Goal: Task Accomplishment & Management: Complete application form

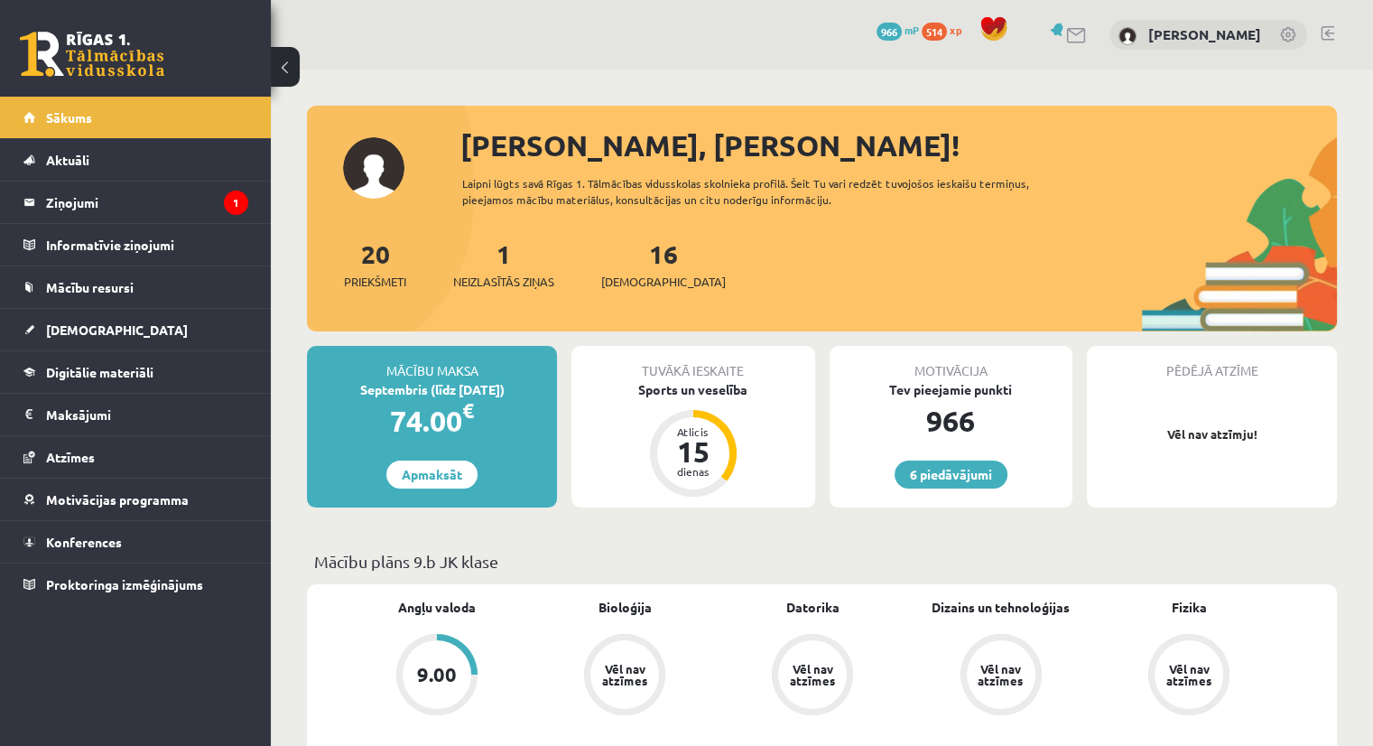
click at [493, 271] on div "1 Neizlasītās ziņas" at bounding box center [503, 263] width 101 height 56
click at [507, 285] on span "Neizlasītās ziņas" at bounding box center [503, 282] width 101 height 18
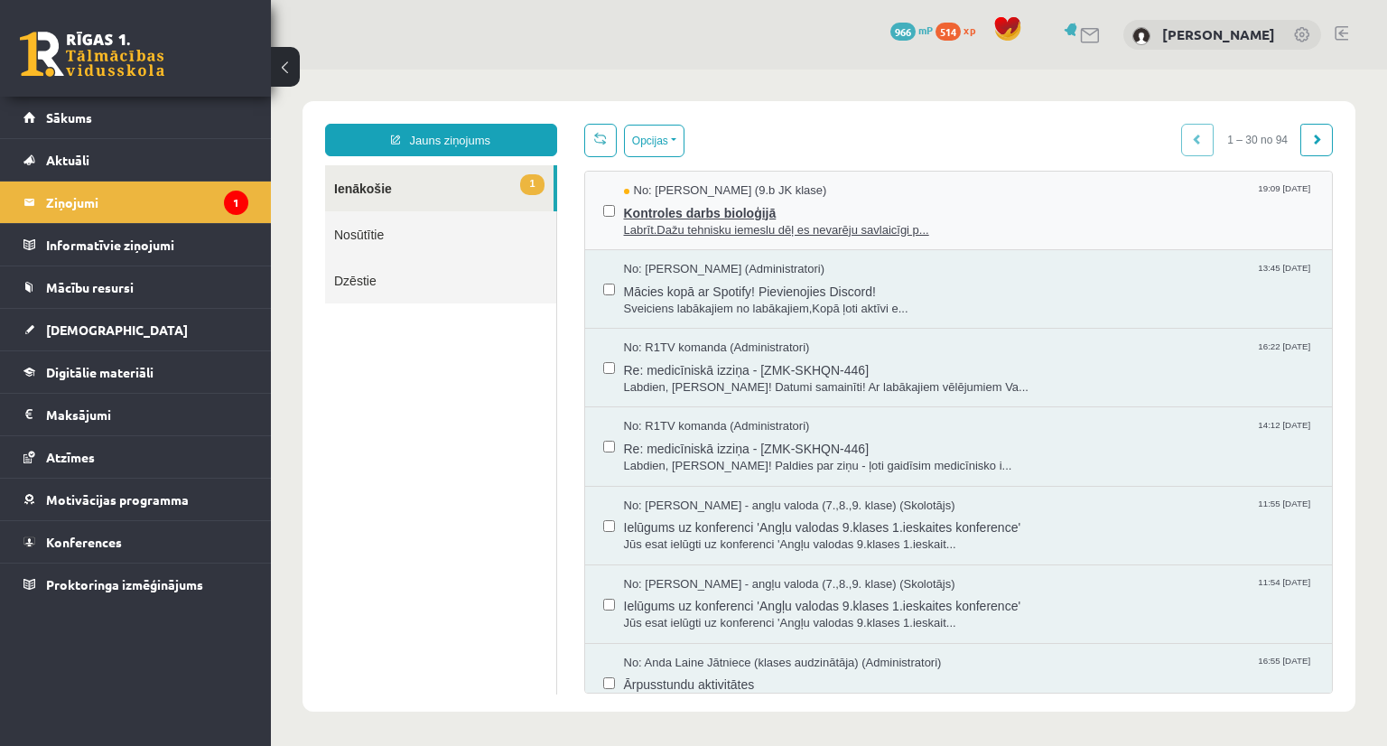
click at [707, 200] on span "Kontroles darbs bioloģijā" at bounding box center [969, 211] width 691 height 23
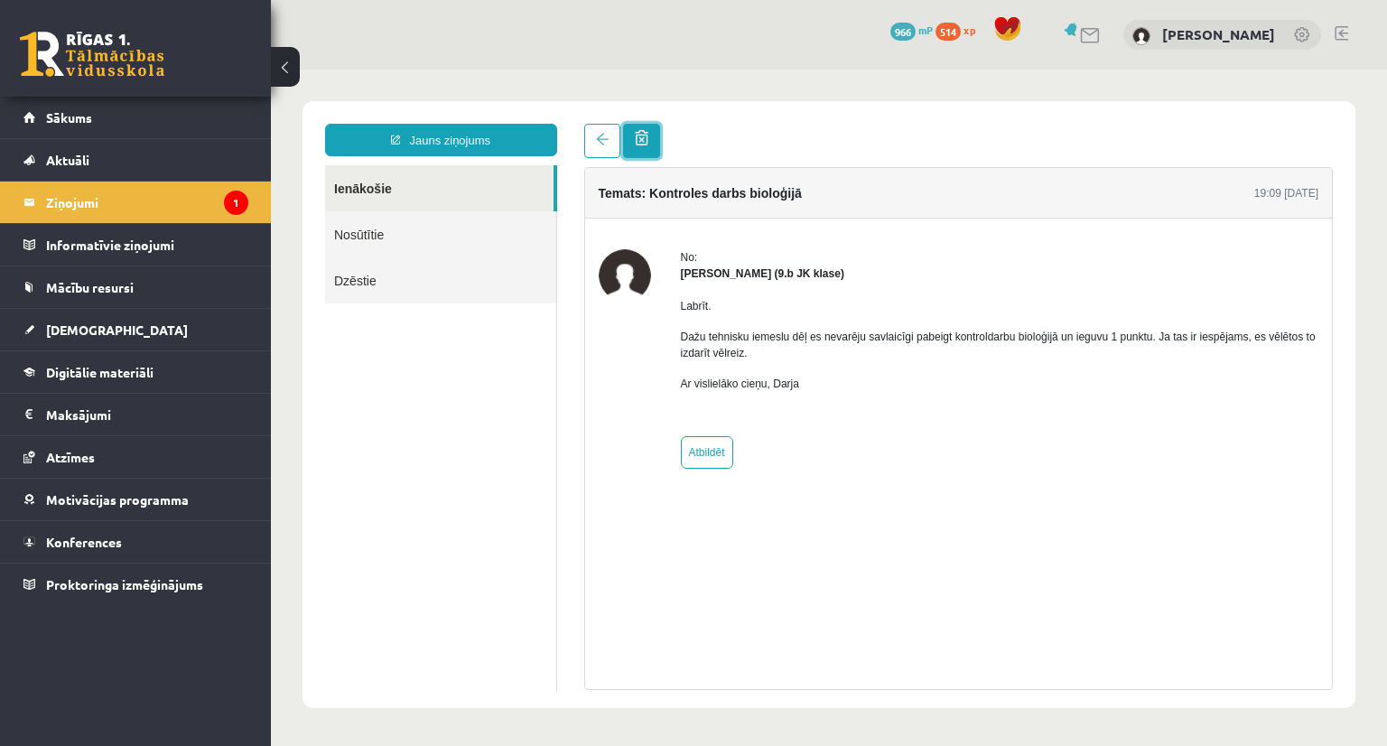
click at [646, 140] on span at bounding box center [642, 137] width 14 height 15
click at [639, 138] on span at bounding box center [642, 137] width 14 height 15
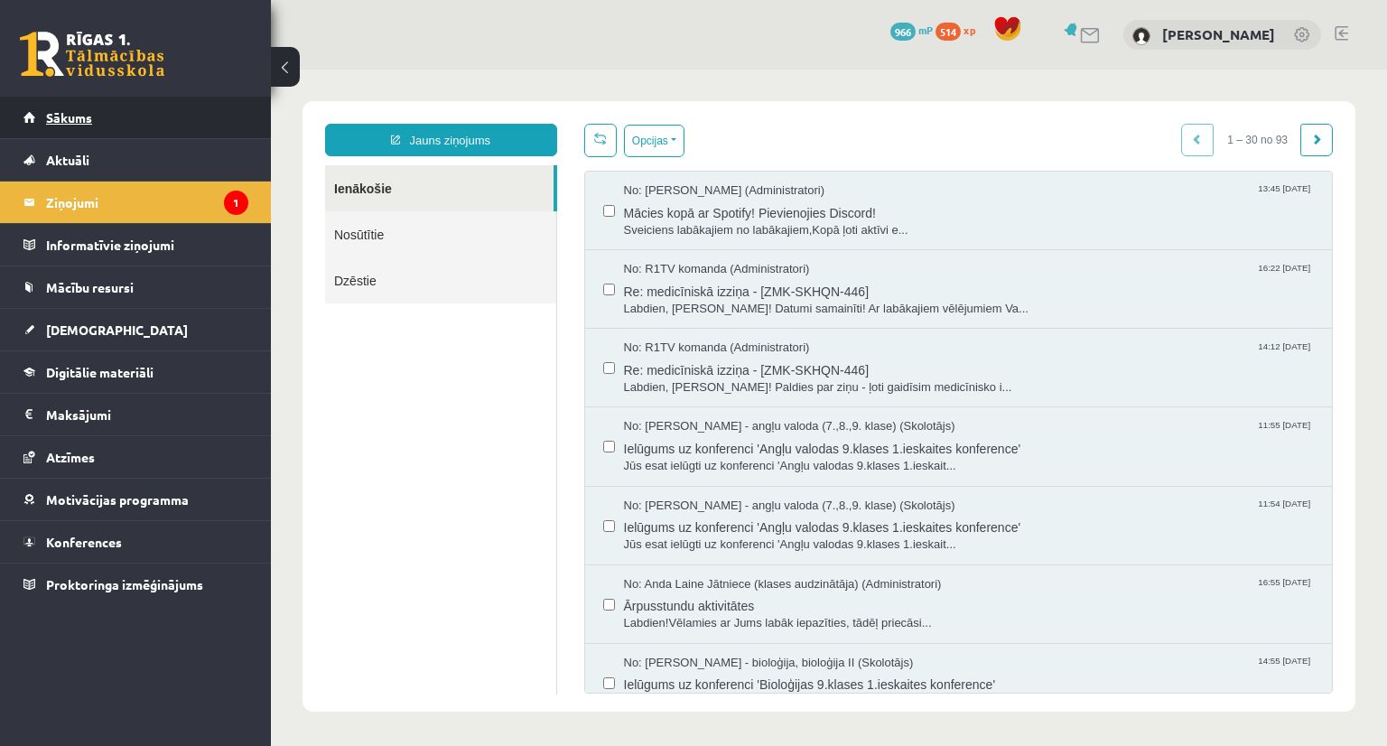
click at [108, 120] on link "Sākums" at bounding box center [135, 118] width 225 height 42
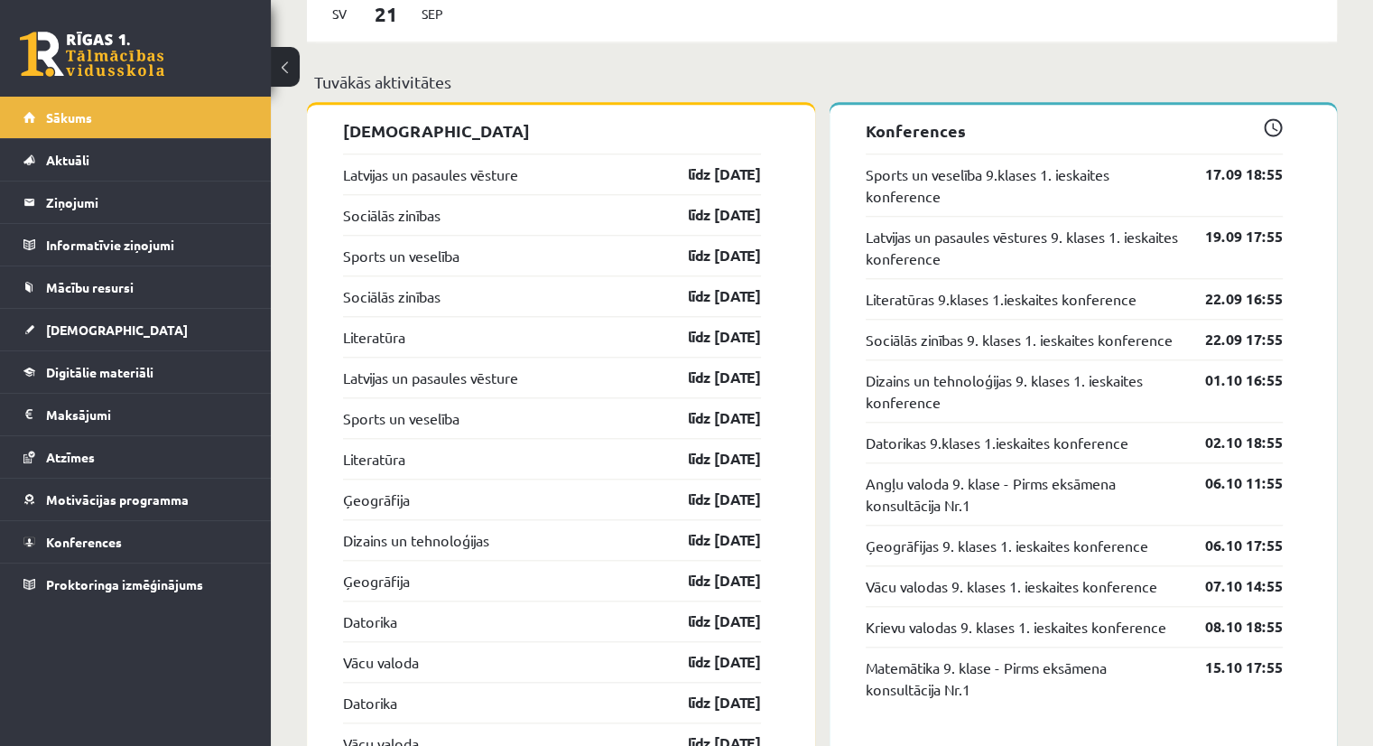
scroll to position [1719, 0]
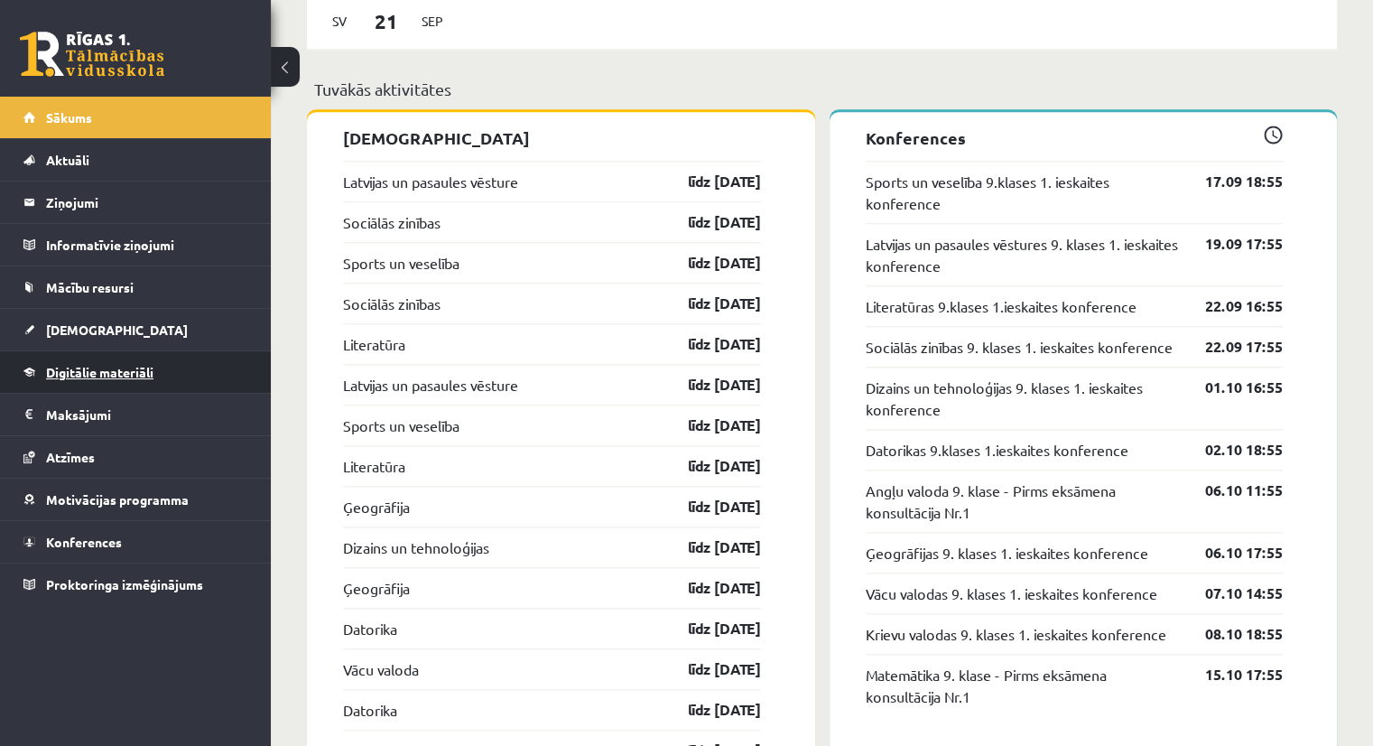
click at [64, 369] on span "Digitālie materiāli" at bounding box center [99, 372] width 107 height 16
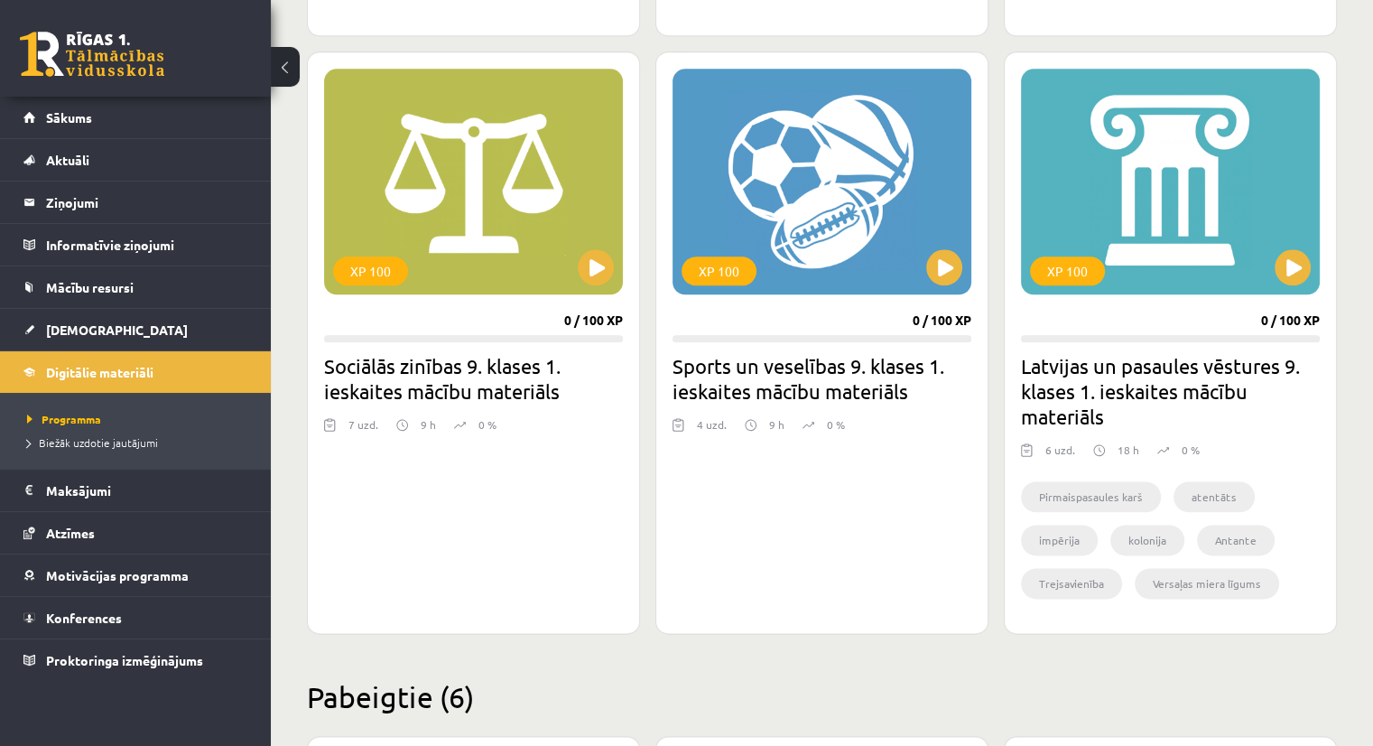
scroll to position [2055, 0]
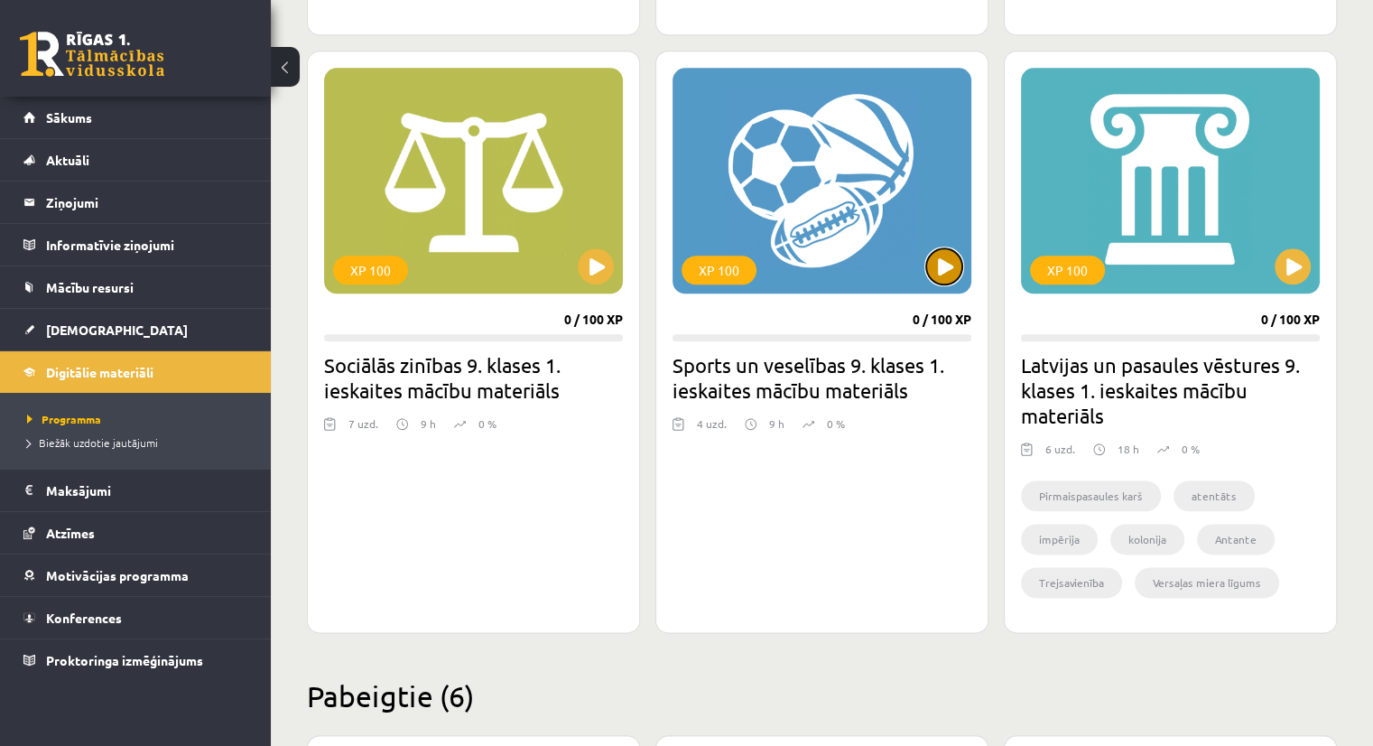
click at [941, 265] on button at bounding box center [944, 266] width 36 height 36
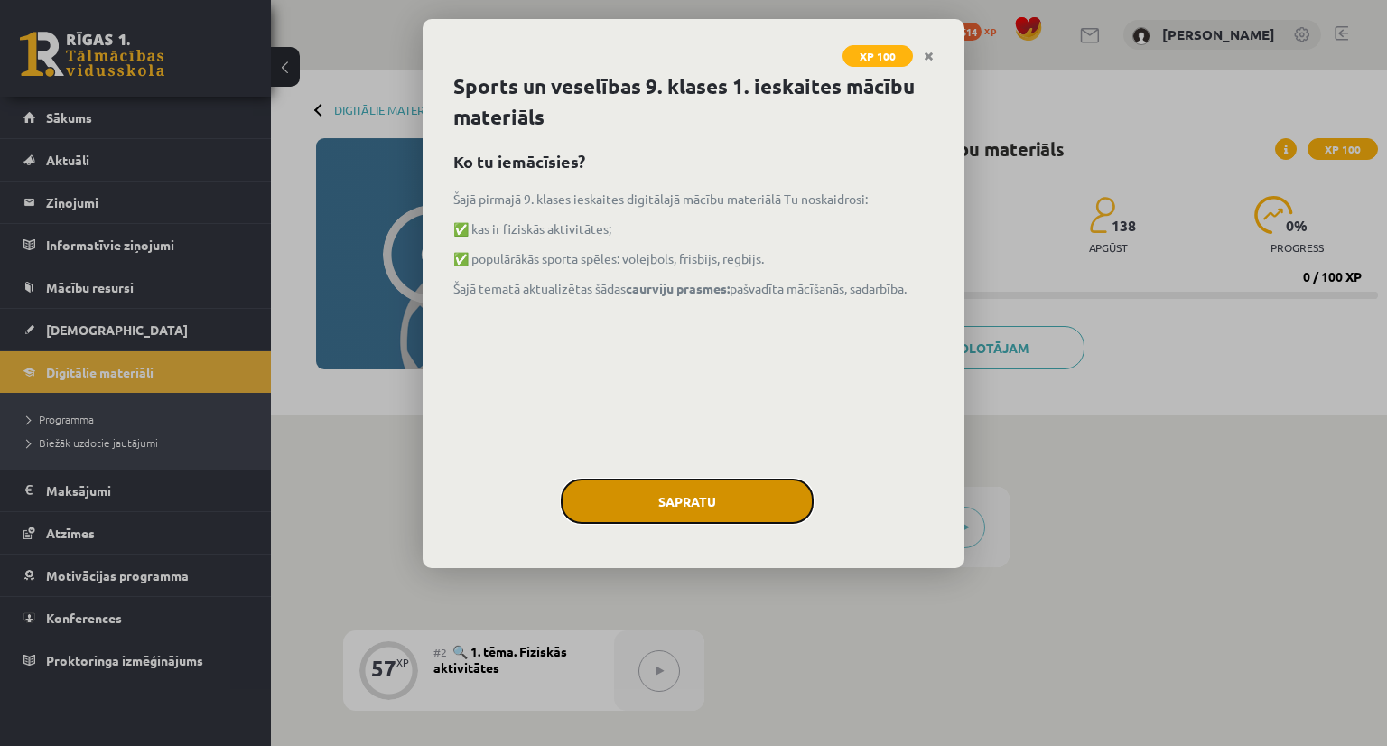
click at [675, 491] on button "Sapratu" at bounding box center [687, 501] width 253 height 45
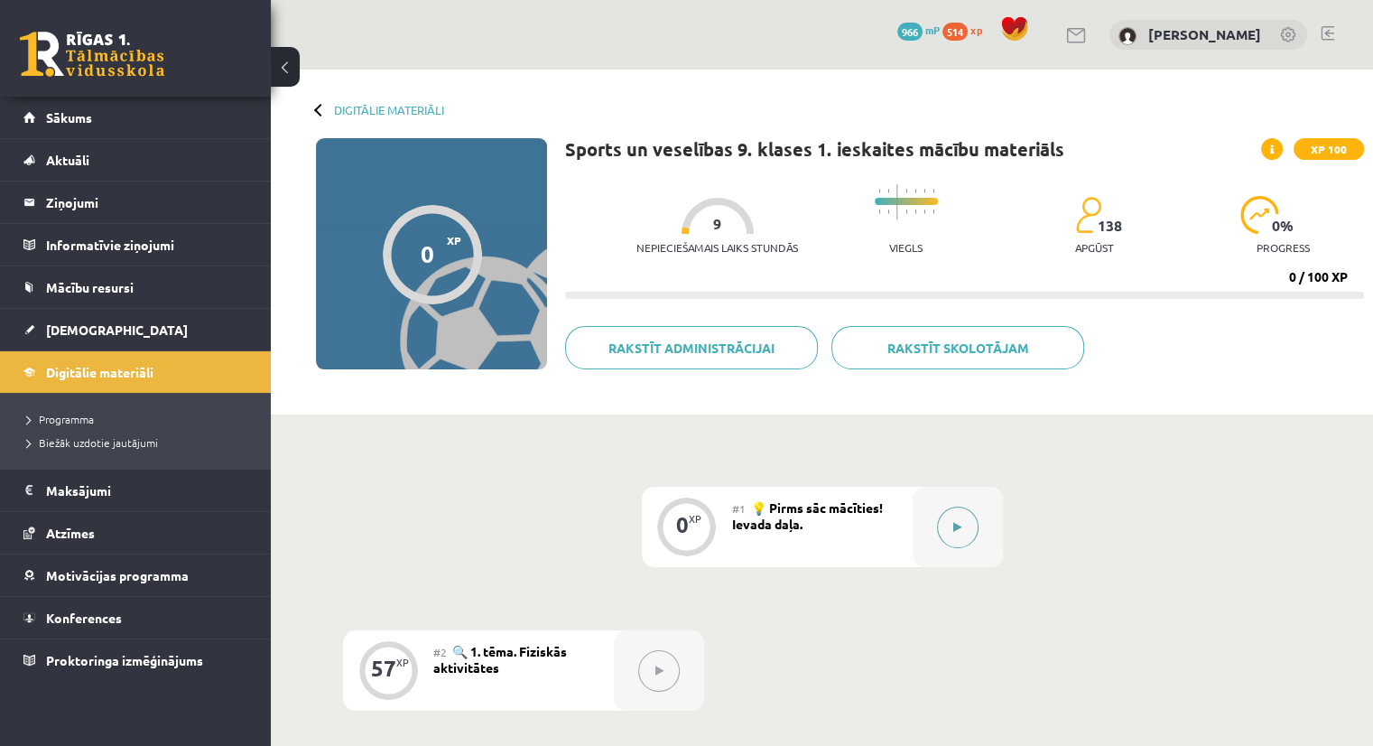
click at [966, 521] on button at bounding box center [958, 528] width 42 height 42
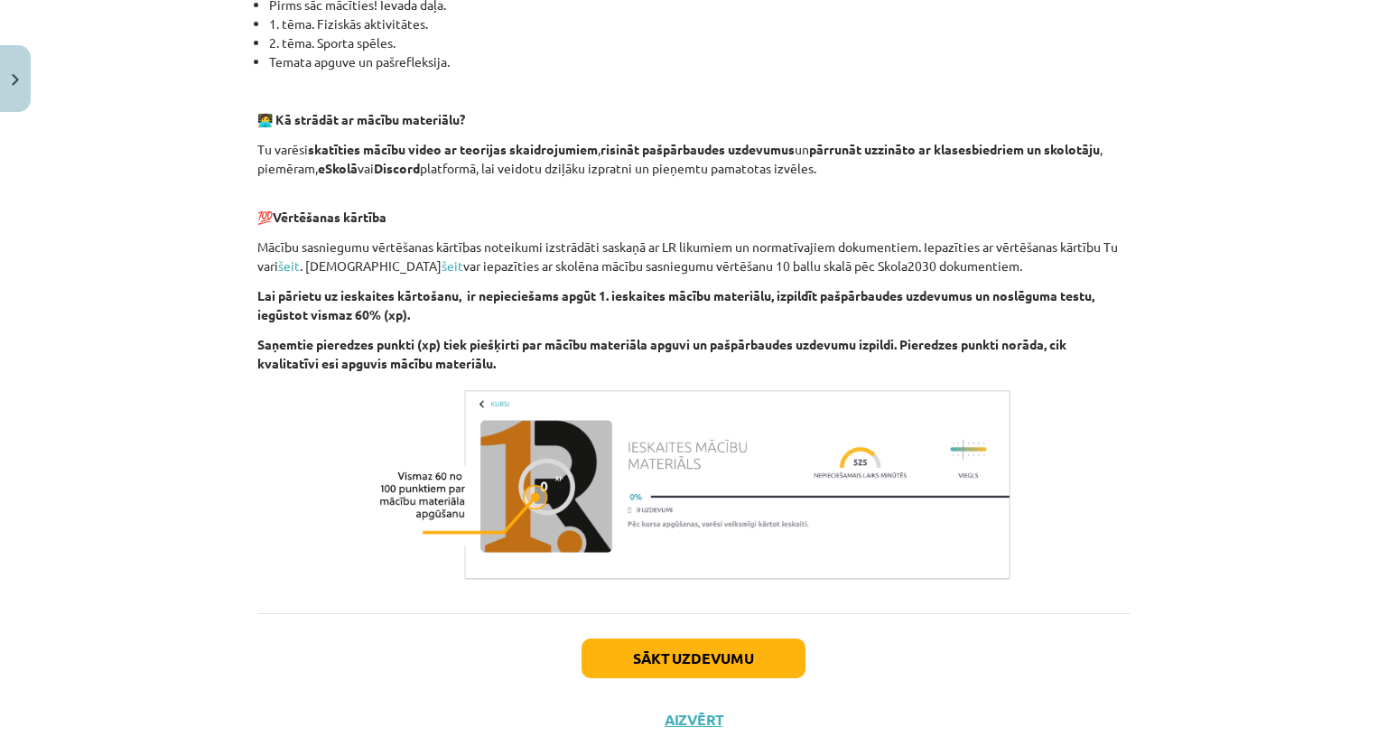
scroll to position [516, 0]
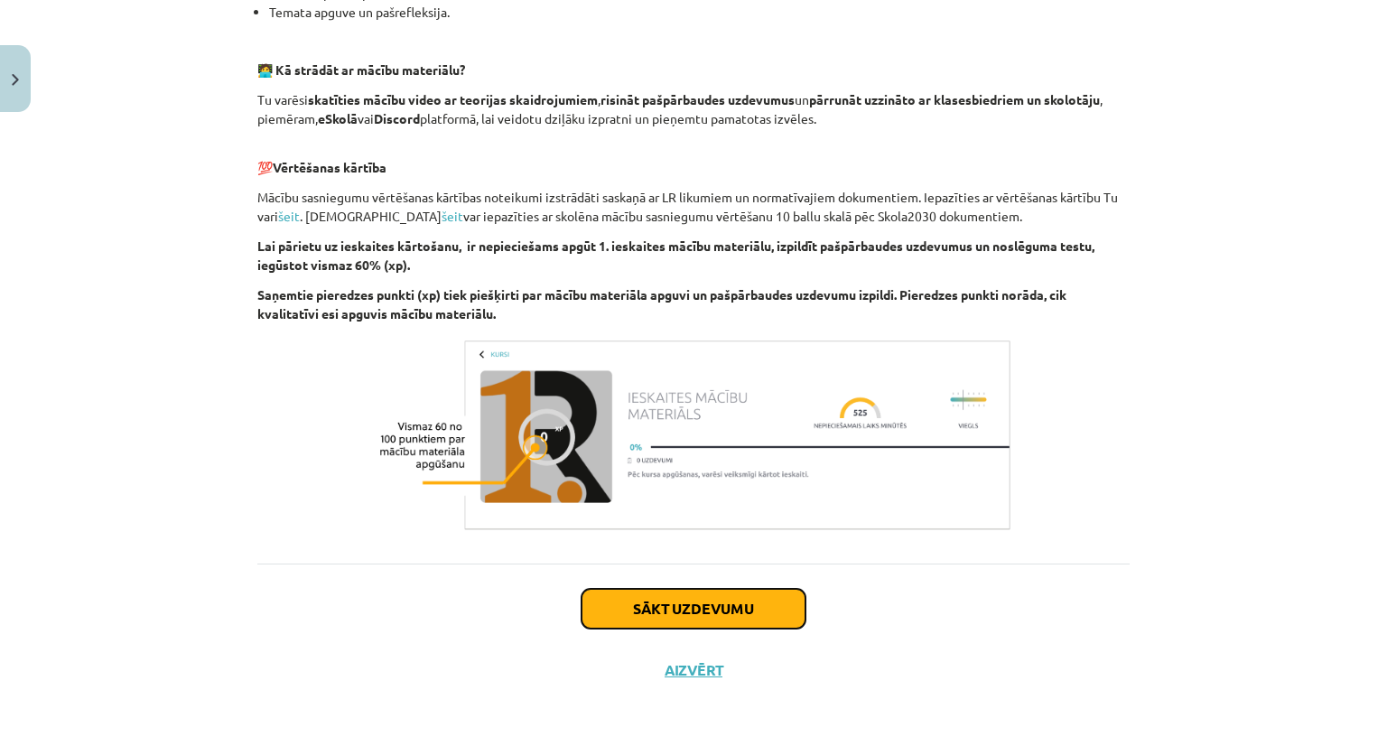
click at [683, 622] on button "Sākt uzdevumu" at bounding box center [693, 609] width 224 height 40
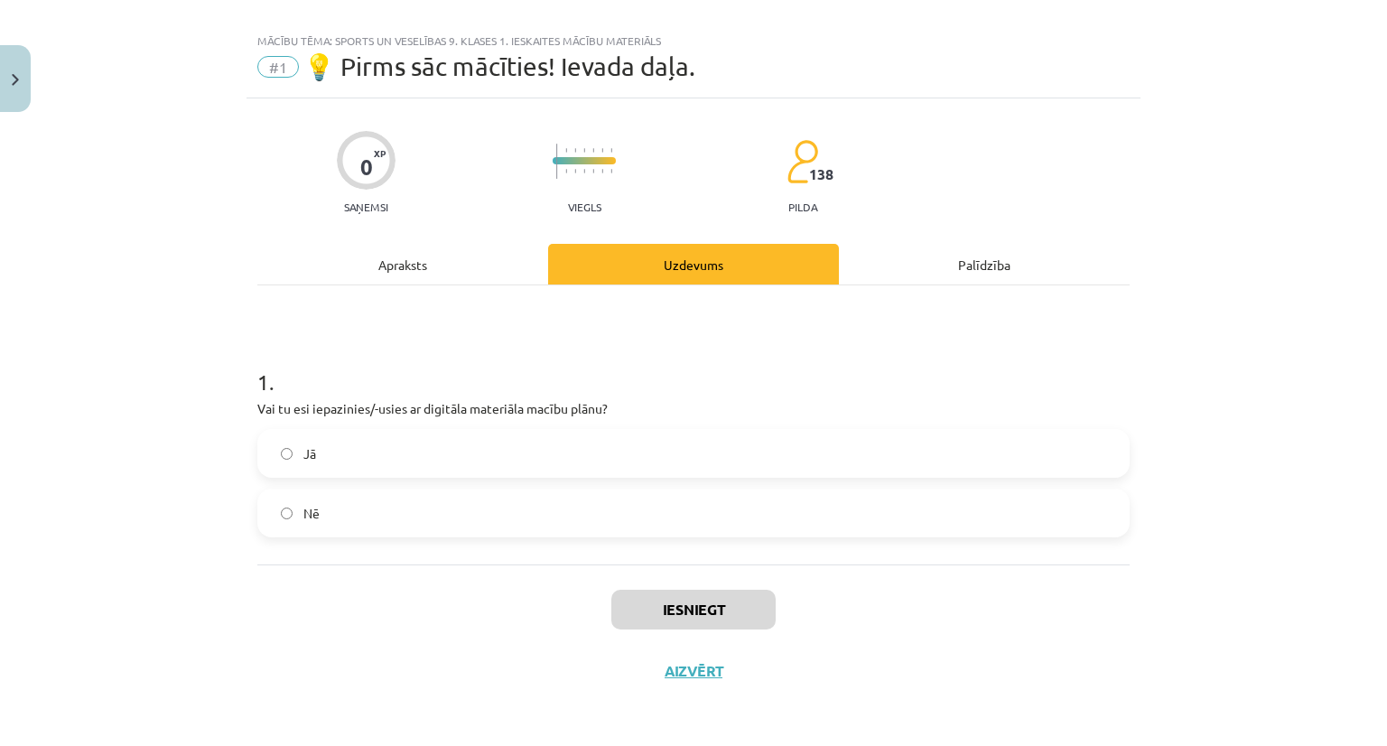
click at [519, 441] on label "Jā" at bounding box center [693, 453] width 869 height 45
click at [679, 603] on button "Iesniegt" at bounding box center [693, 610] width 164 height 40
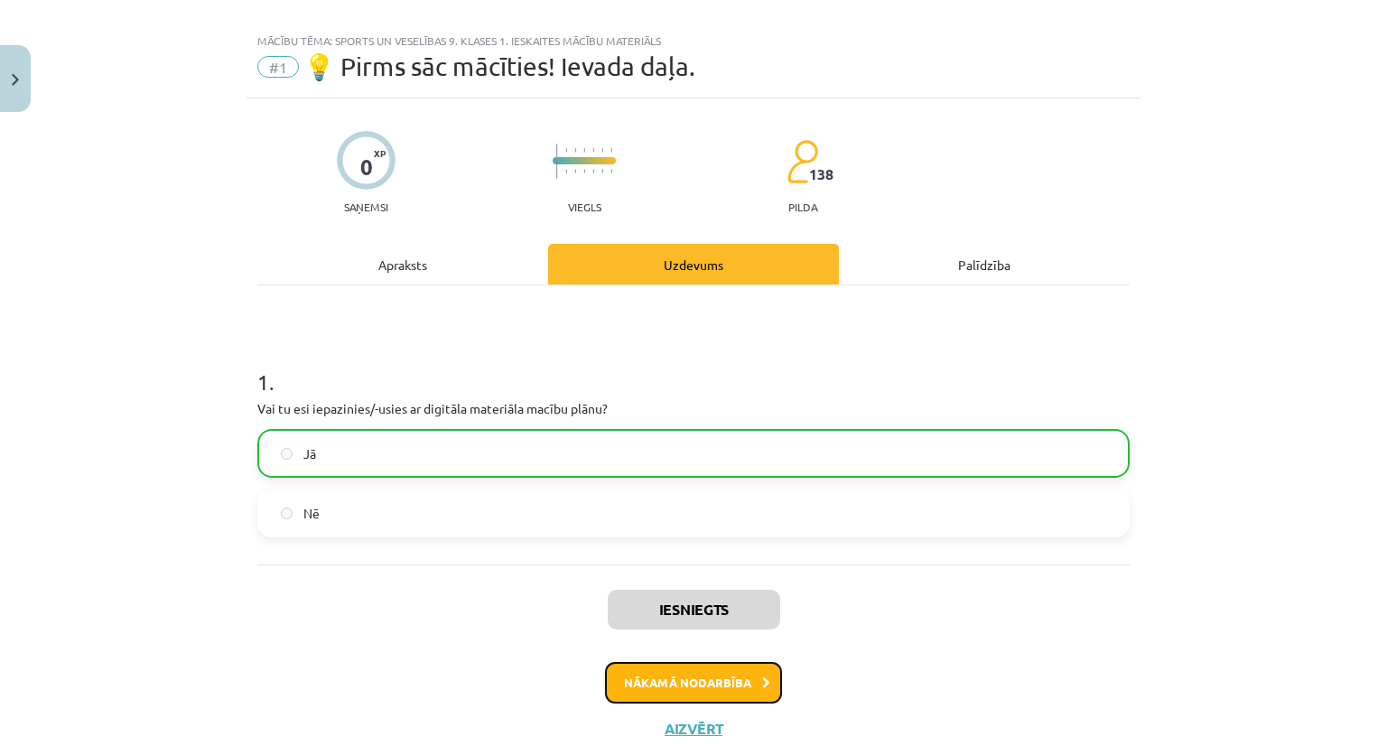
click at [674, 673] on button "Nākamā nodarbība" at bounding box center [693, 683] width 177 height 42
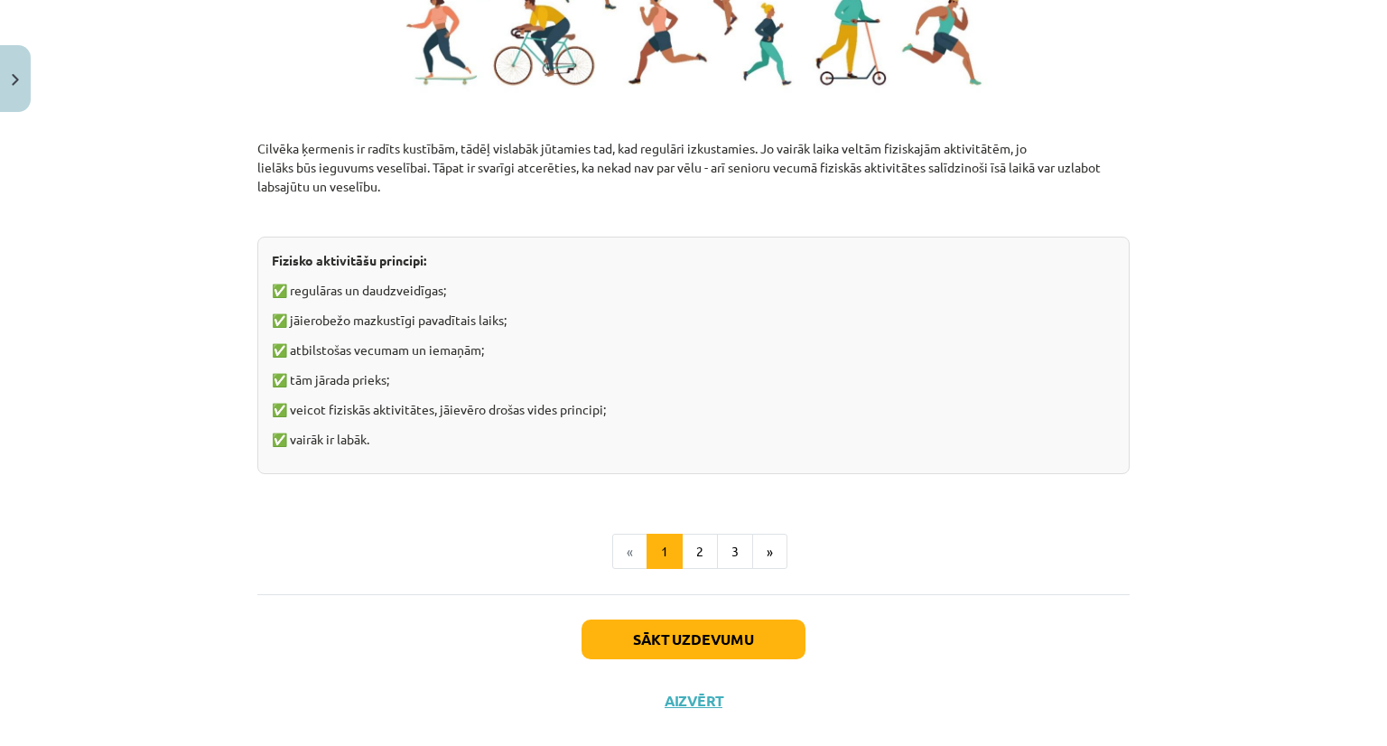
scroll to position [1247, 0]
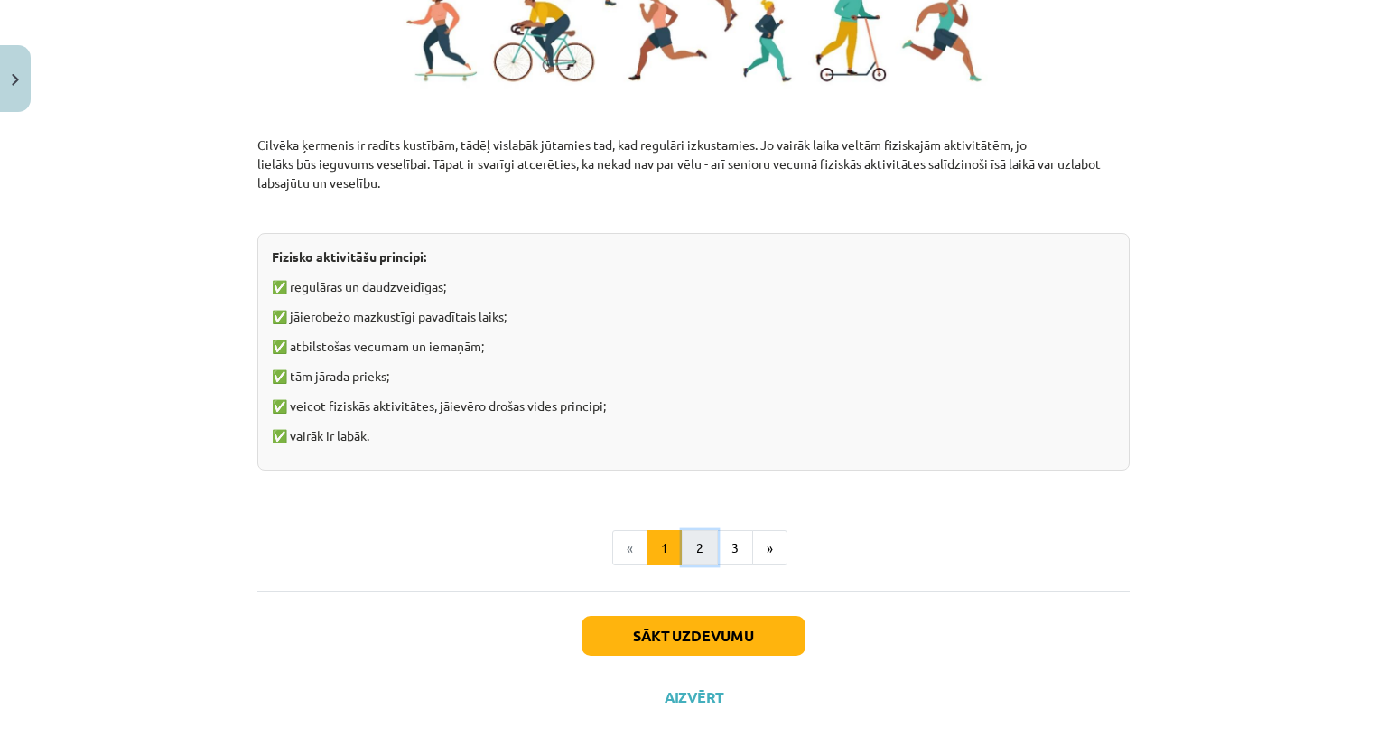
click at [691, 553] on button "2" at bounding box center [700, 548] width 36 height 36
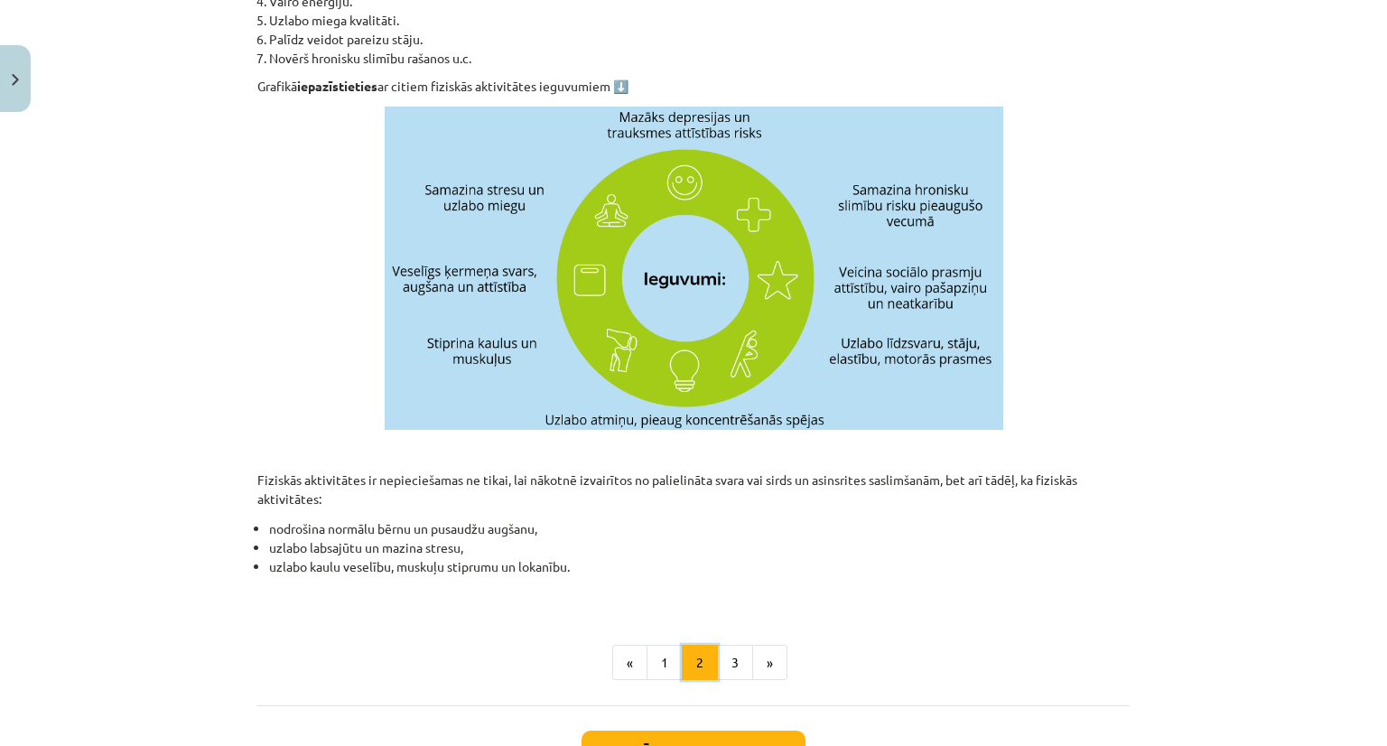
scroll to position [470, 0]
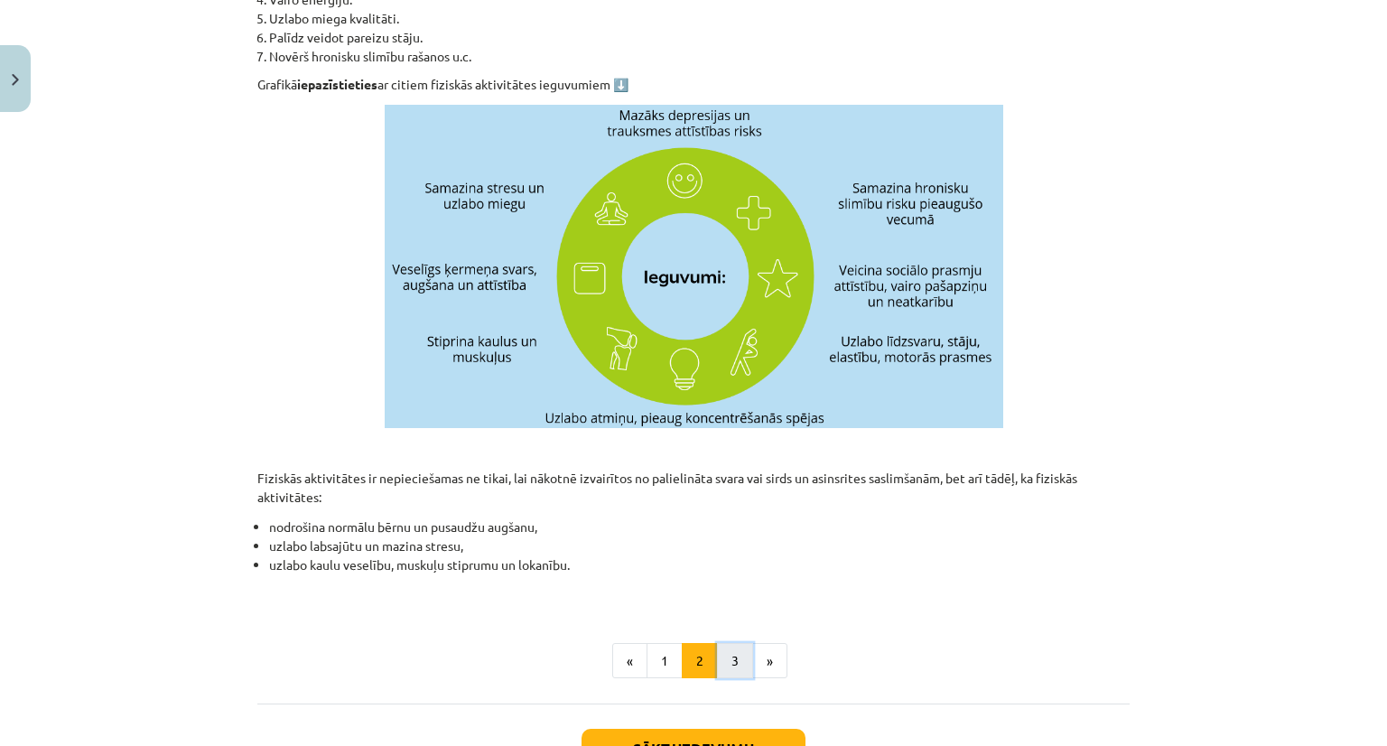
click at [734, 670] on button "3" at bounding box center [735, 661] width 36 height 36
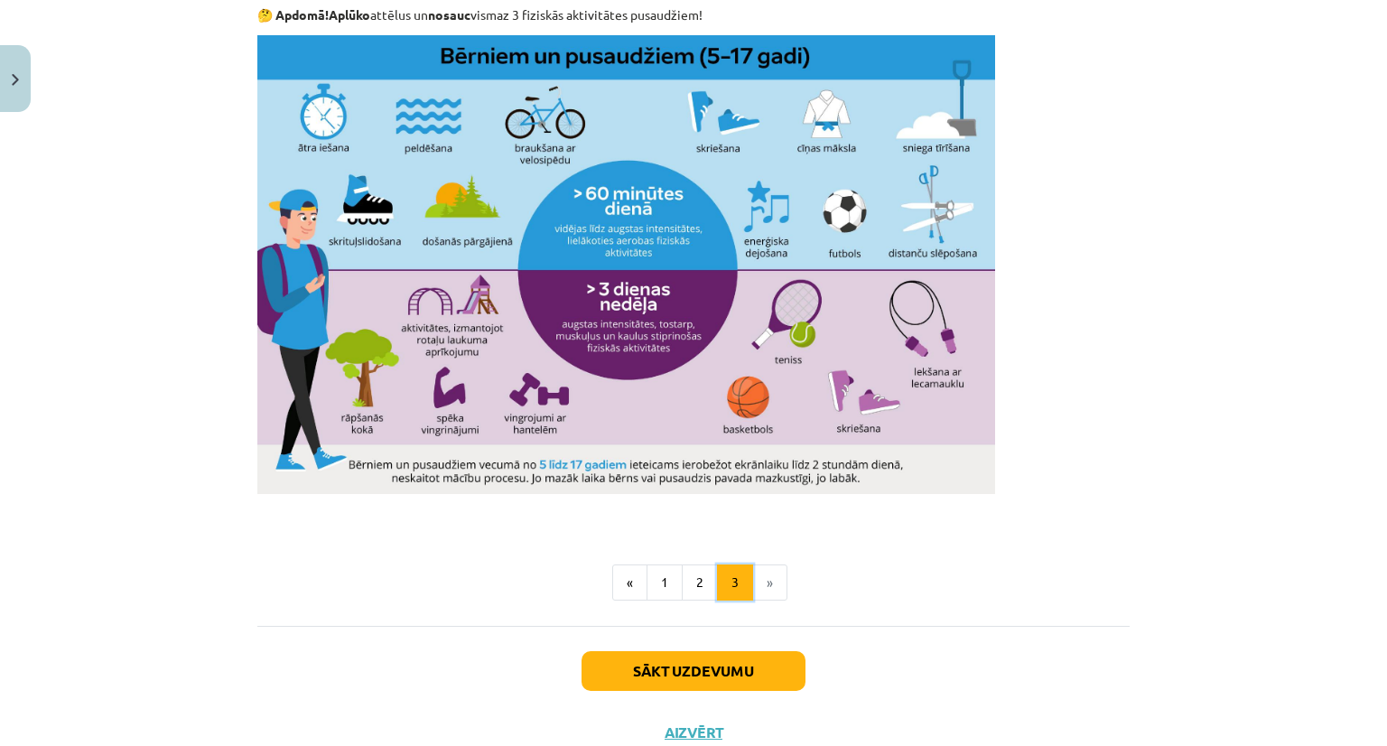
scroll to position [1080, 0]
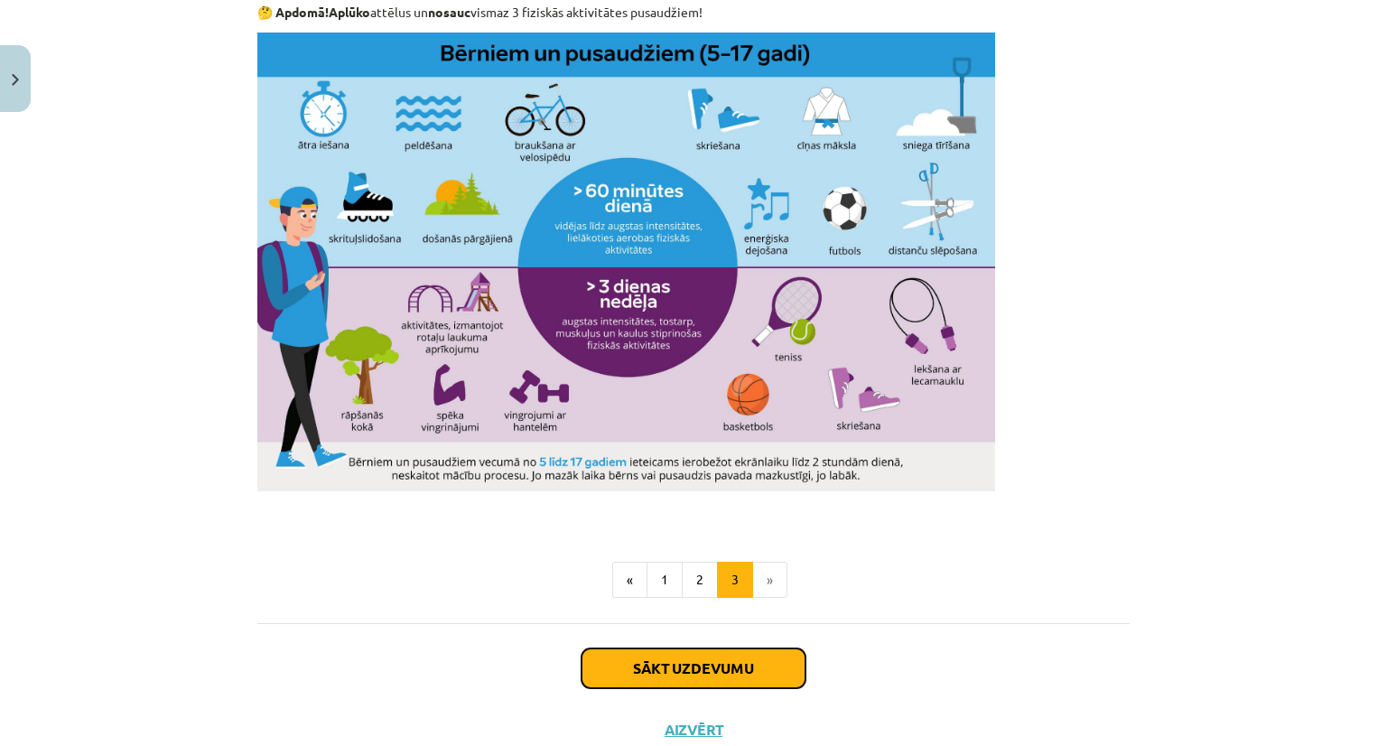
click at [701, 667] on button "Sākt uzdevumu" at bounding box center [693, 668] width 224 height 40
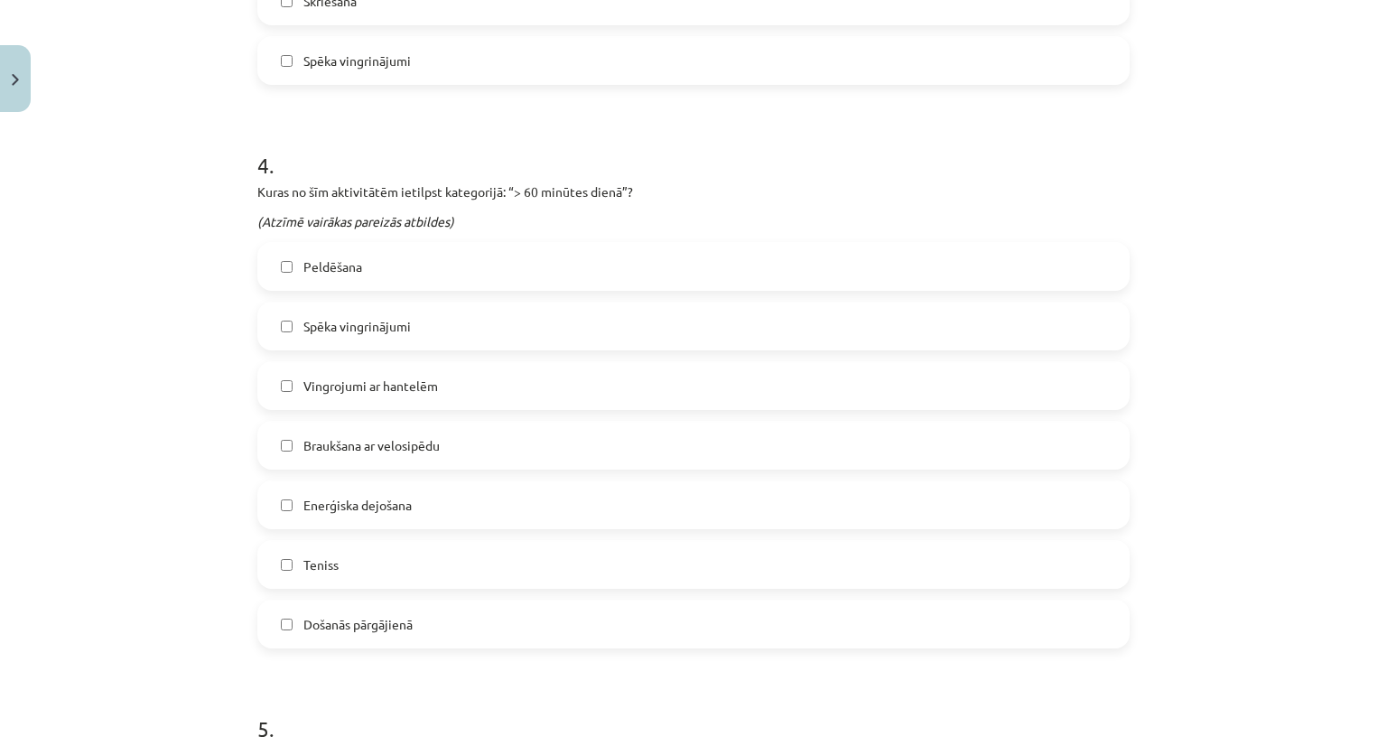
scroll to position [1539, 0]
click at [277, 572] on label "Teniss" at bounding box center [693, 566] width 869 height 45
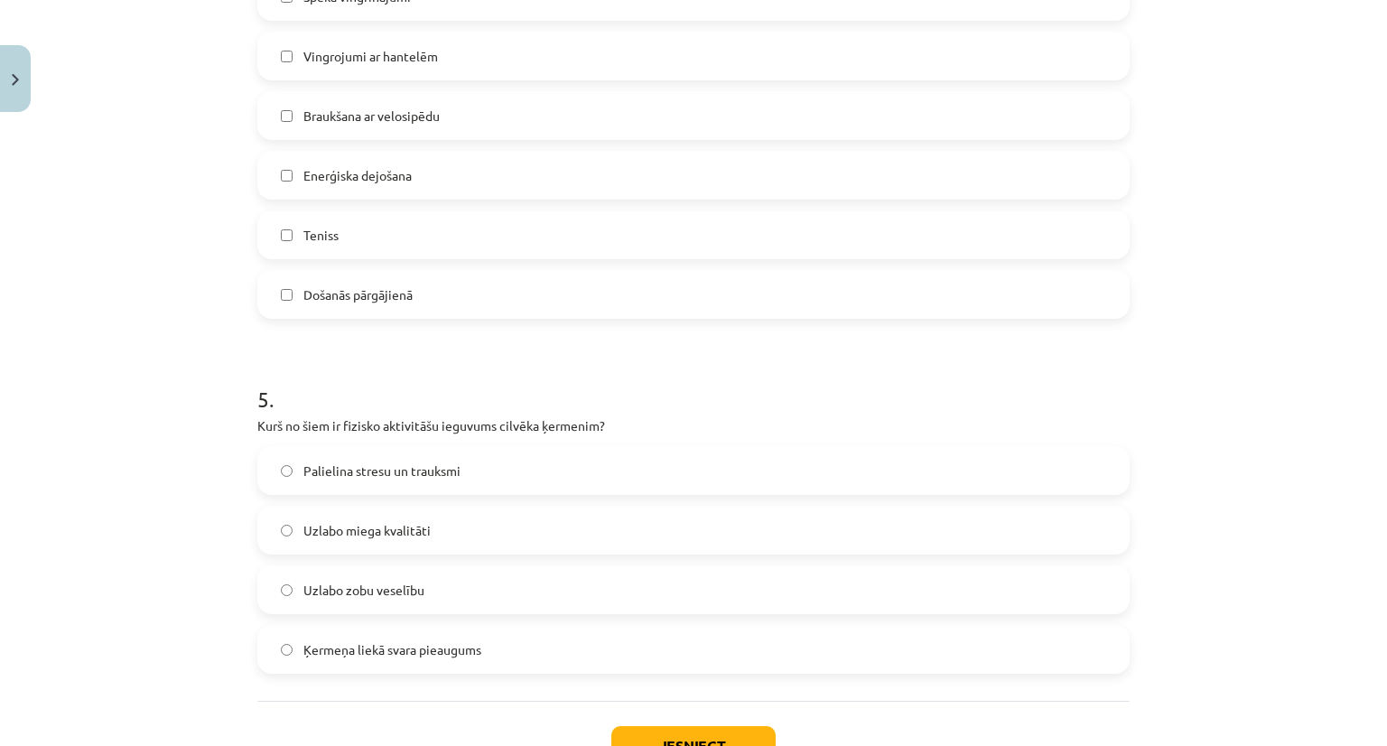
scroll to position [2008, 0]
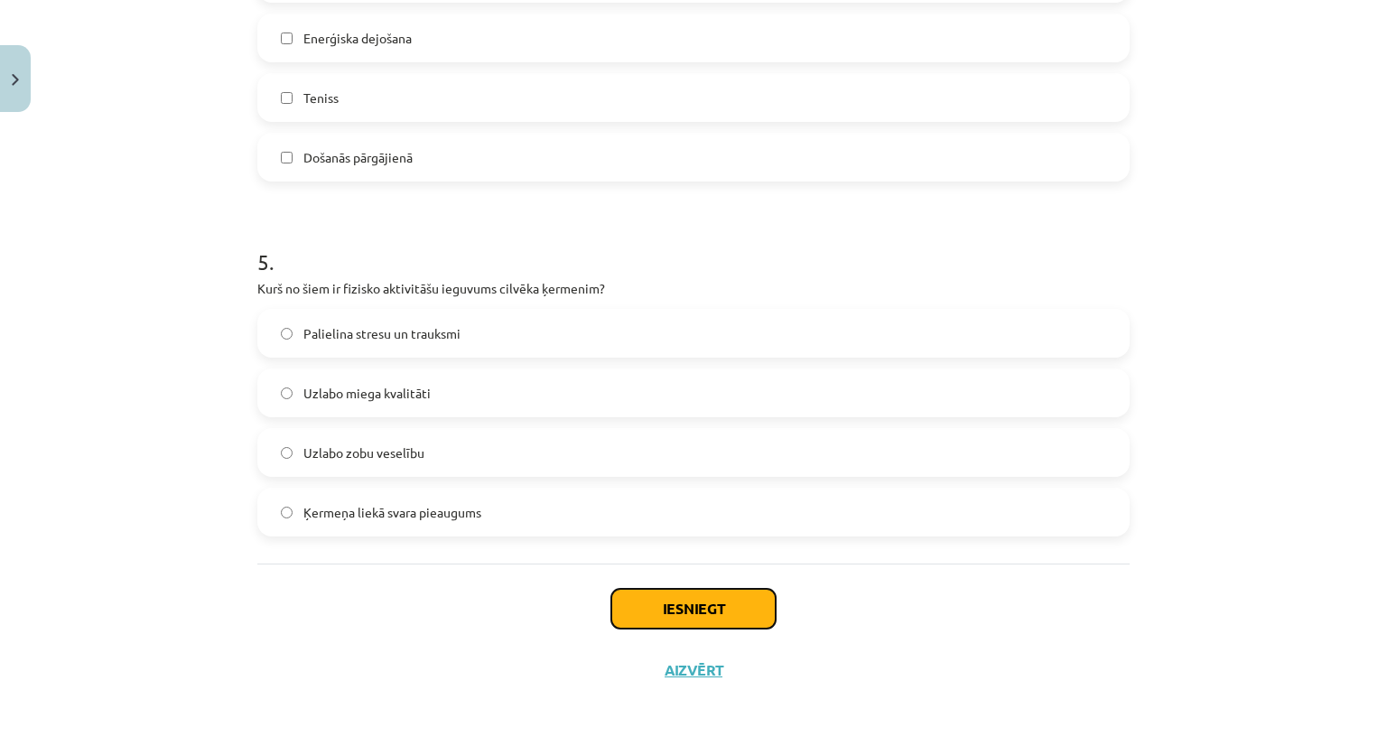
click at [648, 591] on button "Iesniegt" at bounding box center [693, 609] width 164 height 40
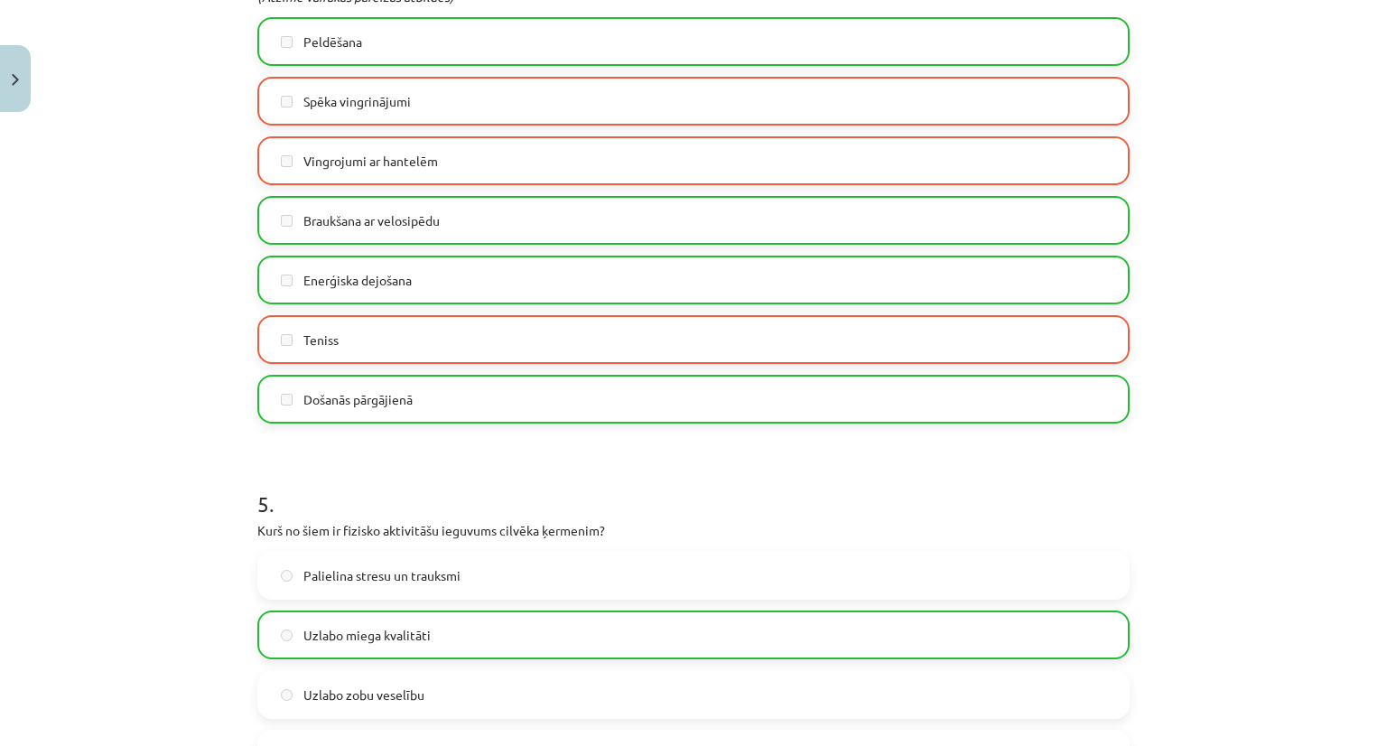
scroll to position [2065, 0]
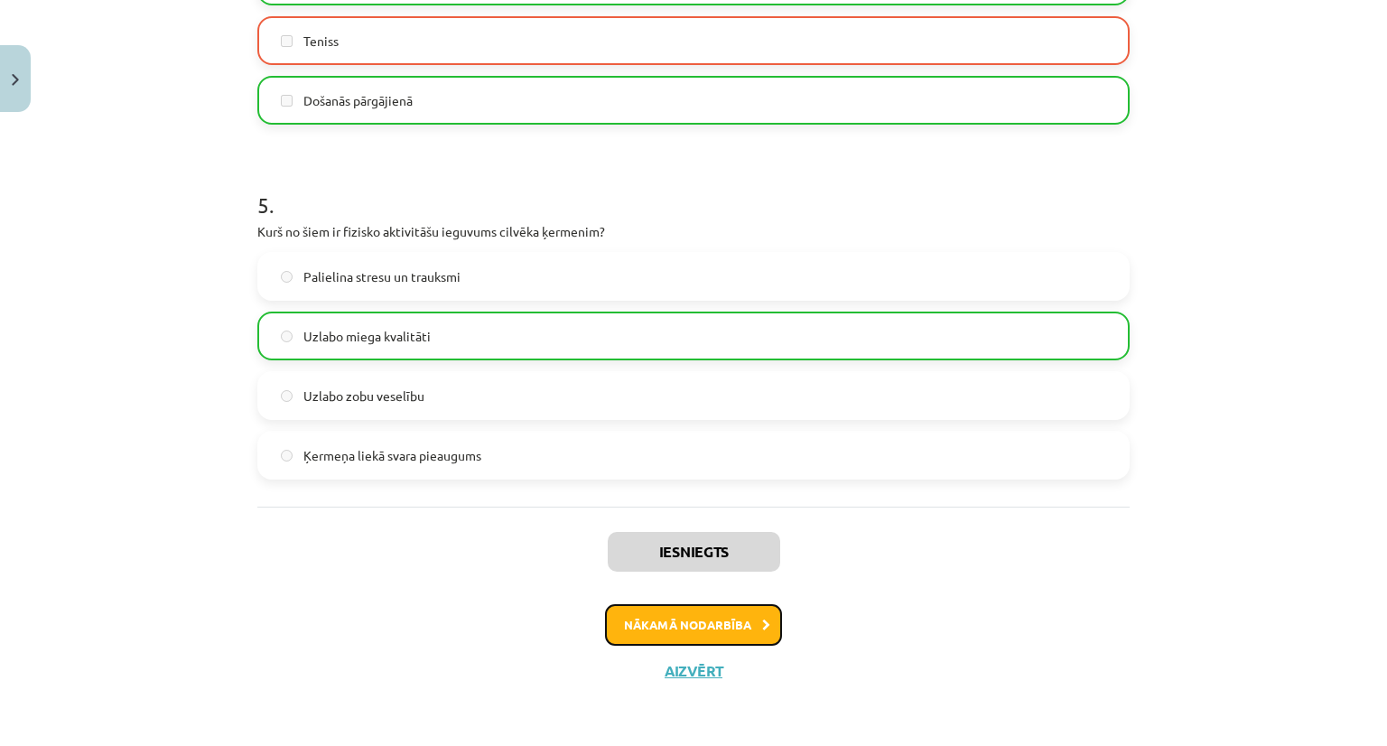
click at [643, 617] on button "Nākamā nodarbība" at bounding box center [693, 625] width 177 height 42
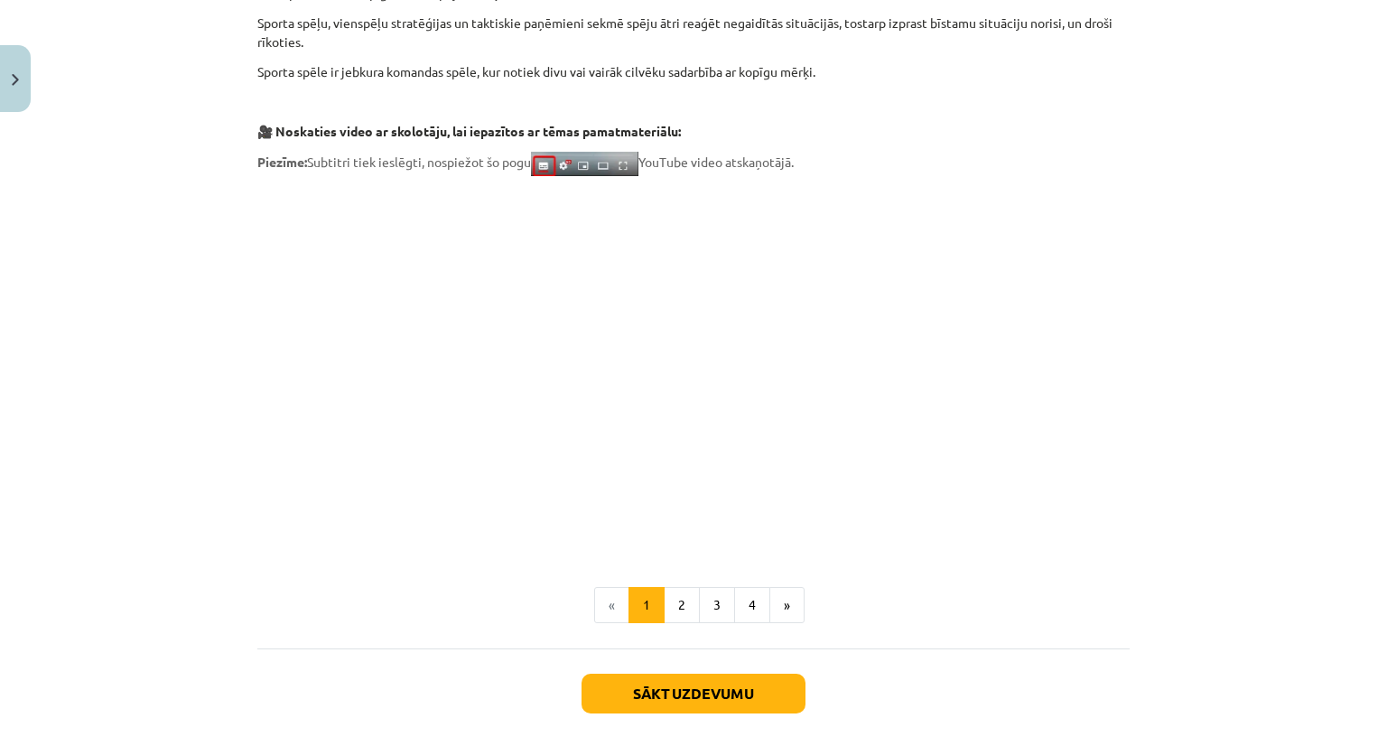
scroll to position [535, 0]
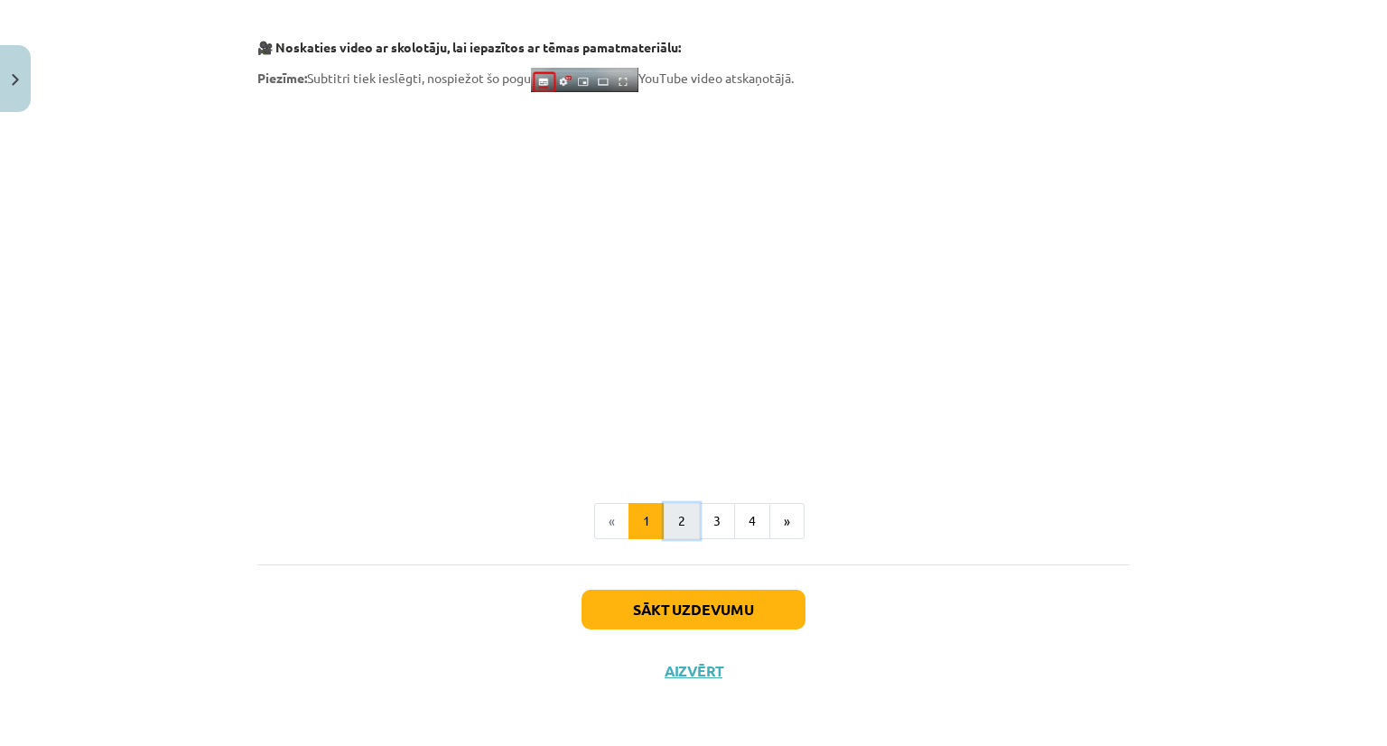
click at [672, 514] on button "2" at bounding box center [682, 521] width 36 height 36
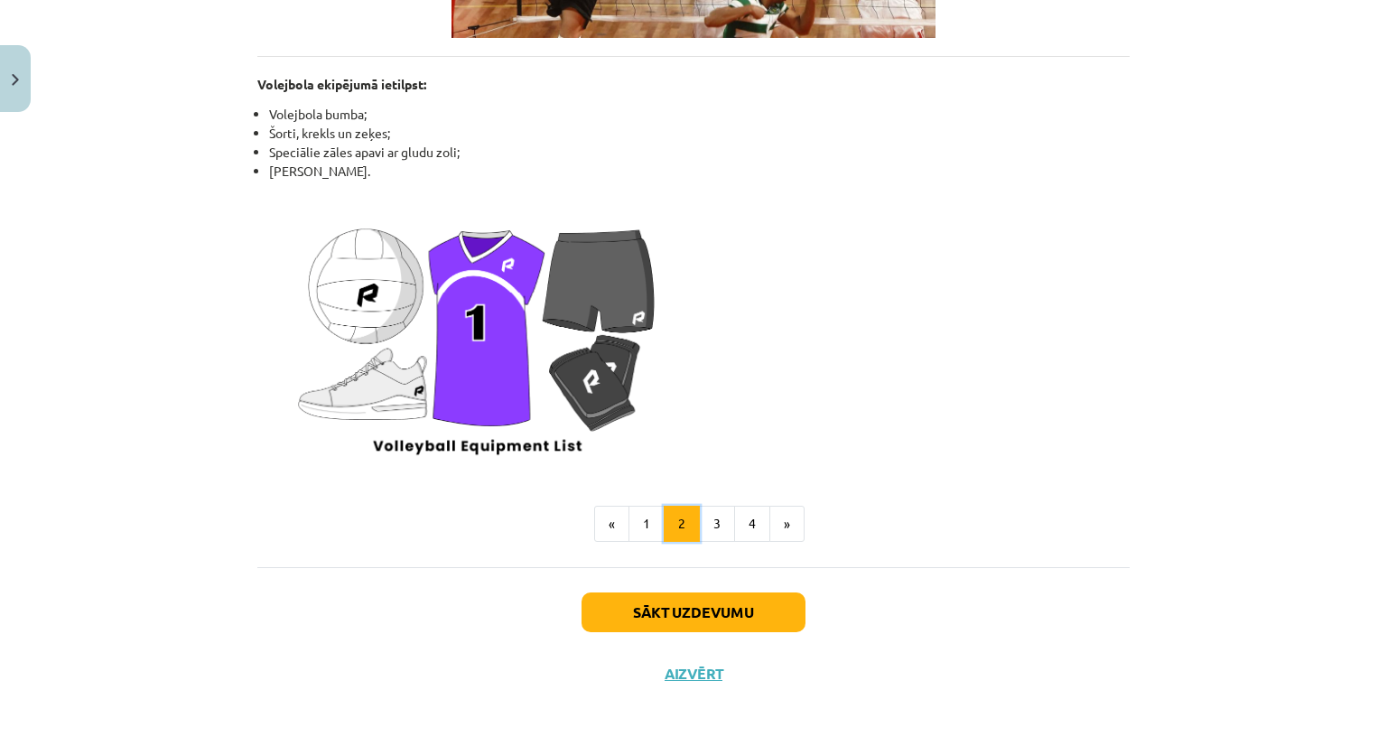
scroll to position [2192, 0]
click at [707, 519] on button "3" at bounding box center [717, 525] width 36 height 36
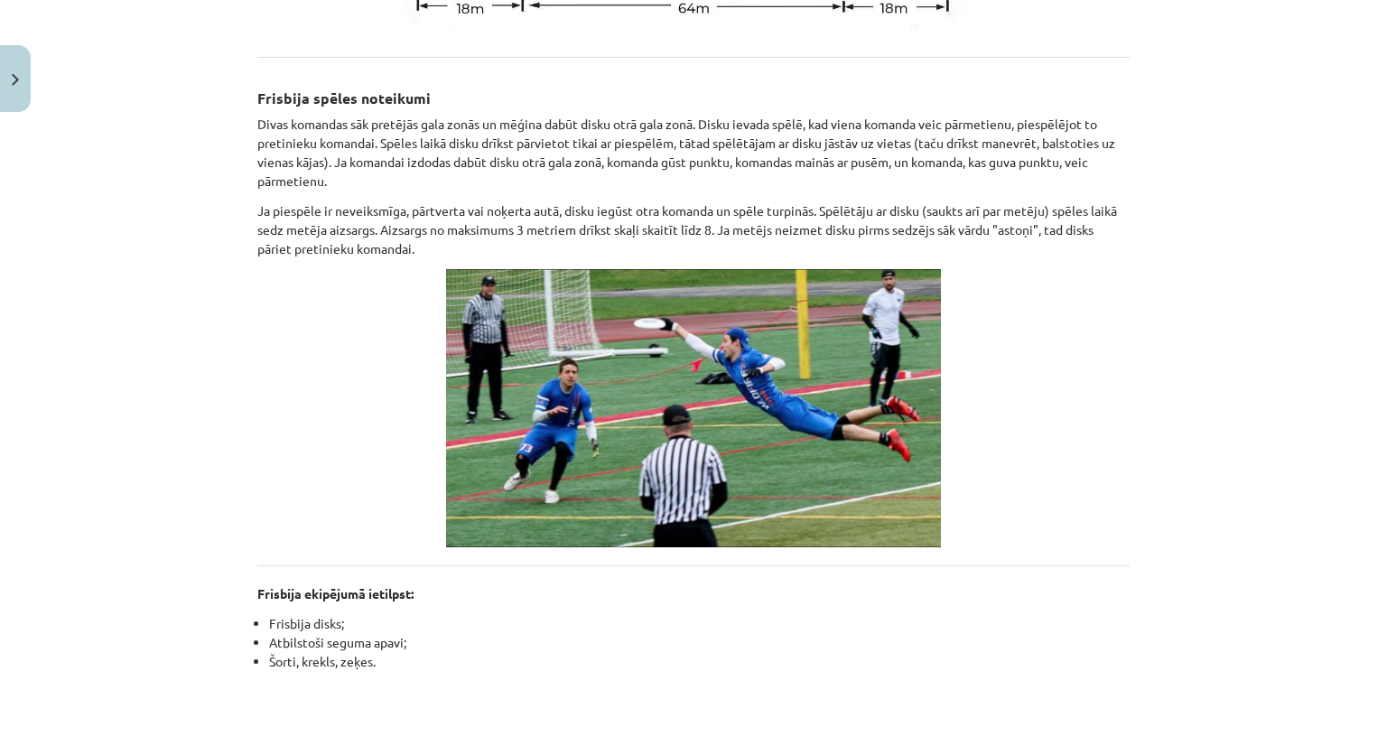
scroll to position [1005, 0]
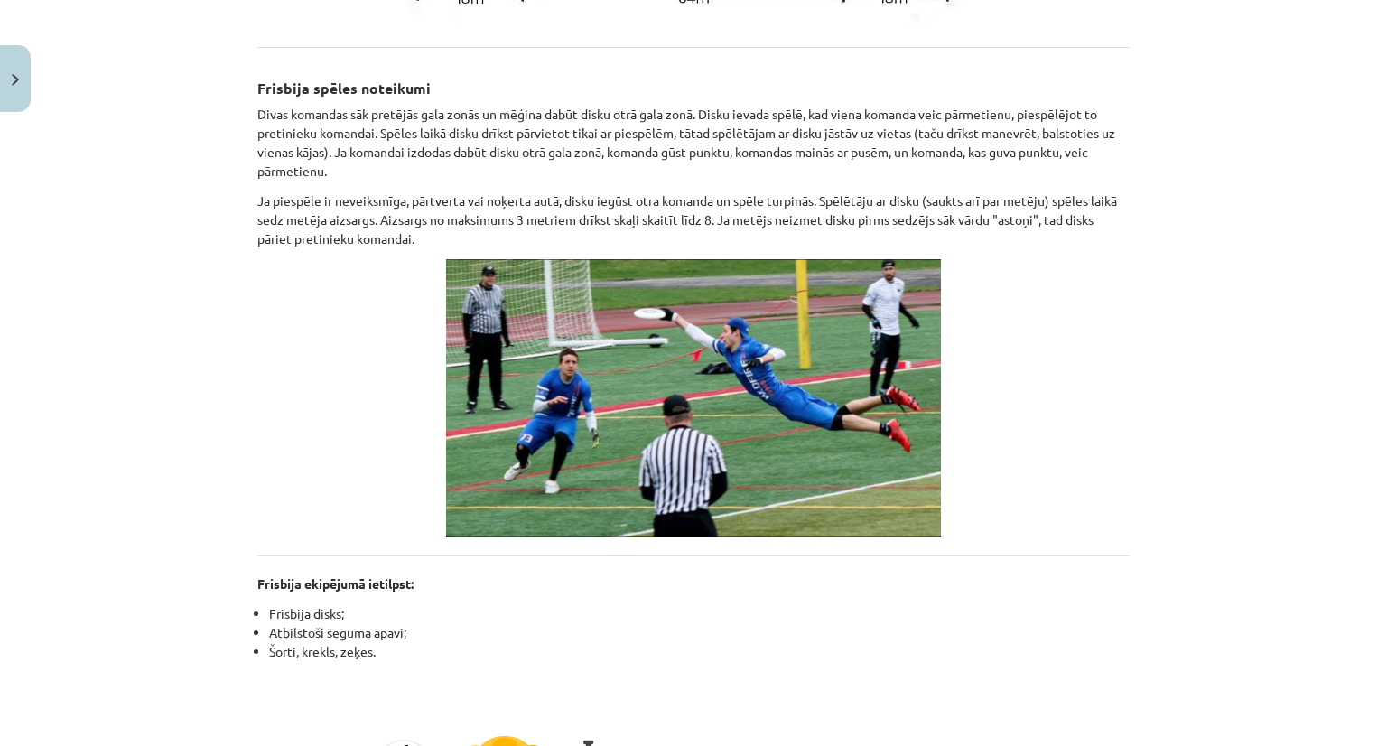
click at [150, 467] on div "Mācību tēma: Sports un veselības 9. klases 1. ieskaites mācību materiāls #3 🔍 2…" at bounding box center [693, 373] width 1387 height 746
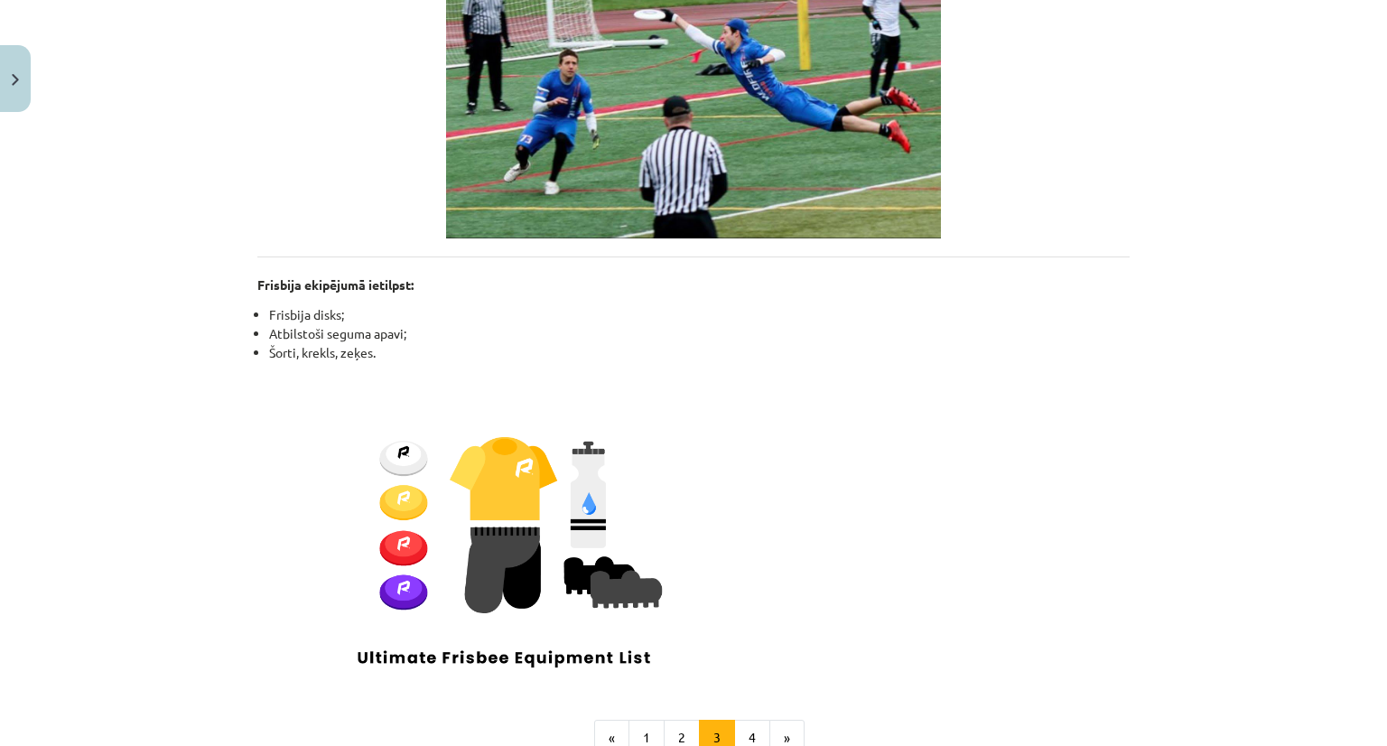
scroll to position [1518, 0]
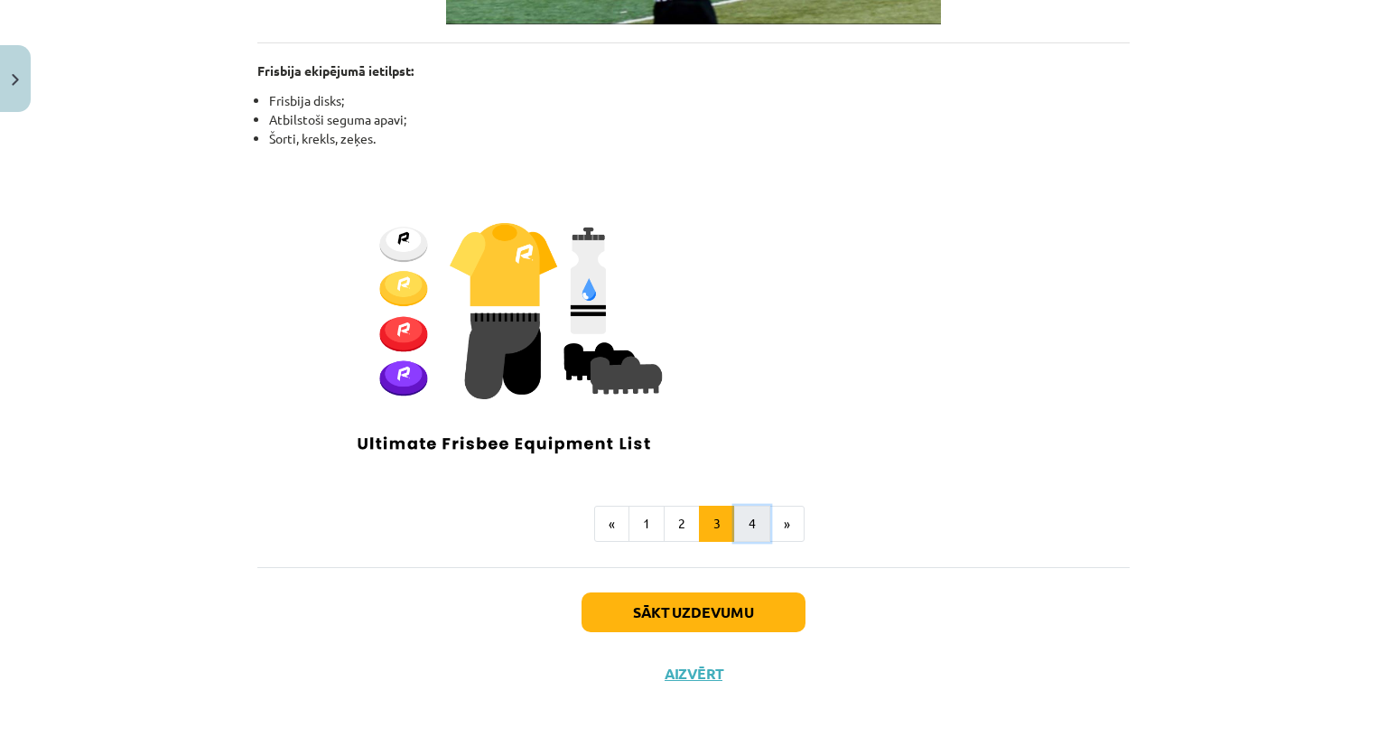
click at [754, 507] on button "4" at bounding box center [752, 524] width 36 height 36
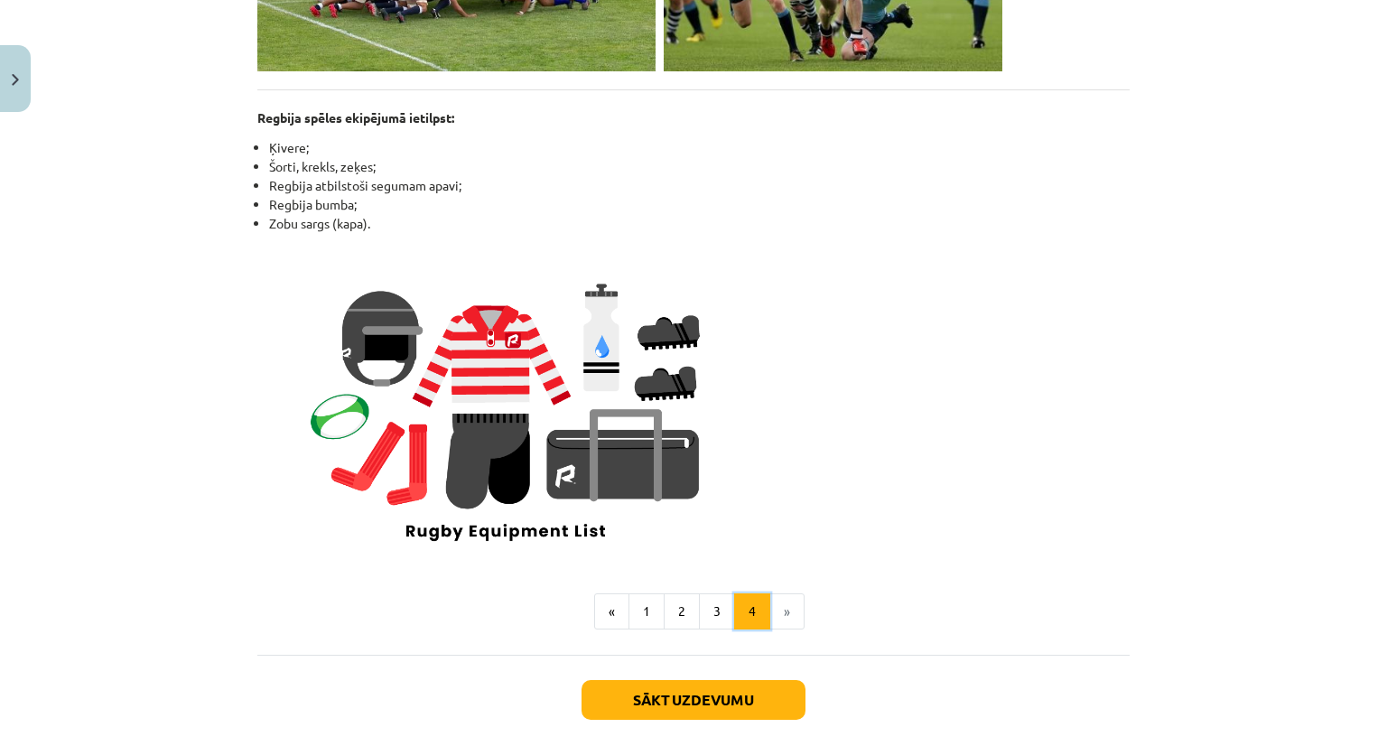
scroll to position [1528, 0]
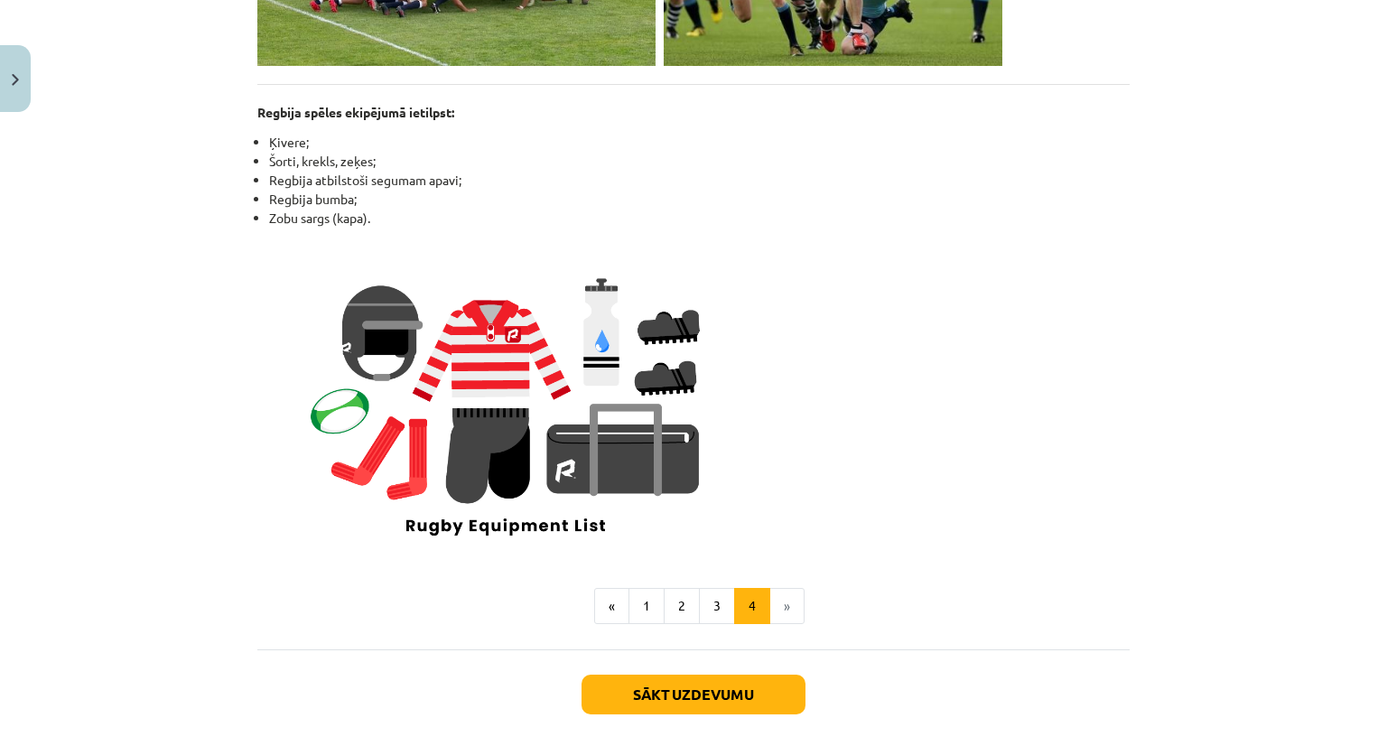
click at [786, 609] on li "»" at bounding box center [787, 606] width 34 height 36
click at [702, 694] on button "Sākt uzdevumu" at bounding box center [693, 694] width 224 height 40
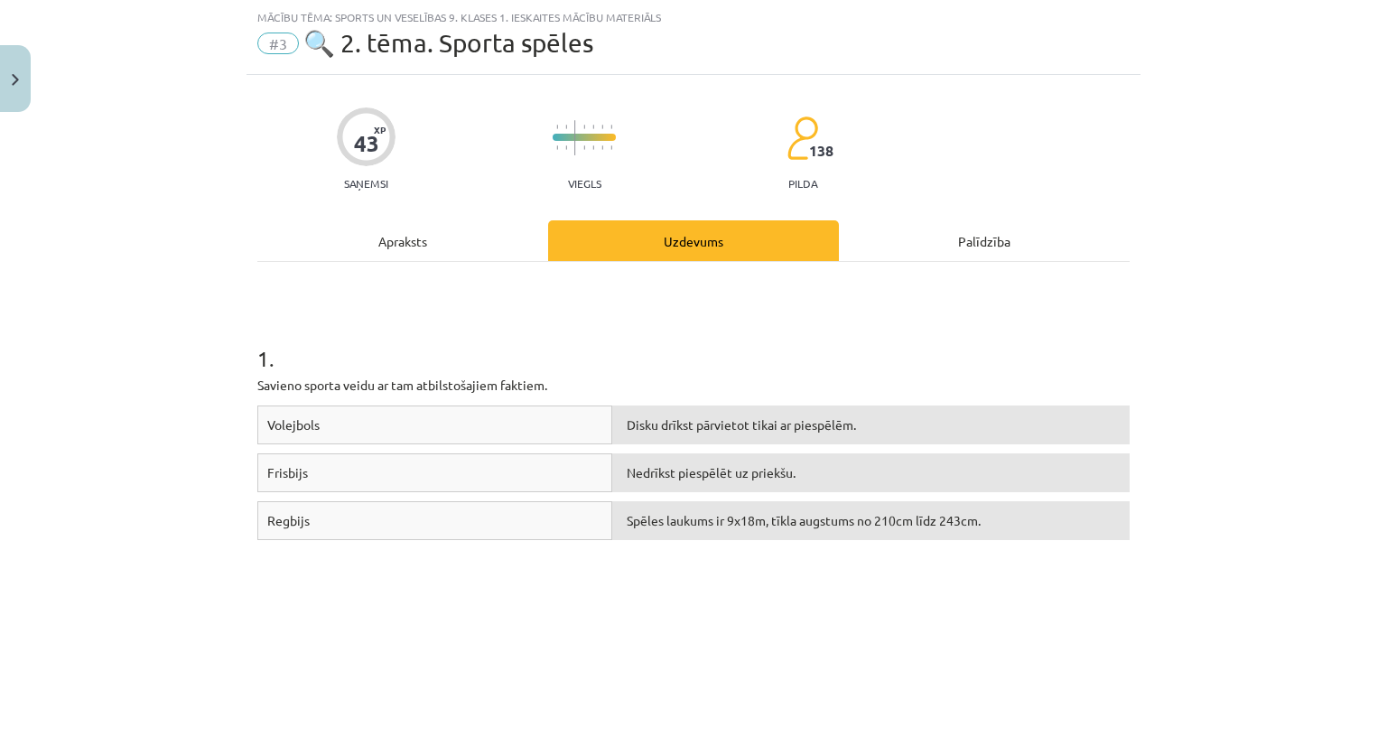
scroll to position [269, 0]
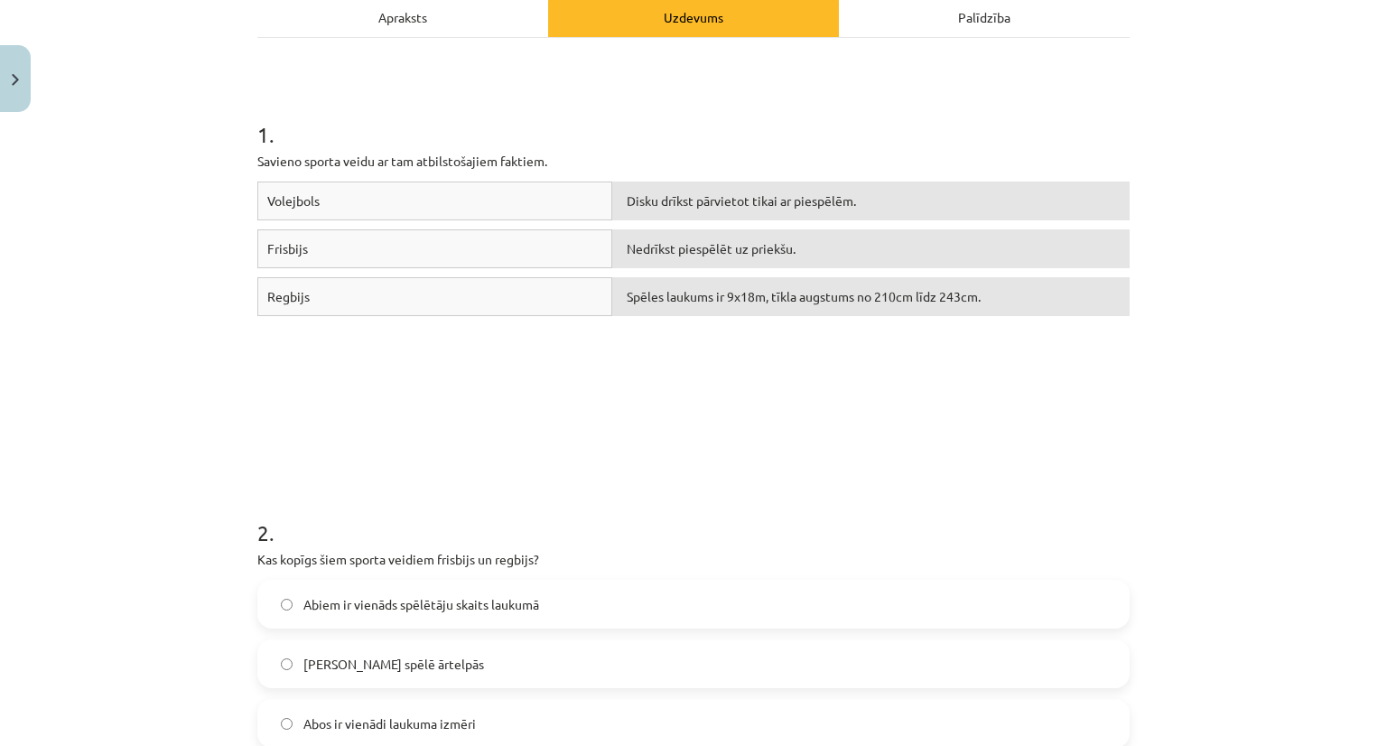
click at [553, 308] on div "Regbijs" at bounding box center [434, 296] width 355 height 39
click at [641, 248] on span "Nedrīkst piespēlēt uz priekšu." at bounding box center [711, 248] width 169 height 16
click at [592, 394] on div "Volejbols Disku drīkst pārvietot tikai ar piespēlēm. Frisbijs Nedrīkst piespēlē…" at bounding box center [693, 316] width 872 height 271
click at [653, 247] on span "Nedrīkst piespēlēt uz priekšu." at bounding box center [711, 248] width 169 height 16
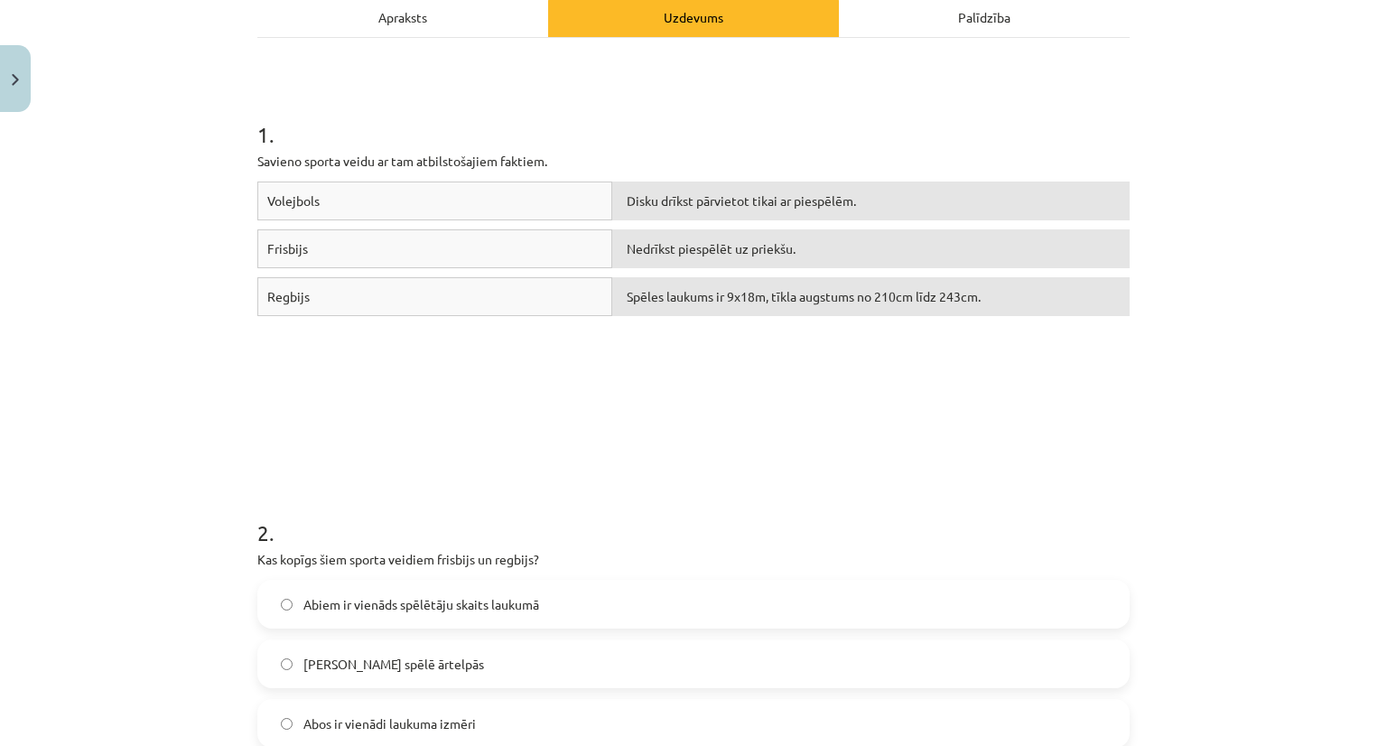
click at [552, 294] on div "Regbijs" at bounding box center [434, 296] width 355 height 39
click at [910, 27] on div "Palīdzība" at bounding box center [984, 16] width 291 height 41
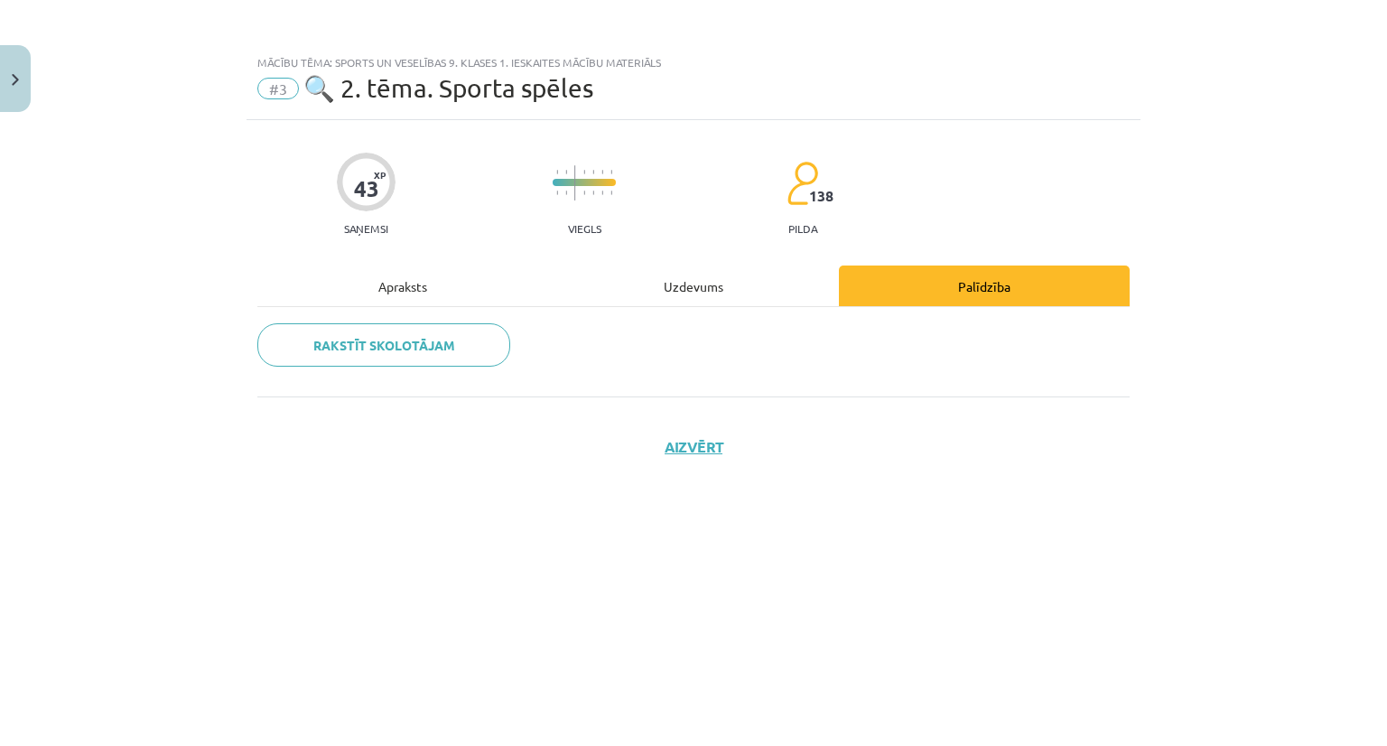
click at [686, 282] on div "Uzdevums" at bounding box center [693, 285] width 291 height 41
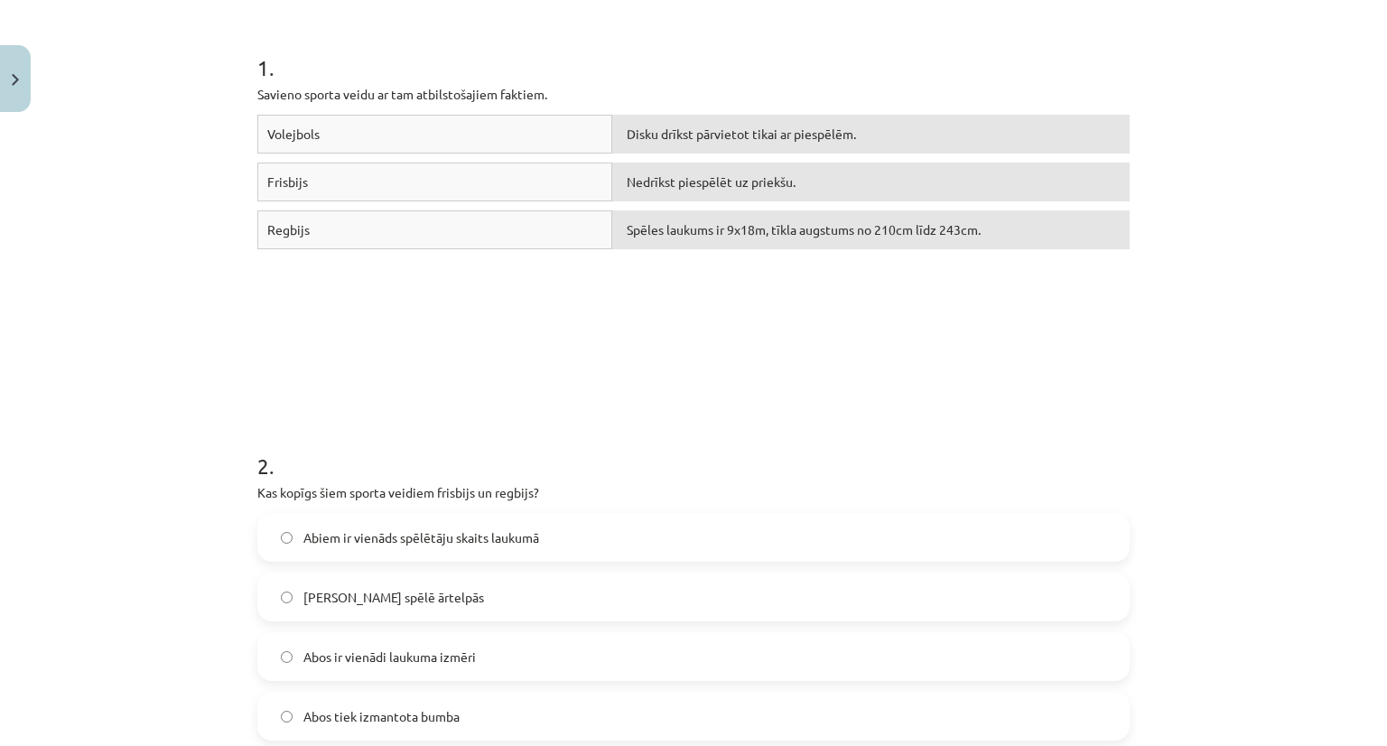
scroll to position [336, 0]
drag, startPoint x: 637, startPoint y: 132, endPoint x: 542, endPoint y: 320, distance: 210.4
click at [542, 320] on div "Volejbols Disku drīkst pārvietot tikai ar piespēlēm. Frisbijs Nedrīkst piespēlē…" at bounding box center [693, 250] width 872 height 271
click at [493, 124] on div "Volejbols" at bounding box center [434, 134] width 355 height 39
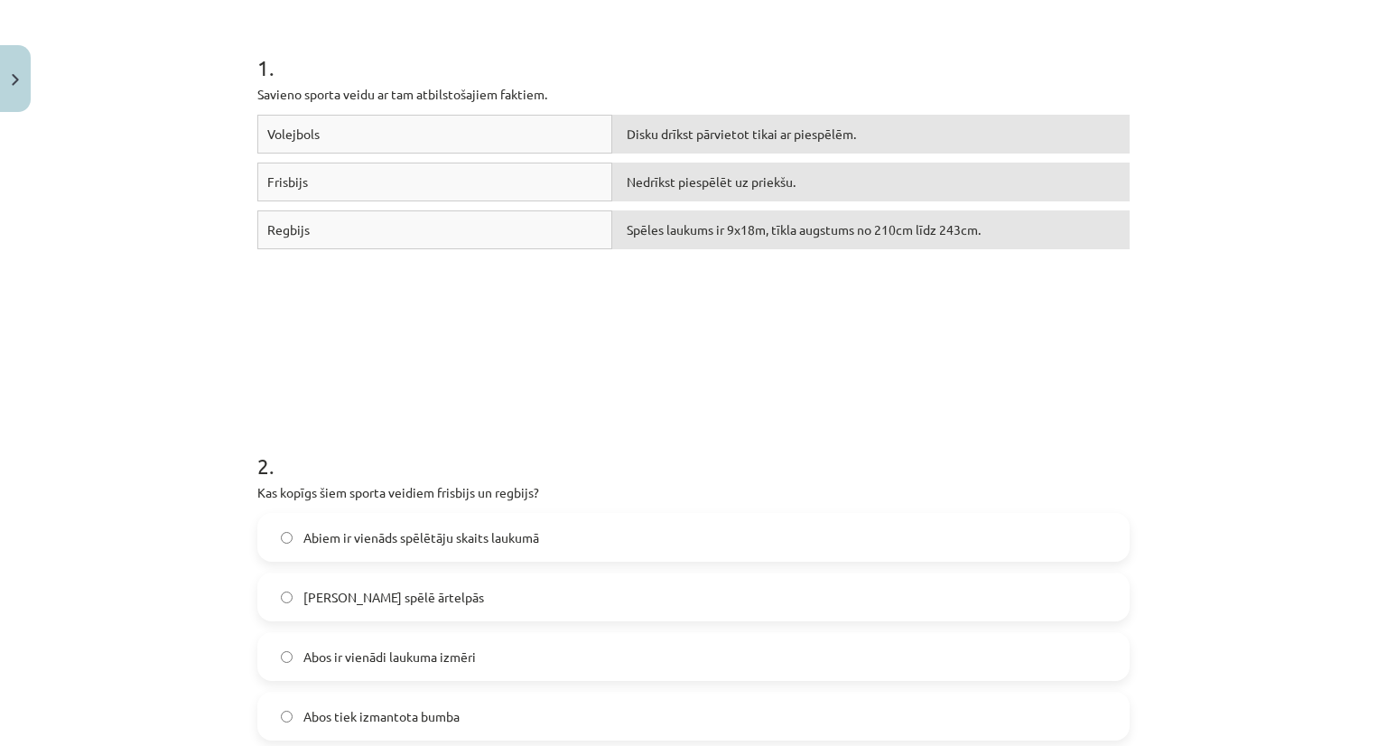
click at [711, 239] on div "Spēles laukums ir 9x18m, tīkla augstums no 210cm līdz 243cm." at bounding box center [870, 229] width 517 height 39
click at [647, 243] on div "Spēles laukums ir 9x18m, tīkla augstums no 210cm līdz 243cm." at bounding box center [870, 229] width 517 height 39
click at [661, 229] on span "Spēles laukums ir 9x18m, tīkla augstums no 210cm līdz 243cm." at bounding box center [804, 229] width 354 height 16
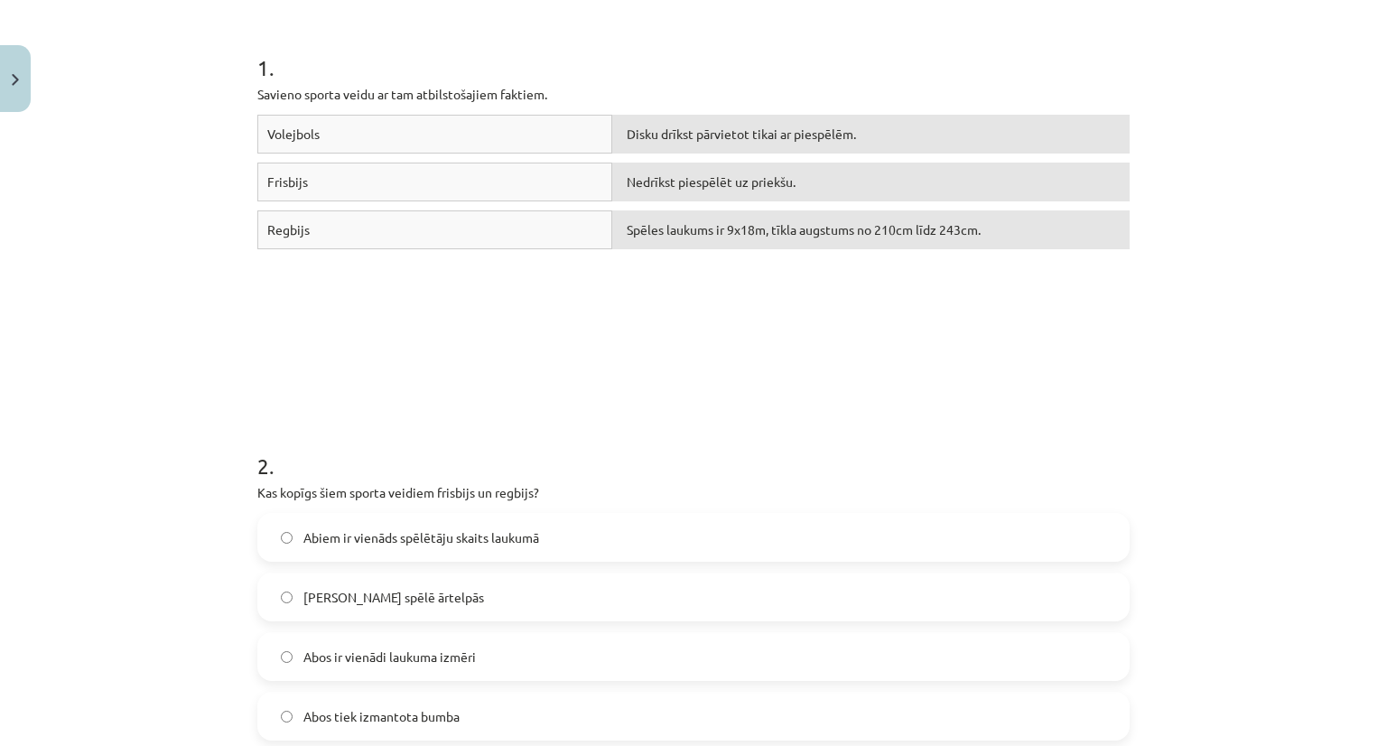
click at [646, 314] on div "Volejbols Disku drīkst pārvietot tikai ar piespēlēm. Frisbijs Nedrīkst piespēlē…" at bounding box center [693, 250] width 872 height 271
click at [408, 236] on div "Regbijs" at bounding box center [434, 229] width 355 height 39
drag, startPoint x: 408, startPoint y: 236, endPoint x: 669, endPoint y: 165, distance: 270.3
click at [669, 165] on div "Volejbols Disku drīkst pārvietot tikai ar piespēlēm. Frisbijs Nedrīkst piespēlē…" at bounding box center [693, 250] width 872 height 271
click at [669, 165] on div "Nedrīkst piespēlēt uz priekšu." at bounding box center [870, 182] width 517 height 39
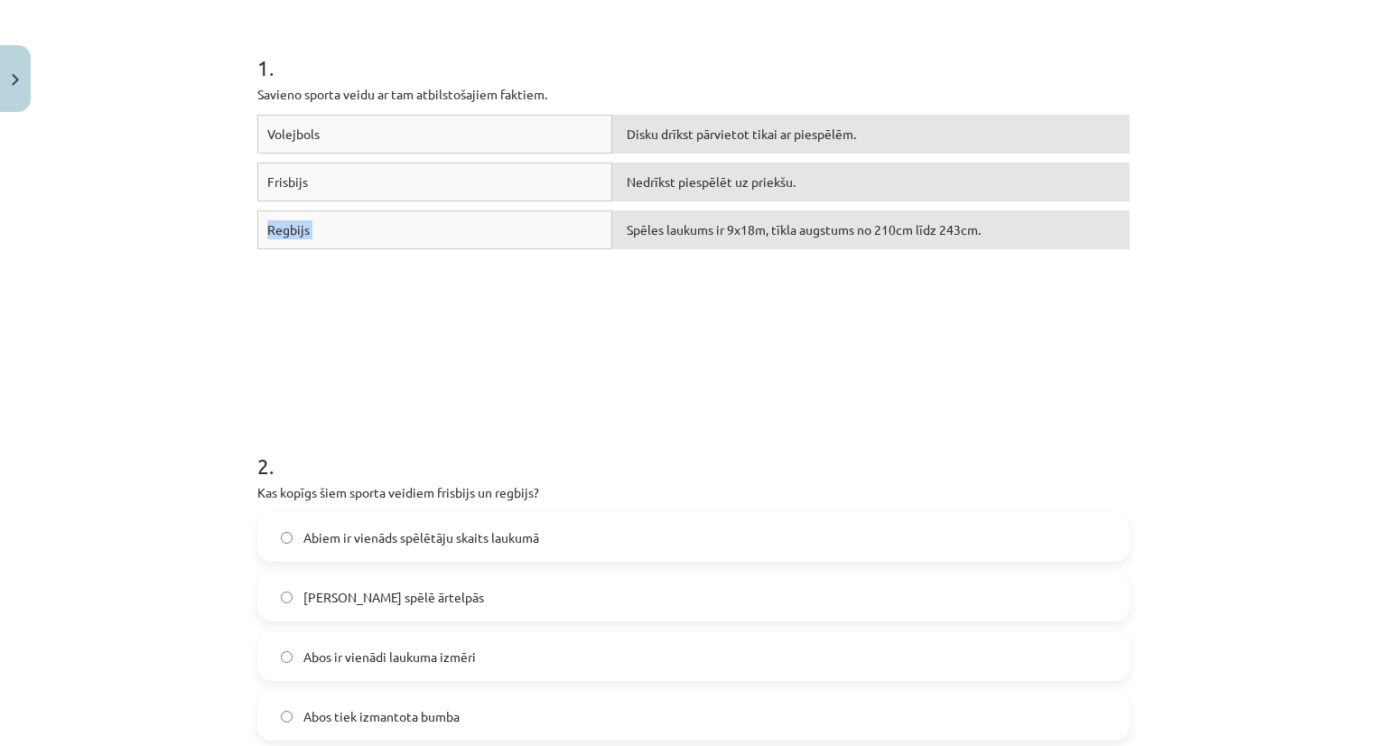
click at [669, 165] on div "Nedrīkst piespēlēt uz priekšu." at bounding box center [870, 182] width 517 height 39
click at [669, 175] on span "Nedrīkst piespēlēt uz priekšu." at bounding box center [711, 181] width 169 height 16
click at [664, 301] on div "Volejbols Disku drīkst pārvietot tikai ar piespēlēm. Frisbijs Nedrīkst piespēlē…" at bounding box center [693, 250] width 872 height 271
click at [378, 236] on div "Regbijs" at bounding box center [434, 229] width 355 height 39
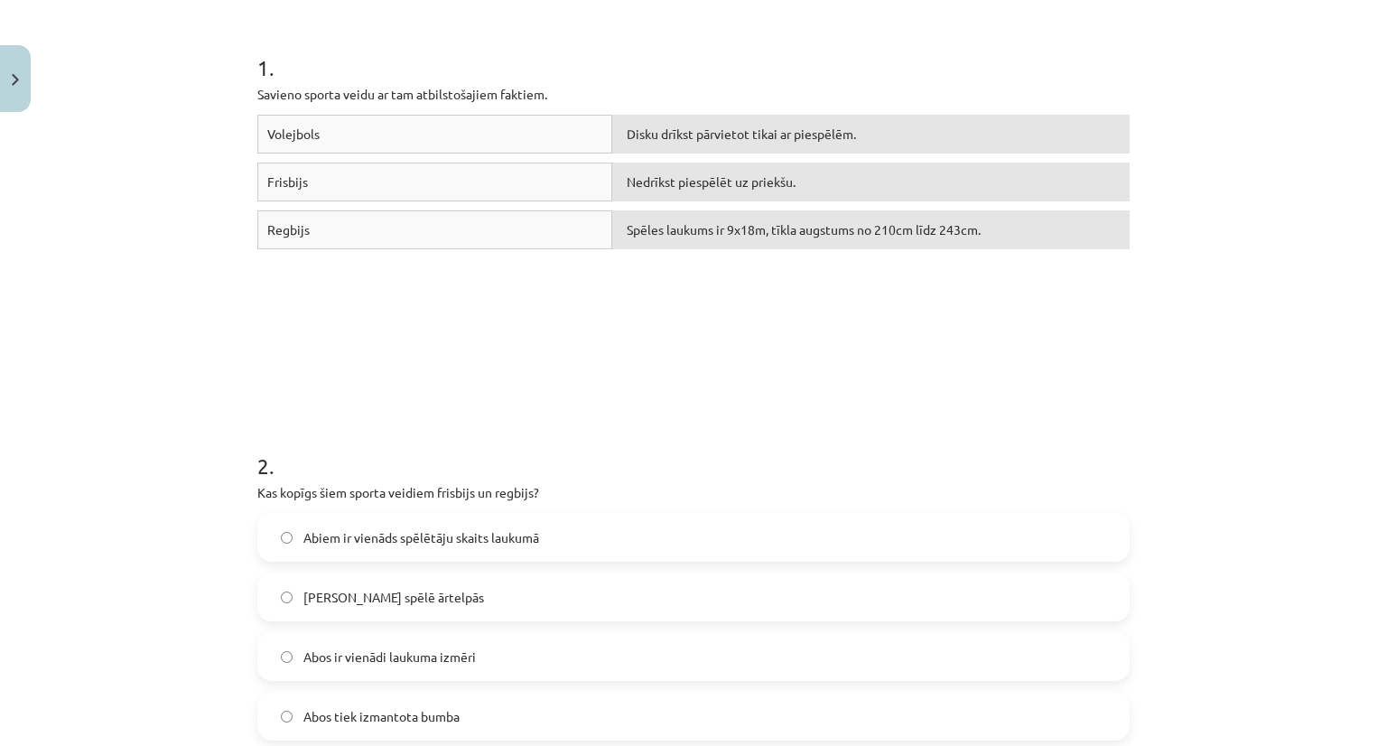
click at [529, 275] on div "Volejbols Disku drīkst pārvietot tikai ar piespēlēm. Frisbijs Nedrīkst piespēlē…" at bounding box center [693, 250] width 872 height 271
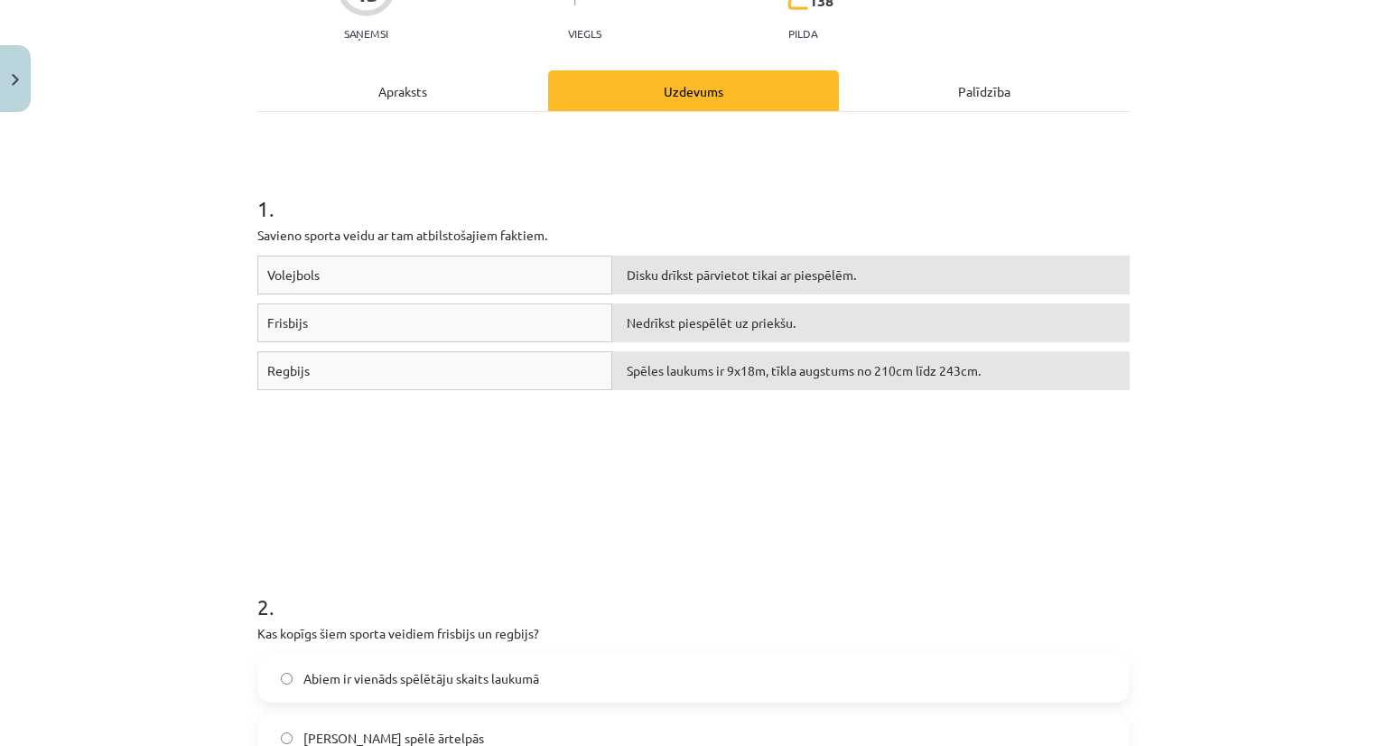
scroll to position [193, 0]
click at [953, 95] on div "Palīdzība" at bounding box center [984, 92] width 291 height 41
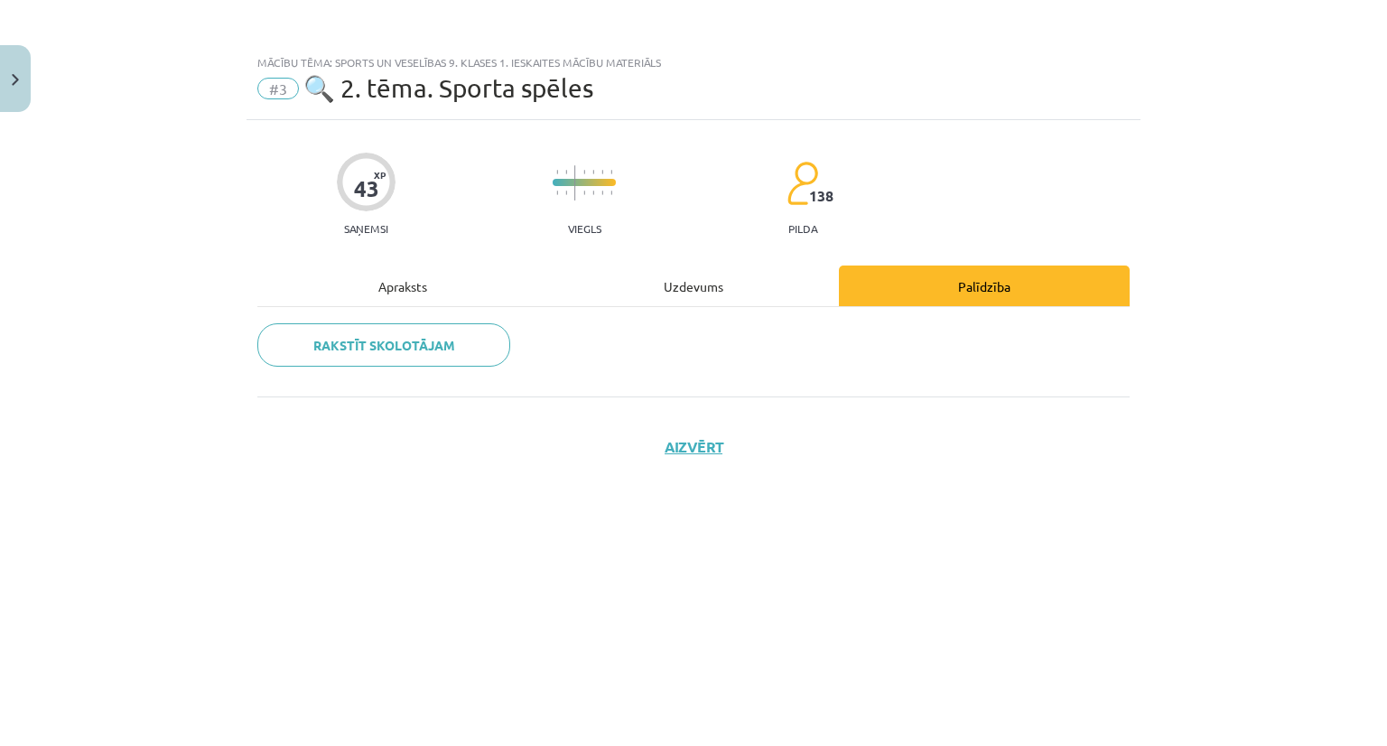
click at [691, 284] on div "Uzdevums" at bounding box center [693, 285] width 291 height 41
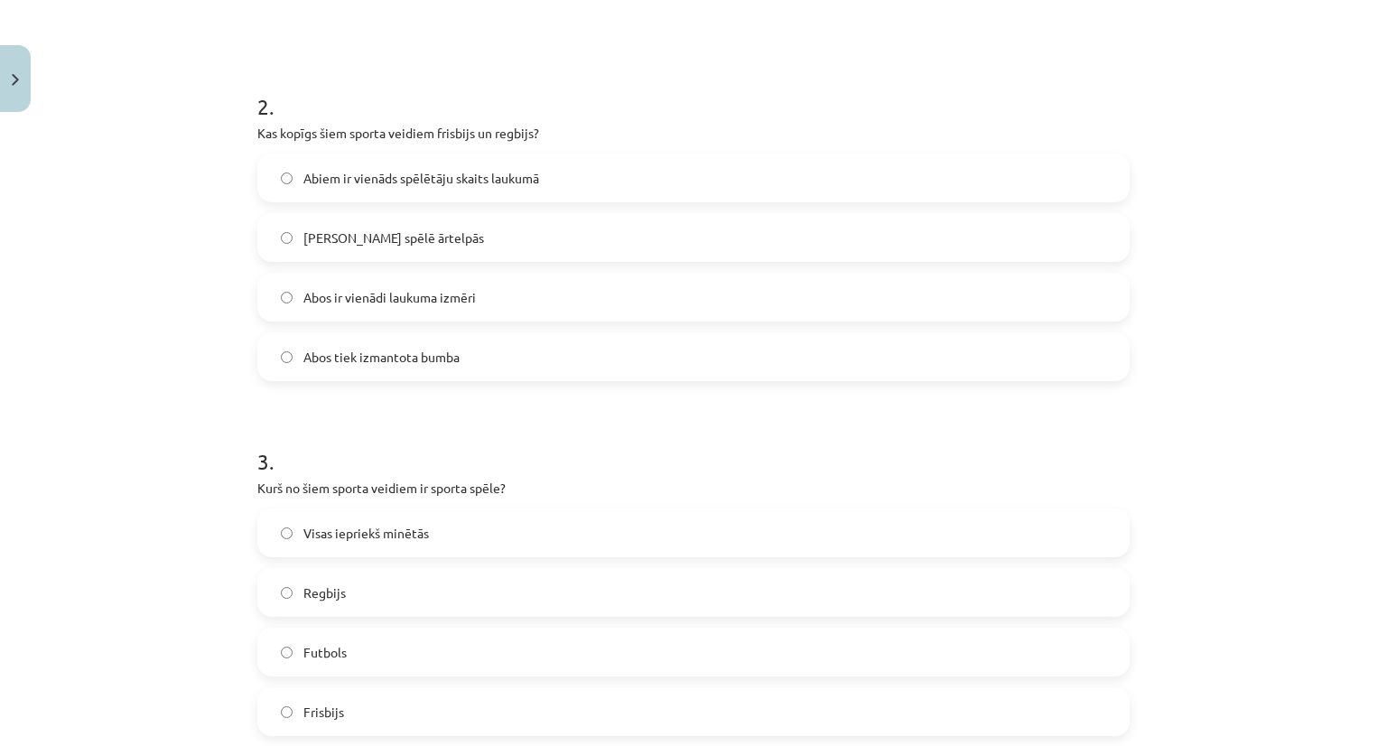
scroll to position [701, 0]
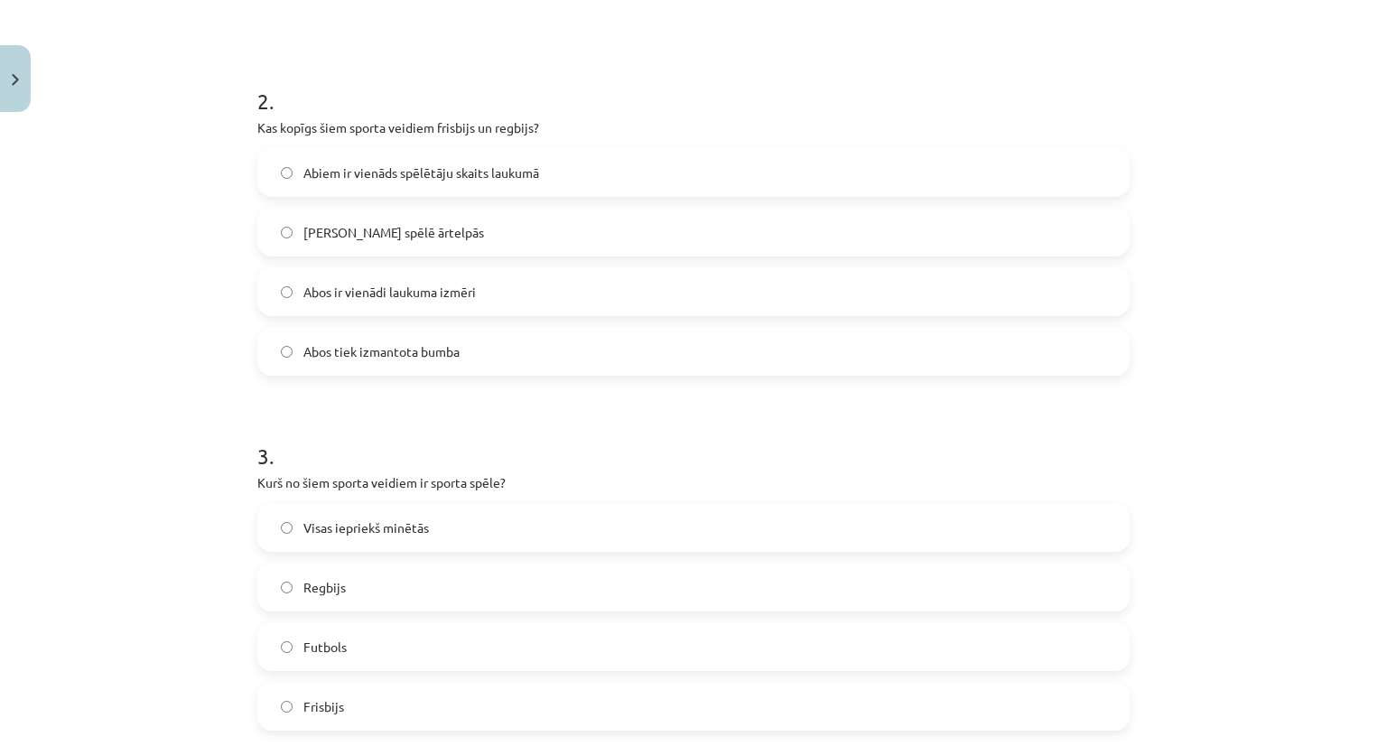
click at [477, 296] on label "Abos ir vienādi laukuma izmēri" at bounding box center [693, 291] width 869 height 45
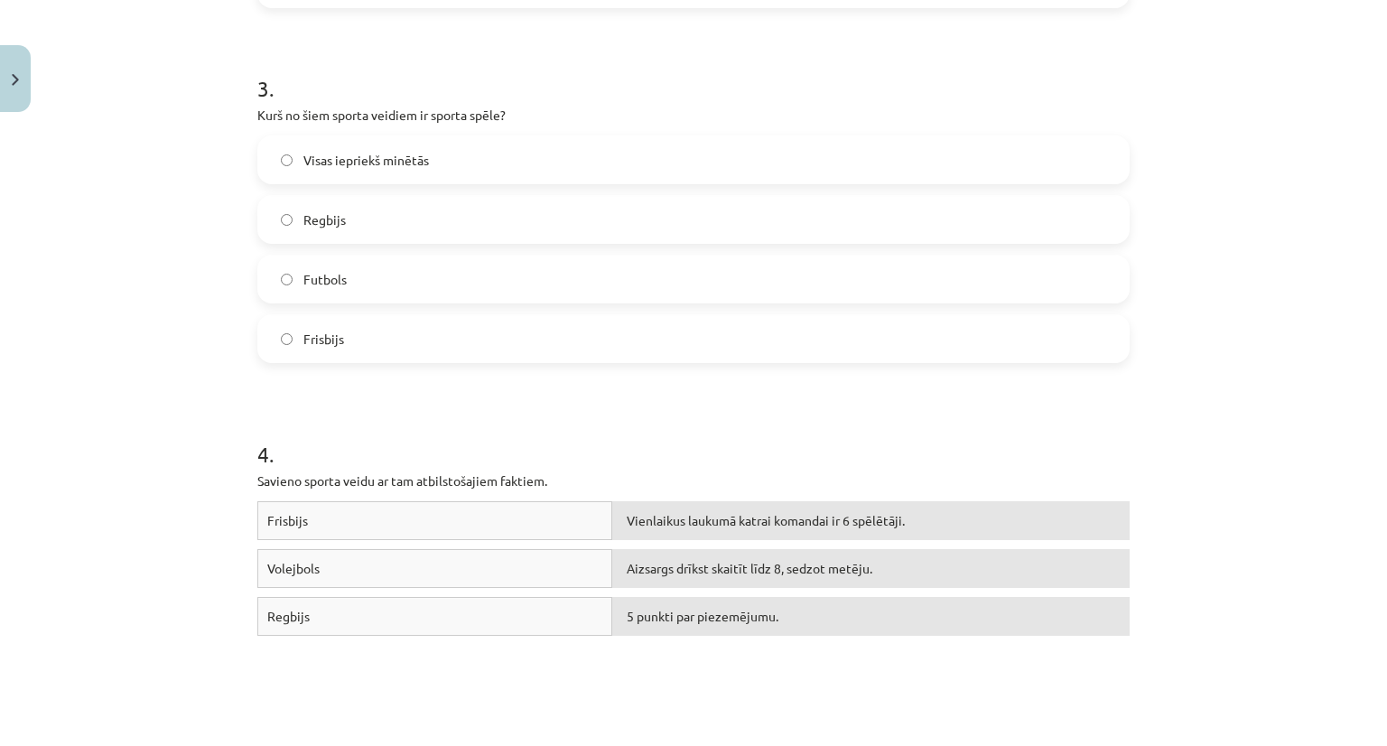
scroll to position [1083, 0]
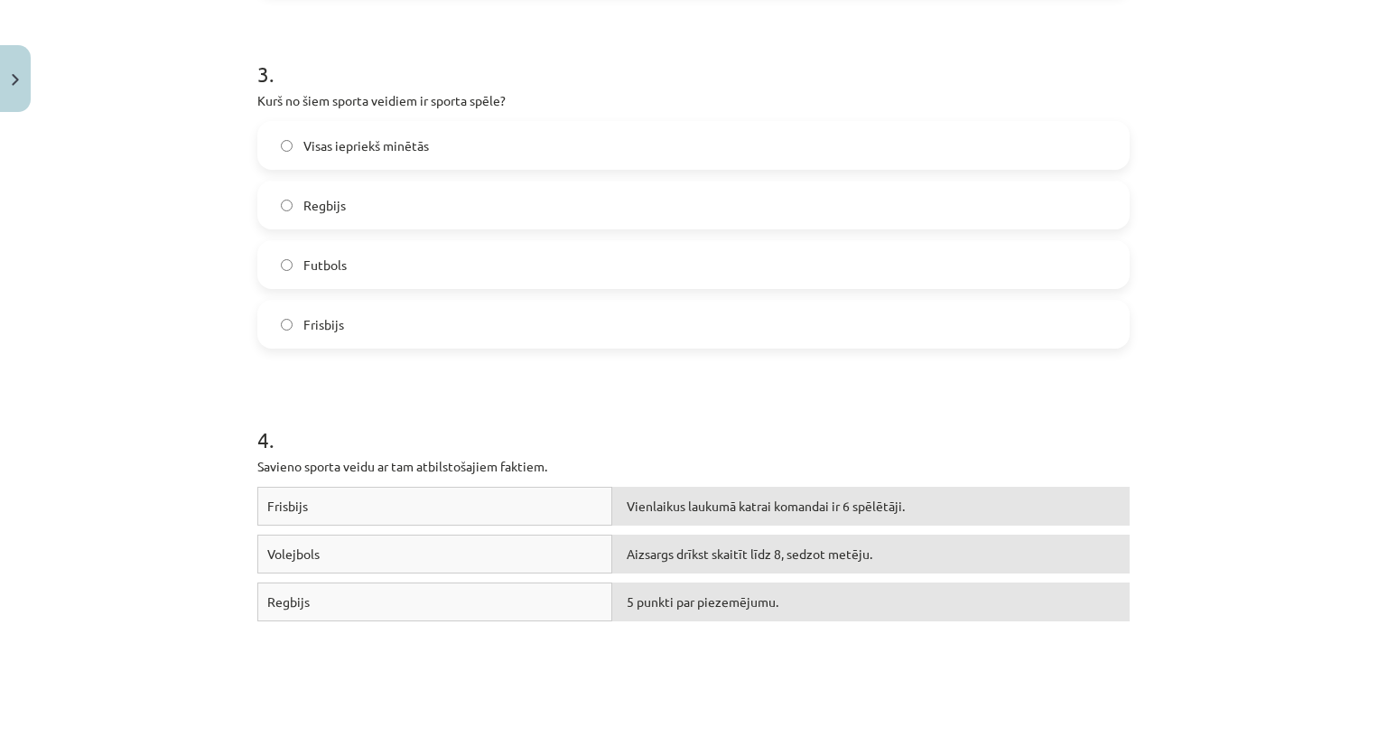
click at [271, 138] on label "Visas iepriekš minētās" at bounding box center [693, 145] width 869 height 45
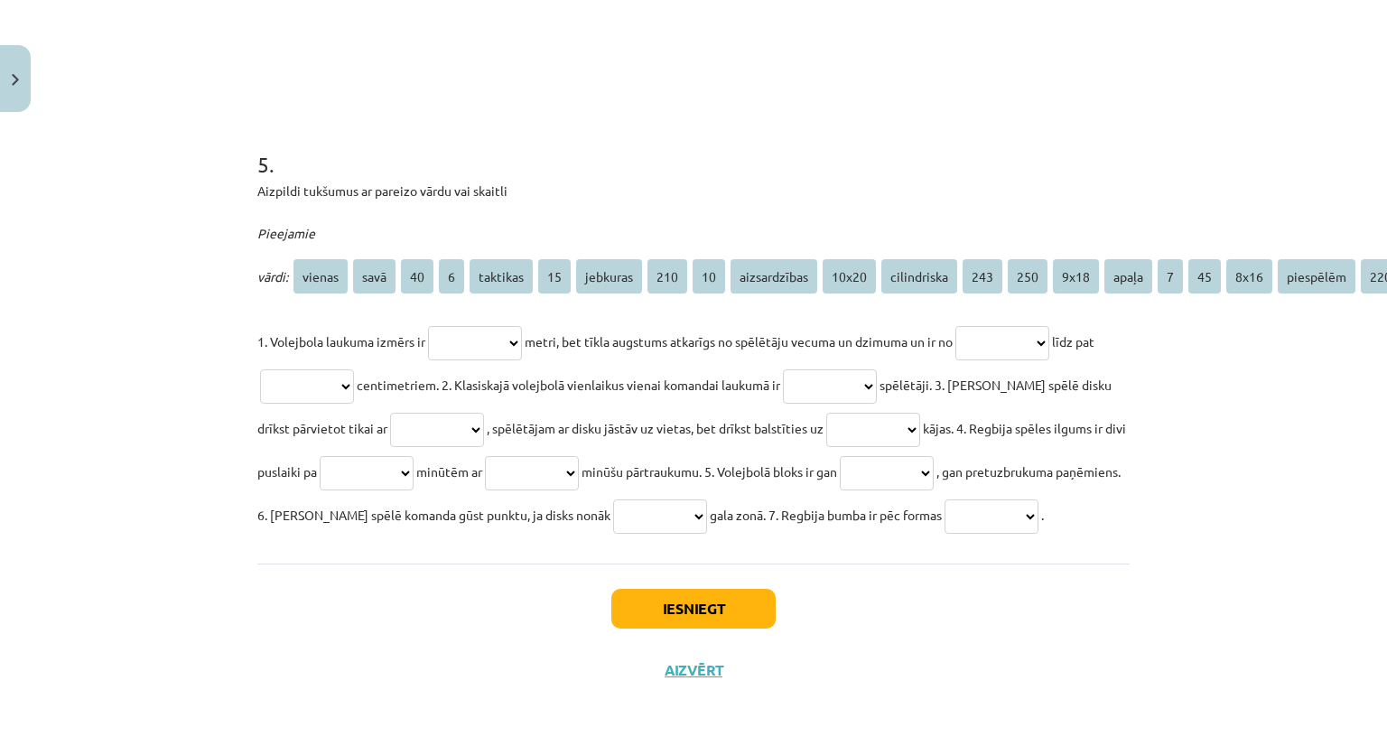
scroll to position [1813, 0]
click at [1076, 259] on span "9x18" at bounding box center [1076, 276] width 46 height 34
click at [515, 326] on select "**********" at bounding box center [475, 343] width 94 height 34
select select "****"
click at [428, 326] on select "**********" at bounding box center [475, 343] width 94 height 34
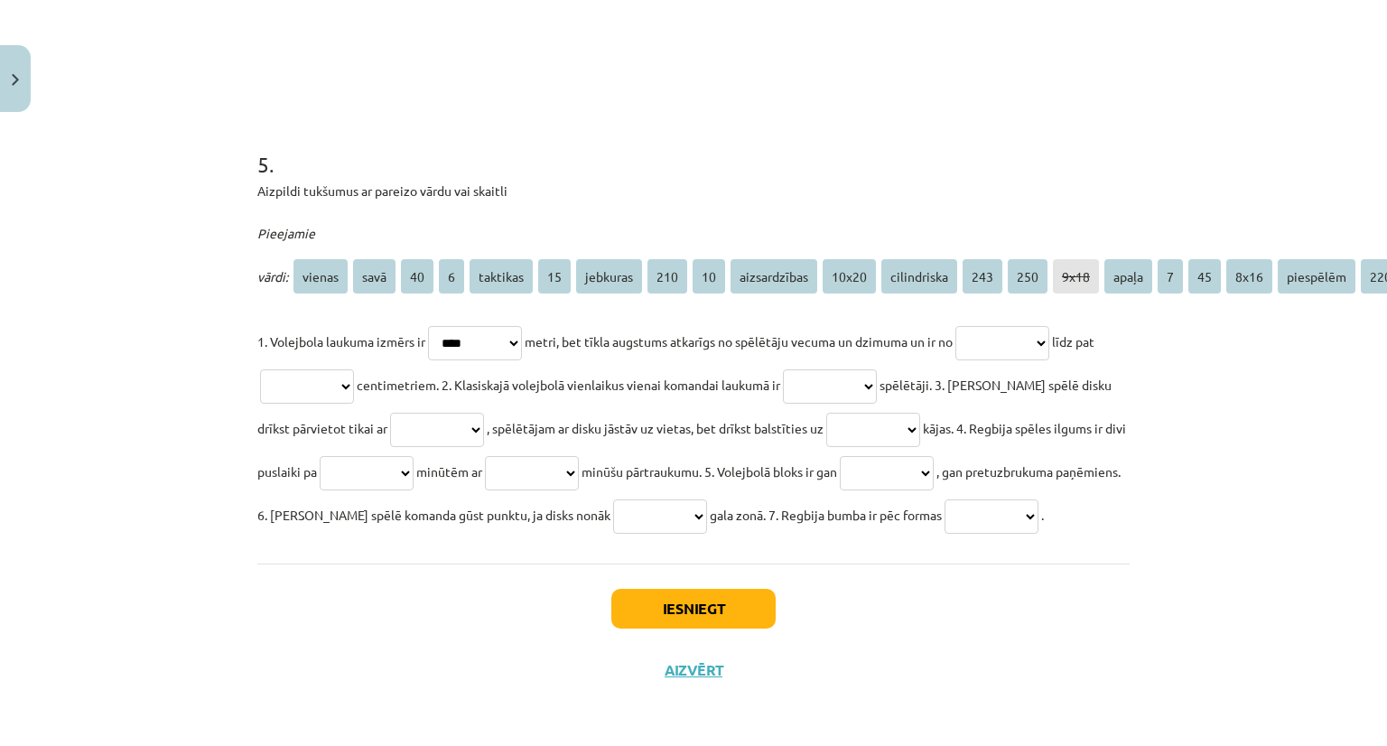
click at [1041, 326] on select "**********" at bounding box center [1002, 343] width 94 height 34
select select "***"
click at [974, 326] on select "**********" at bounding box center [1002, 343] width 94 height 34
click at [338, 369] on select "**********" at bounding box center [307, 386] width 94 height 34
select select "***"
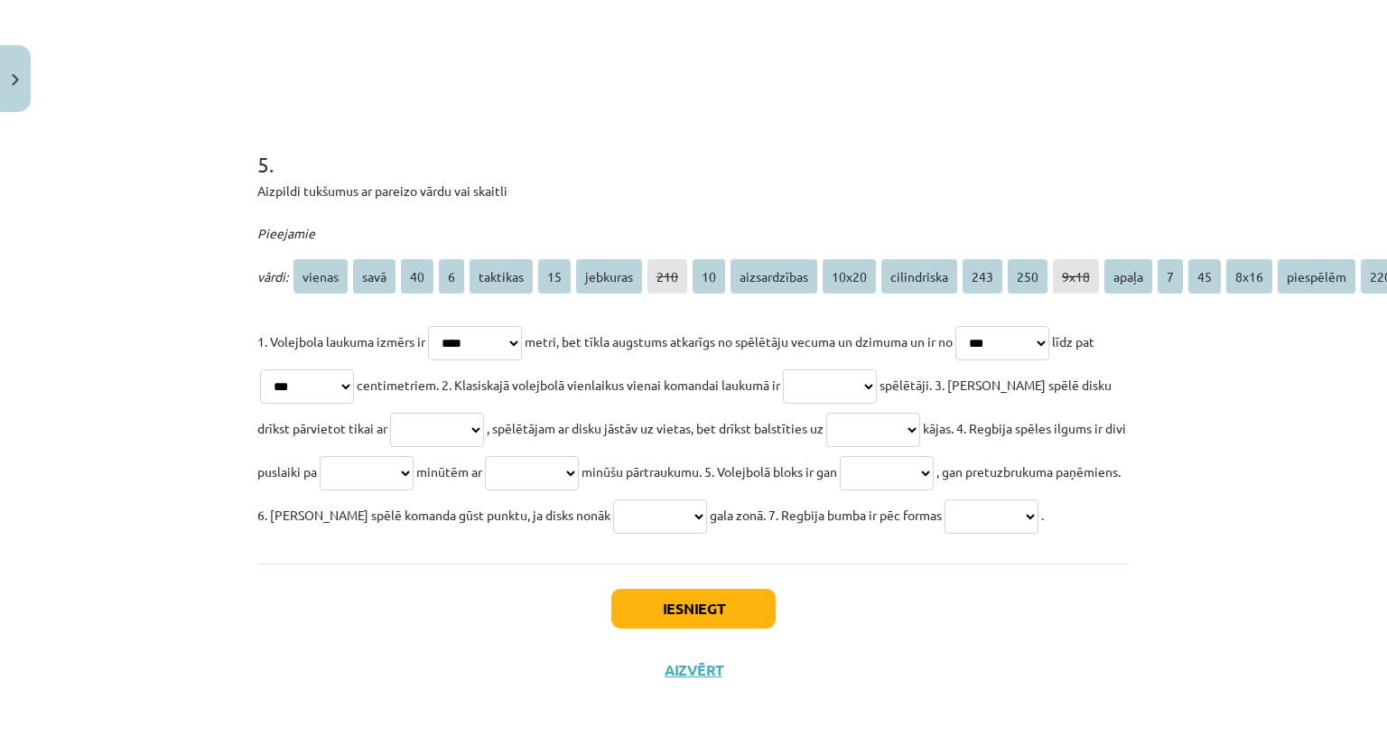
click at [274, 369] on select "**********" at bounding box center [307, 386] width 94 height 34
click at [877, 369] on select "**********" at bounding box center [830, 386] width 94 height 34
select select "*"
click at [817, 369] on select "**********" at bounding box center [830, 386] width 94 height 34
click at [455, 413] on select "**********" at bounding box center [437, 430] width 94 height 34
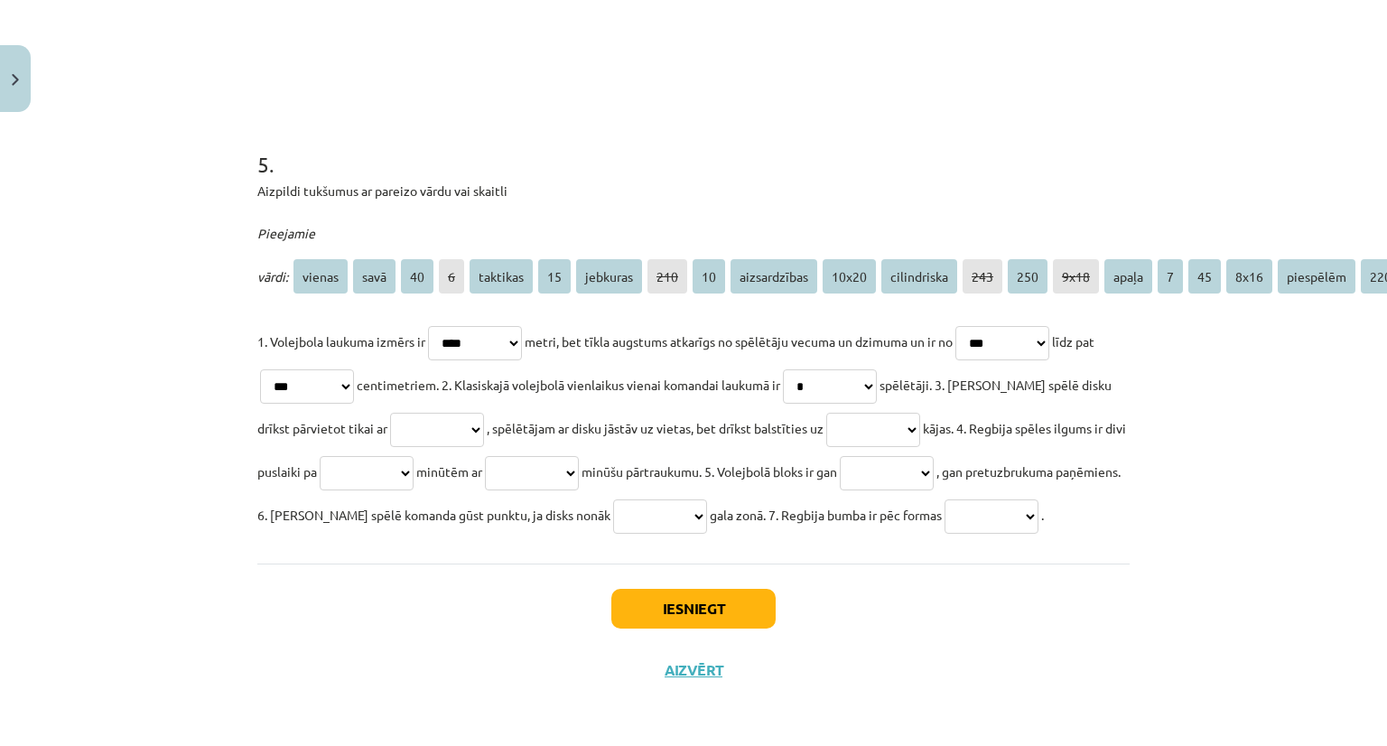
select select "*********"
click at [390, 413] on select "**********" at bounding box center [437, 430] width 94 height 34
click at [920, 413] on select "**********" at bounding box center [873, 430] width 94 height 34
select select "******"
click at [840, 413] on select "**********" at bounding box center [873, 430] width 94 height 34
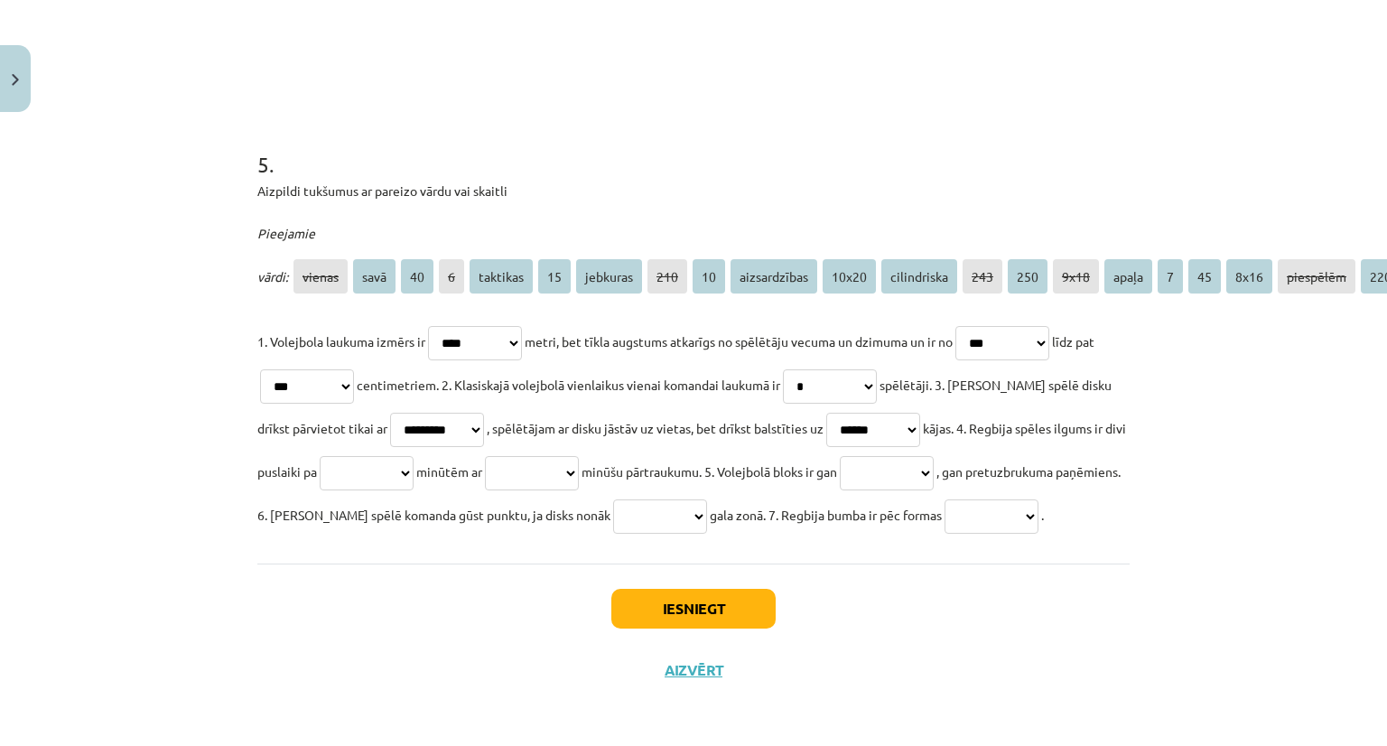
click at [414, 456] on select "**********" at bounding box center [367, 473] width 94 height 34
select select "**"
click at [390, 456] on select "**********" at bounding box center [367, 473] width 94 height 34
click at [579, 456] on select "**********" at bounding box center [532, 473] width 94 height 34
select select "**"
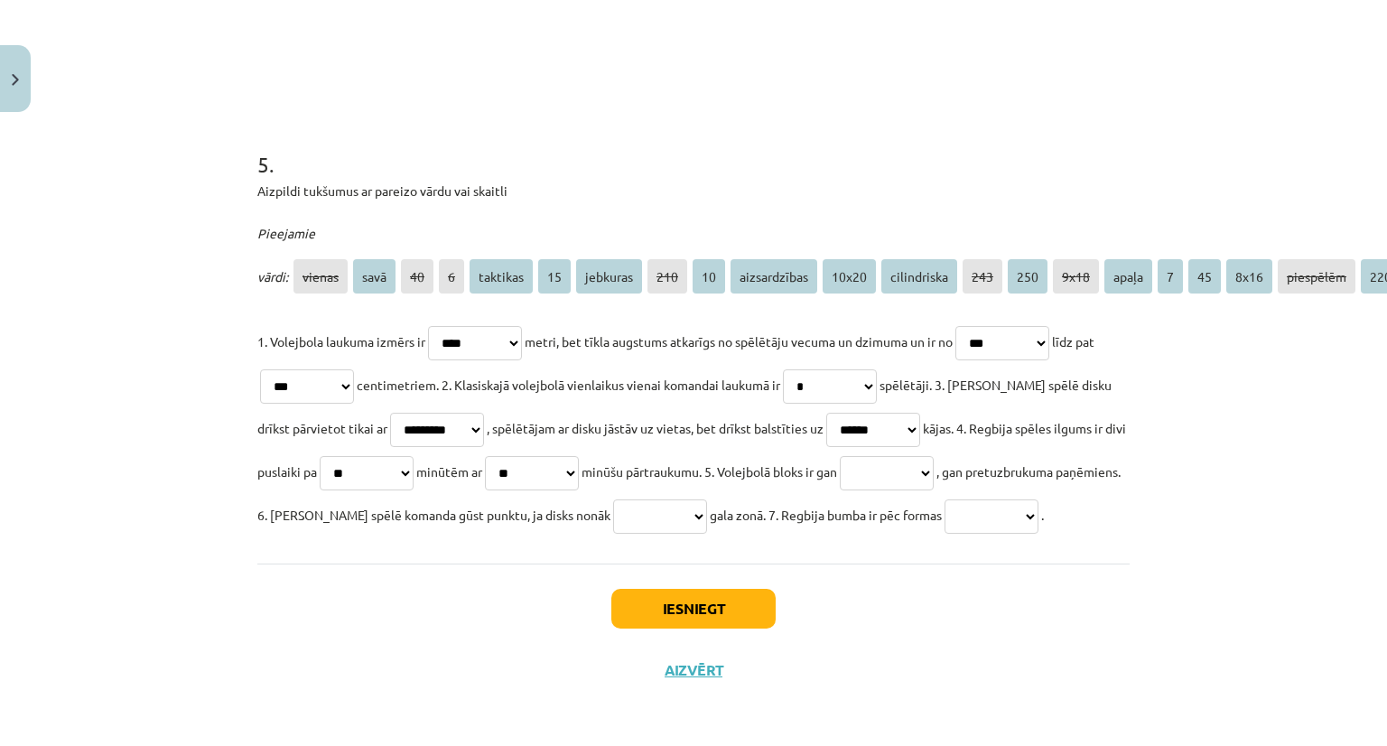
click at [574, 456] on select "**********" at bounding box center [532, 473] width 94 height 34
click at [934, 456] on select "**********" at bounding box center [887, 473] width 94 height 34
select select "**********"
click at [934, 456] on select "**********" at bounding box center [887, 473] width 94 height 34
click at [707, 499] on select "**********" at bounding box center [660, 516] width 94 height 34
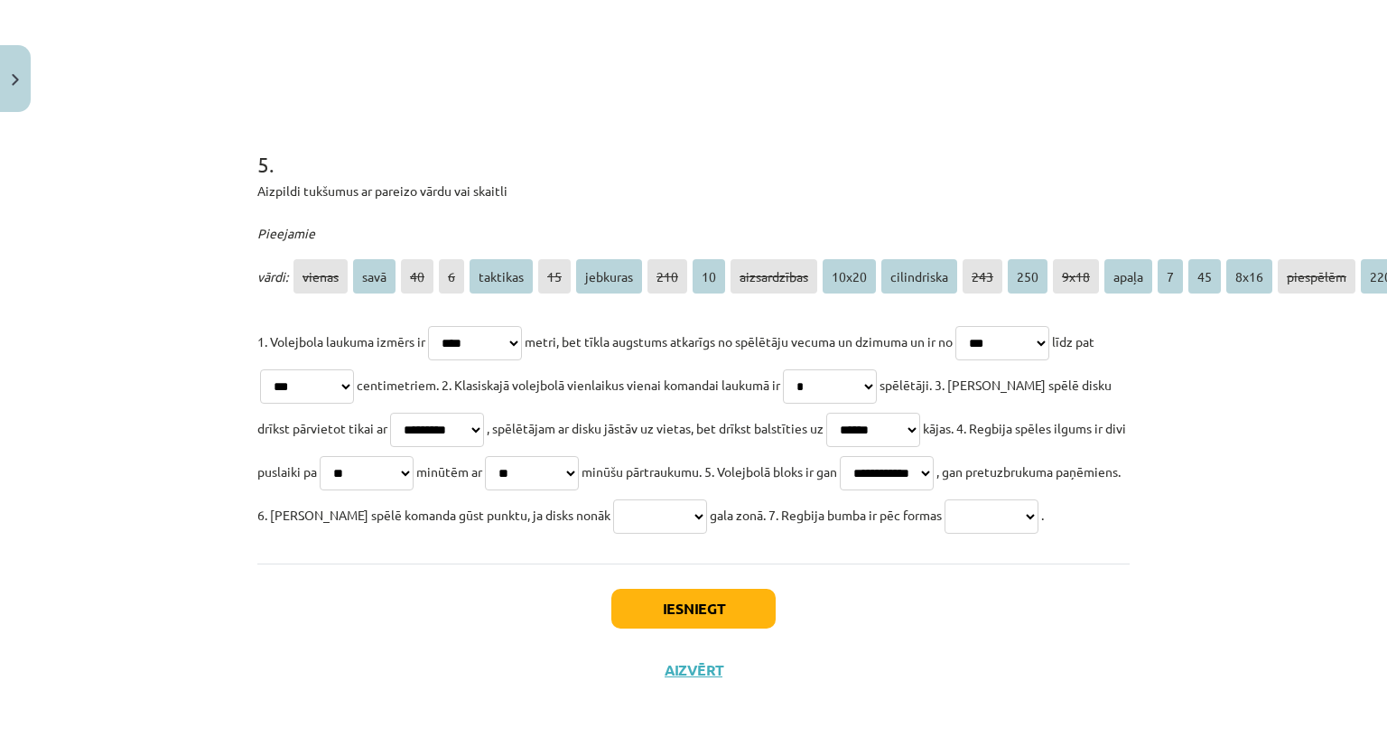
select select "********"
click at [707, 499] on select "**********" at bounding box center [660, 516] width 94 height 34
click at [944, 504] on select "**********" at bounding box center [991, 516] width 94 height 34
select select "*****"
click at [944, 499] on select "**********" at bounding box center [991, 516] width 94 height 34
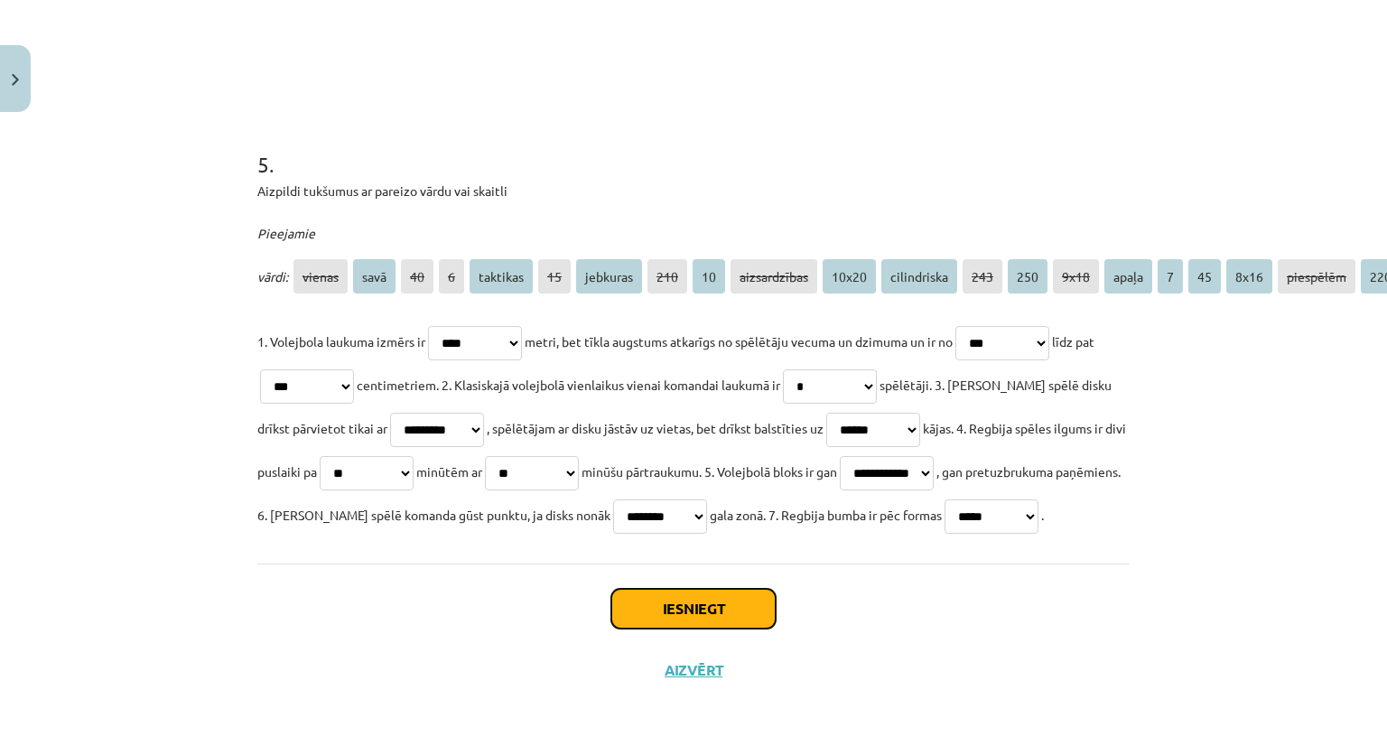
click at [706, 594] on button "Iesniegt" at bounding box center [693, 609] width 164 height 40
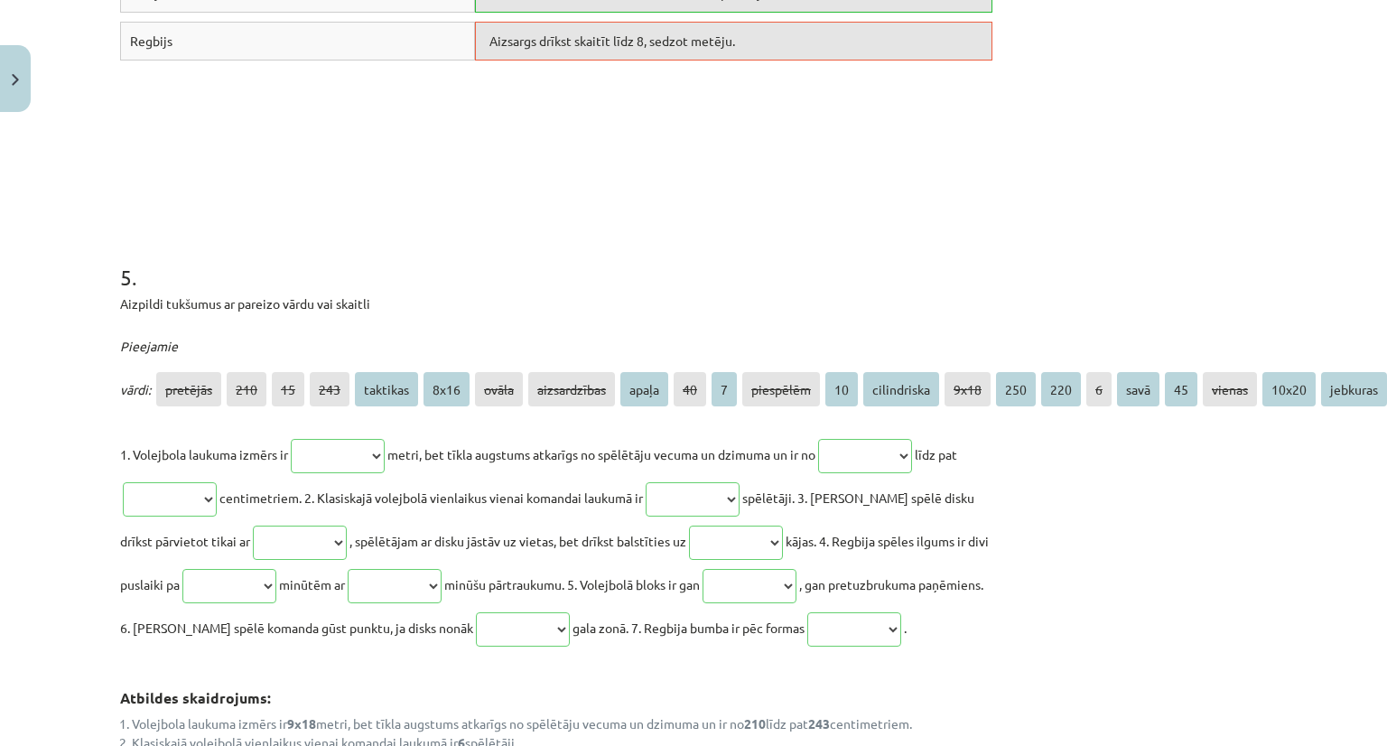
scroll to position [2084, 144]
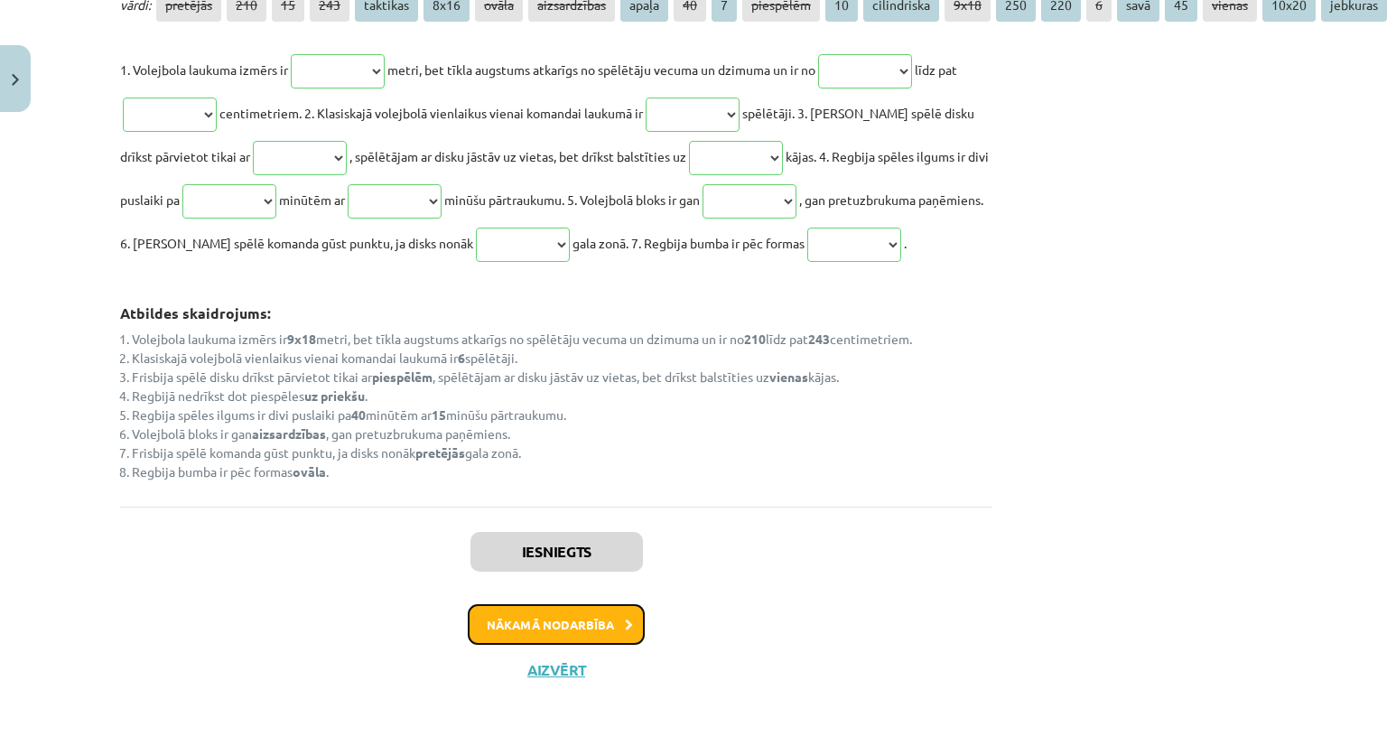
click at [560, 604] on button "Nākamā nodarbība" at bounding box center [556, 625] width 177 height 42
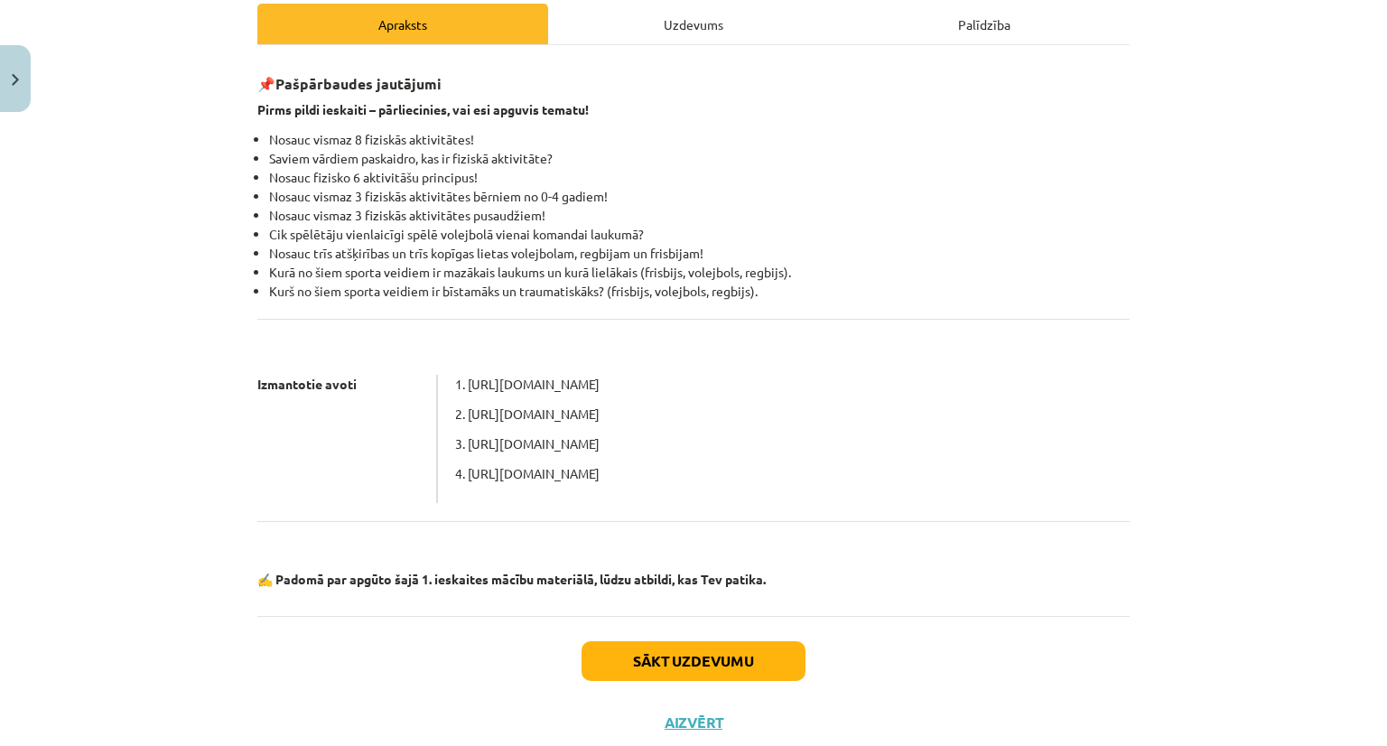
scroll to position [267, 0]
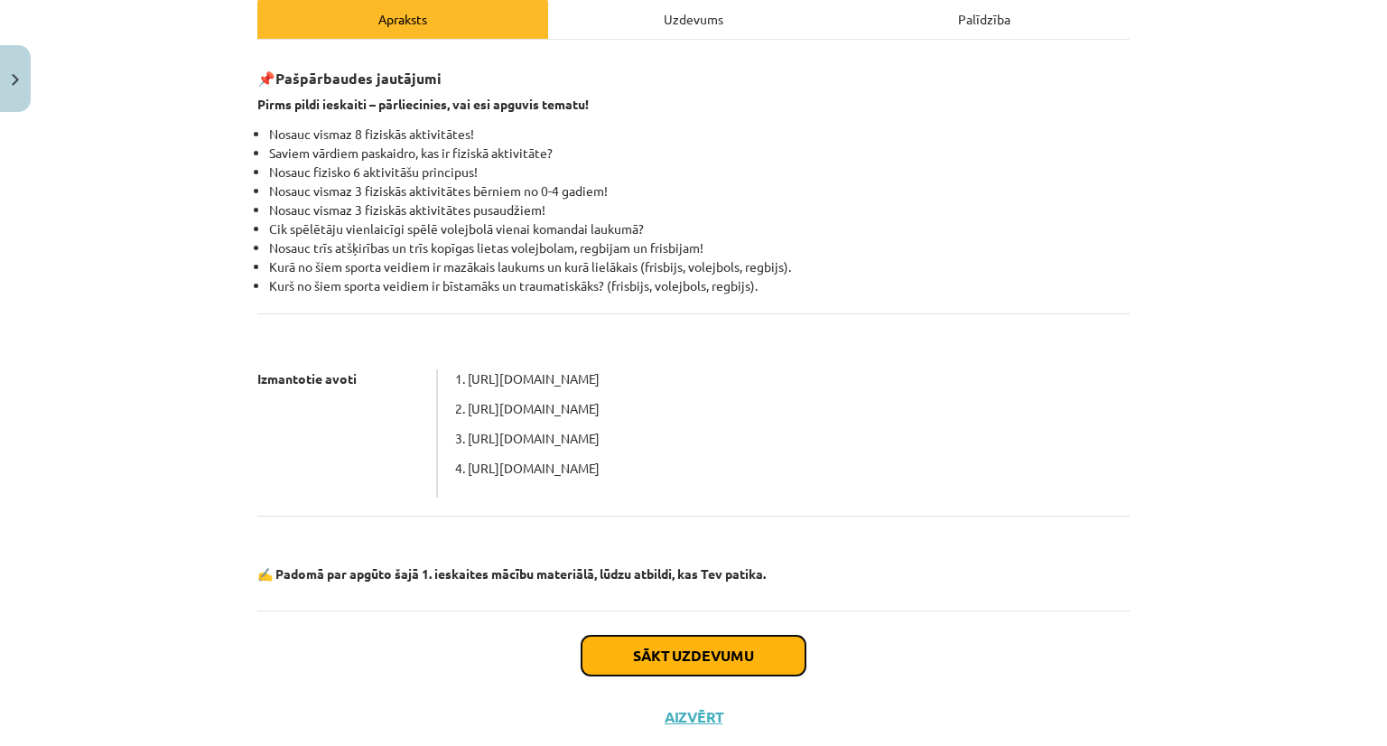
click at [666, 650] on button "Sākt uzdevumu" at bounding box center [693, 656] width 224 height 40
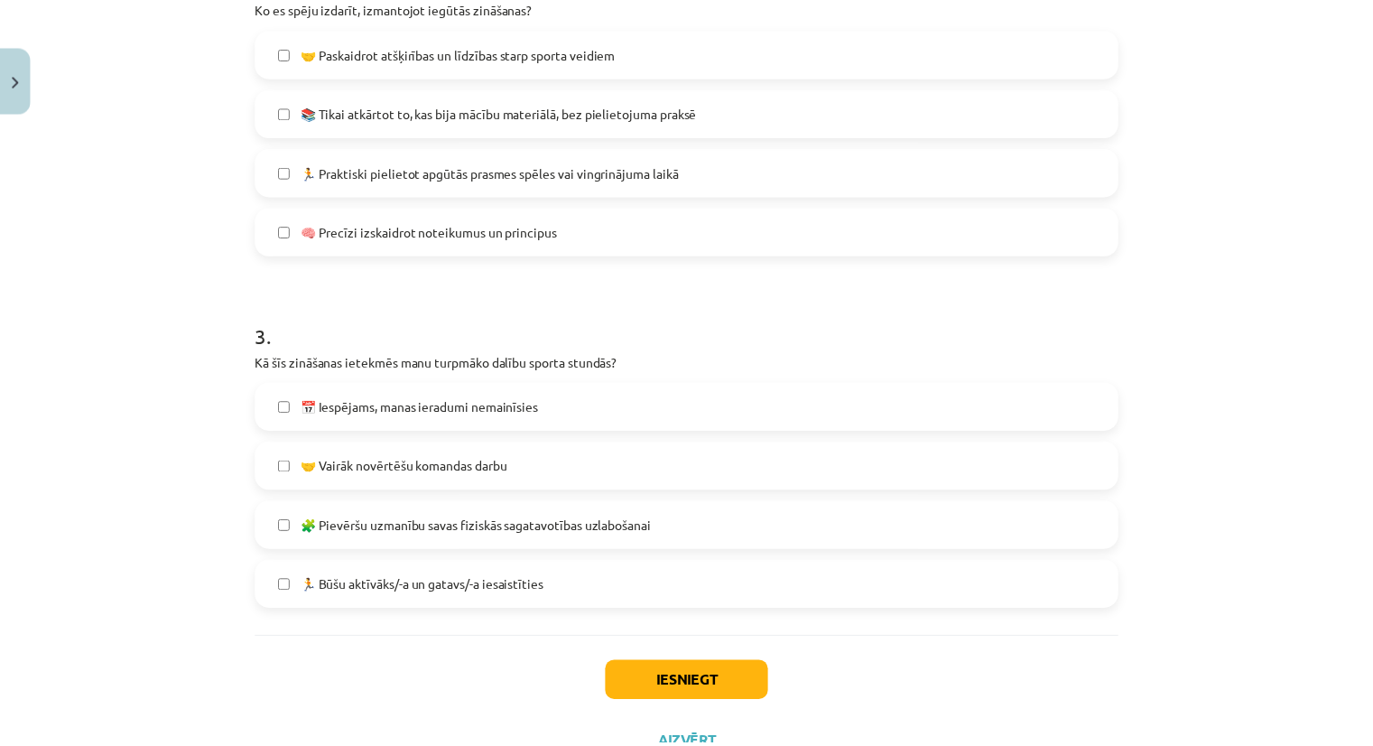
scroll to position [851, 0]
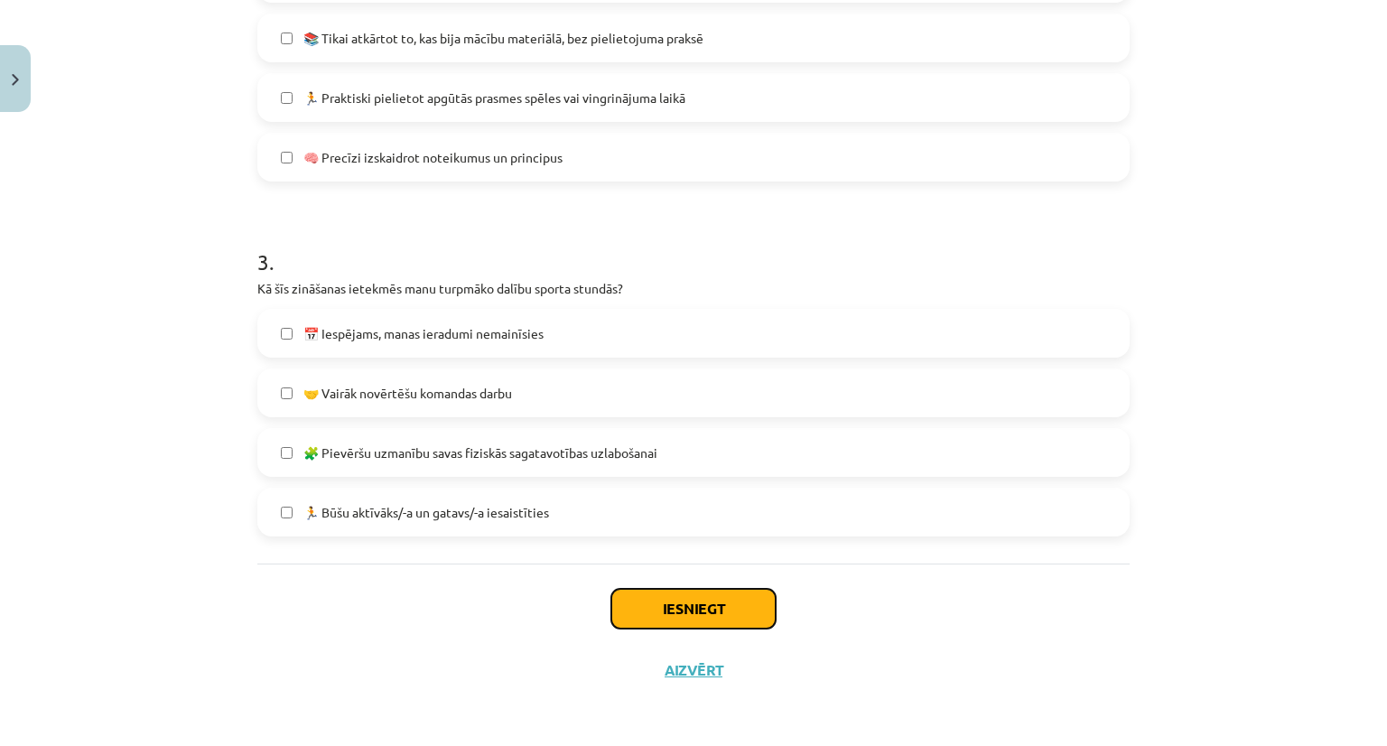
click at [698, 609] on button "Iesniegt" at bounding box center [693, 609] width 164 height 40
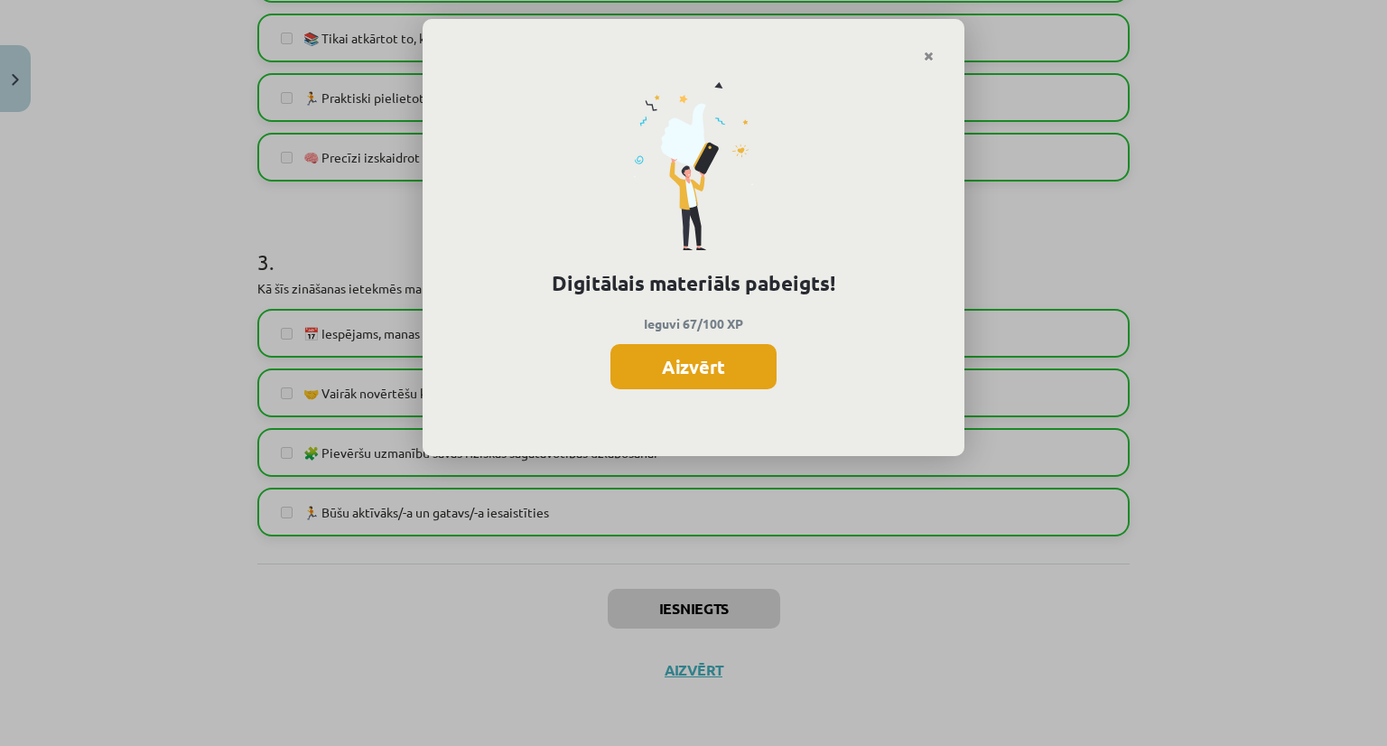
click at [726, 354] on button "Aizvērt" at bounding box center [693, 366] width 166 height 45
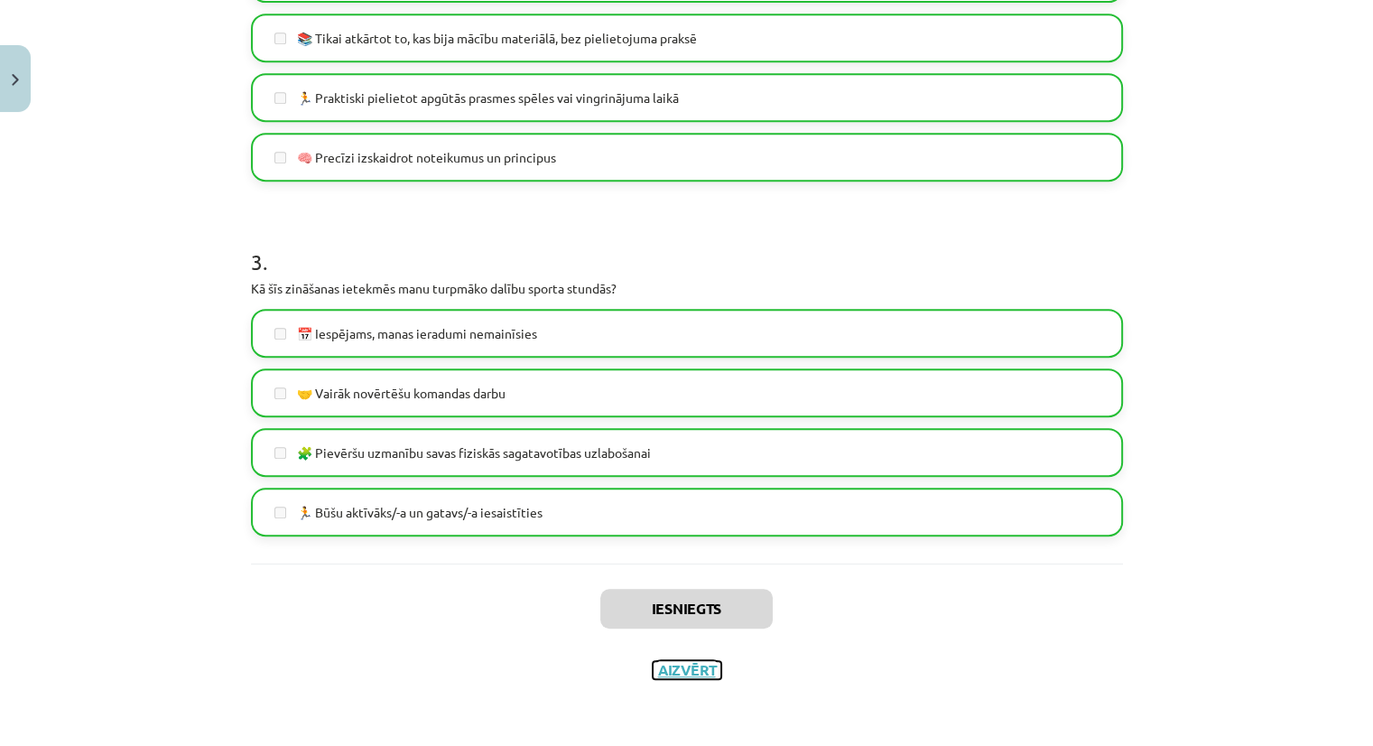
click at [693, 674] on button "Aizvērt" at bounding box center [687, 670] width 69 height 18
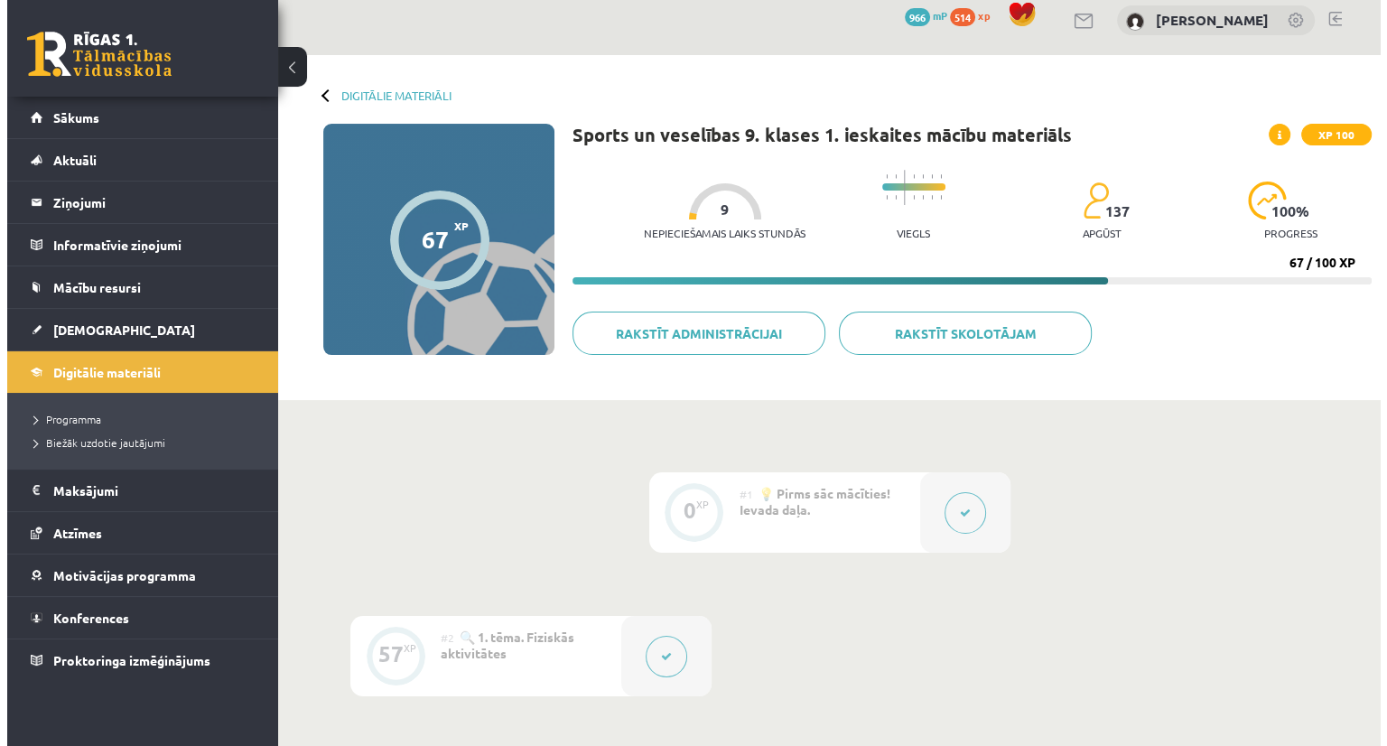
scroll to position [0, 0]
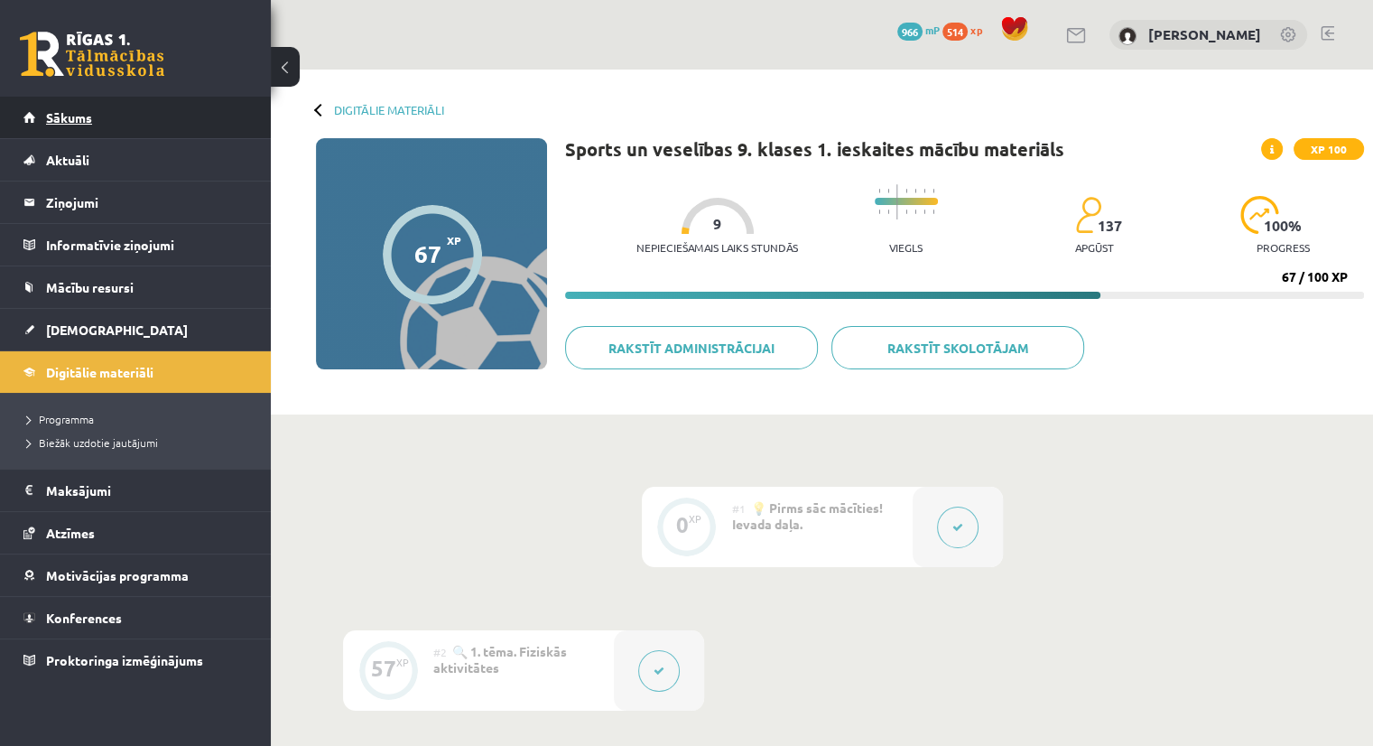
click at [122, 109] on link "Sākums" at bounding box center [135, 118] width 225 height 42
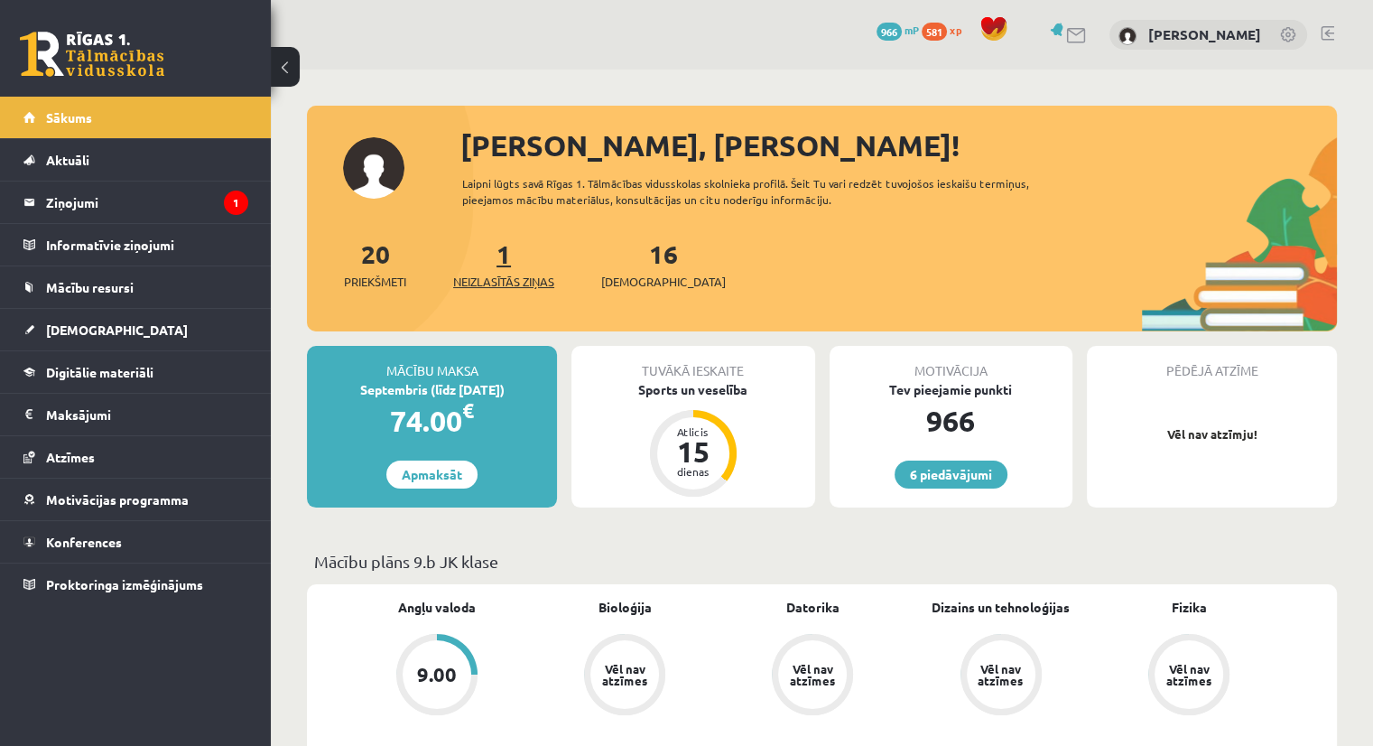
click at [540, 274] on span "Neizlasītās ziņas" at bounding box center [503, 282] width 101 height 18
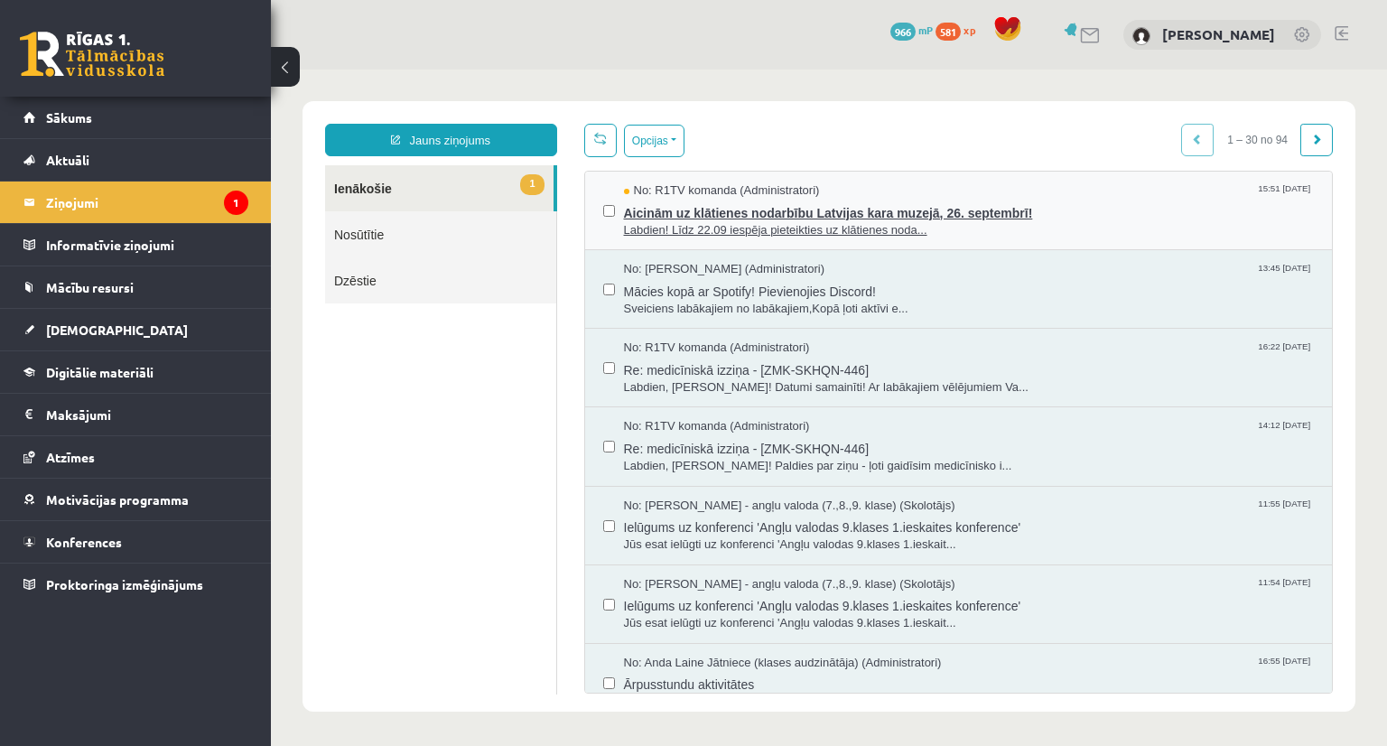
click at [766, 222] on span "Labdien! Līdz 22.09 iespēja pieteikties uz klātienes noda..." at bounding box center [969, 230] width 691 height 17
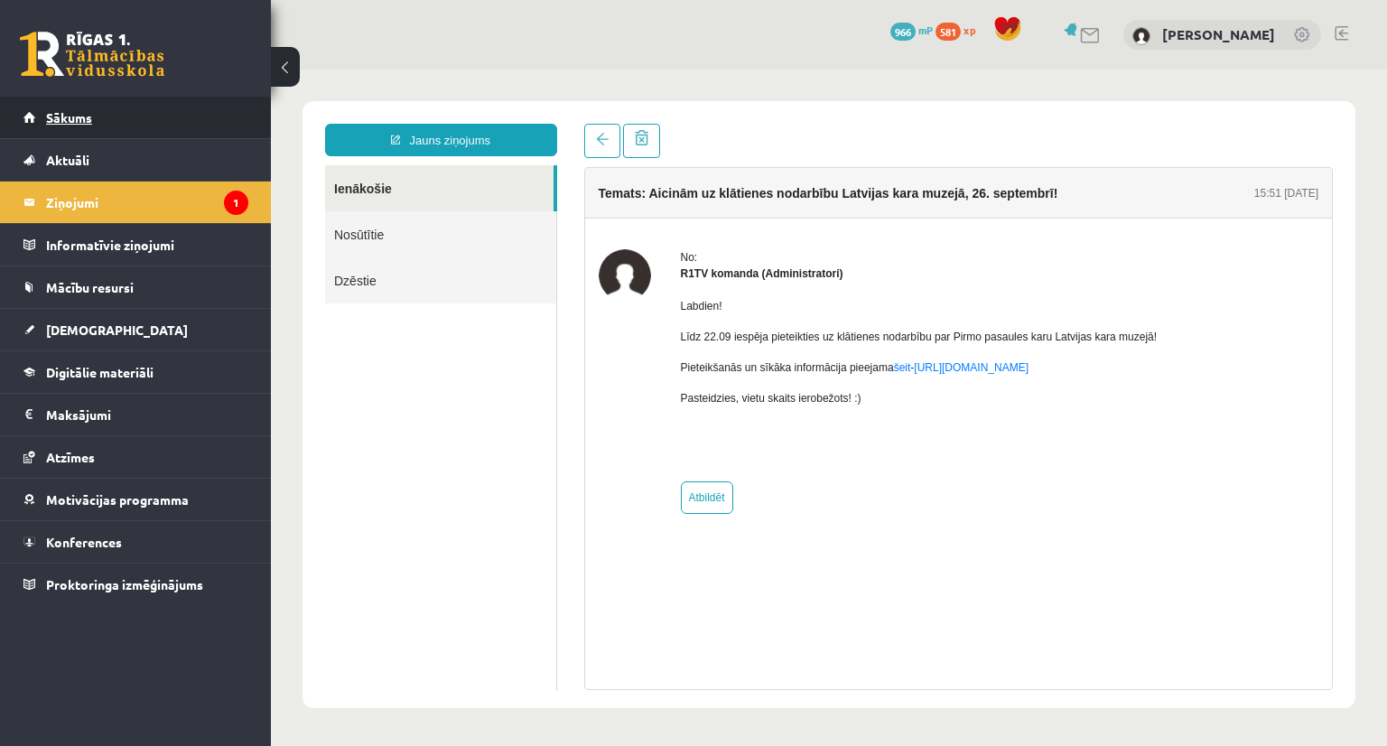
click at [151, 116] on link "Sākums" at bounding box center [135, 118] width 225 height 42
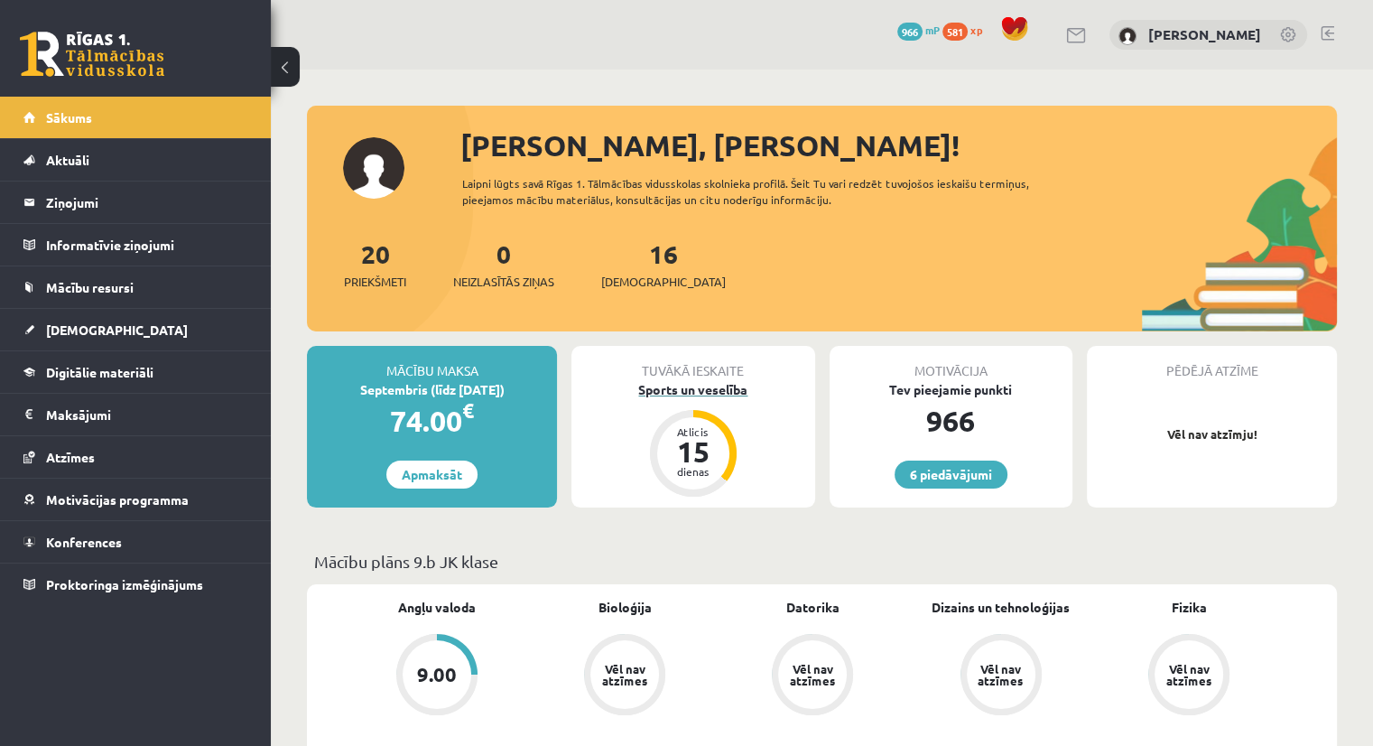
click at [682, 395] on div "Sports un veselība" at bounding box center [693, 389] width 243 height 19
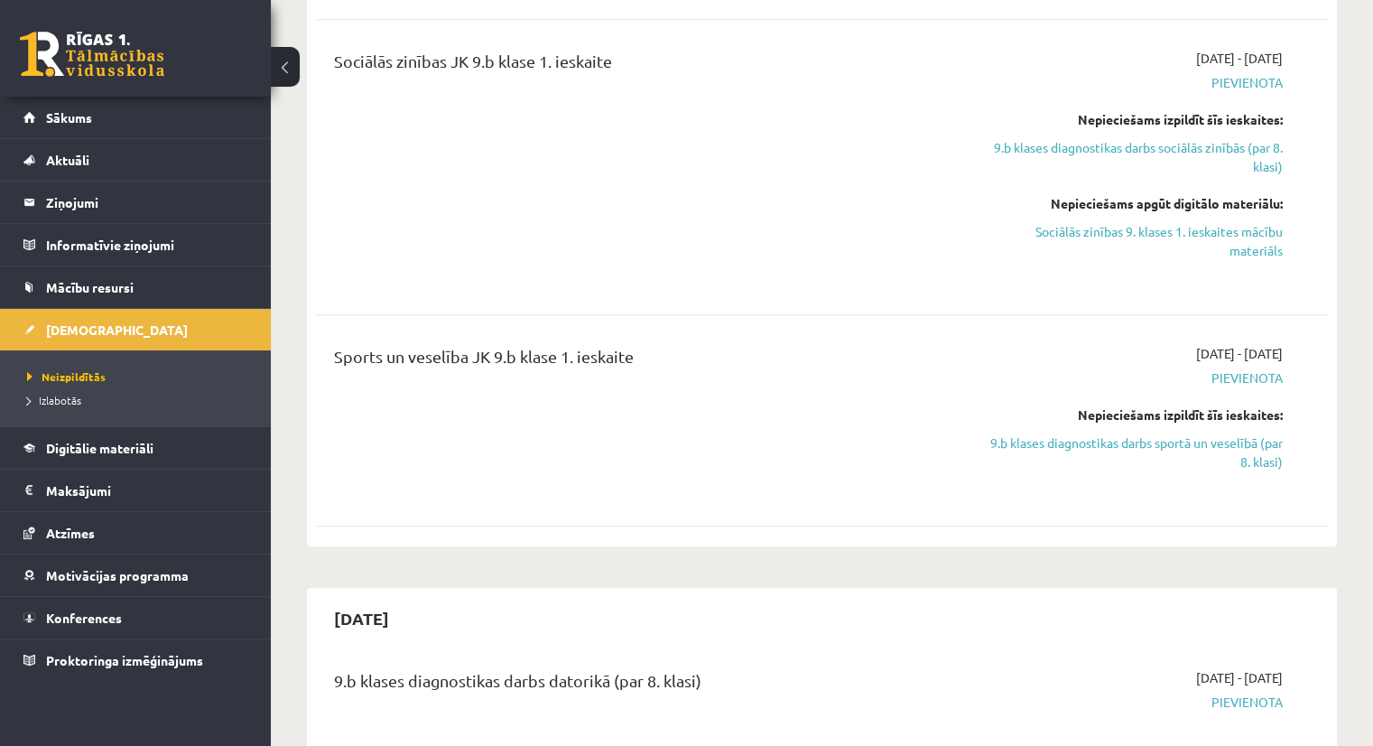
scroll to position [1669, 0]
click at [1125, 432] on link "9.b klases diagnostikas darbs sportā un veselībā (par 8. klasi)" at bounding box center [1134, 451] width 298 height 38
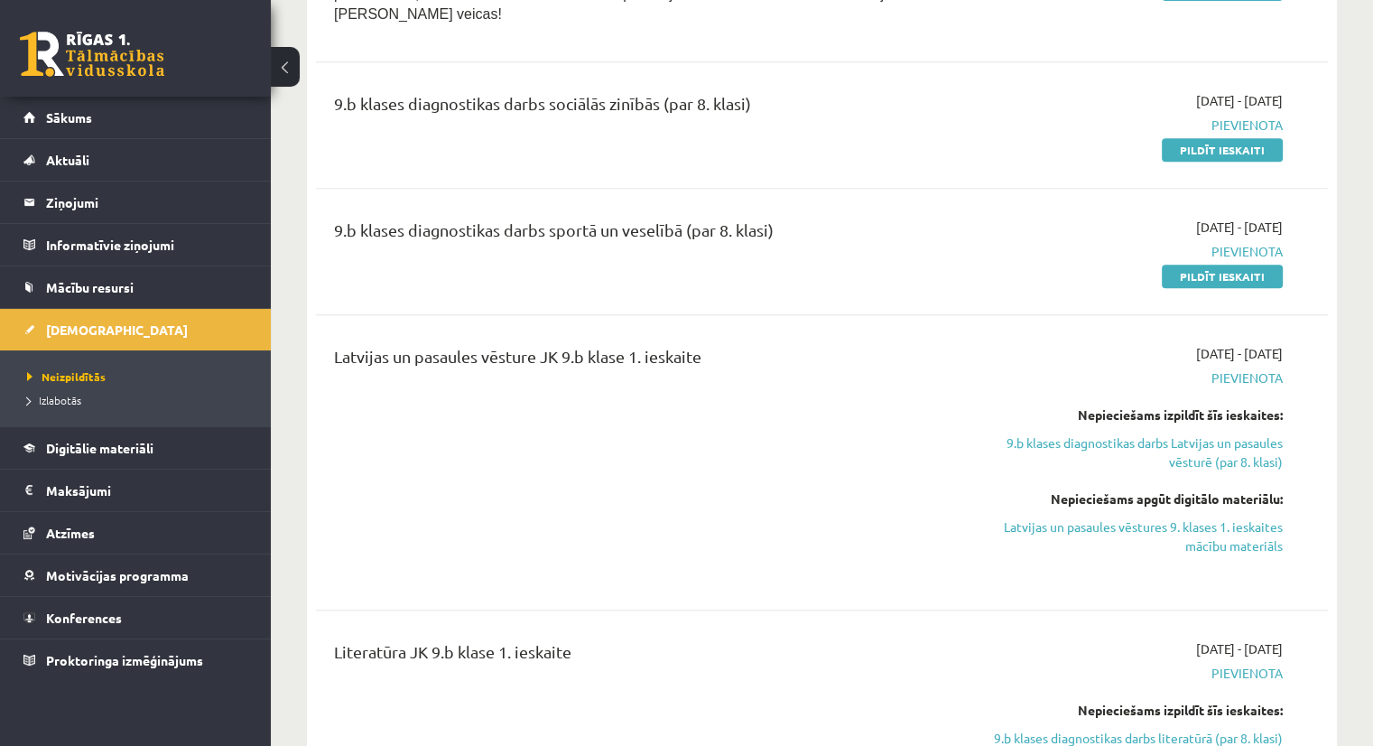
scroll to position [817, 0]
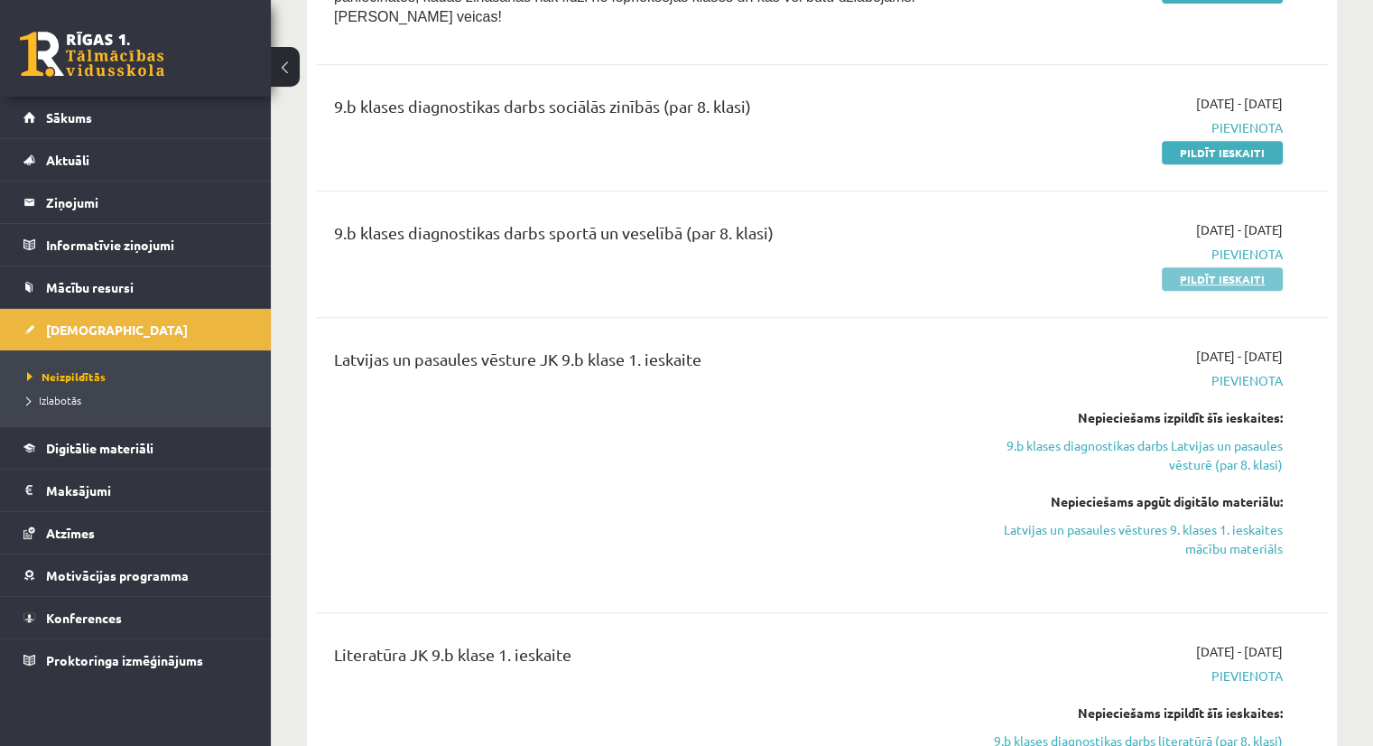
click at [1218, 267] on link "Pildīt ieskaiti" at bounding box center [1222, 278] width 121 height 23
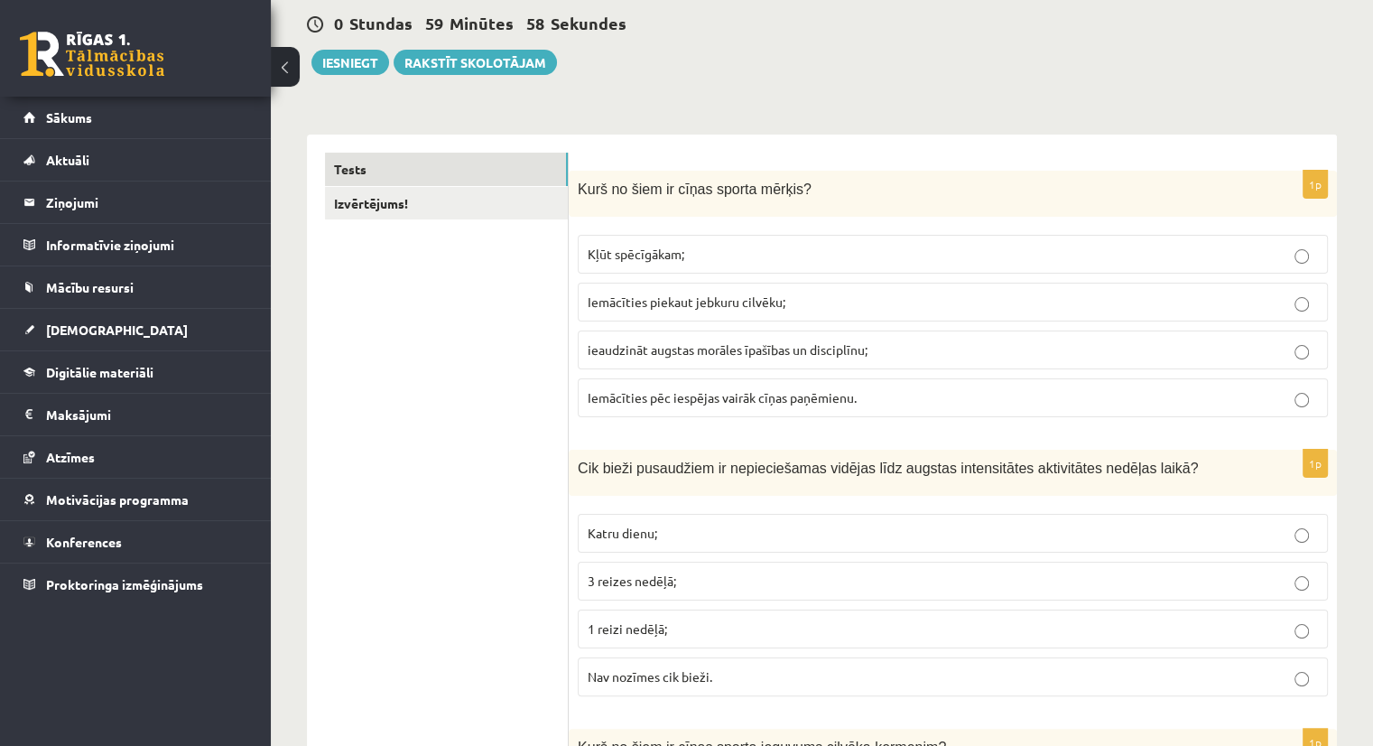
scroll to position [184, 0]
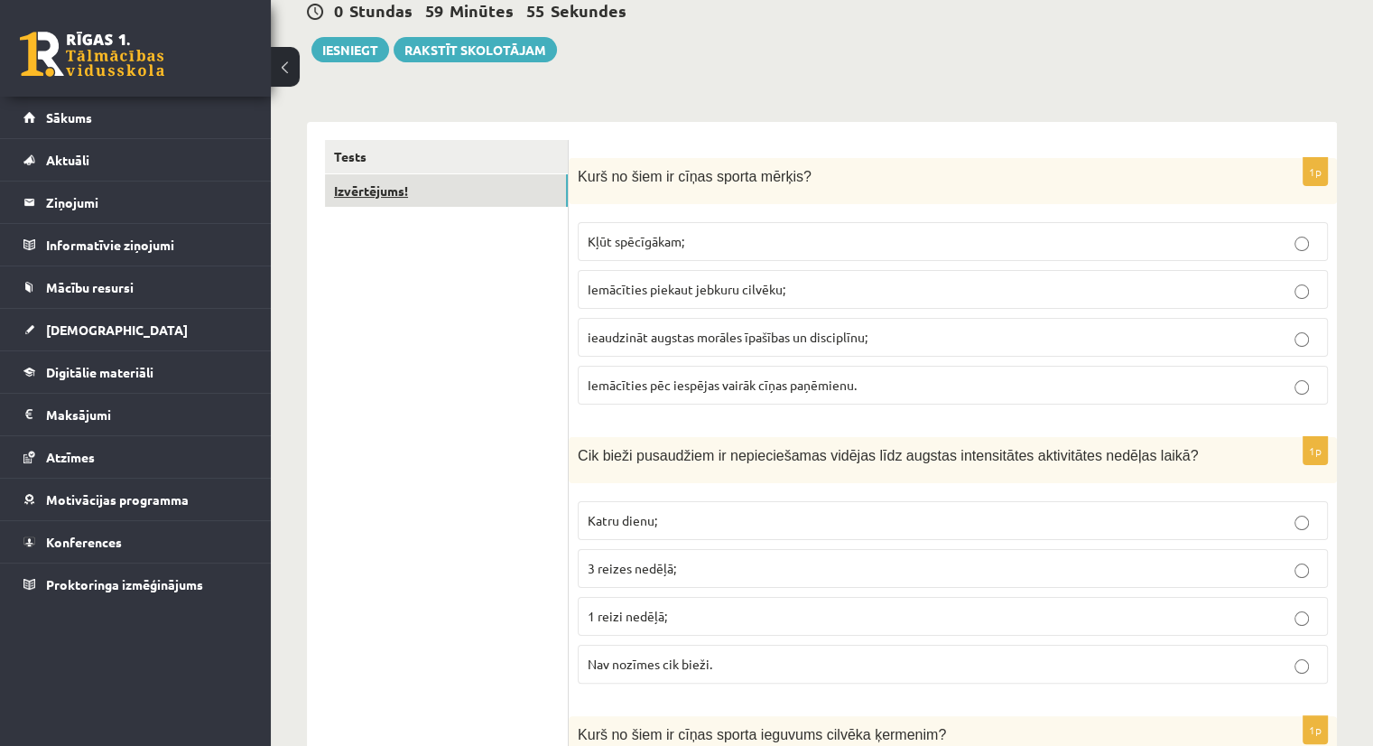
click at [444, 187] on link "Izvērtējums!" at bounding box center [446, 190] width 243 height 33
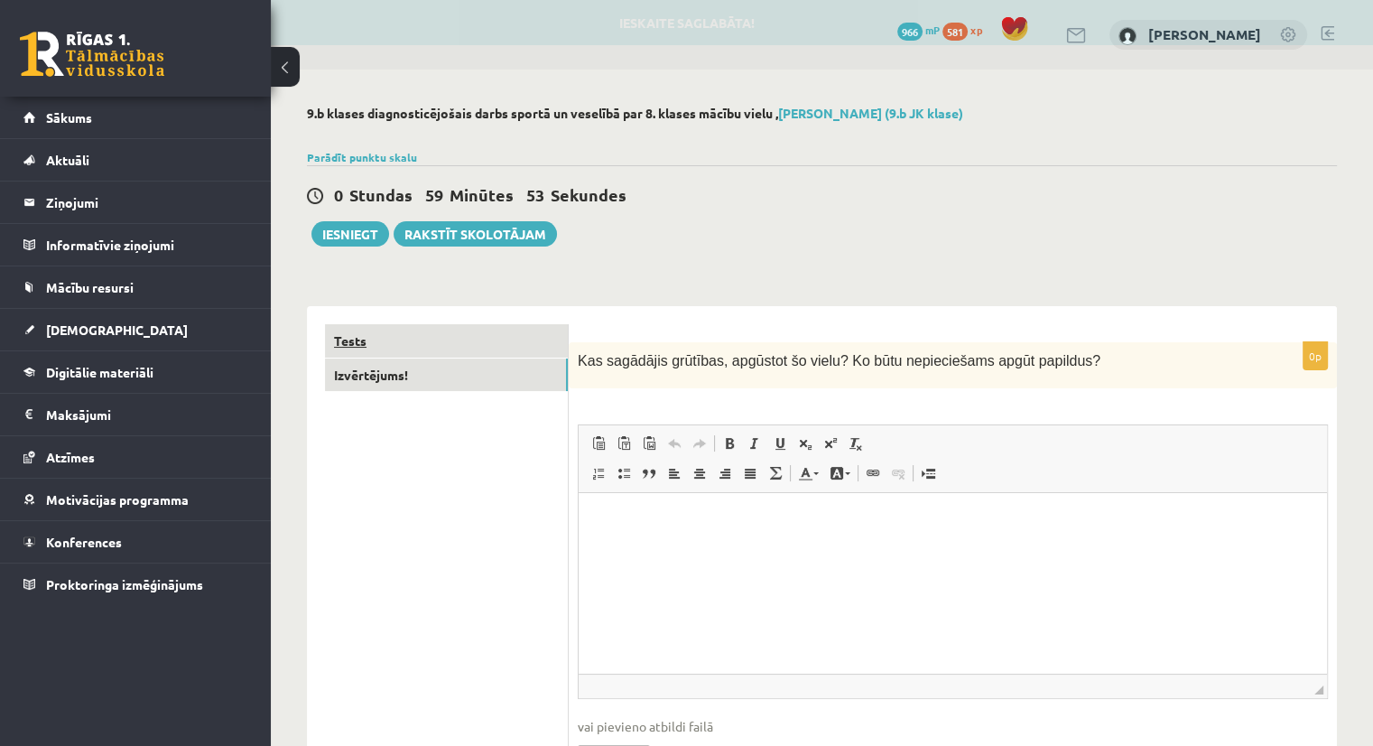
scroll to position [0, 0]
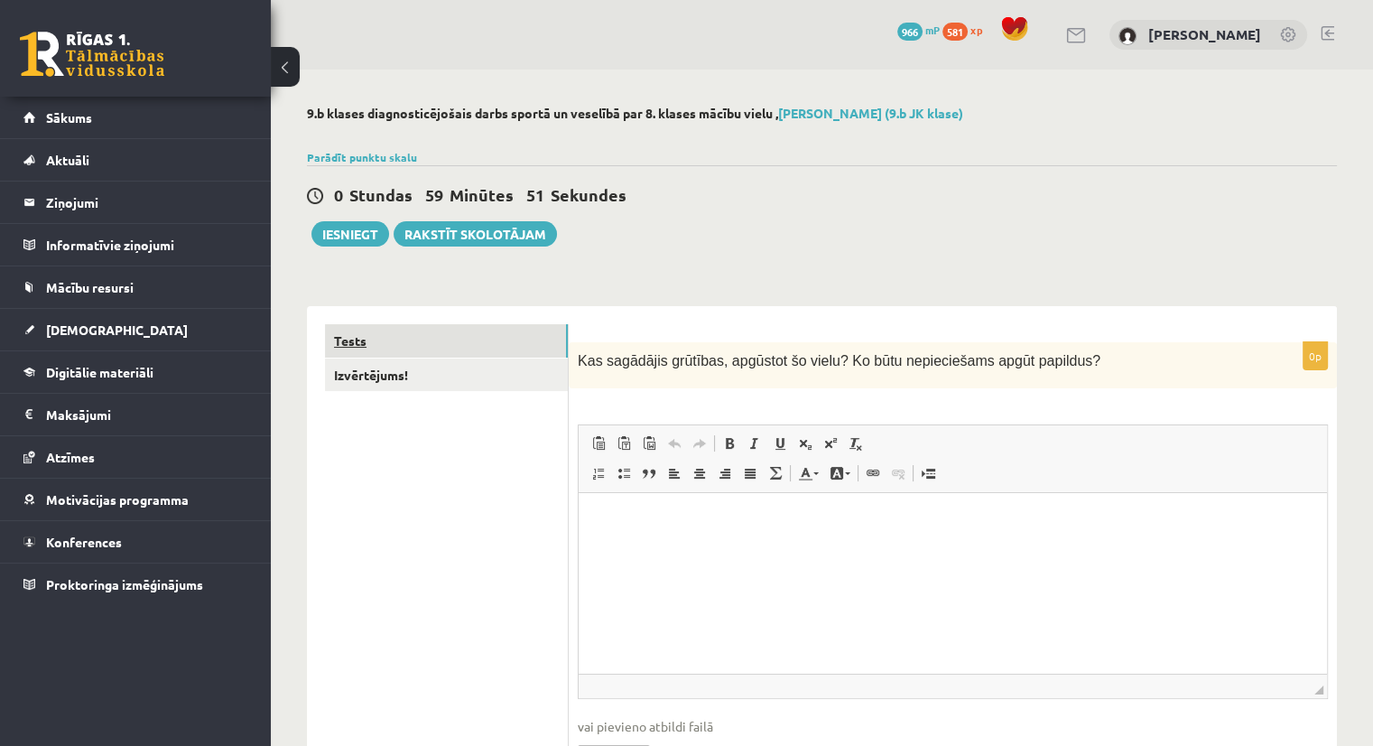
click at [404, 343] on link "Tests" at bounding box center [446, 340] width 243 height 33
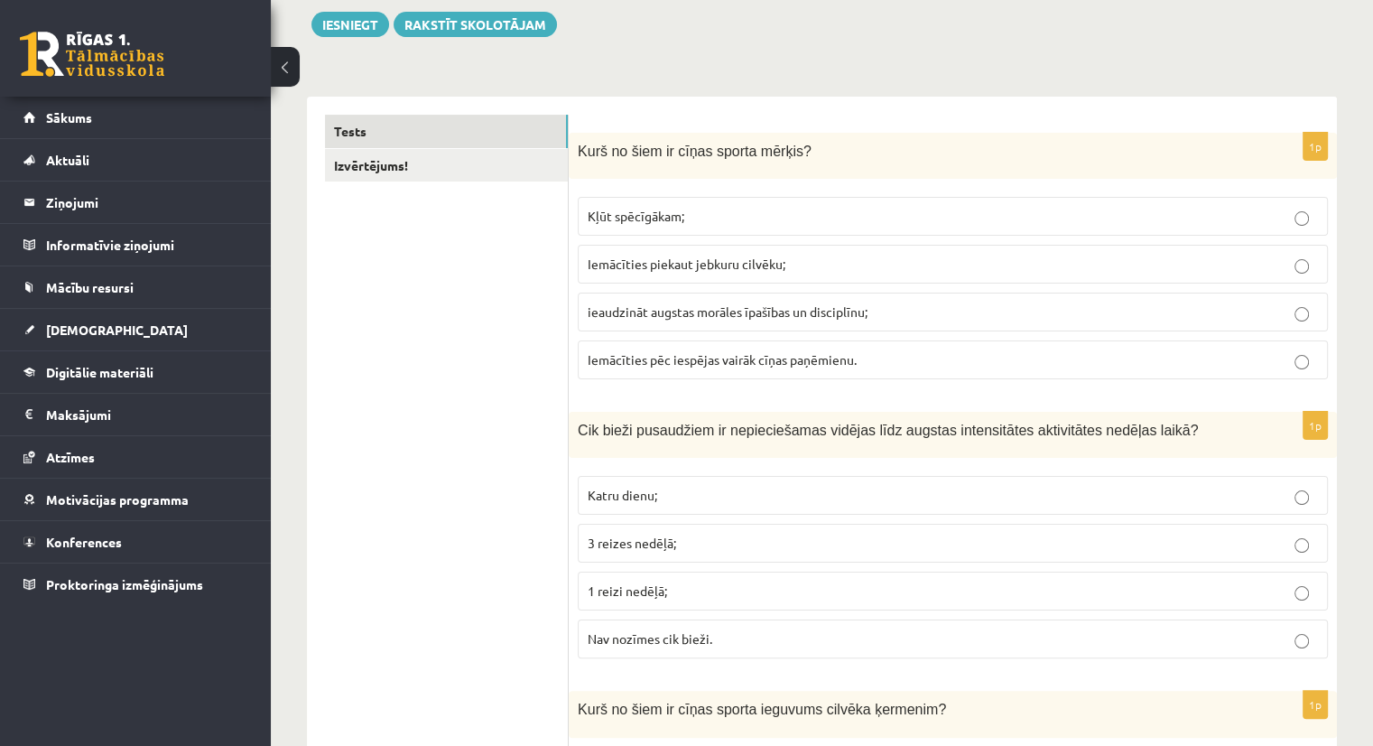
scroll to position [256, 0]
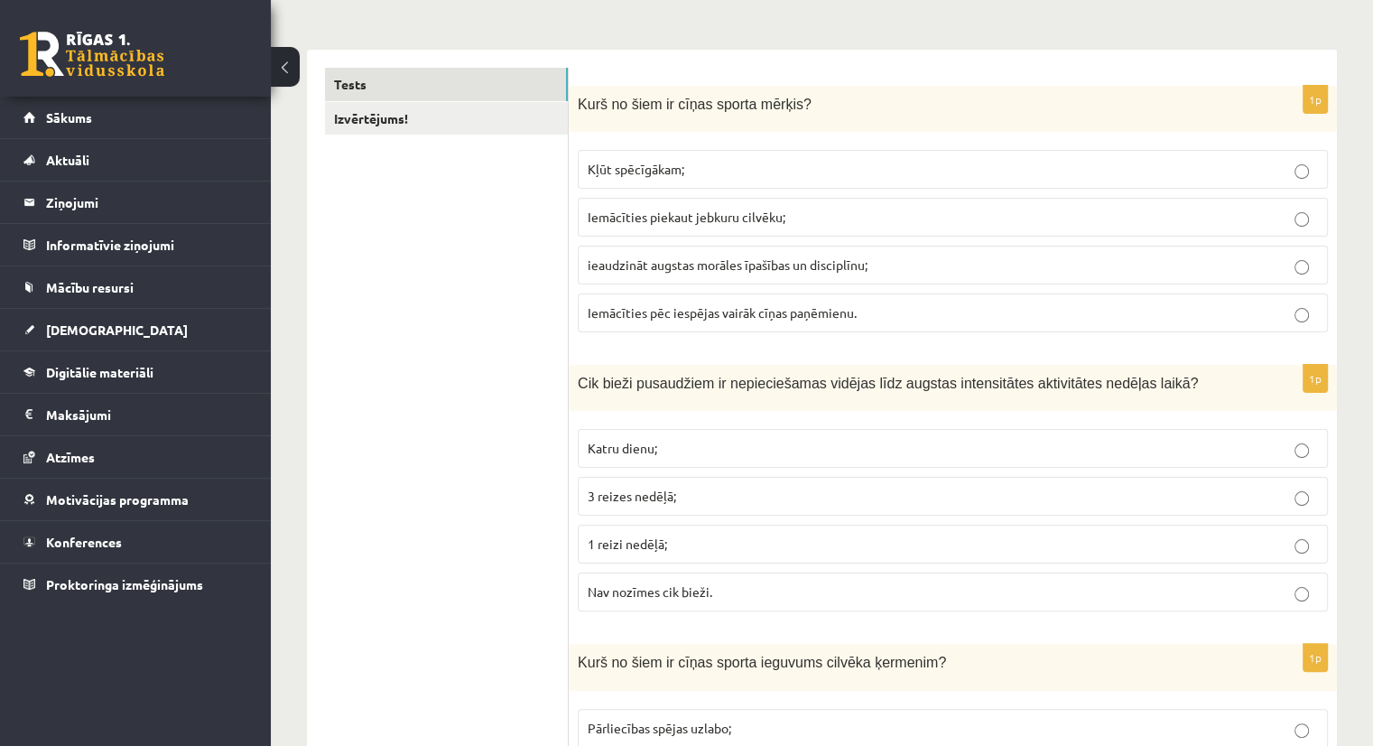
click at [866, 174] on p "Kļūt spēcīgākam;" at bounding box center [953, 169] width 730 height 19
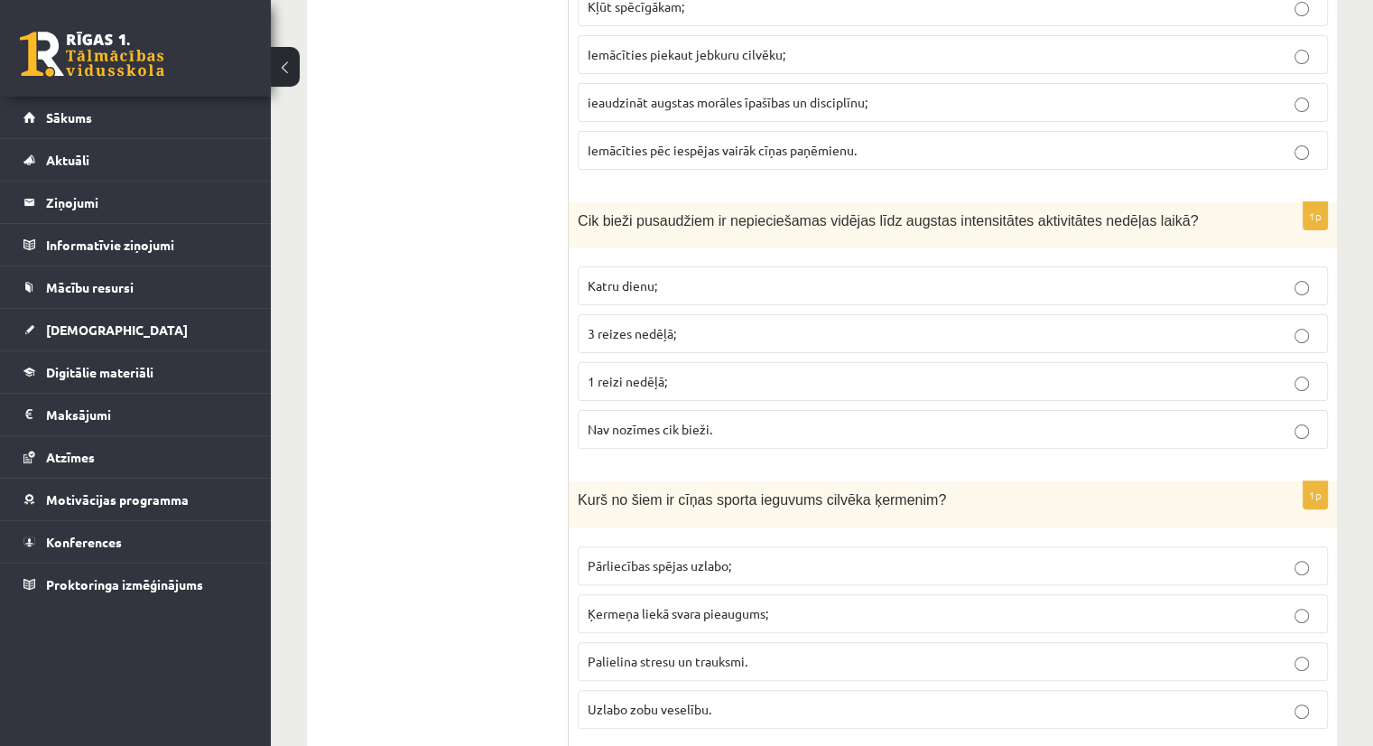
scroll to position [424, 0]
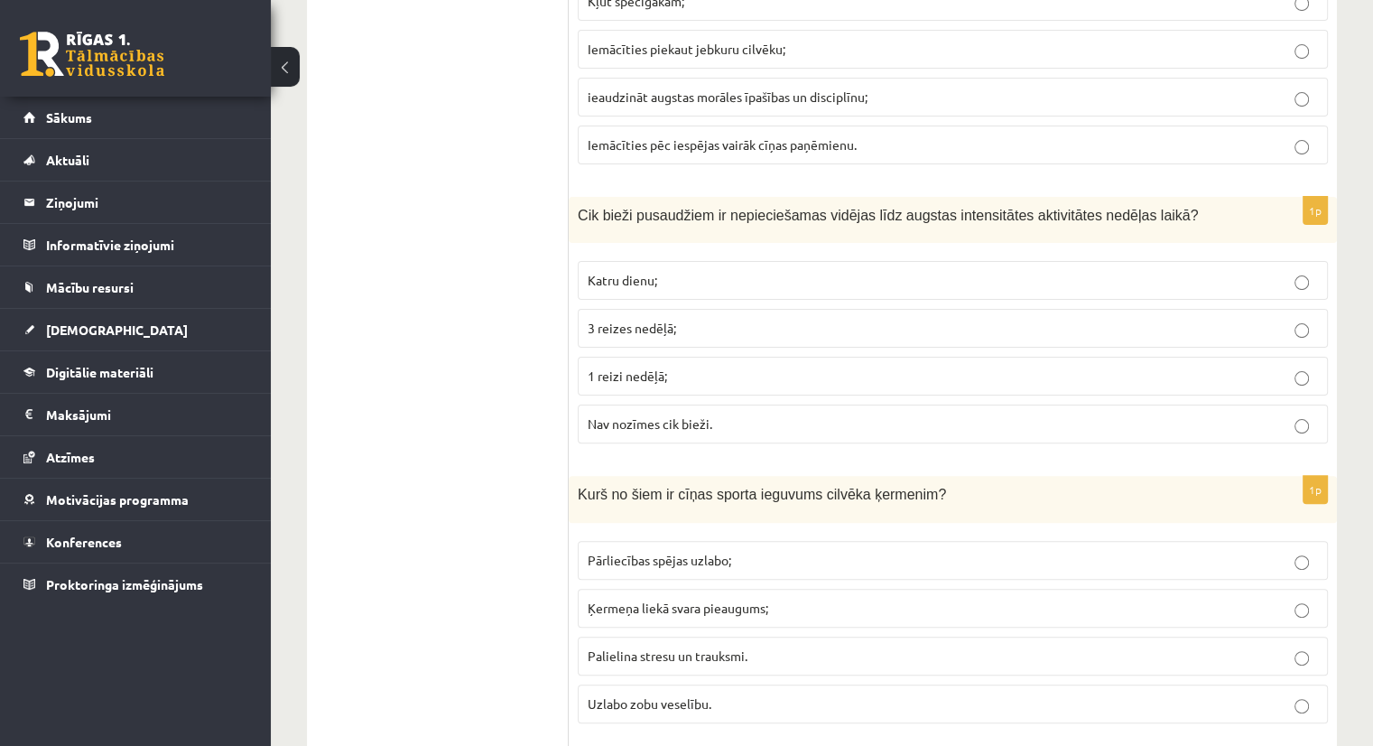
click at [763, 330] on p "3 reizes nedēļā;" at bounding box center [953, 328] width 730 height 19
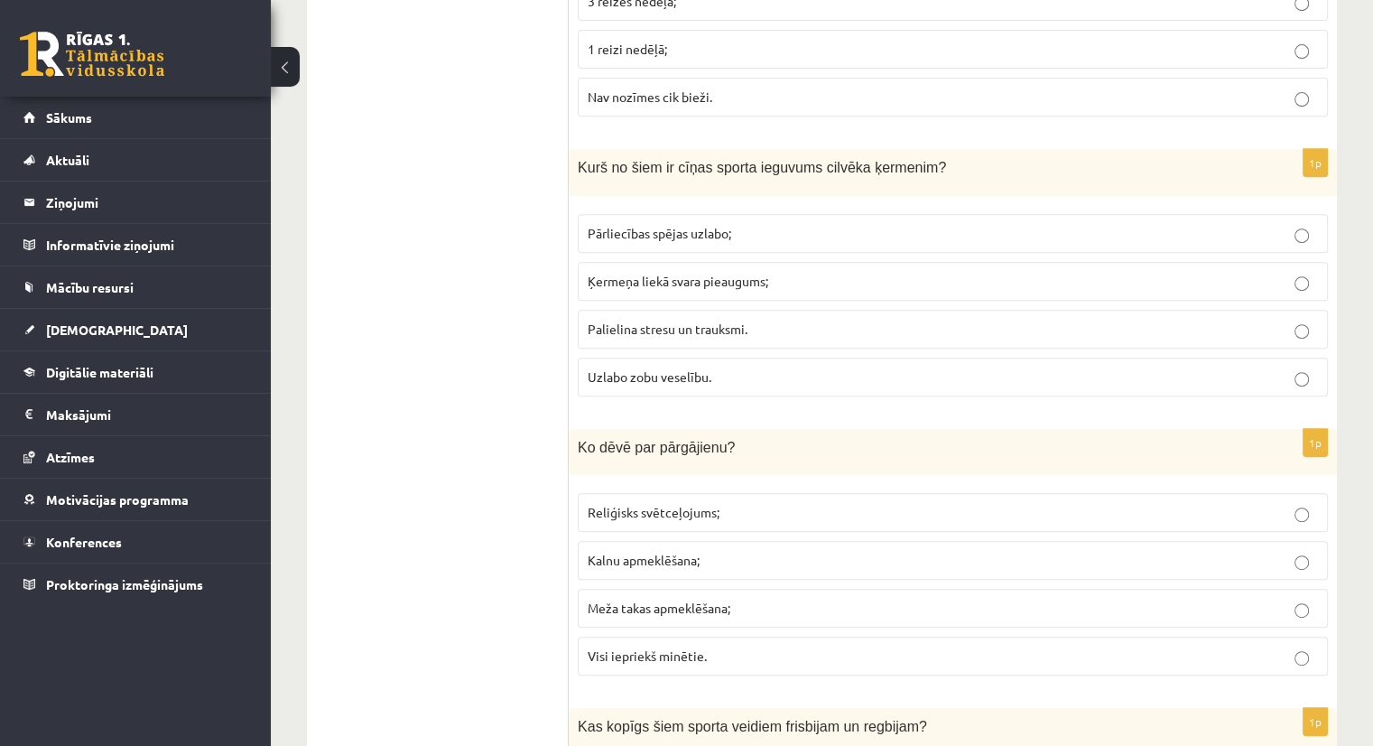
scroll to position [753, 0]
click at [774, 228] on p "Pārliecības spējas uzlabo;" at bounding box center [953, 231] width 730 height 19
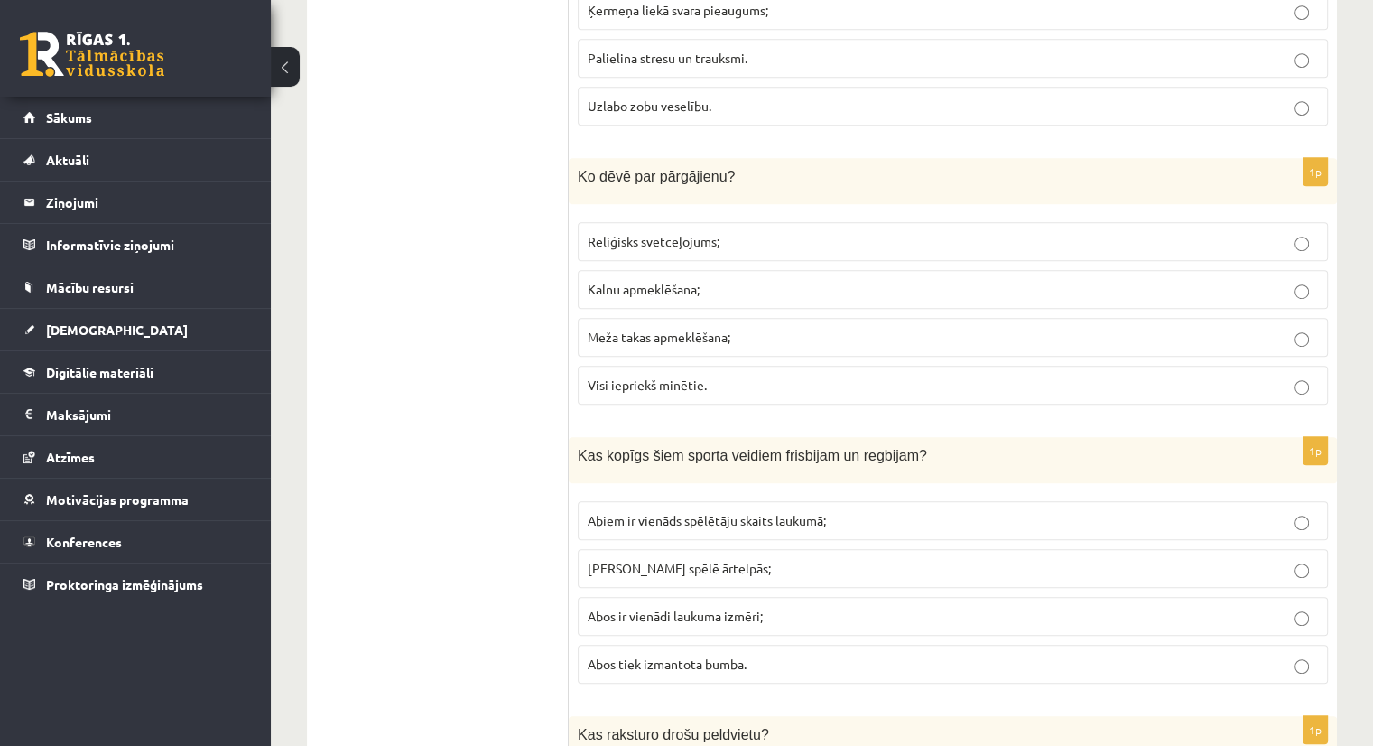
scroll to position [1051, 0]
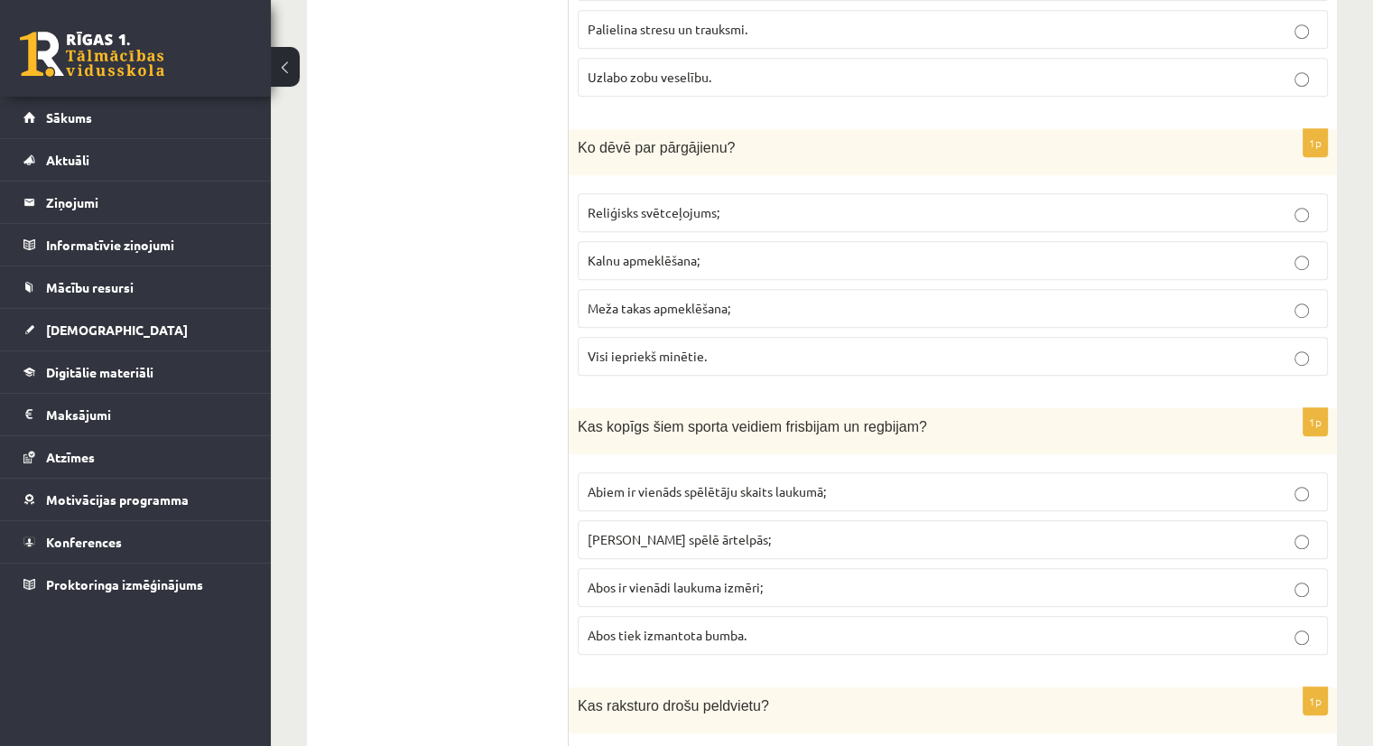
click at [821, 352] on p "Visi iepriekš minētie." at bounding box center [953, 356] width 730 height 19
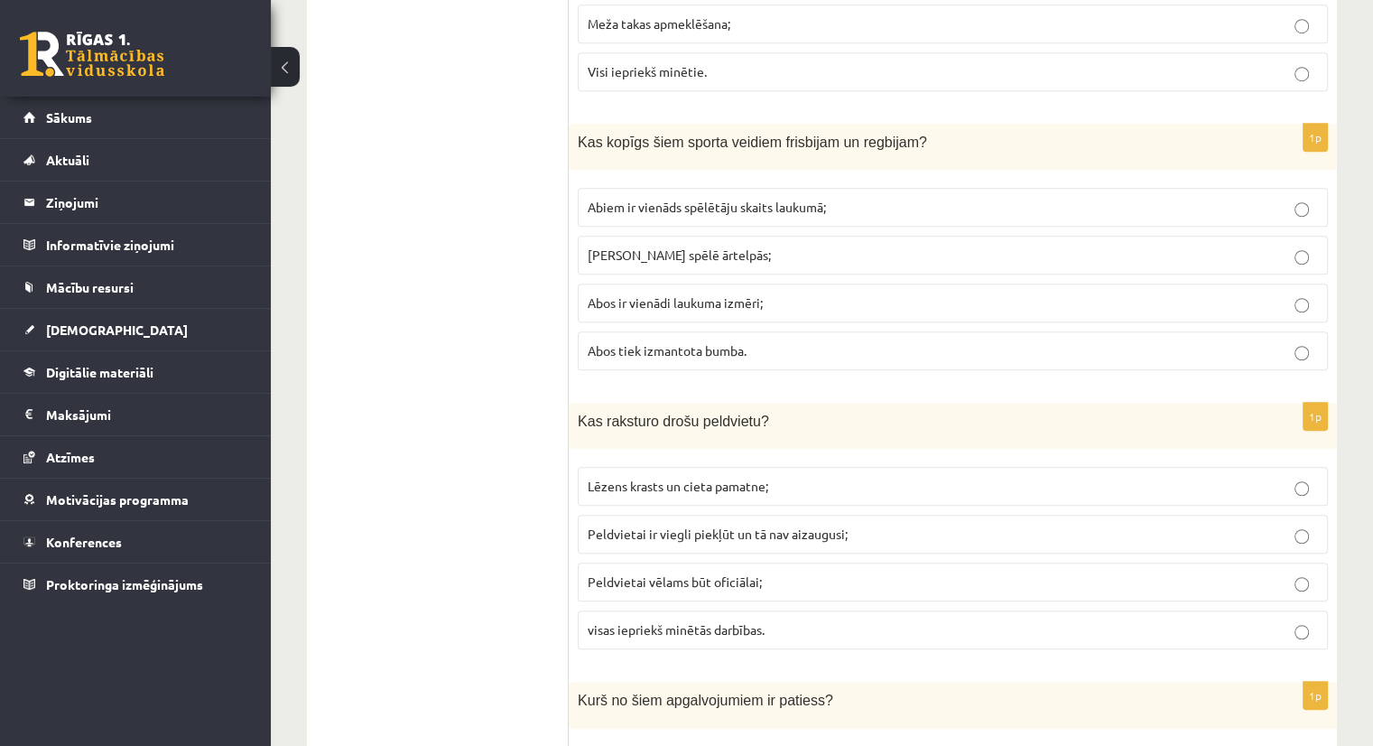
scroll to position [1350, 0]
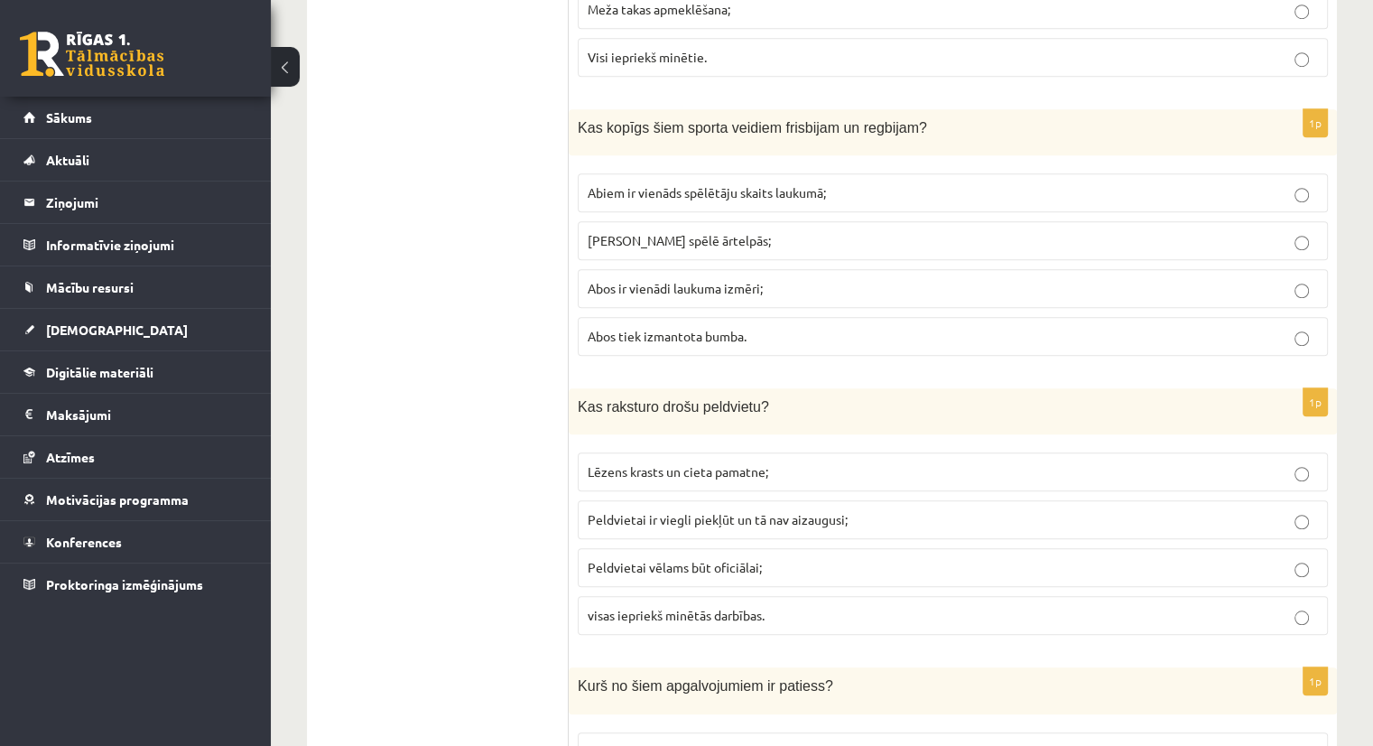
click at [776, 231] on p "Abus spēlē ārtelpās;" at bounding box center [953, 240] width 730 height 19
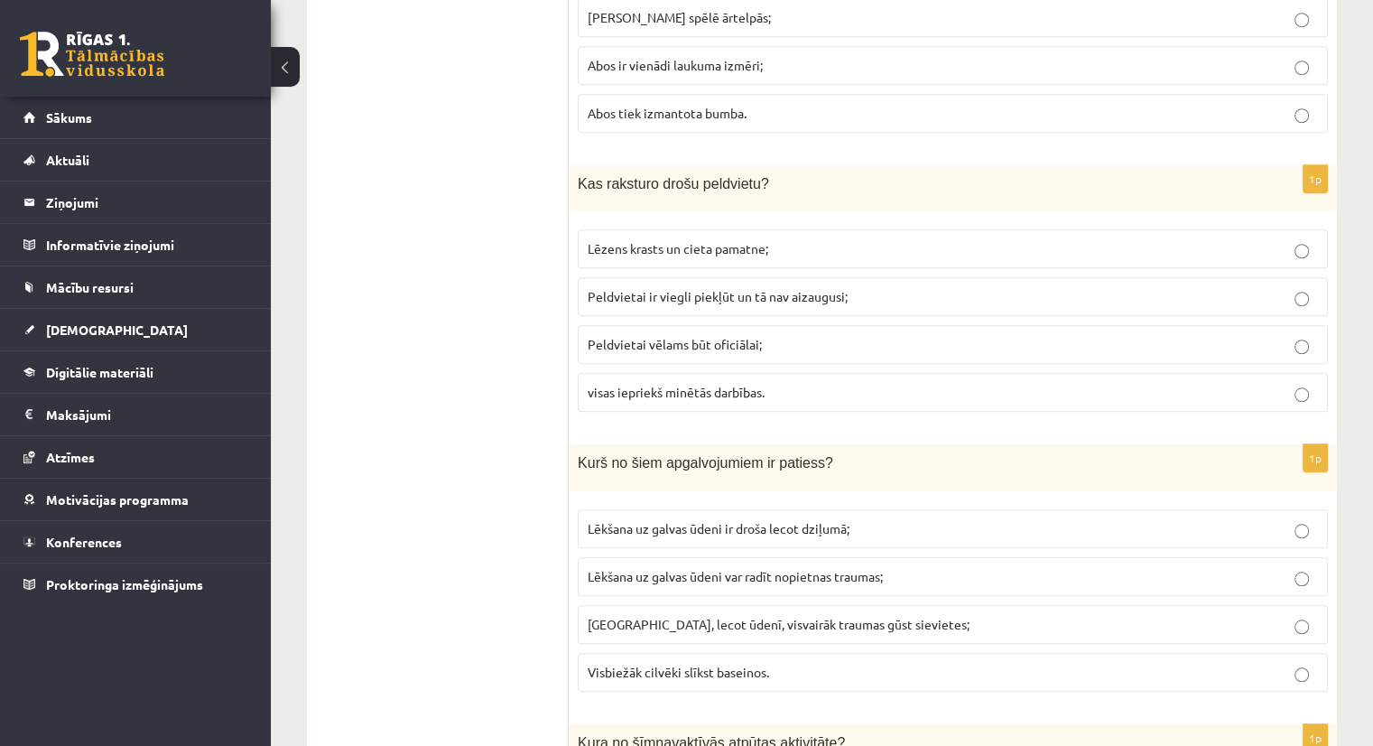
scroll to position [1625, 0]
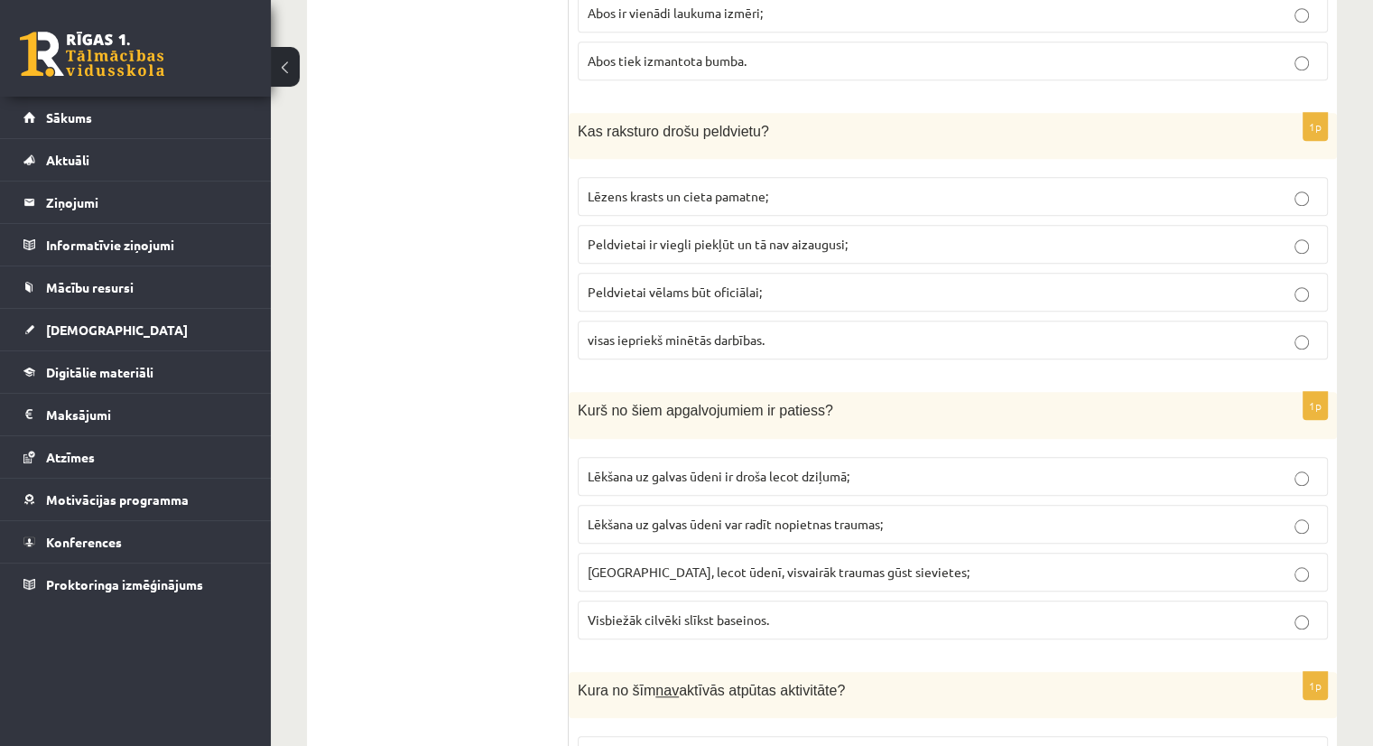
click at [752, 331] on span "visas iepriekš minētās darbības." at bounding box center [676, 339] width 177 height 16
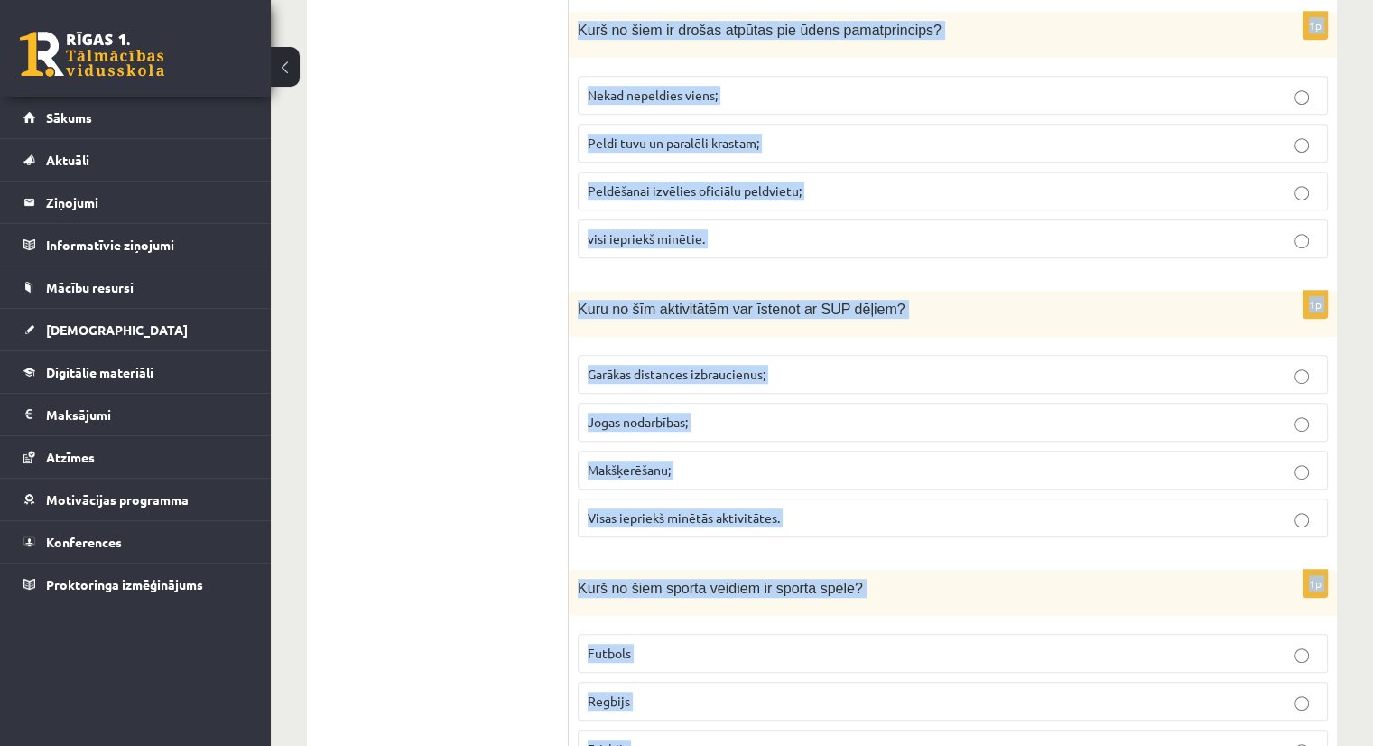
scroll to position [7965, 0]
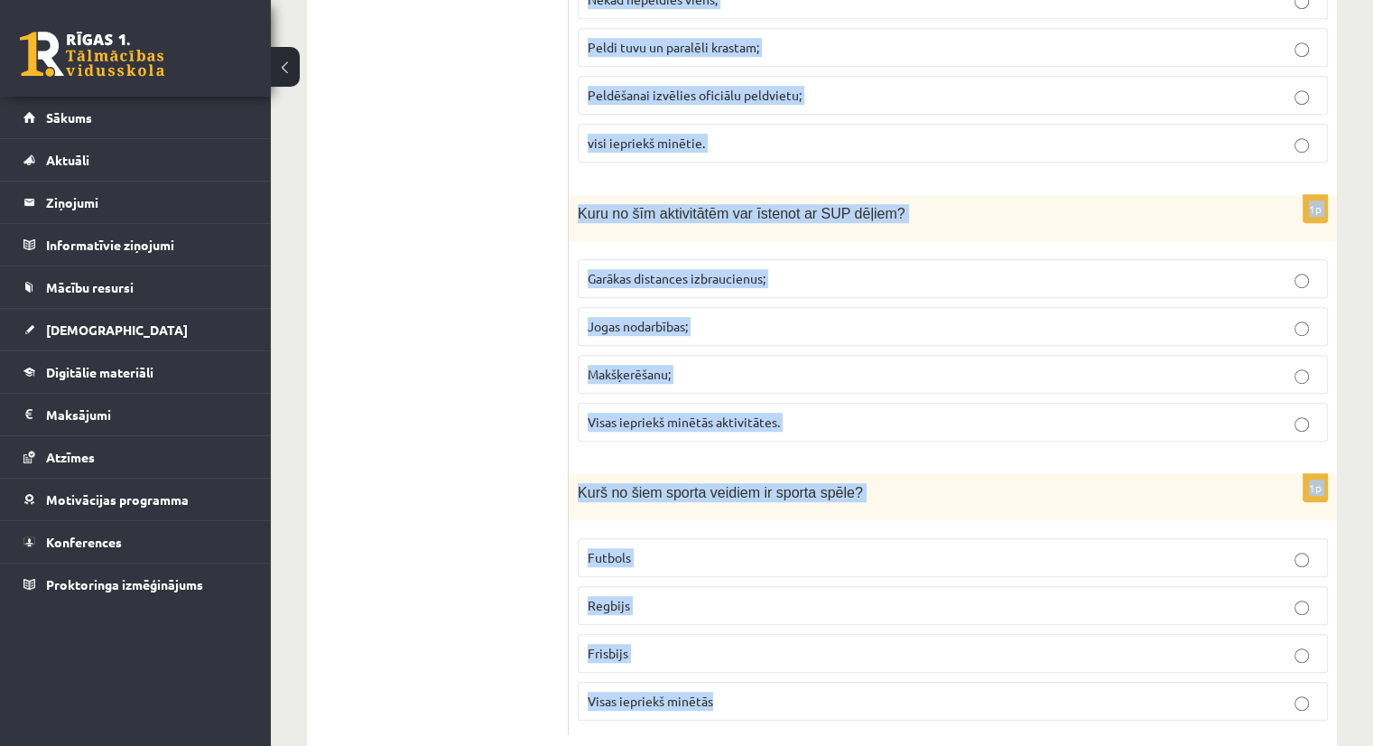
drag, startPoint x: 572, startPoint y: 251, endPoint x: 1148, endPoint y: 749, distance: 761.0
copy form "Kurš no šiem ir cīņas sporta mērķis? Kļūt spēcīgākam; Iemācīties piekaut jebkur…"
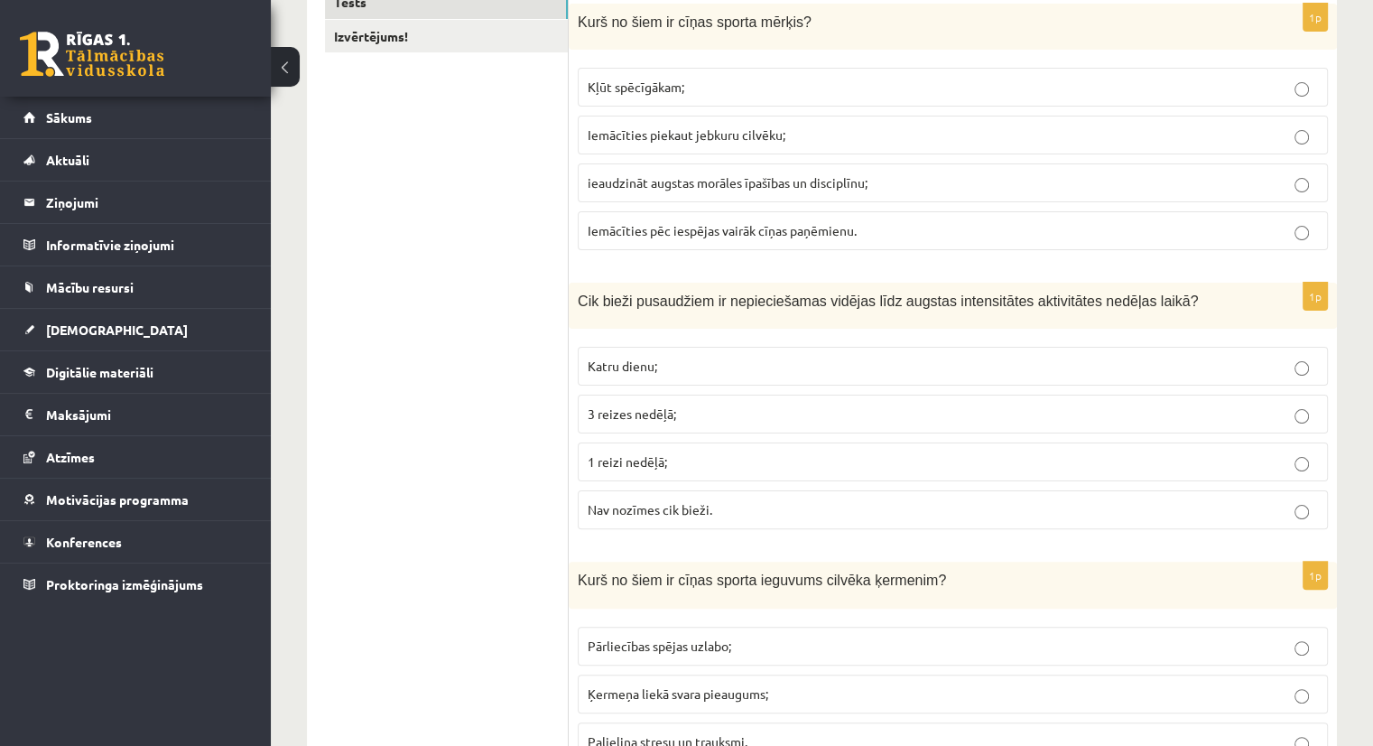
scroll to position [361, 0]
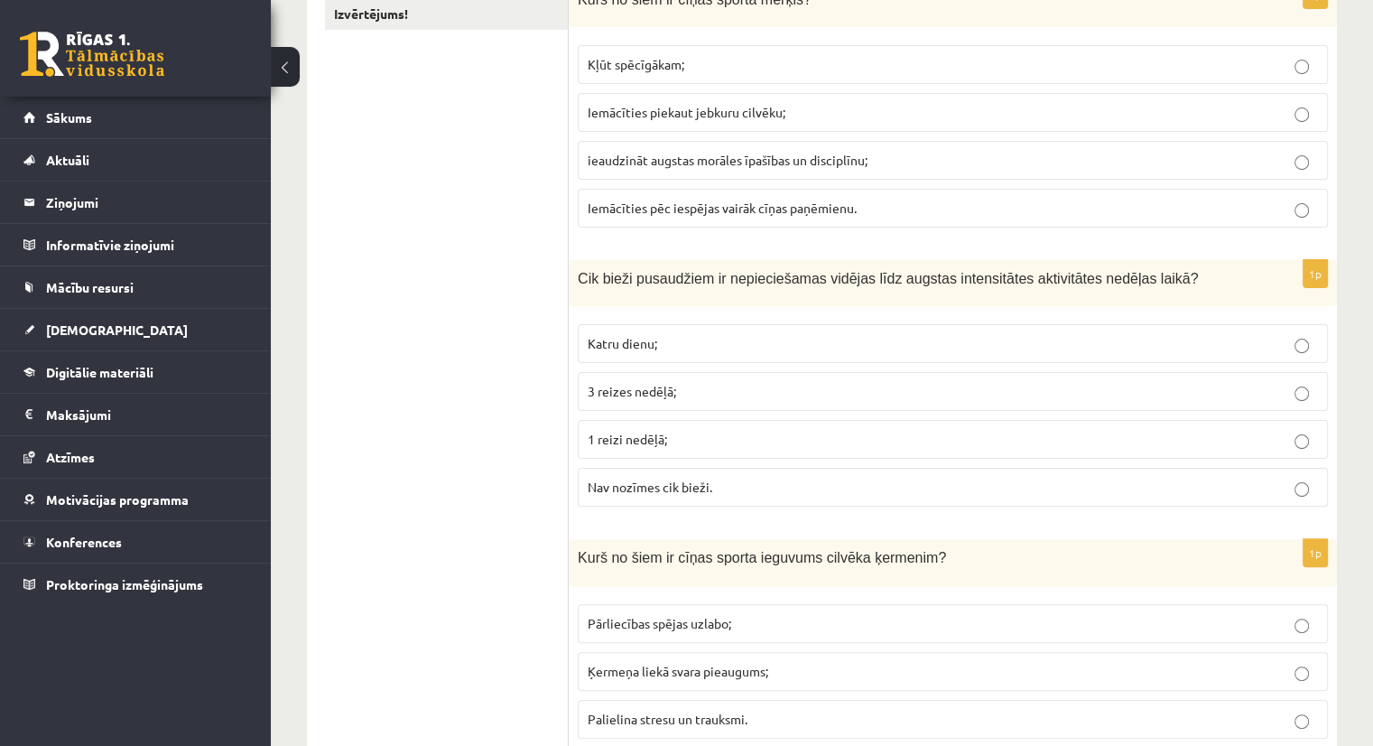
click at [952, 157] on p "ieaudzināt augstas morāles īpašības un disciplīnu;" at bounding box center [953, 160] width 730 height 19
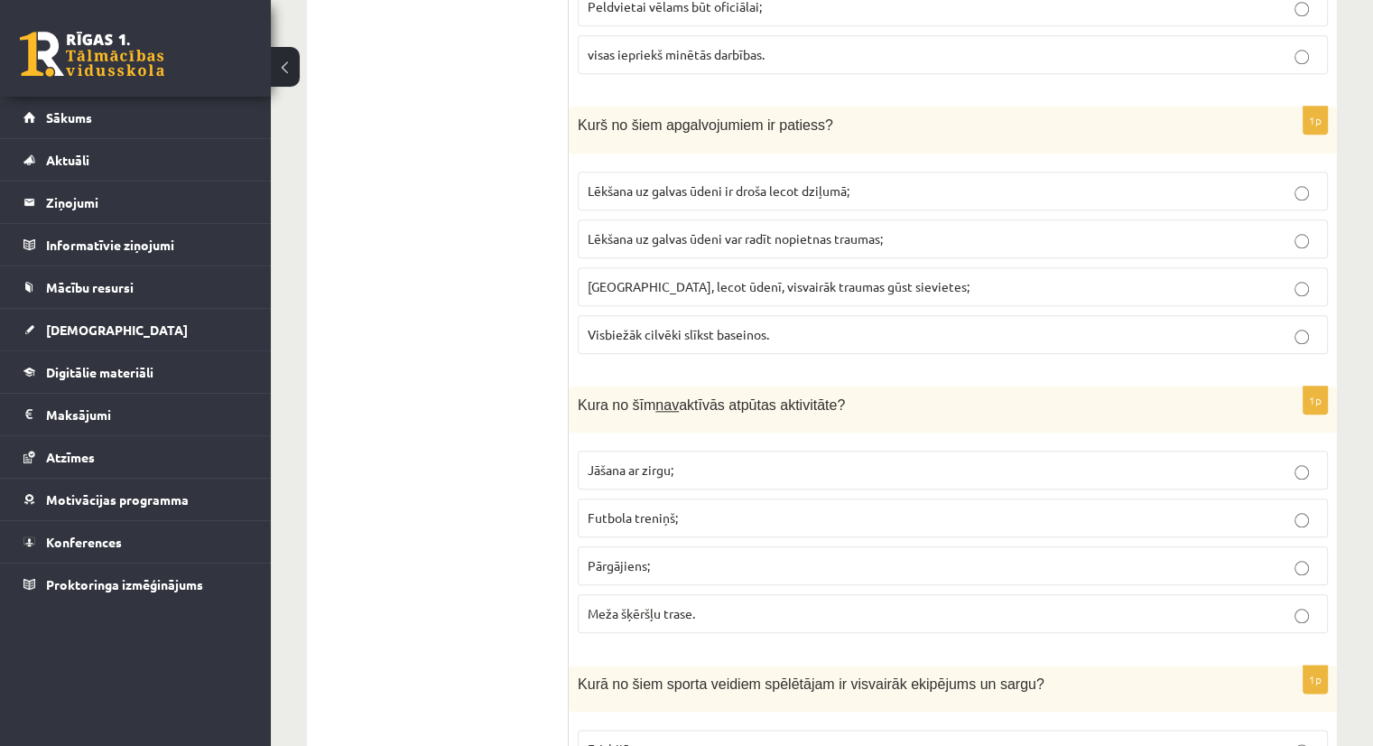
scroll to position [1946, 0]
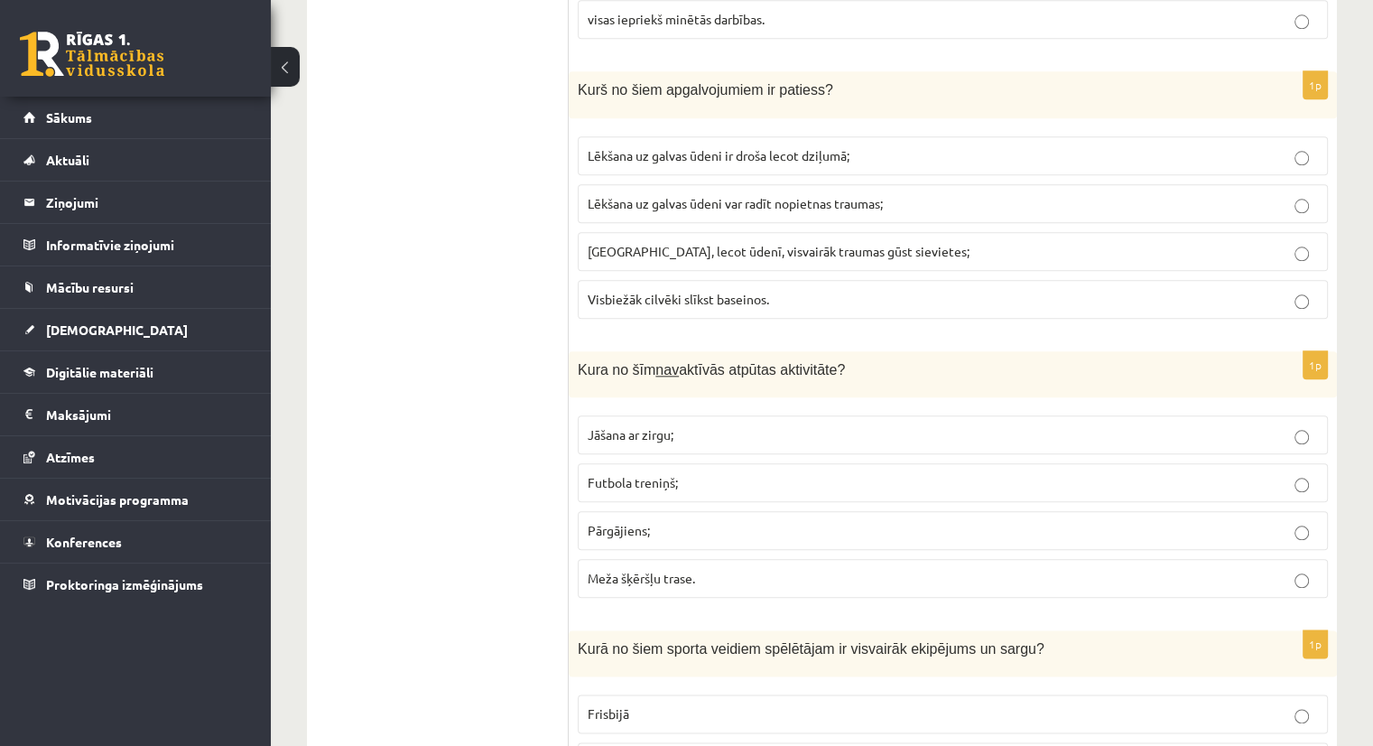
click at [638, 198] on span "Lēkšana uz galvas ūdeni var radīt nopietnas traumas;" at bounding box center [735, 203] width 295 height 16
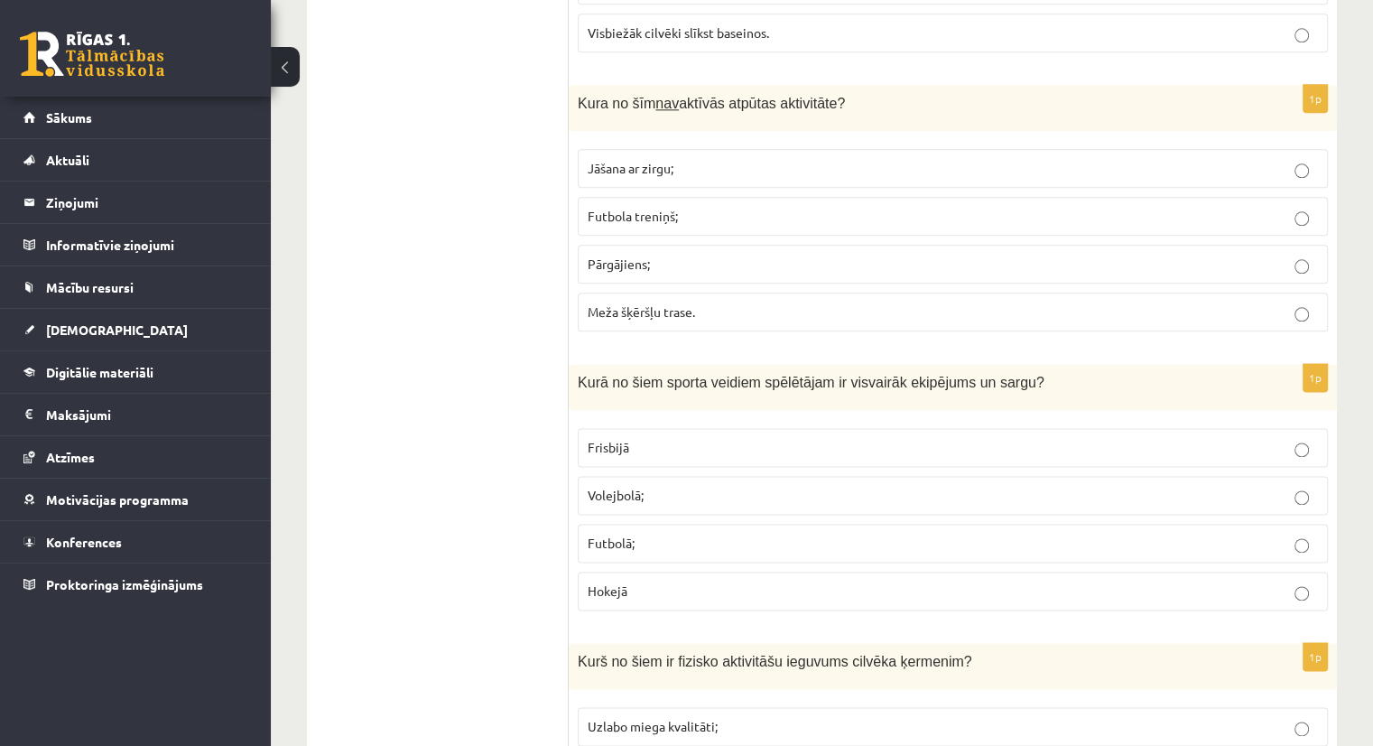
scroll to position [2213, 0]
click at [660, 207] on span "Futbola treniņš;" at bounding box center [633, 215] width 90 height 16
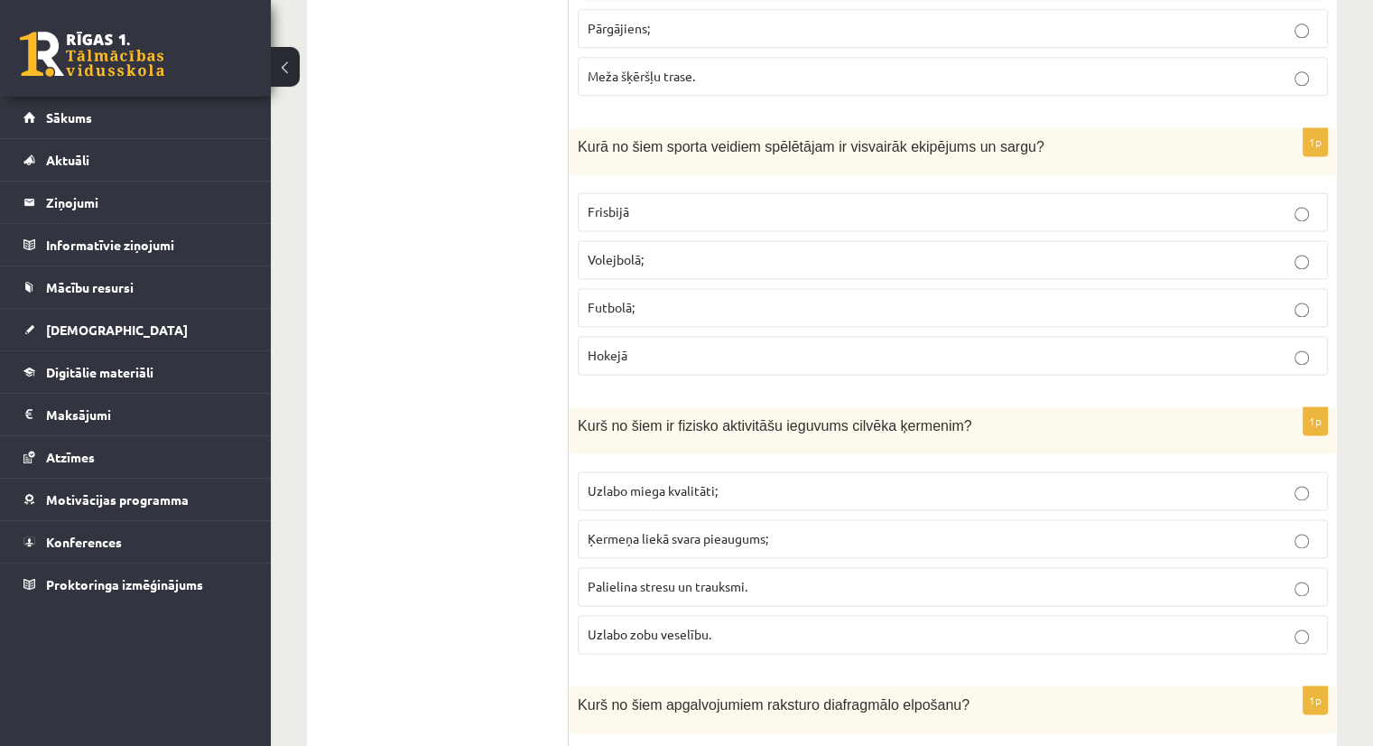
scroll to position [2449, 0]
click at [655, 349] on p "Hokejā" at bounding box center [953, 354] width 730 height 19
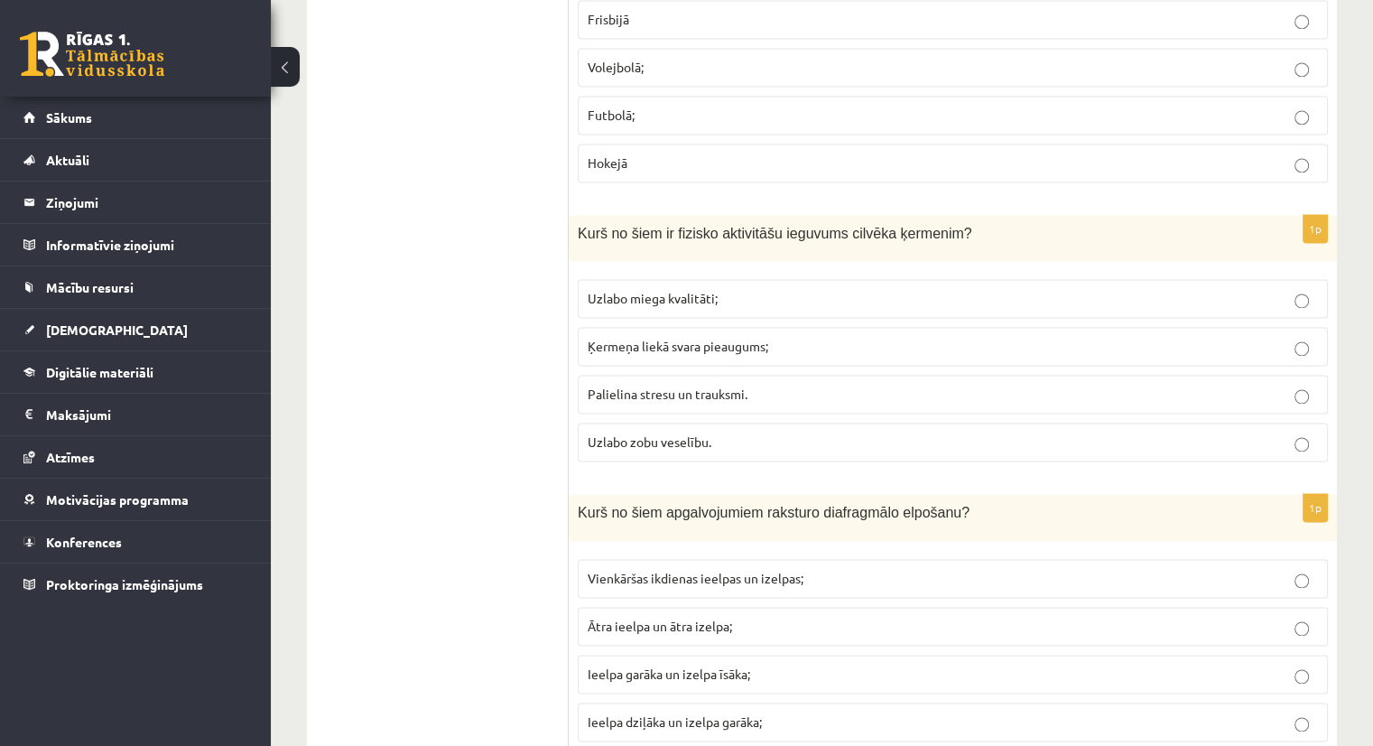
scroll to position [2774, 0]
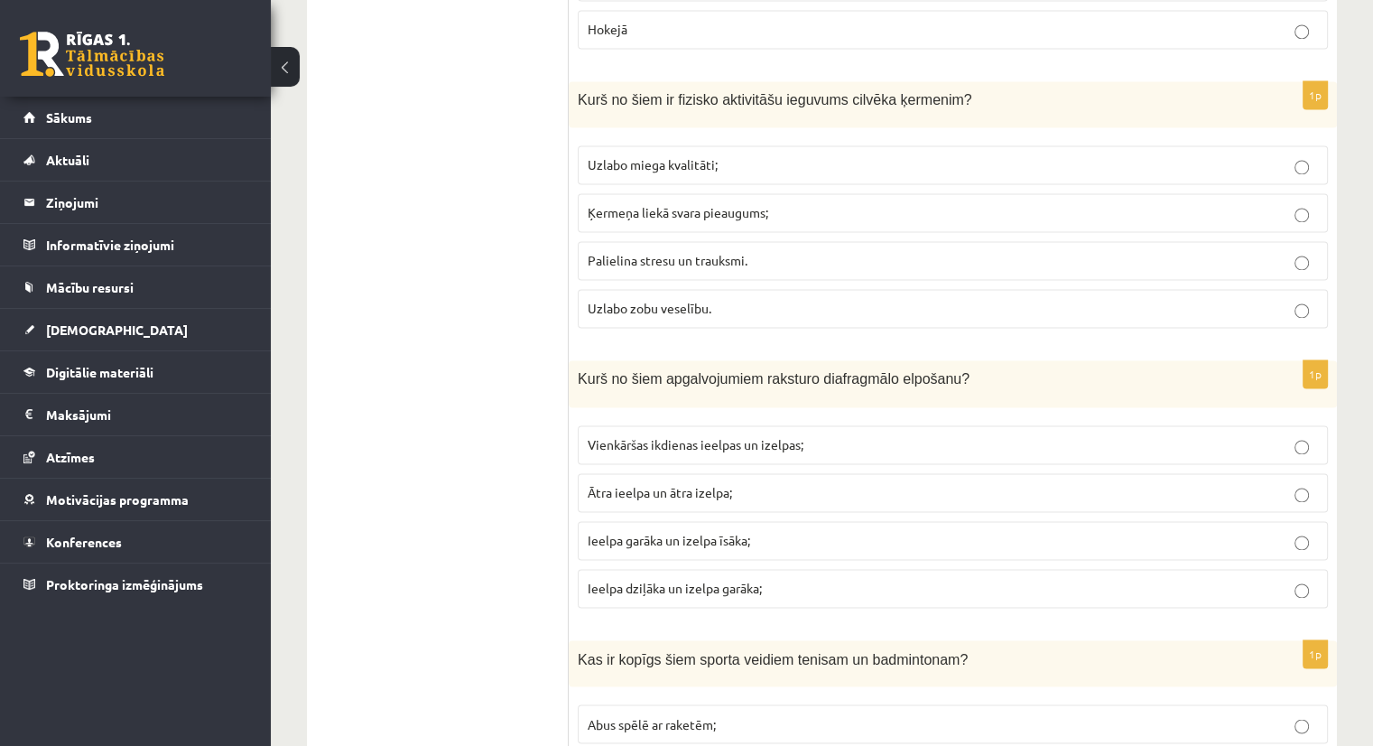
click at [663, 156] on span "Uzlabo miega kvalitāti;" at bounding box center [653, 164] width 130 height 16
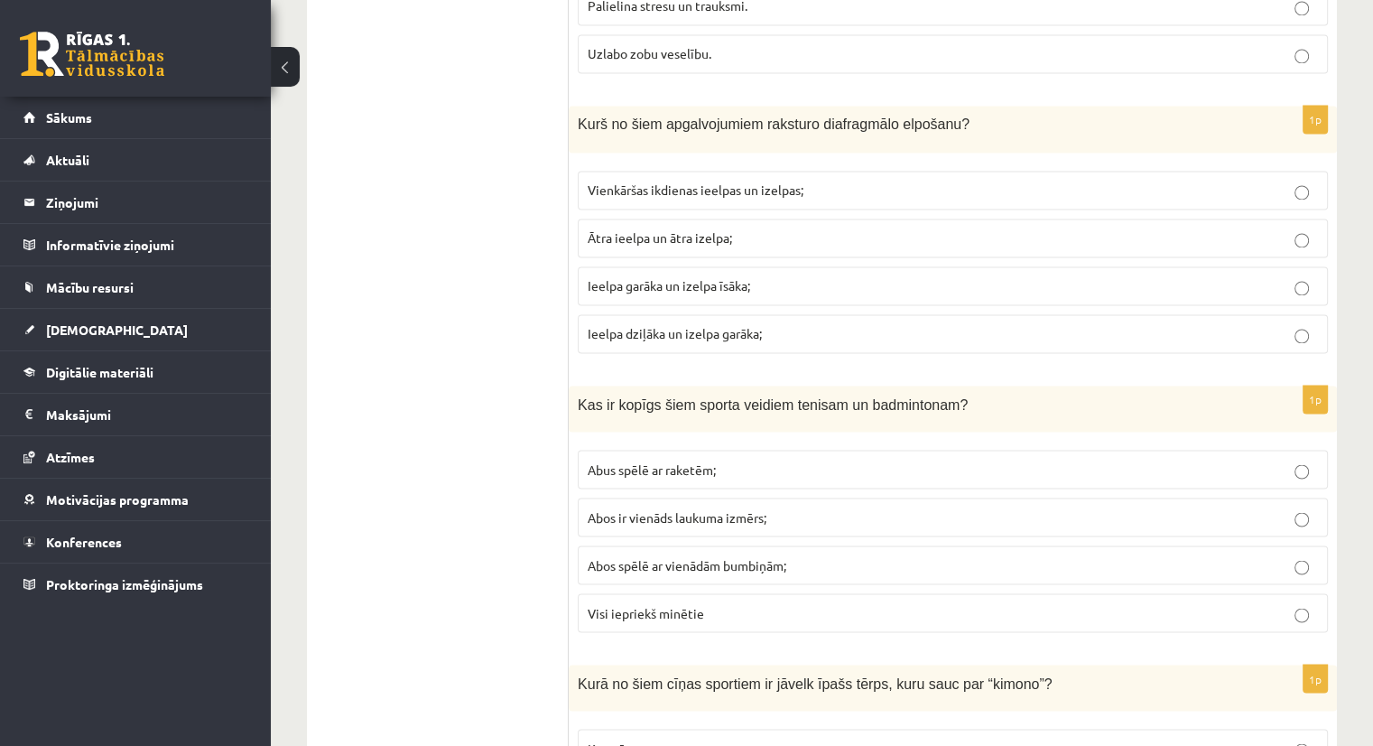
scroll to position [3032, 0]
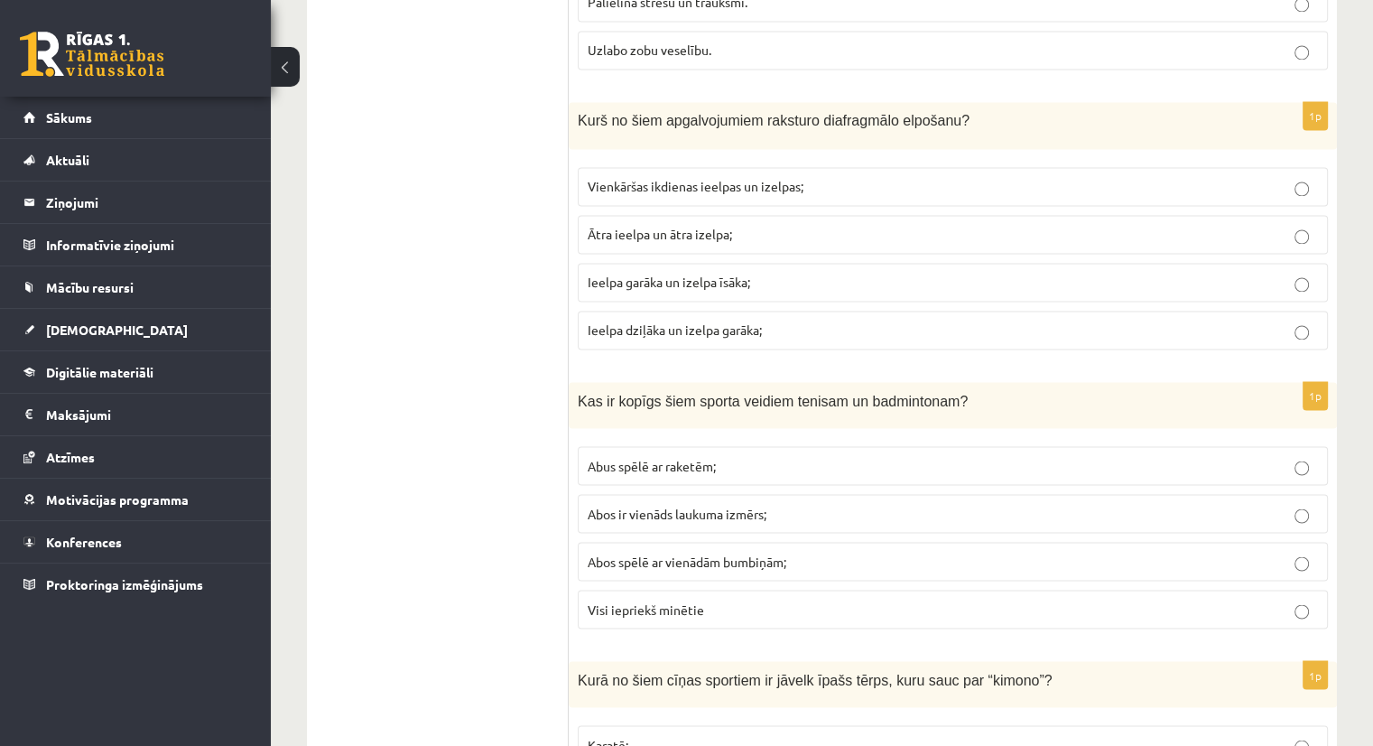
click at [632, 274] on span "Ieelpa garāka un izelpa īsāka;" at bounding box center [669, 282] width 163 height 16
click at [653, 321] on span "Ieelpa dziļāka un izelpa garāka;" at bounding box center [675, 329] width 174 height 16
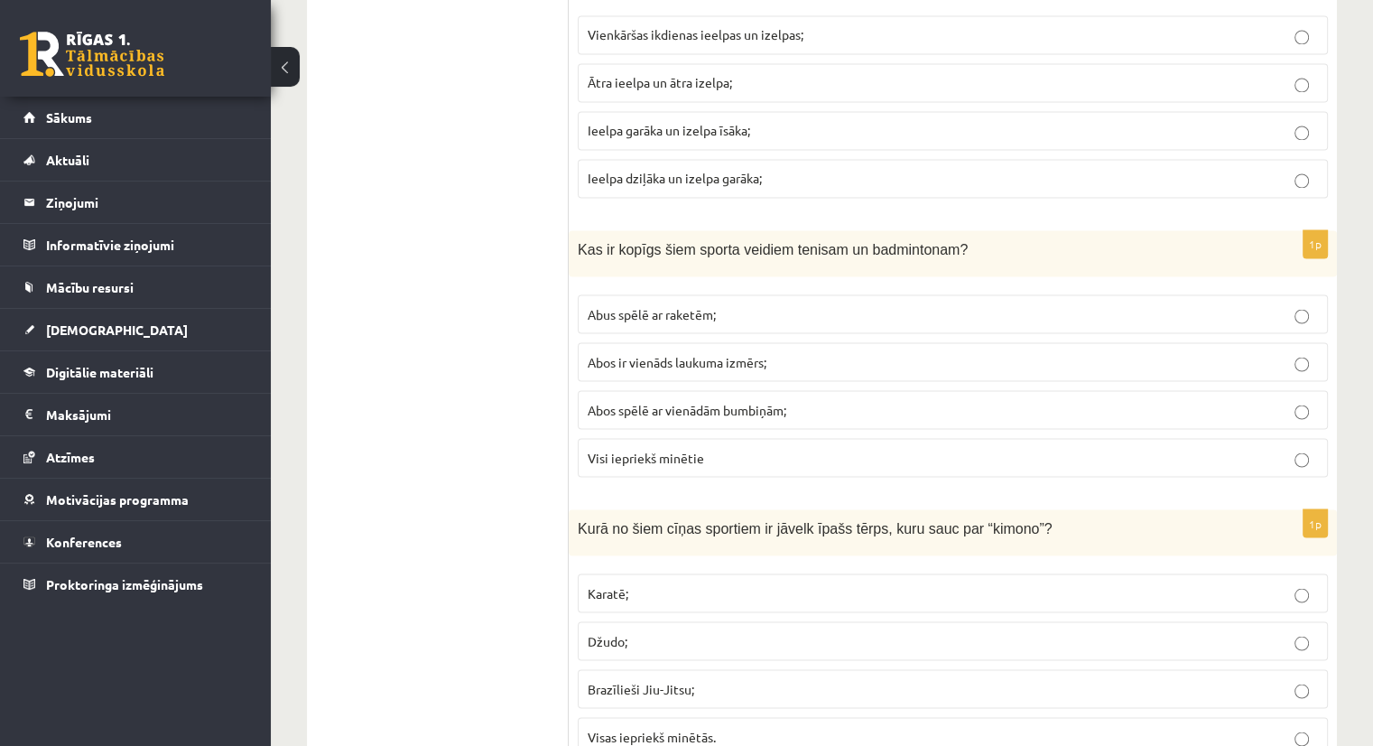
scroll to position [3240, 0]
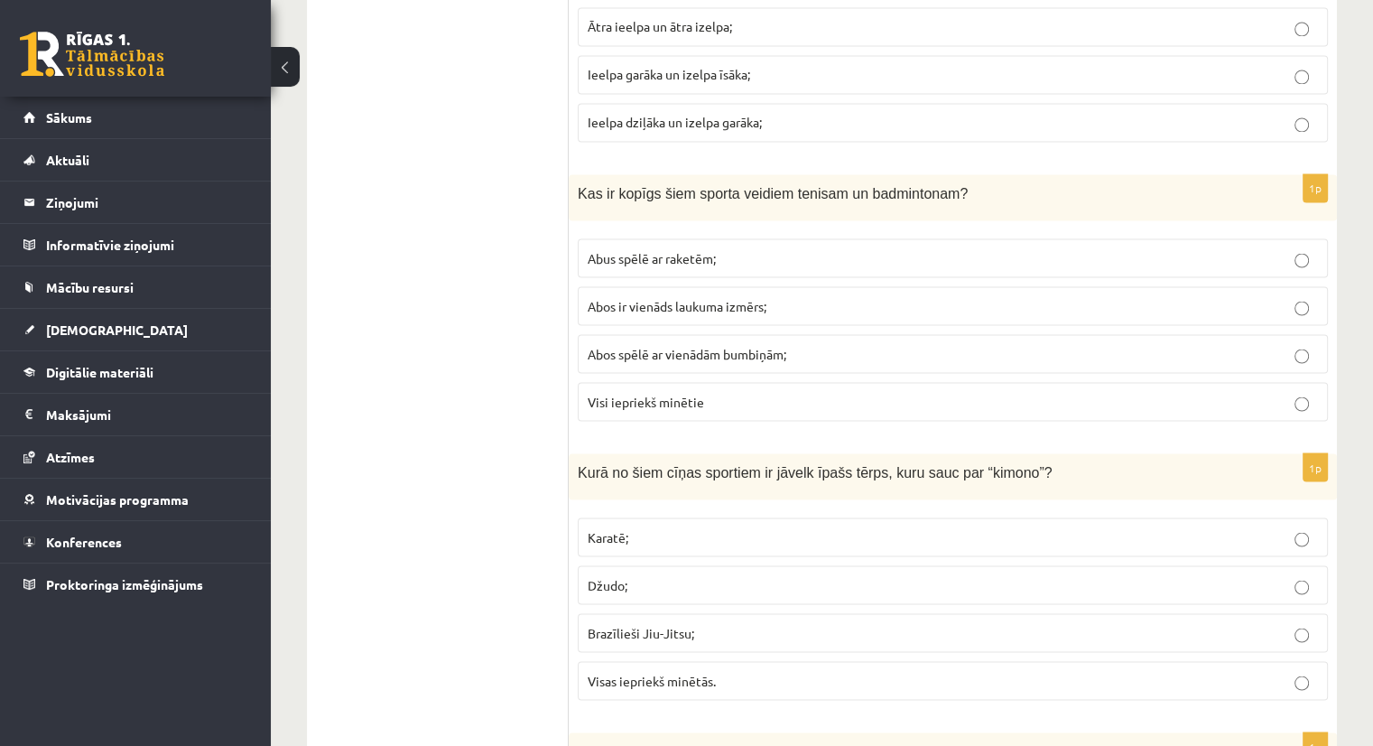
click at [705, 249] on span "Abus spēlē ar raketēm;" at bounding box center [652, 257] width 128 height 16
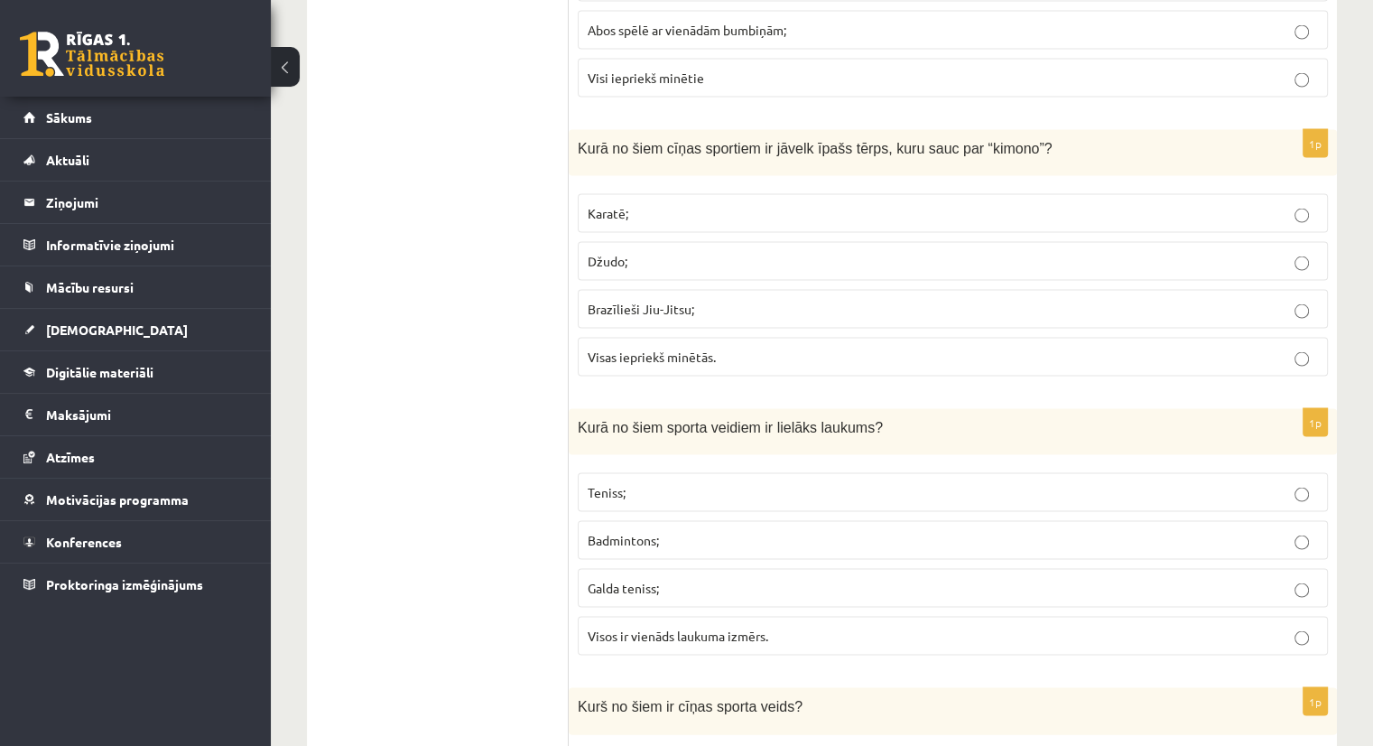
scroll to position [3568, 0]
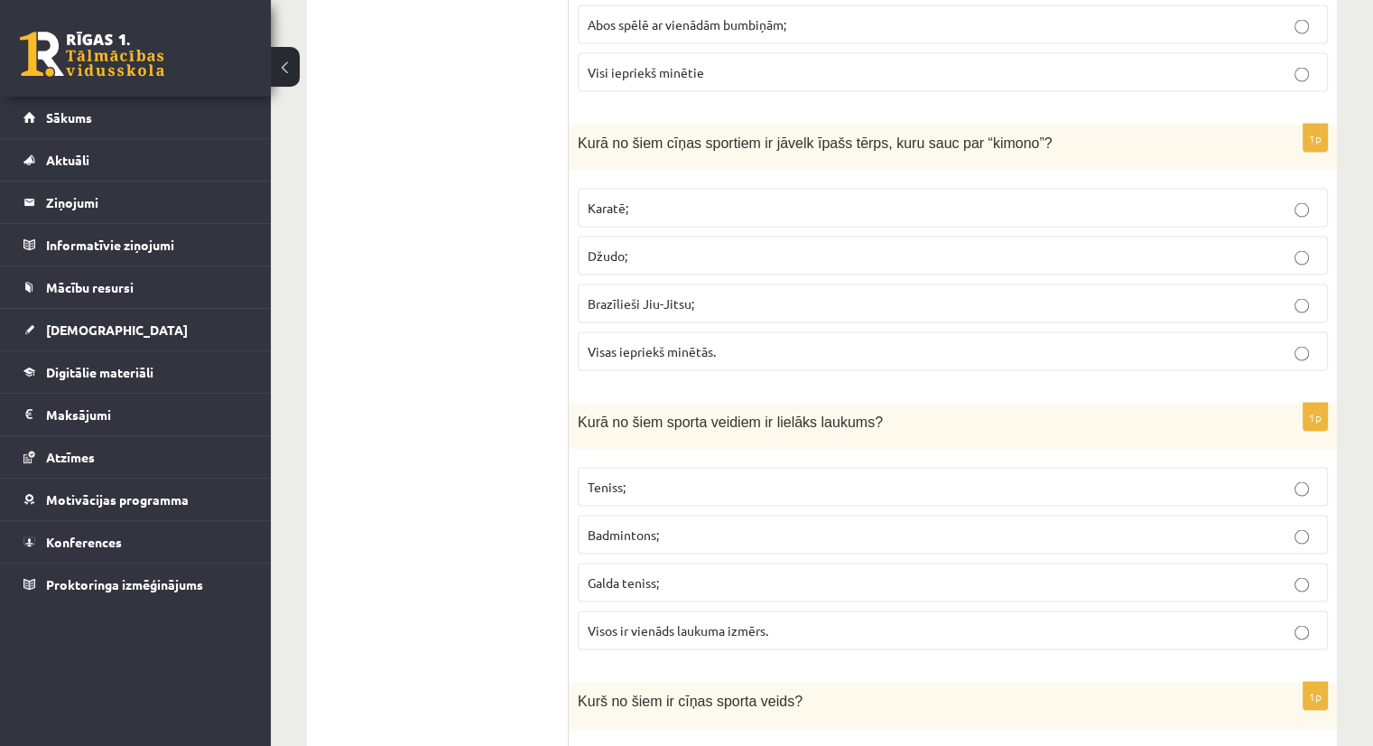
click at [628, 343] on span "Visas iepriekš minētās." at bounding box center [652, 351] width 128 height 16
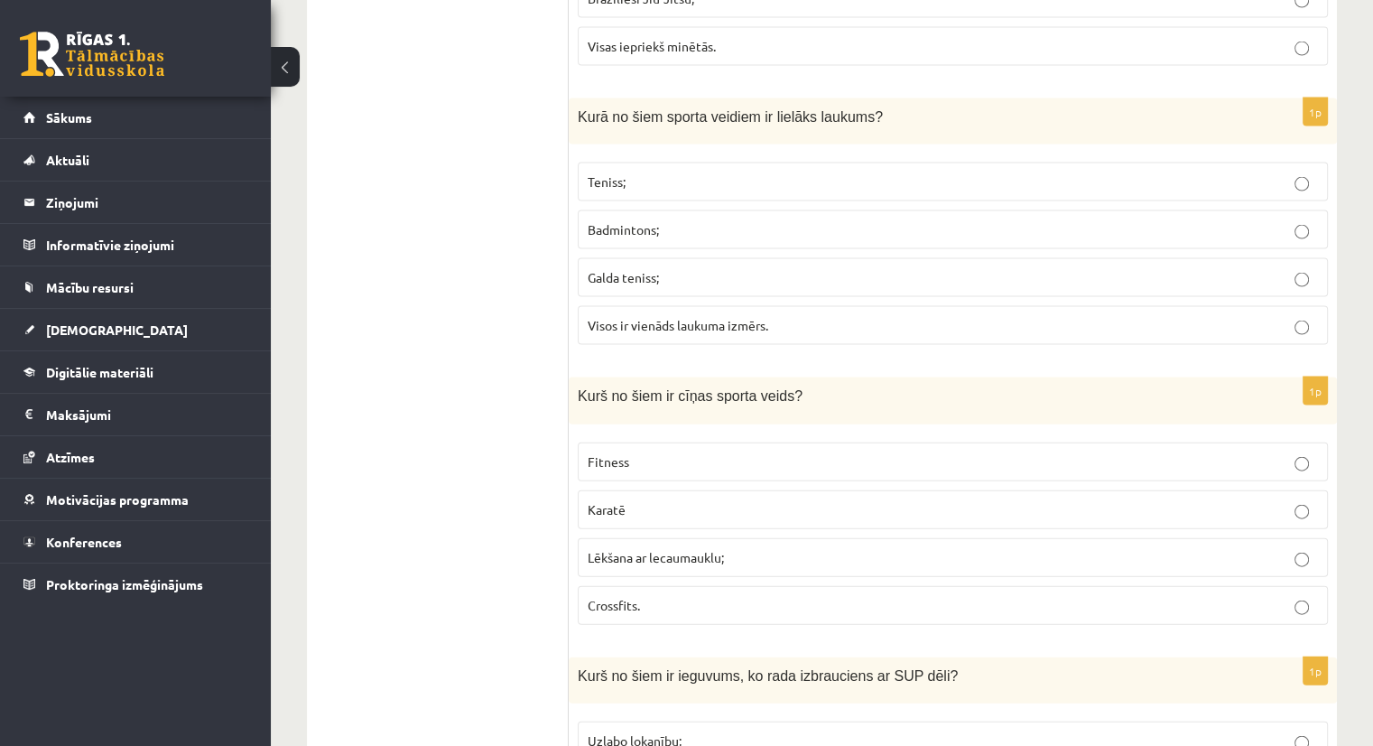
scroll to position [3882, 0]
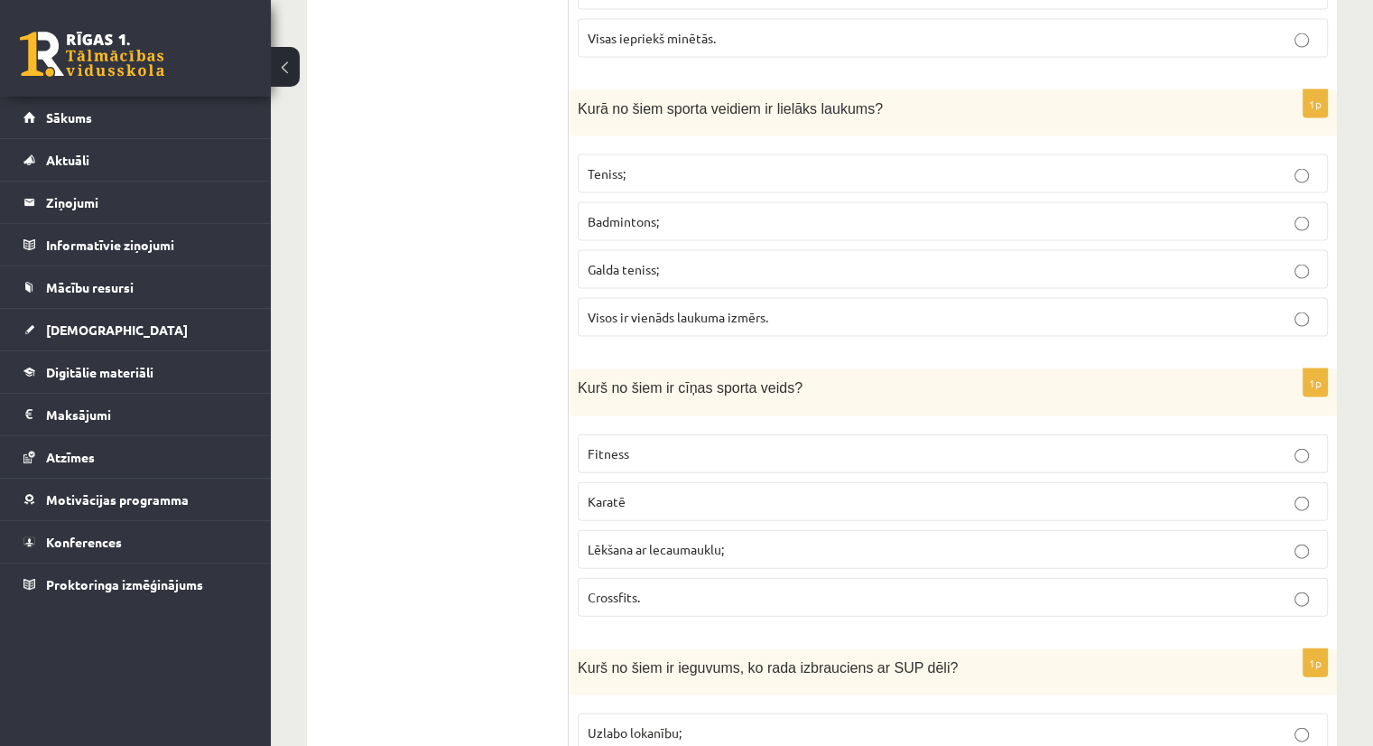
click at [639, 164] on p "Teniss;" at bounding box center [953, 173] width 730 height 19
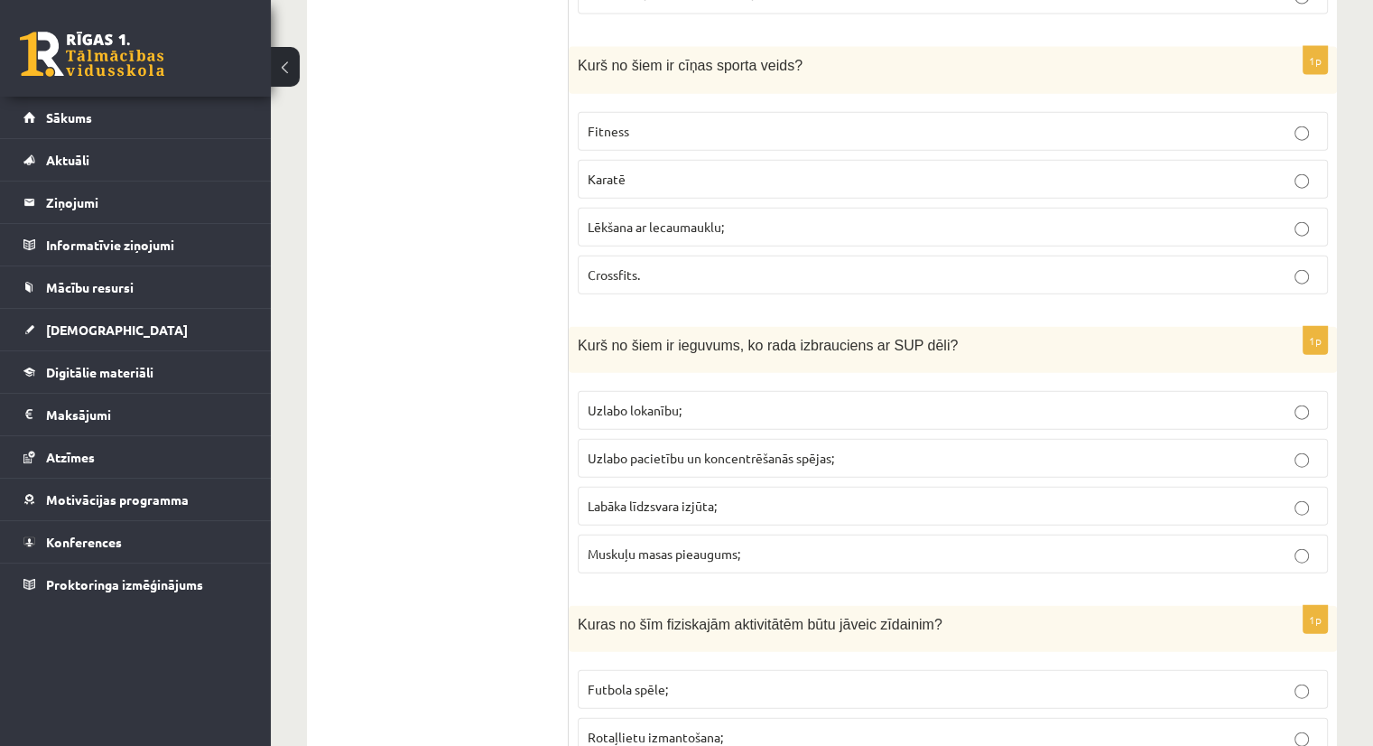
scroll to position [4211, 0]
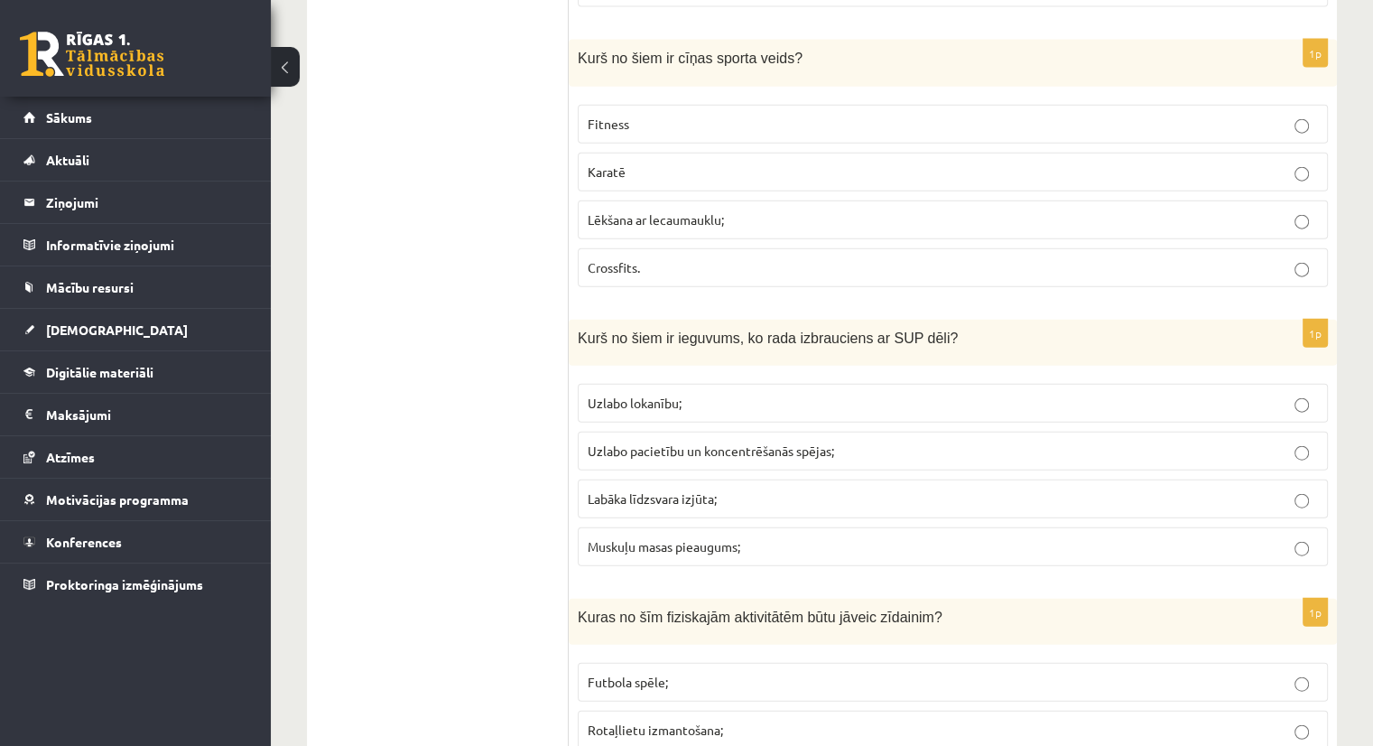
click at [627, 153] on label "Karatē" at bounding box center [953, 172] width 750 height 39
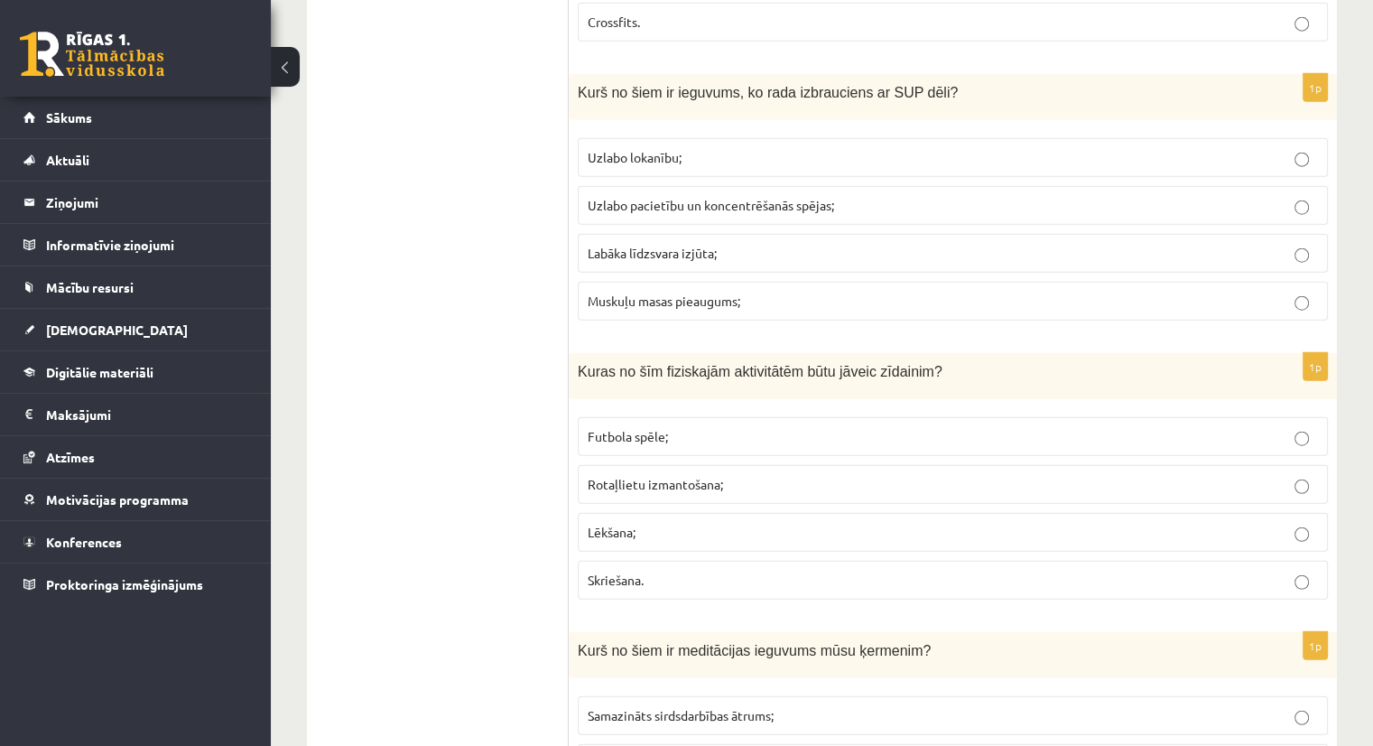
scroll to position [4462, 0]
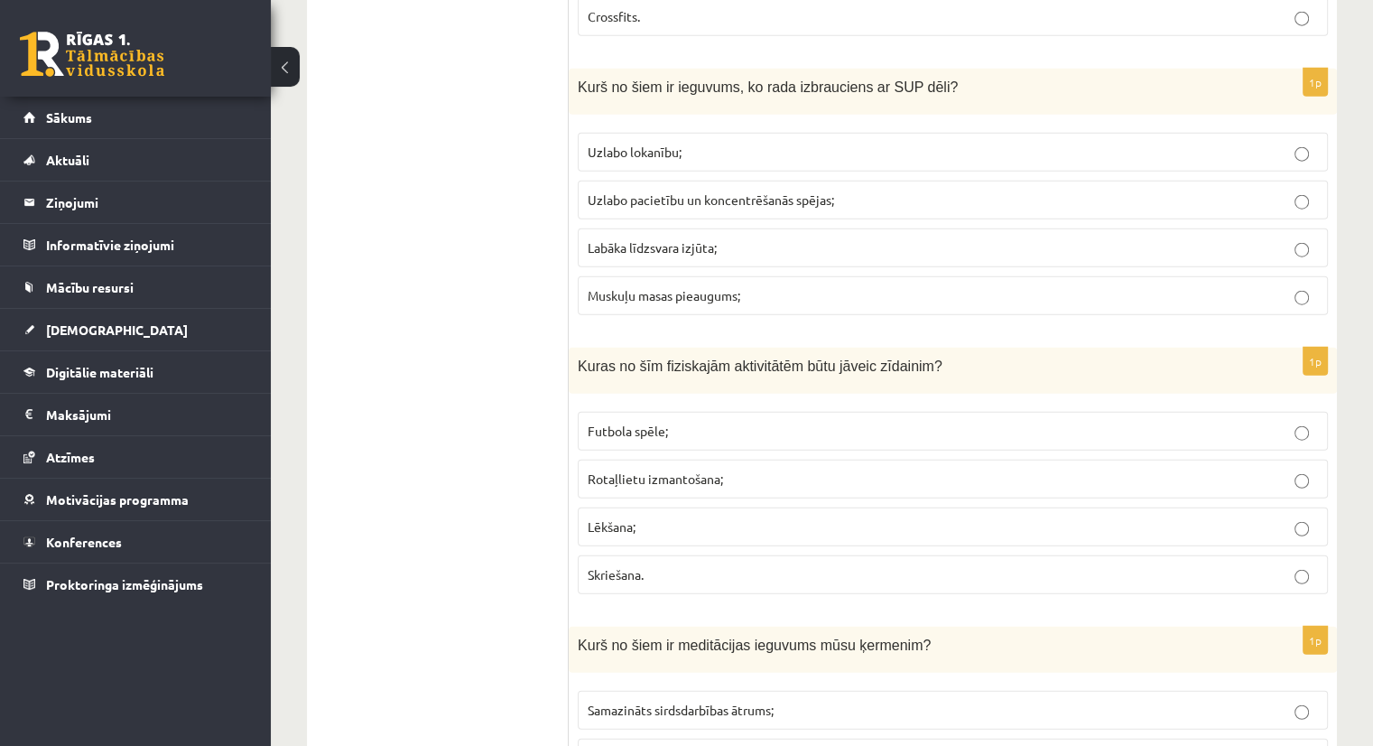
click at [655, 238] on p "Labāka līdzsvara izjūta;" at bounding box center [953, 247] width 730 height 19
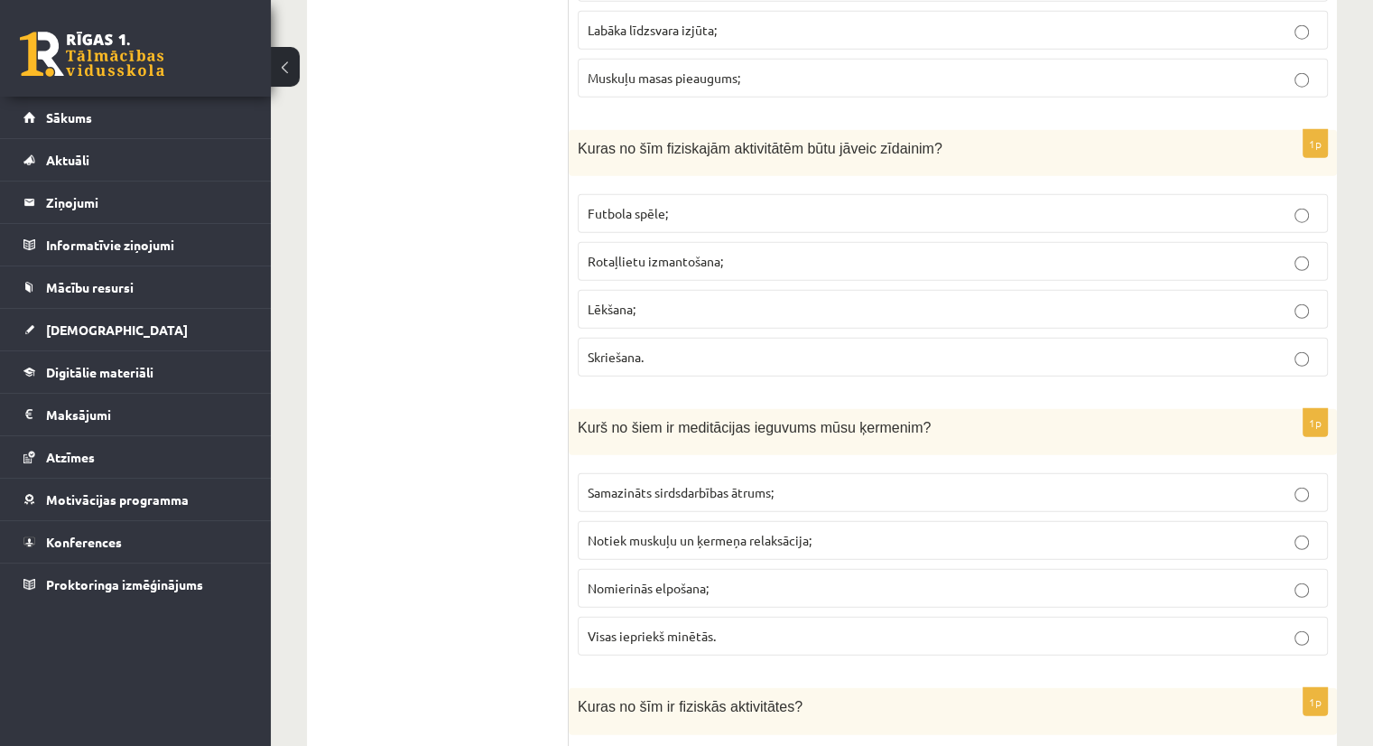
scroll to position [4683, 0]
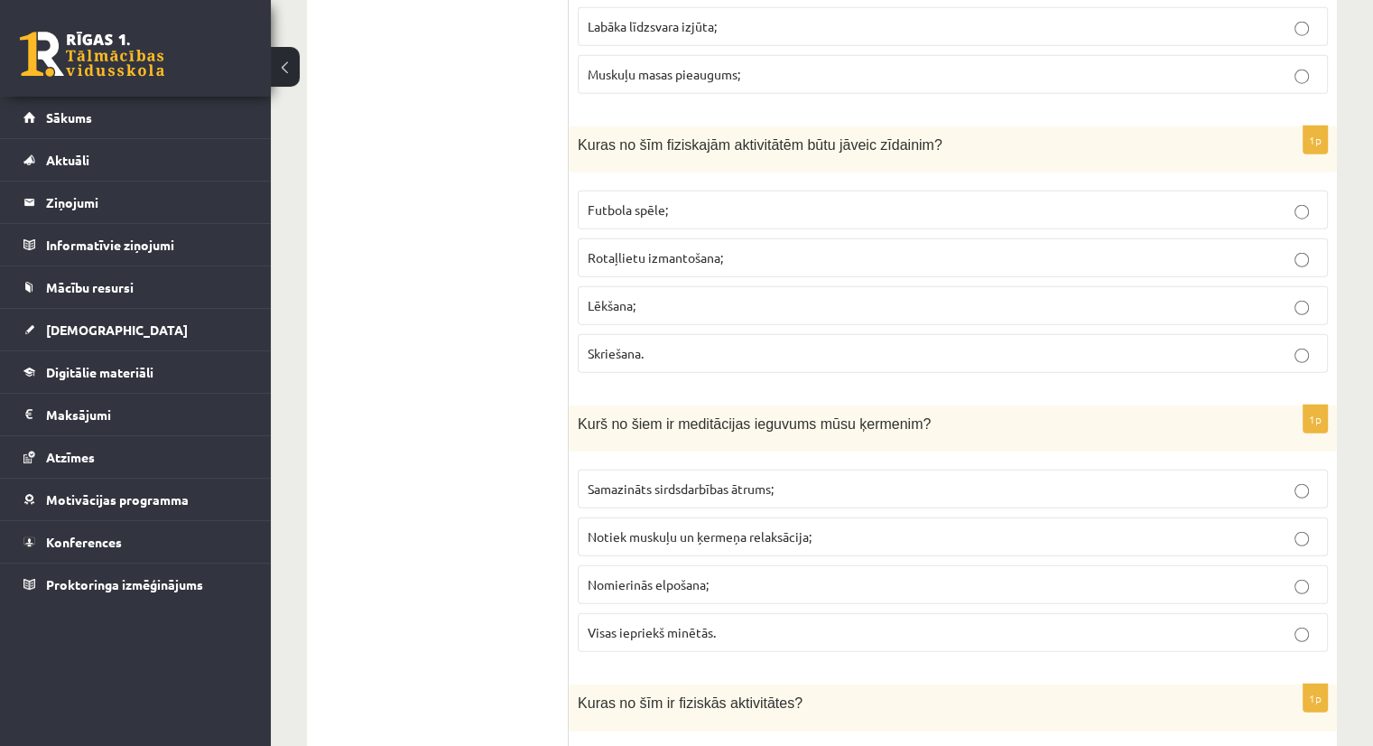
click at [693, 249] on span "Rotaļlietu izmantošana;" at bounding box center [655, 257] width 135 height 16
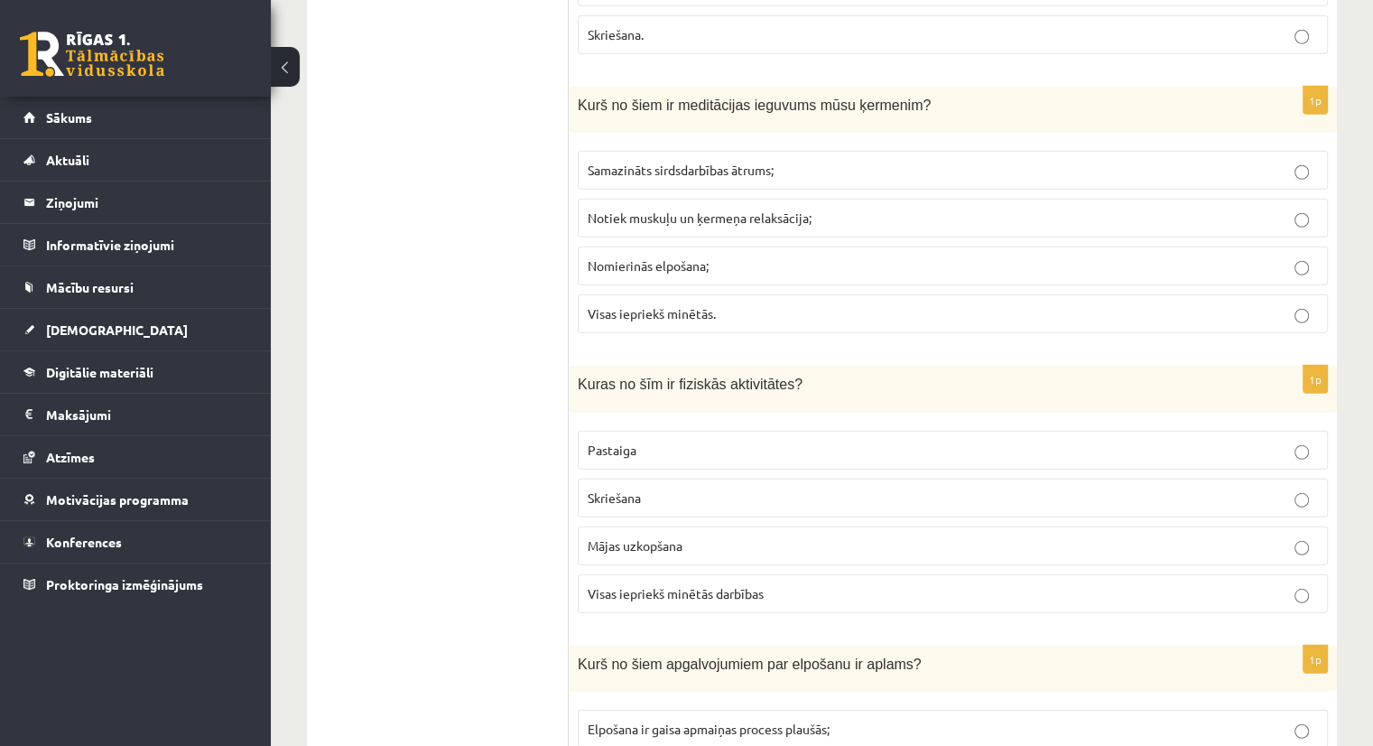
scroll to position [5006, 0]
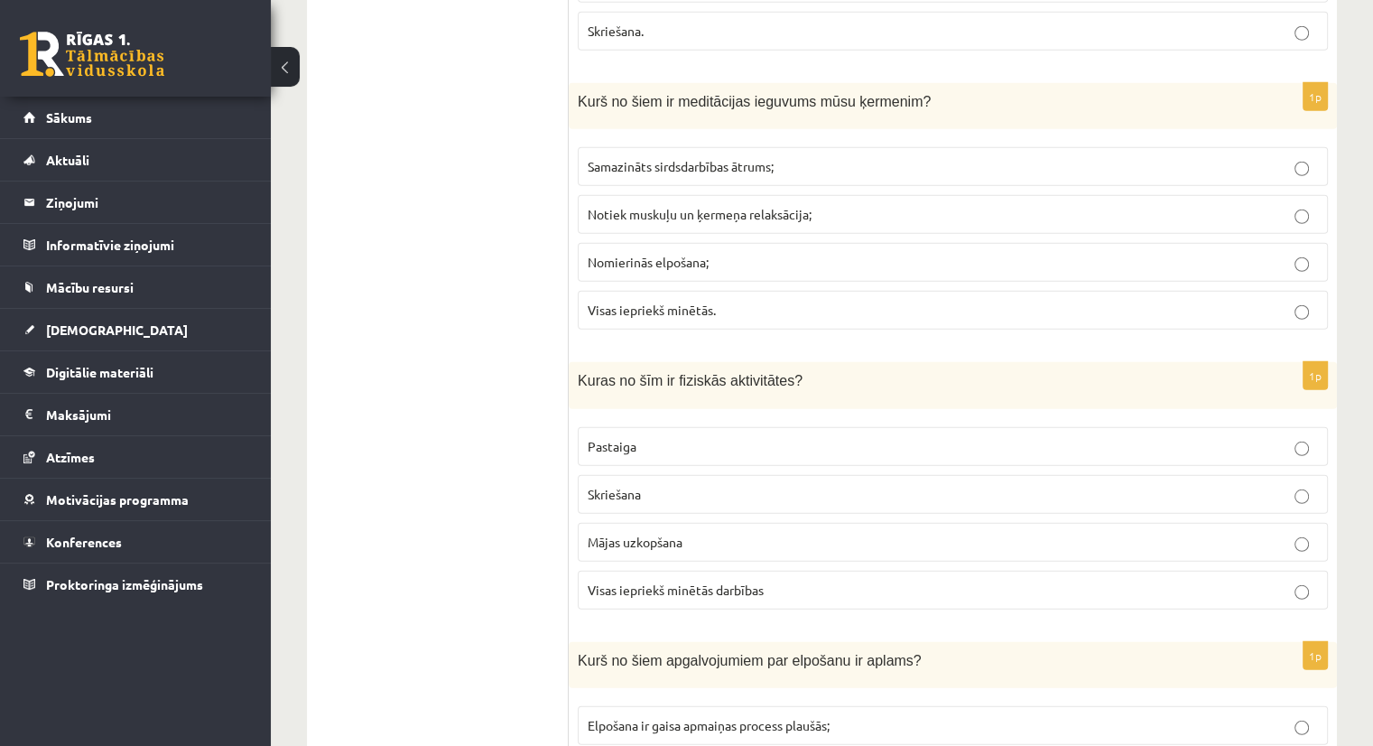
click at [607, 302] on span "Visas iepriekš minētās." at bounding box center [652, 310] width 128 height 16
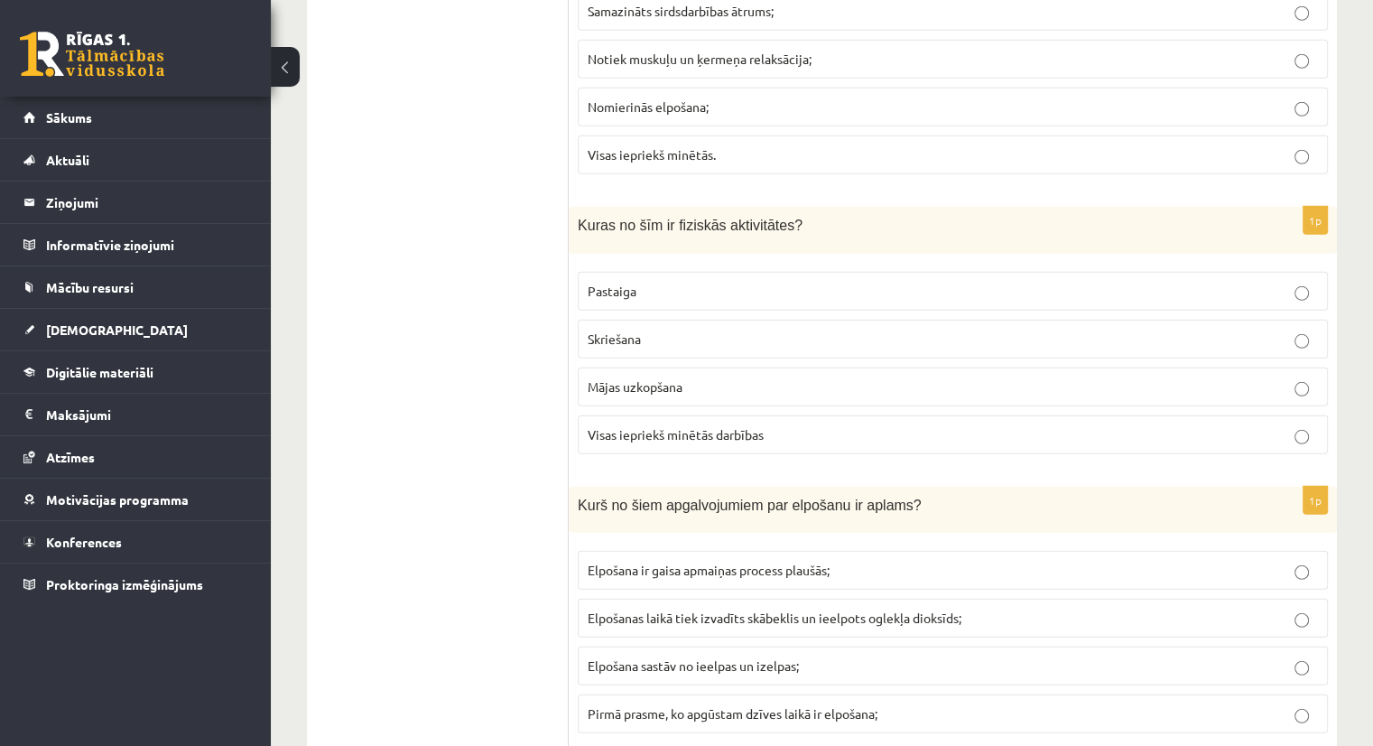
scroll to position [5208, 0]
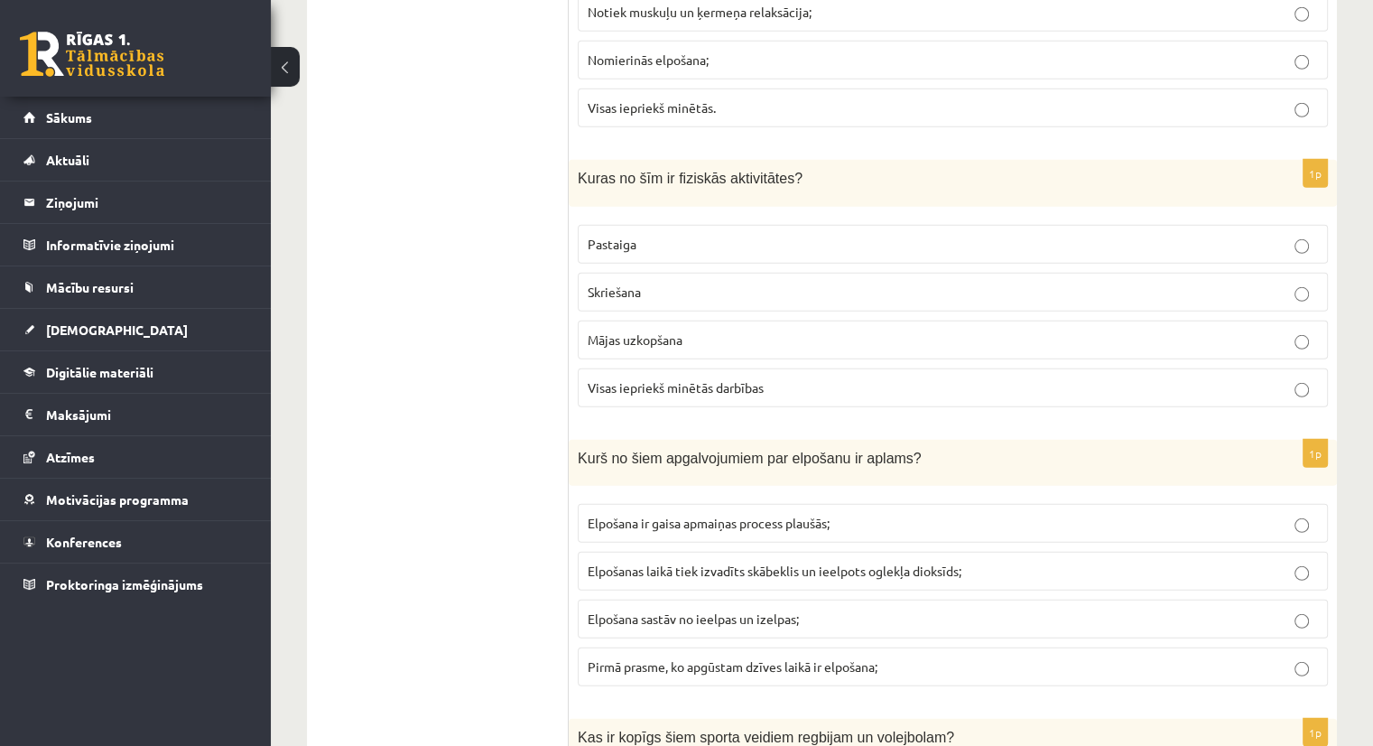
click at [669, 379] on span "Visas iepriekš minētās darbības" at bounding box center [676, 387] width 176 height 16
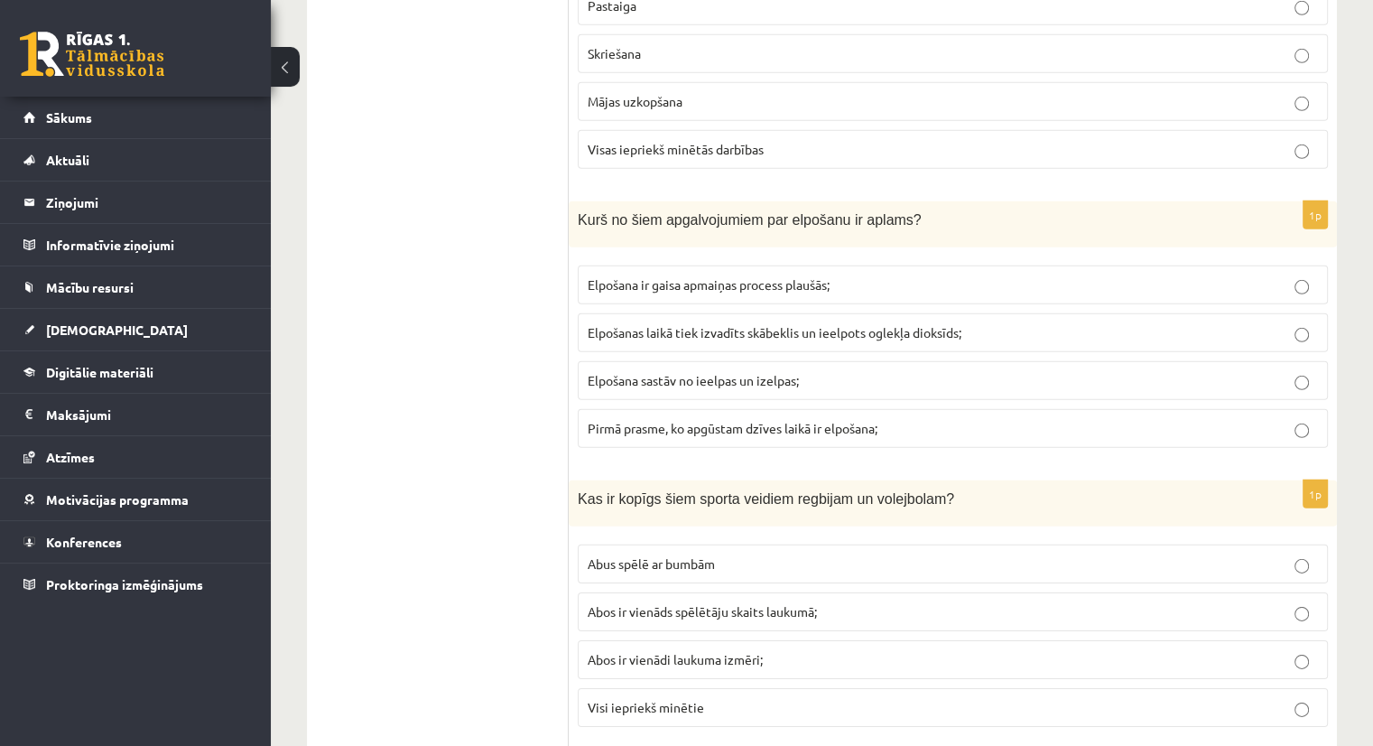
scroll to position [5419, 0]
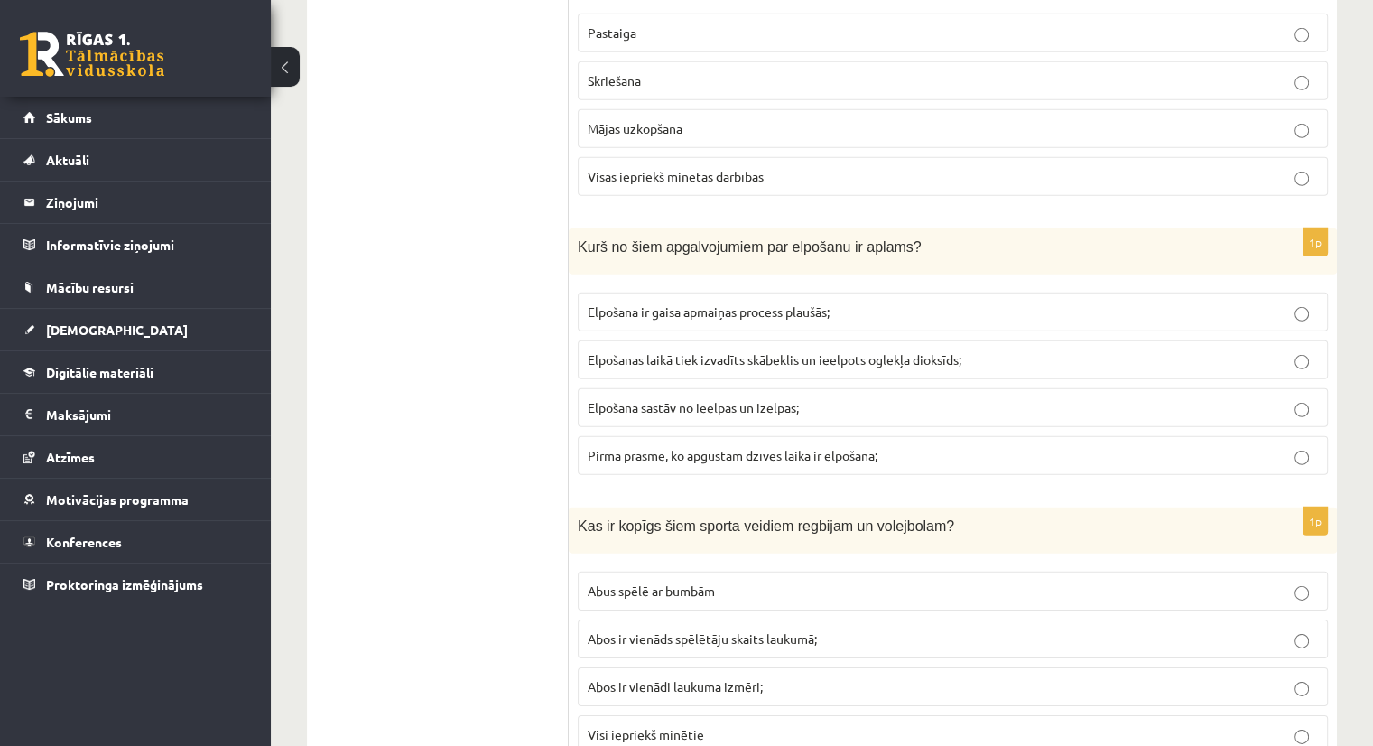
click at [683, 351] on span "Elpošanas laikā tiek izvadīts skābeklis un ieelpots oglekļa dioksīds;" at bounding box center [775, 359] width 374 height 16
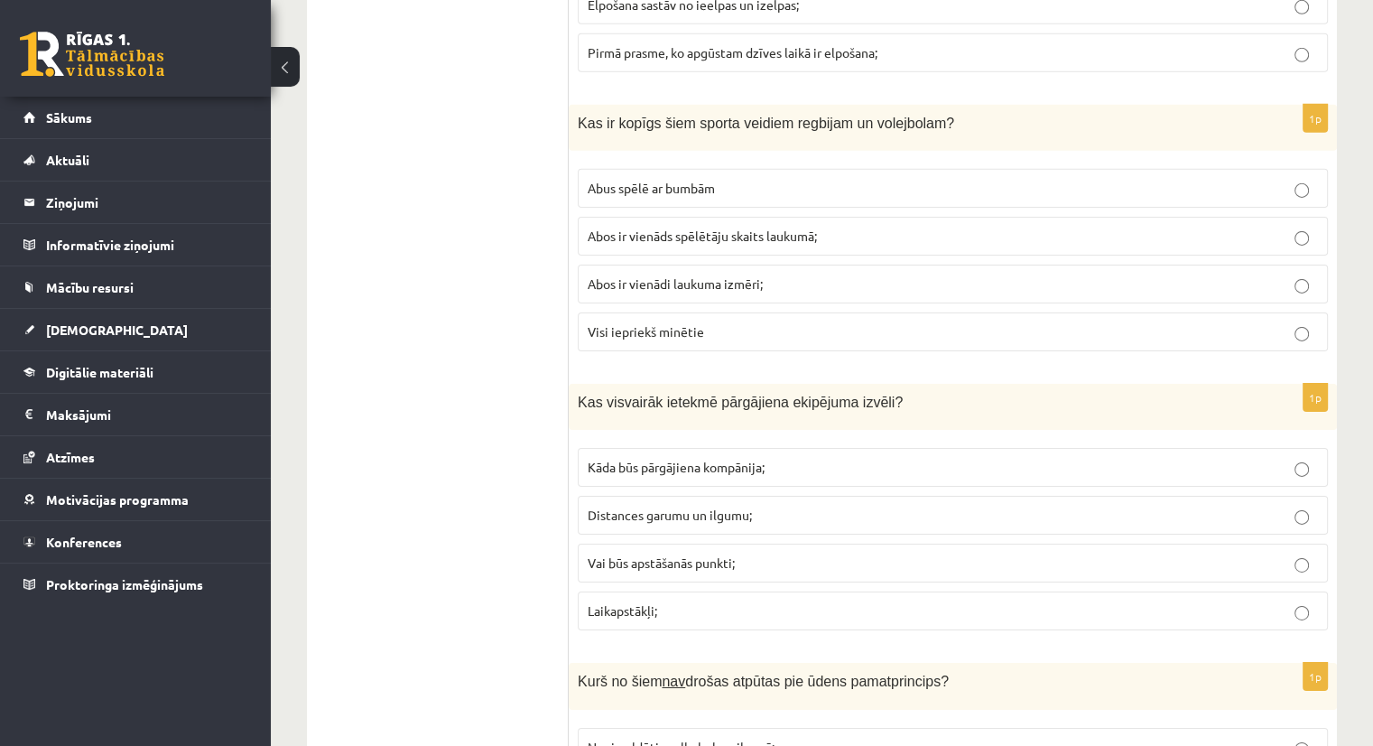
scroll to position [5824, 0]
click at [748, 274] on span "Abos ir vienādi laukuma izmēri;" at bounding box center [675, 282] width 175 height 16
click at [717, 321] on p "Visi iepriekš minētie" at bounding box center [953, 330] width 730 height 19
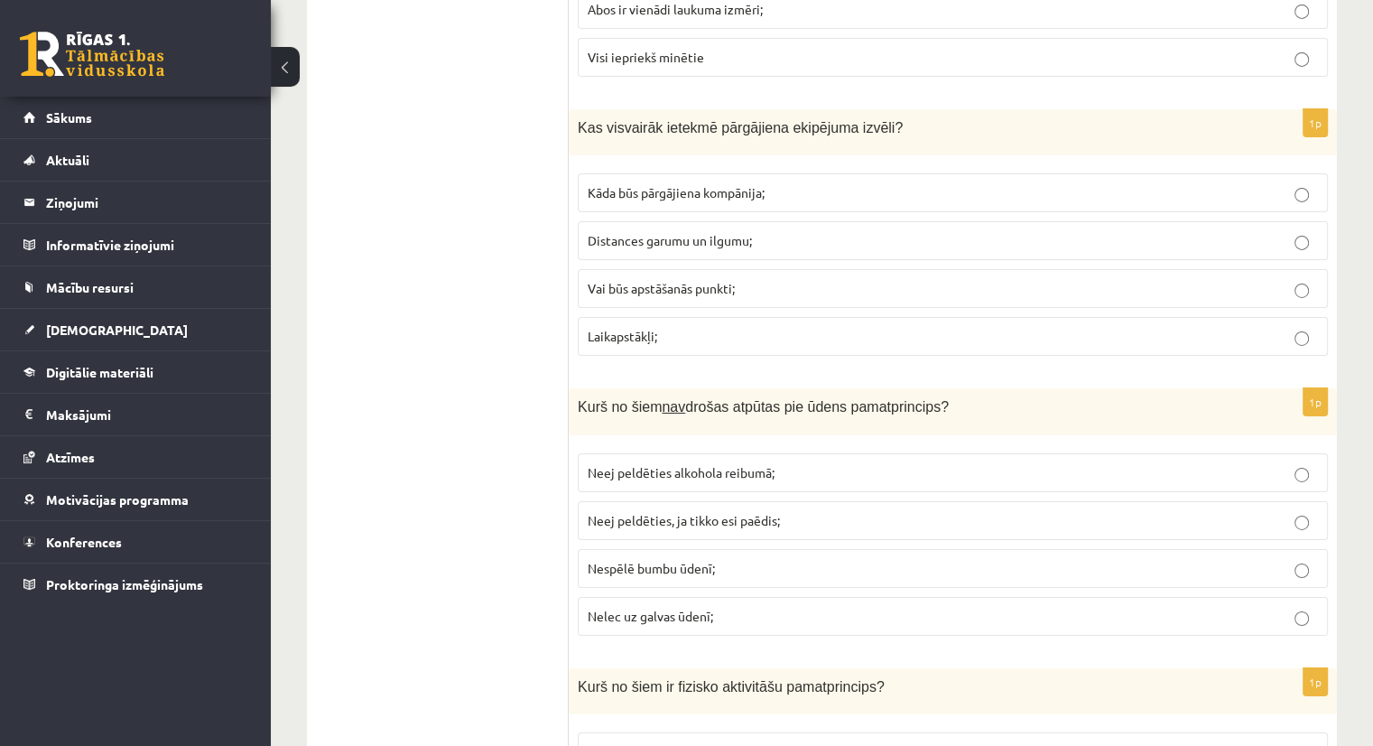
scroll to position [6128, 0]
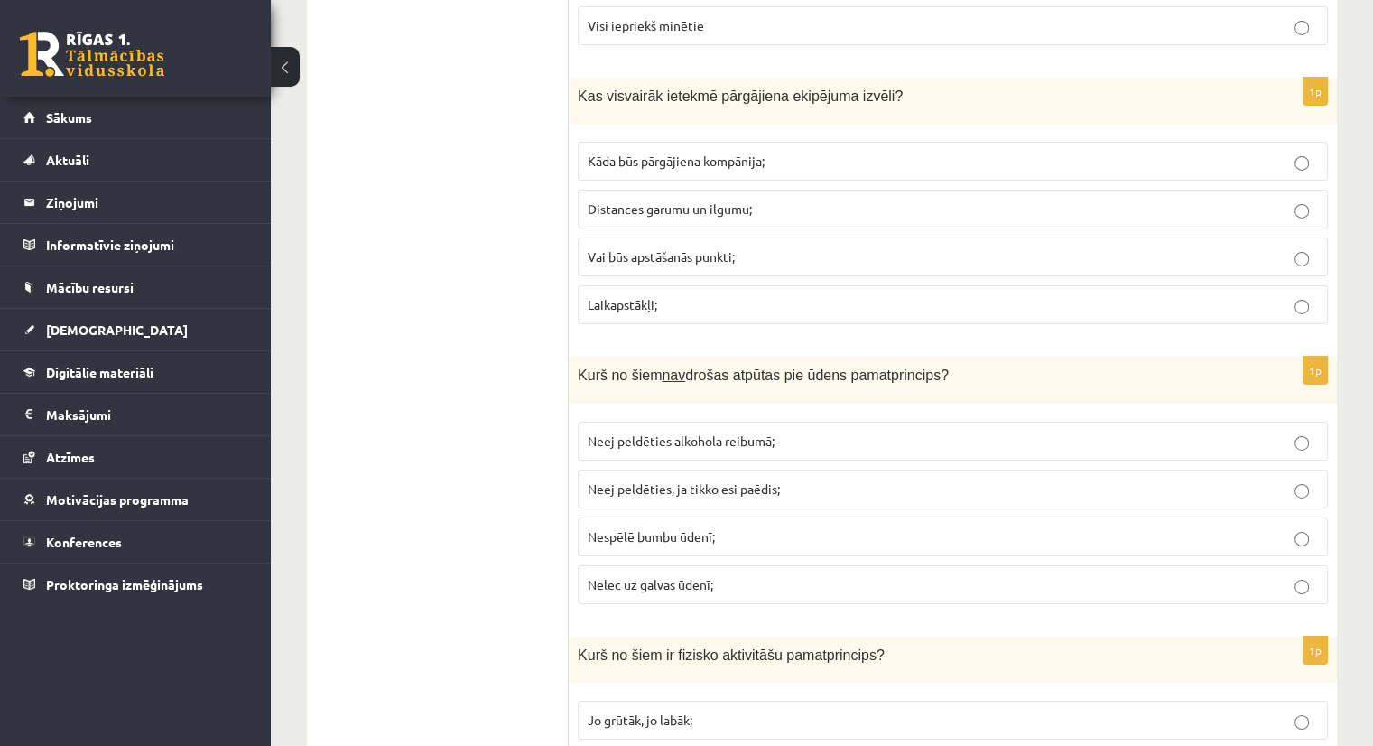
click at [651, 296] on span "Laikapstākļi;" at bounding box center [623, 304] width 70 height 16
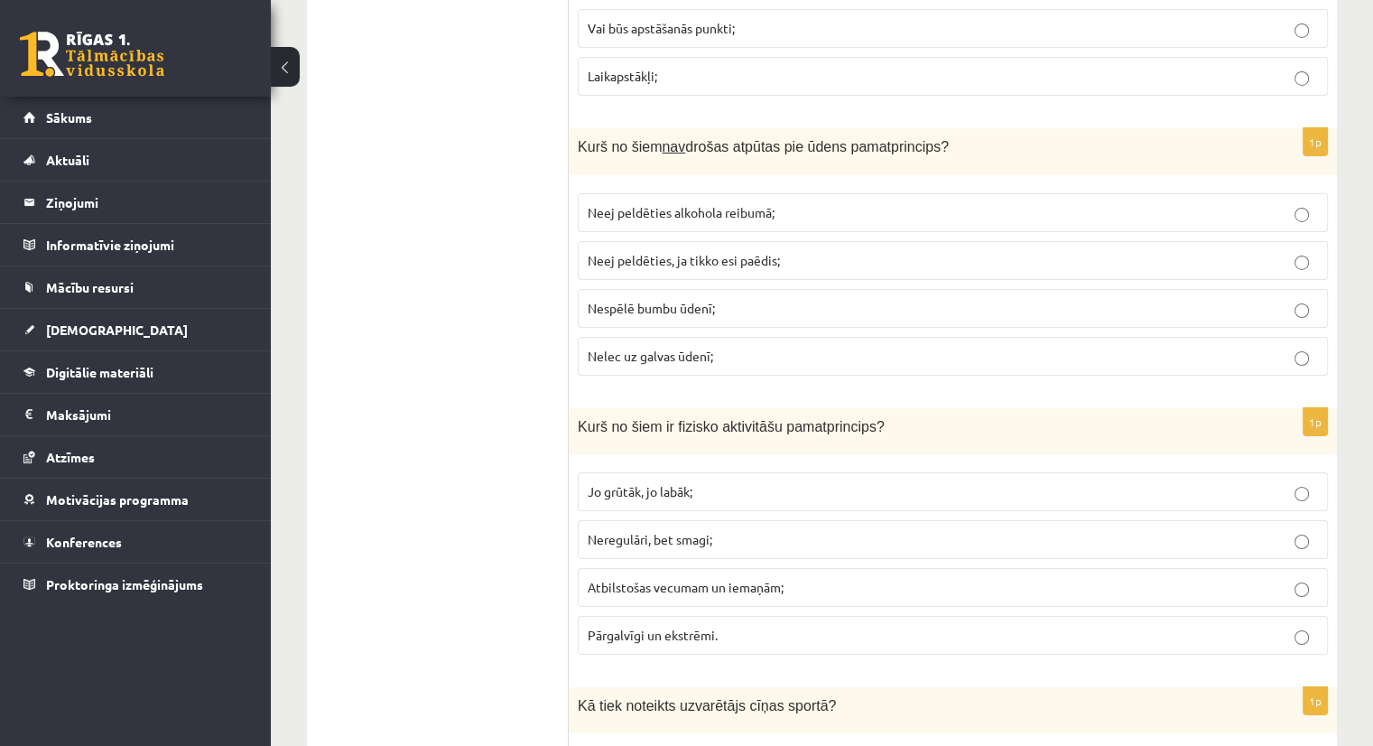
scroll to position [6420, 0]
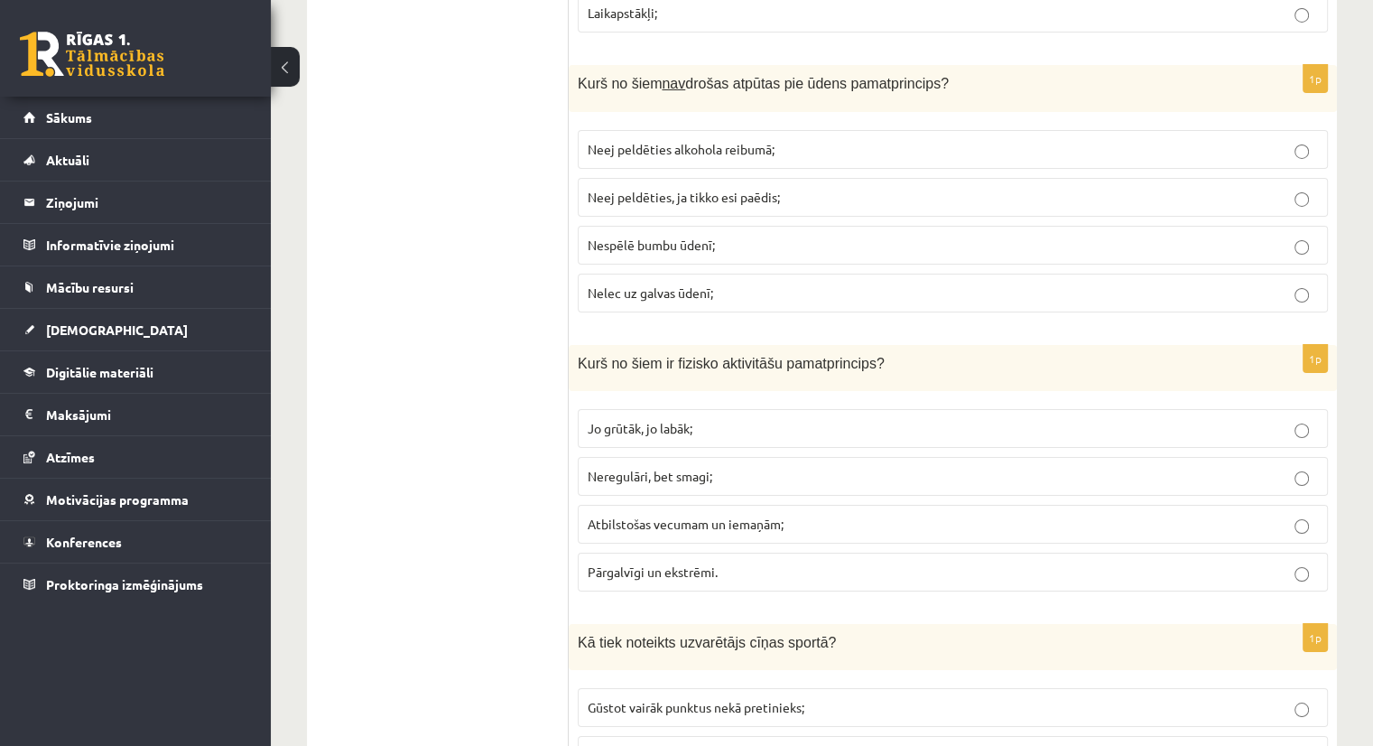
click at [663, 284] on span "Nelec uz galvas ūdenī;" at bounding box center [651, 292] width 126 height 16
click at [697, 141] on span "Neej peldēties alkohola reibumā;" at bounding box center [681, 149] width 187 height 16
click at [611, 284] on span "Nelec uz galvas ūdenī;" at bounding box center [651, 292] width 126 height 16
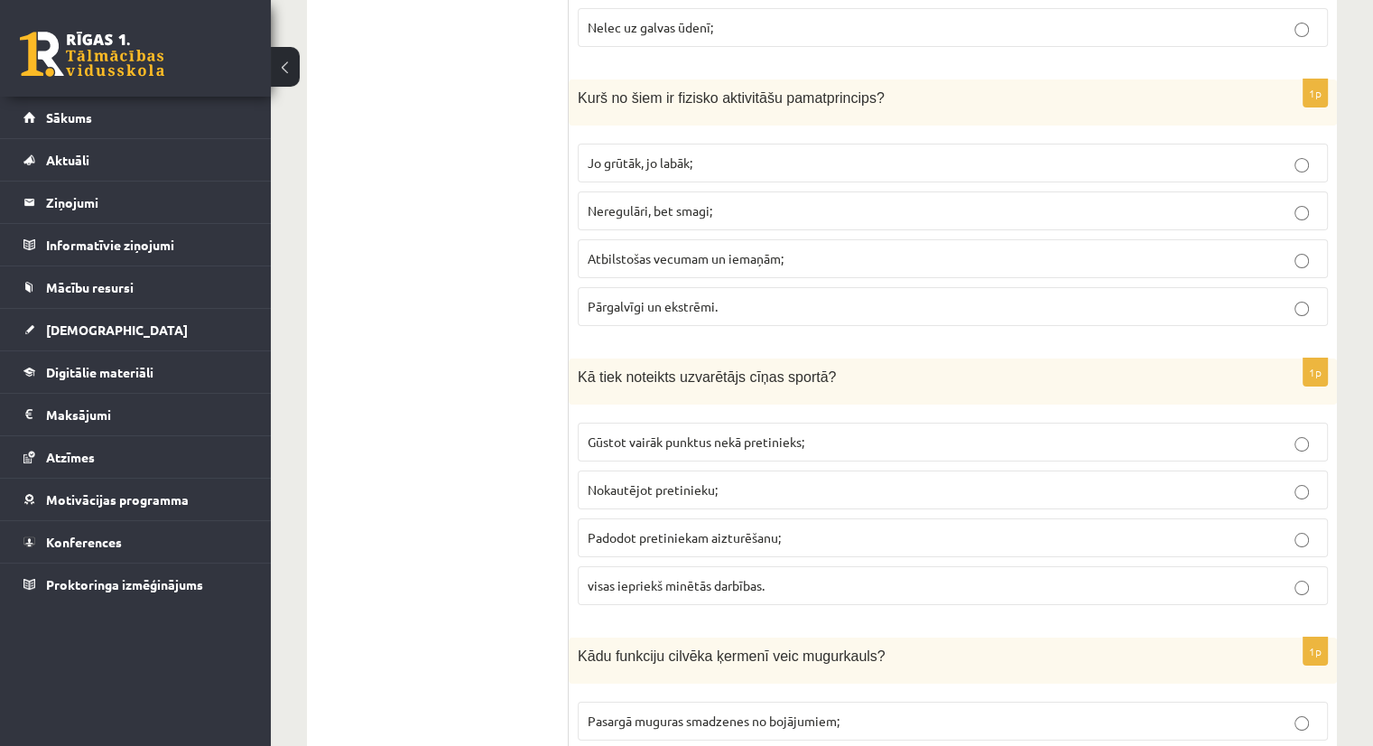
scroll to position [6709, 0]
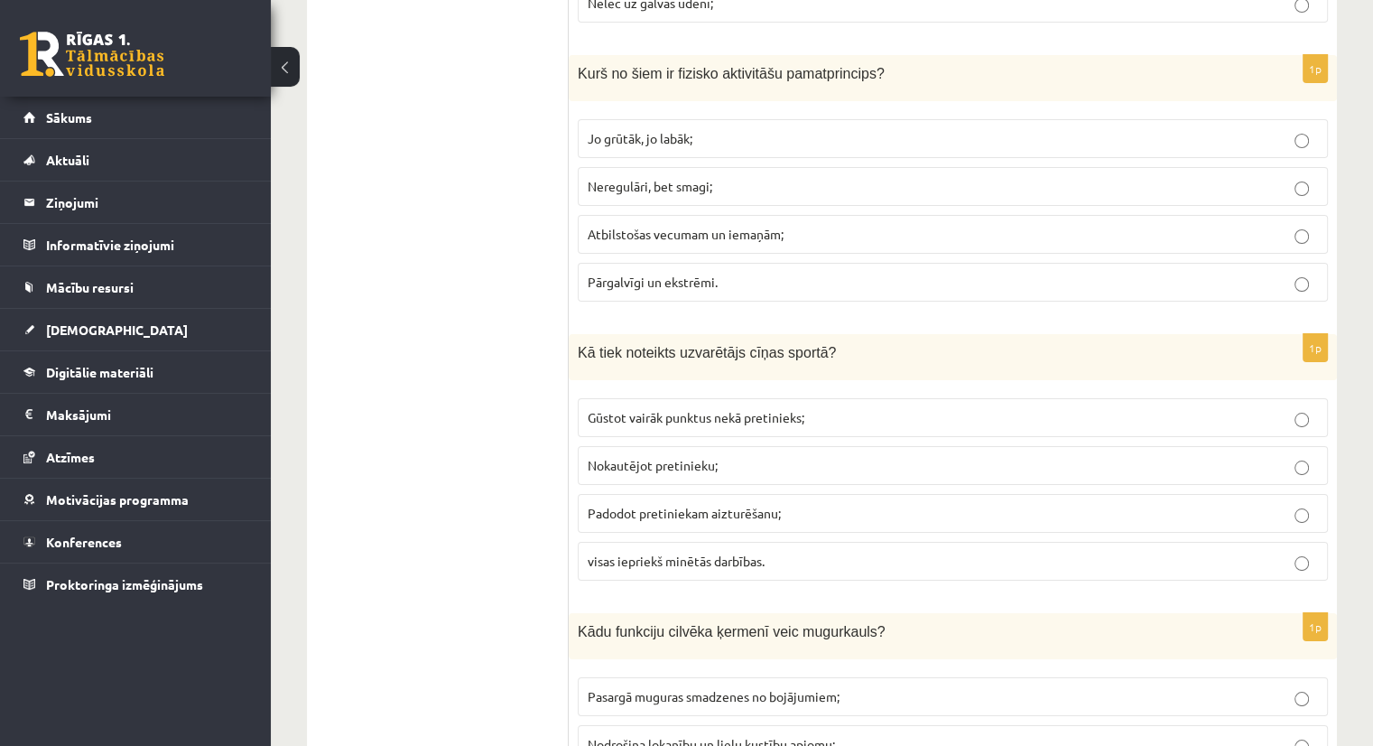
click at [652, 226] on span "Atbilstošas vecumam un iemaņām;" at bounding box center [686, 234] width 196 height 16
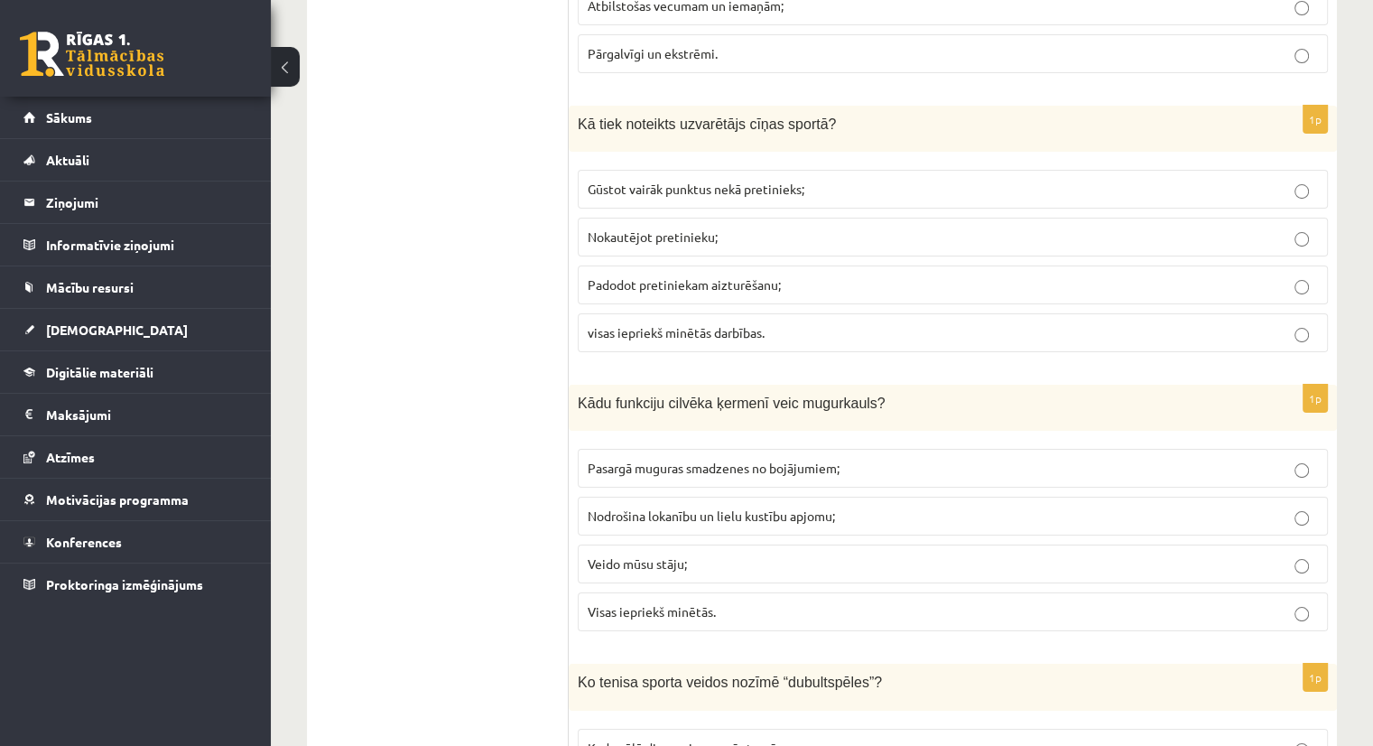
scroll to position [6940, 0]
click at [669, 321] on p "visas iepriekš minētās darbības." at bounding box center [953, 330] width 730 height 19
click at [736, 179] on span "Gūstot vairāk punktus nekā pretinieks;" at bounding box center [696, 187] width 217 height 16
click at [623, 322] on span "visas iepriekš minētās darbības." at bounding box center [676, 330] width 177 height 16
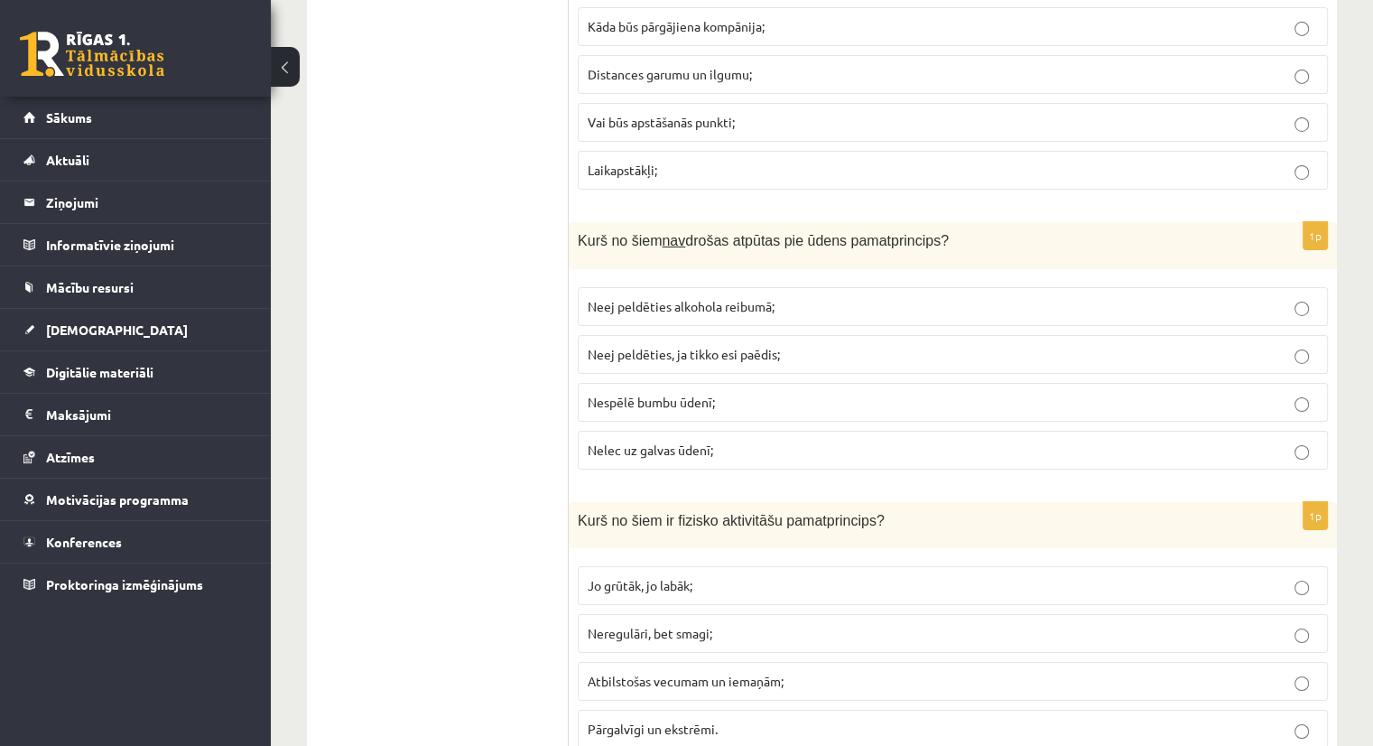
scroll to position [6265, 0]
click at [683, 391] on span "Nespēlē bumbu ūdenī;" at bounding box center [651, 399] width 127 height 16
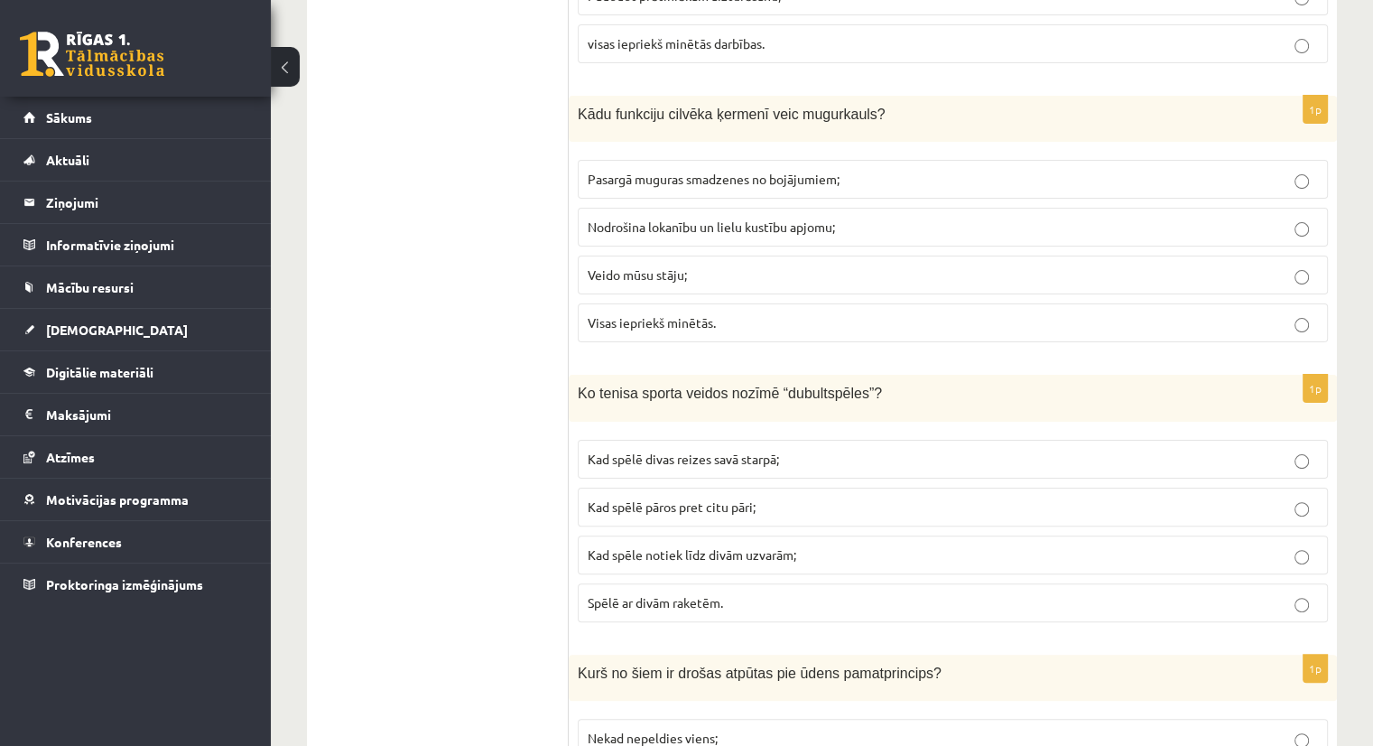
scroll to position [7229, 0]
click at [603, 312] on span "Visas iepriekš minētās." at bounding box center [652, 320] width 128 height 16
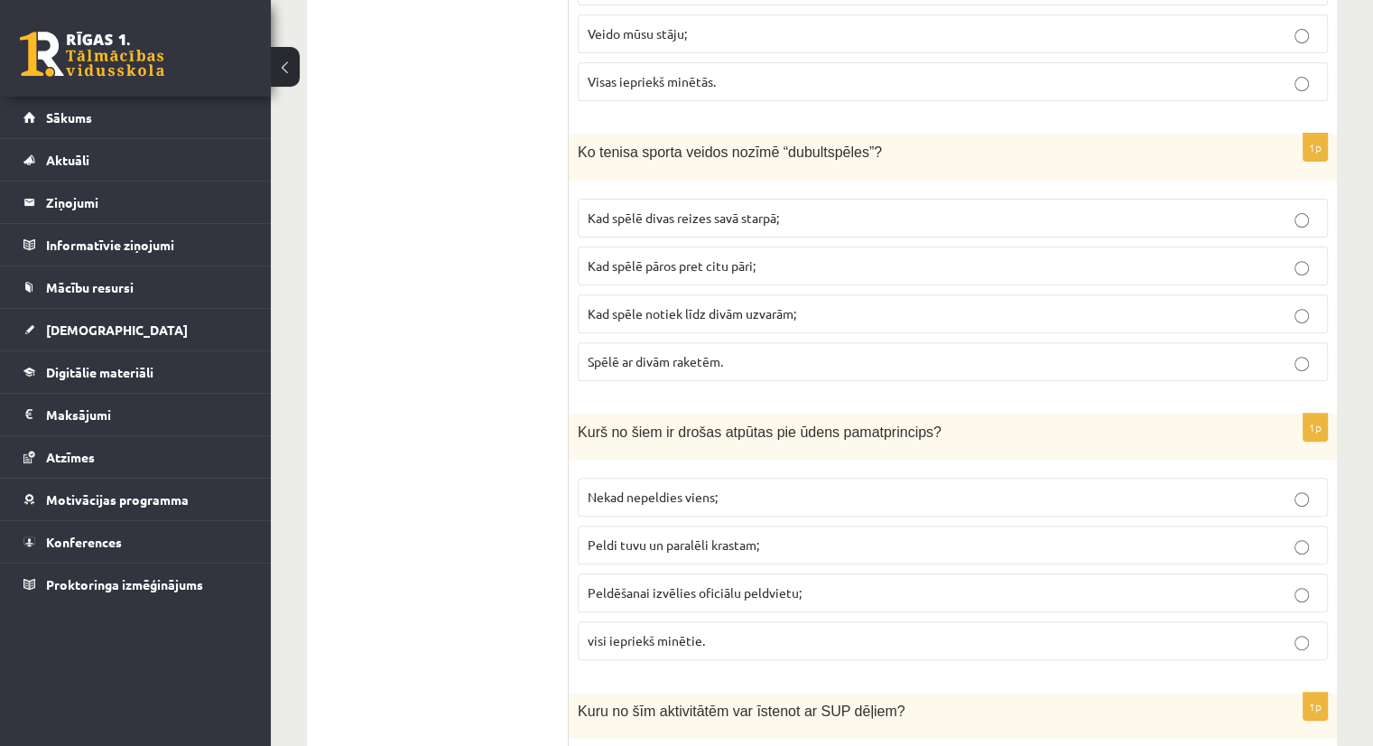
scroll to position [7472, 0]
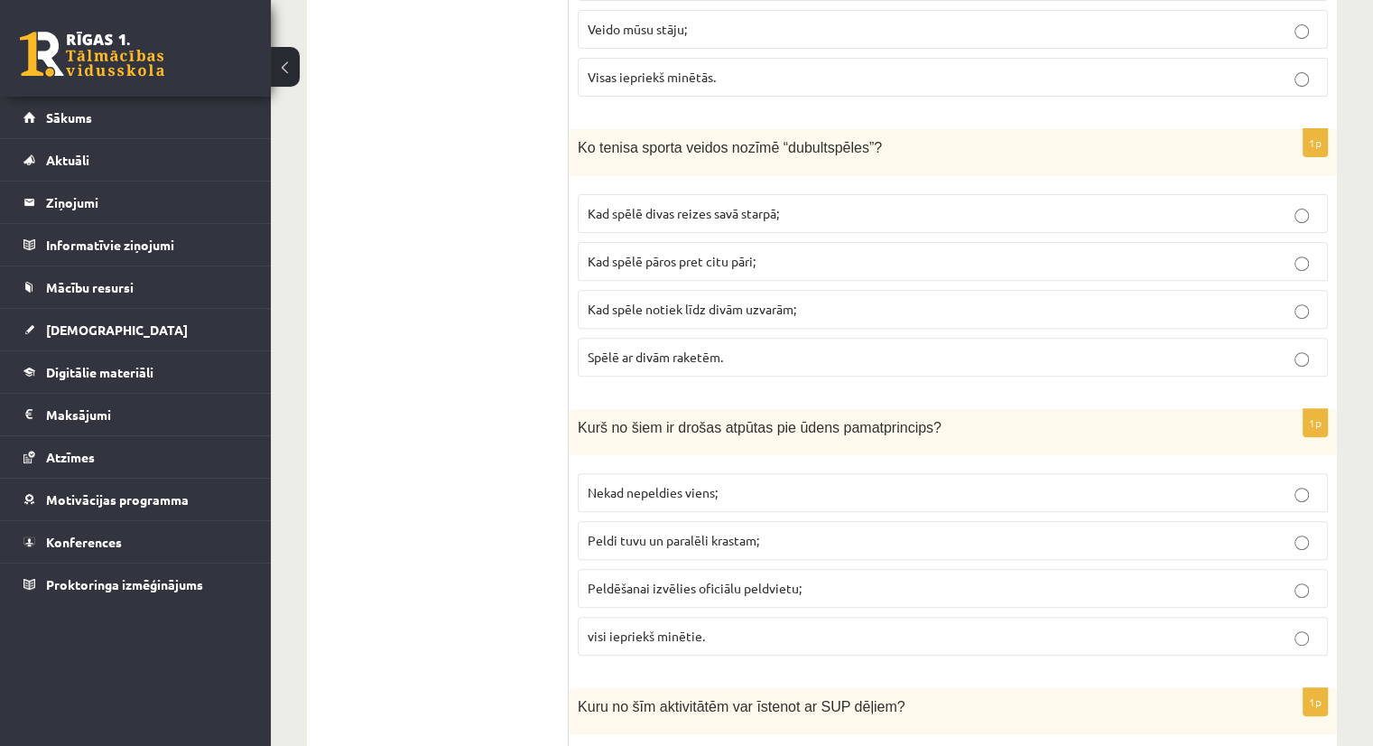
click at [671, 253] on span "Kad spēlē pāros pret citu pāri;" at bounding box center [672, 261] width 168 height 16
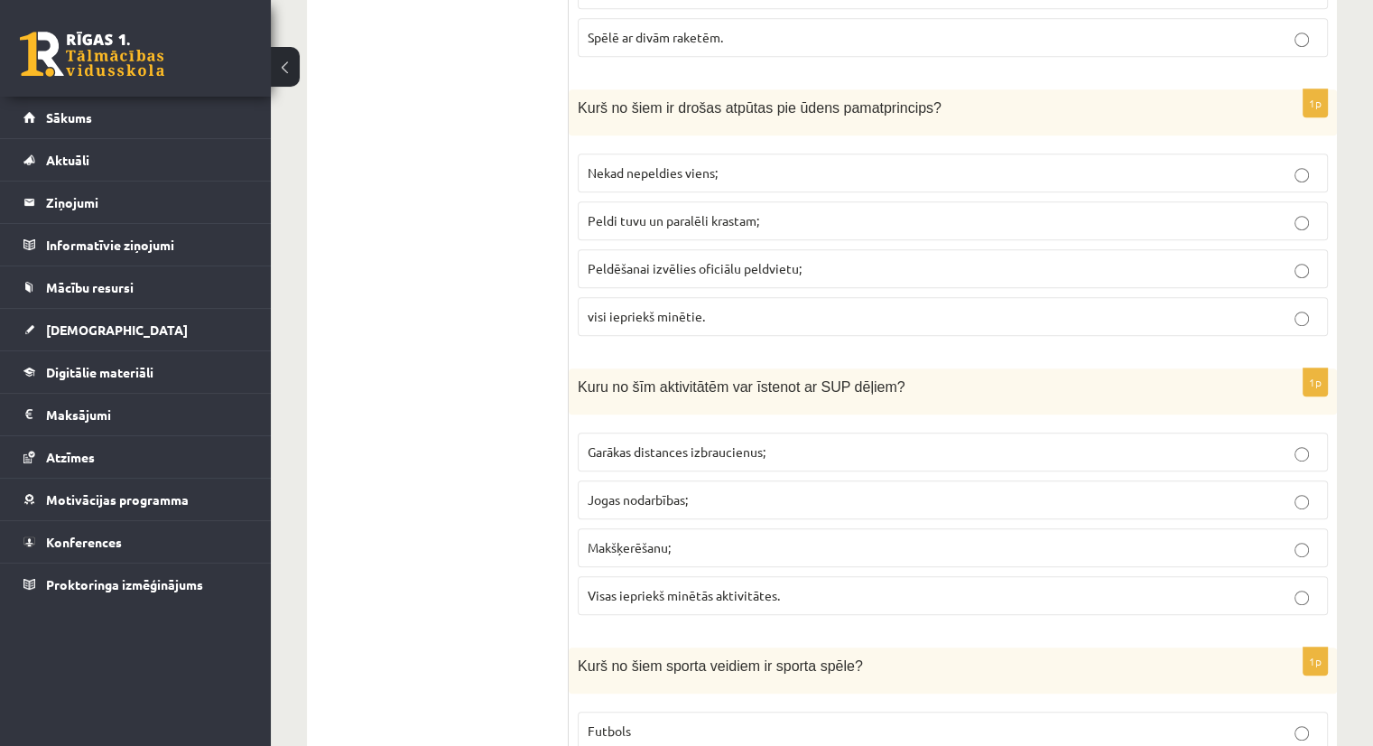
scroll to position [7793, 0]
click at [678, 307] on span "visi iepriekš minētie." at bounding box center [646, 315] width 117 height 16
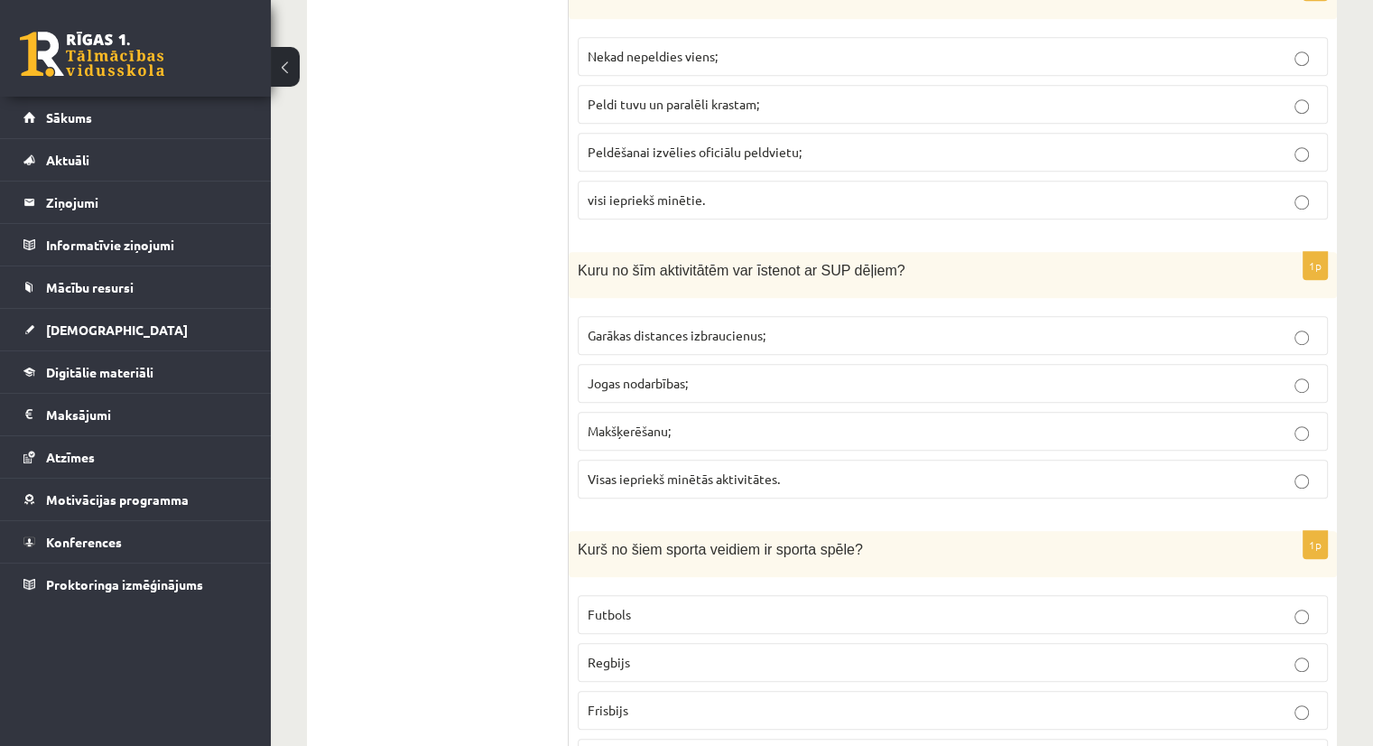
scroll to position [7965, 0]
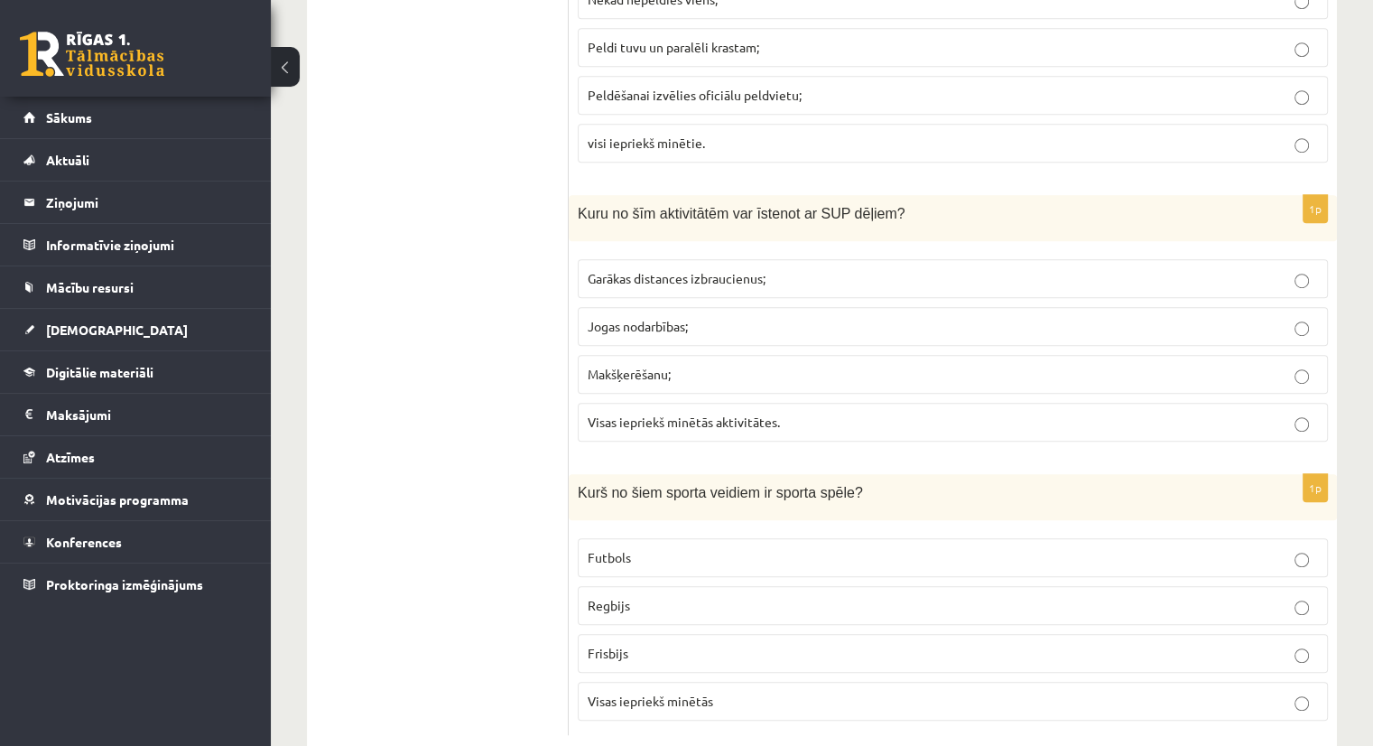
click at [638, 414] on span "Visas iepriekš minētās aktivitātes." at bounding box center [684, 422] width 192 height 16
click at [730, 692] on p "Visas iepriekš minētās" at bounding box center [953, 701] width 730 height 19
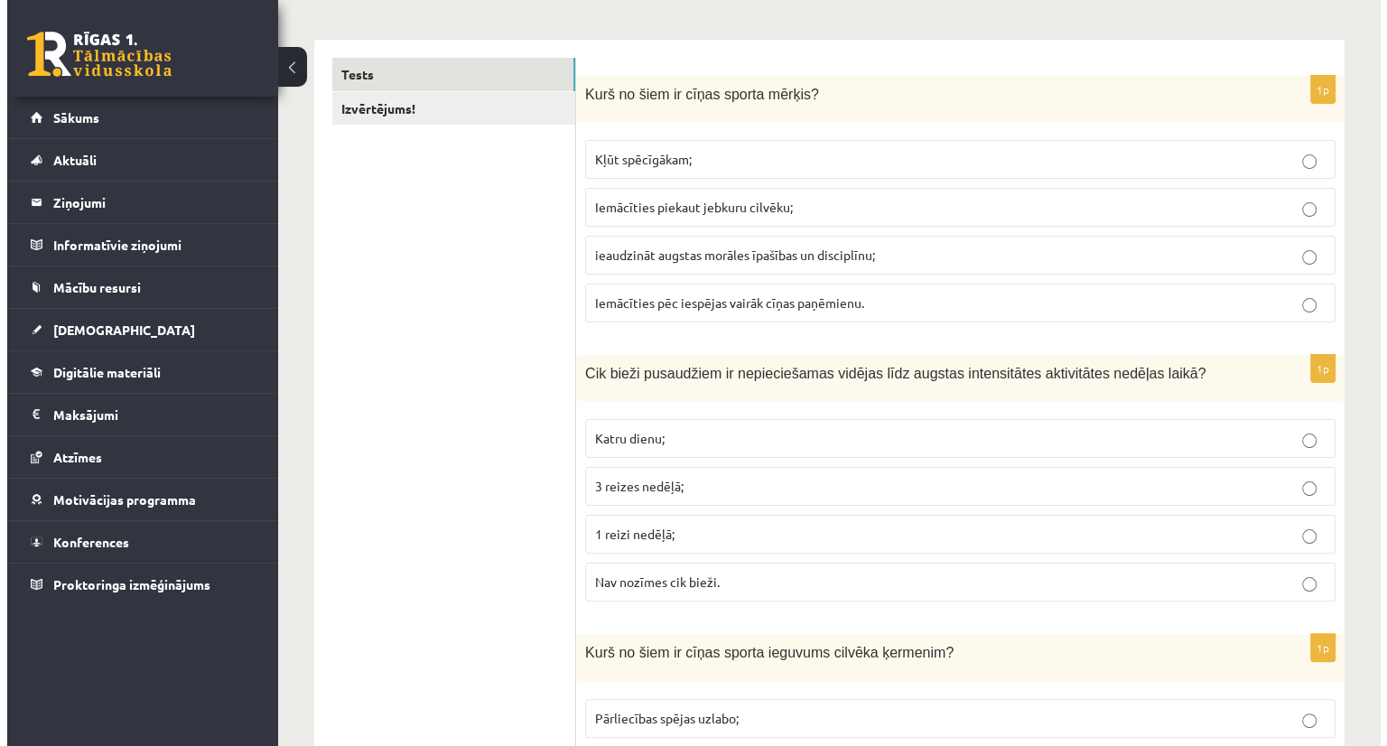
scroll to position [0, 0]
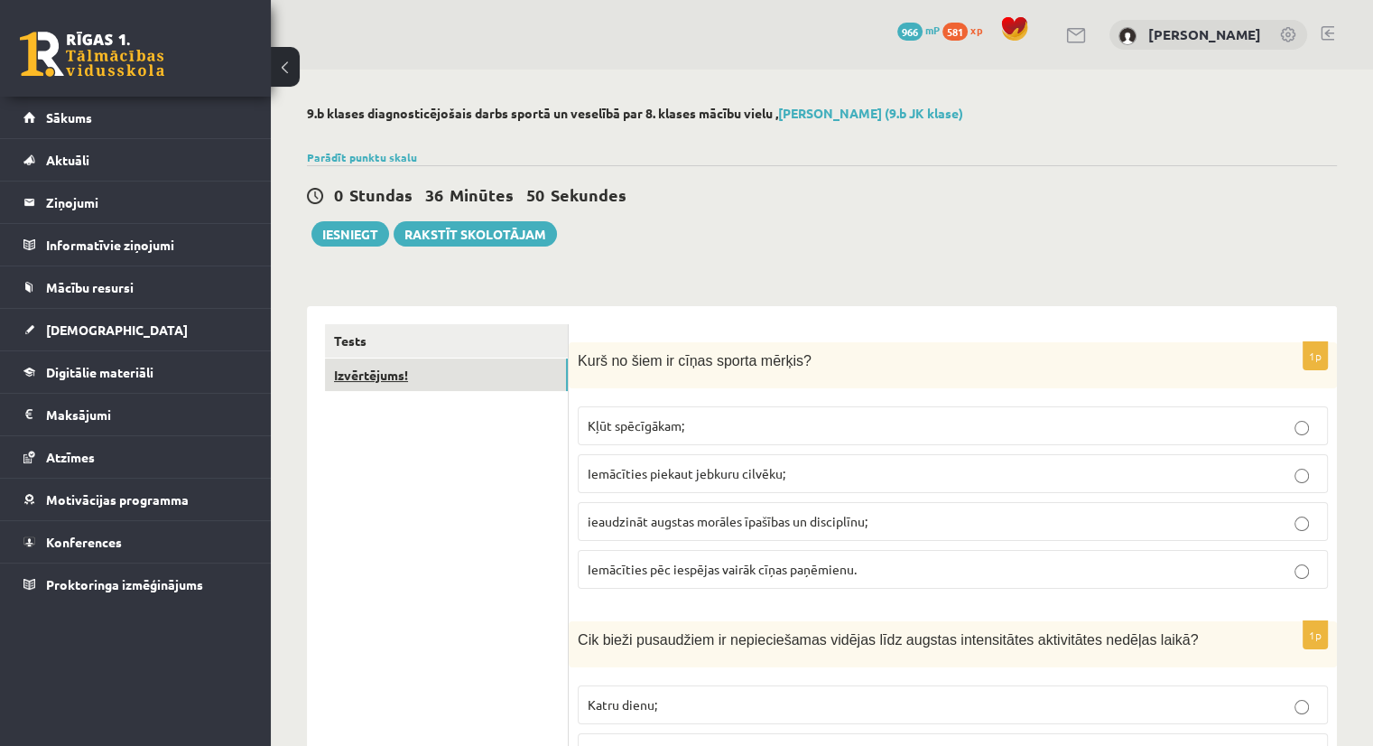
click at [373, 376] on link "Izvērtējums!" at bounding box center [446, 374] width 243 height 33
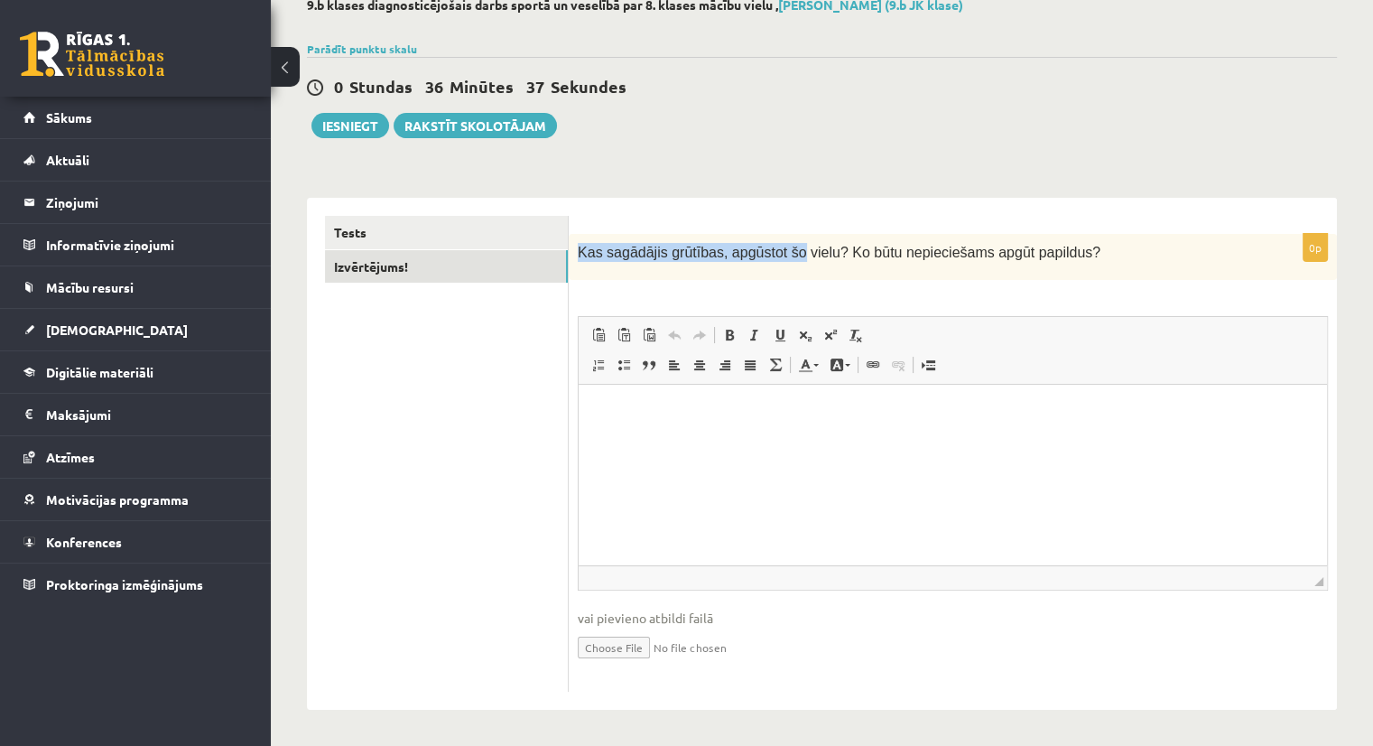
drag, startPoint x: 577, startPoint y: 251, endPoint x: 785, endPoint y: 257, distance: 207.8
click at [785, 257] on div "Kas sagādājis grūtības, apgūstot šo vielu? Ko būtu nepieciešams apgūt papildus?" at bounding box center [953, 257] width 768 height 46
drag, startPoint x: 1055, startPoint y: 259, endPoint x: 578, endPoint y: 251, distance: 477.7
click at [578, 251] on p "Kas sagādājis grūtības, apgūstot šo vielu? Ko būtu nepieciešams apgūt papildus?" at bounding box center [908, 252] width 660 height 19
copy span "Kas sagādājis grūtības, apgūstot šo vielu? Ko būtu nepieciešams apgūt papildus?"
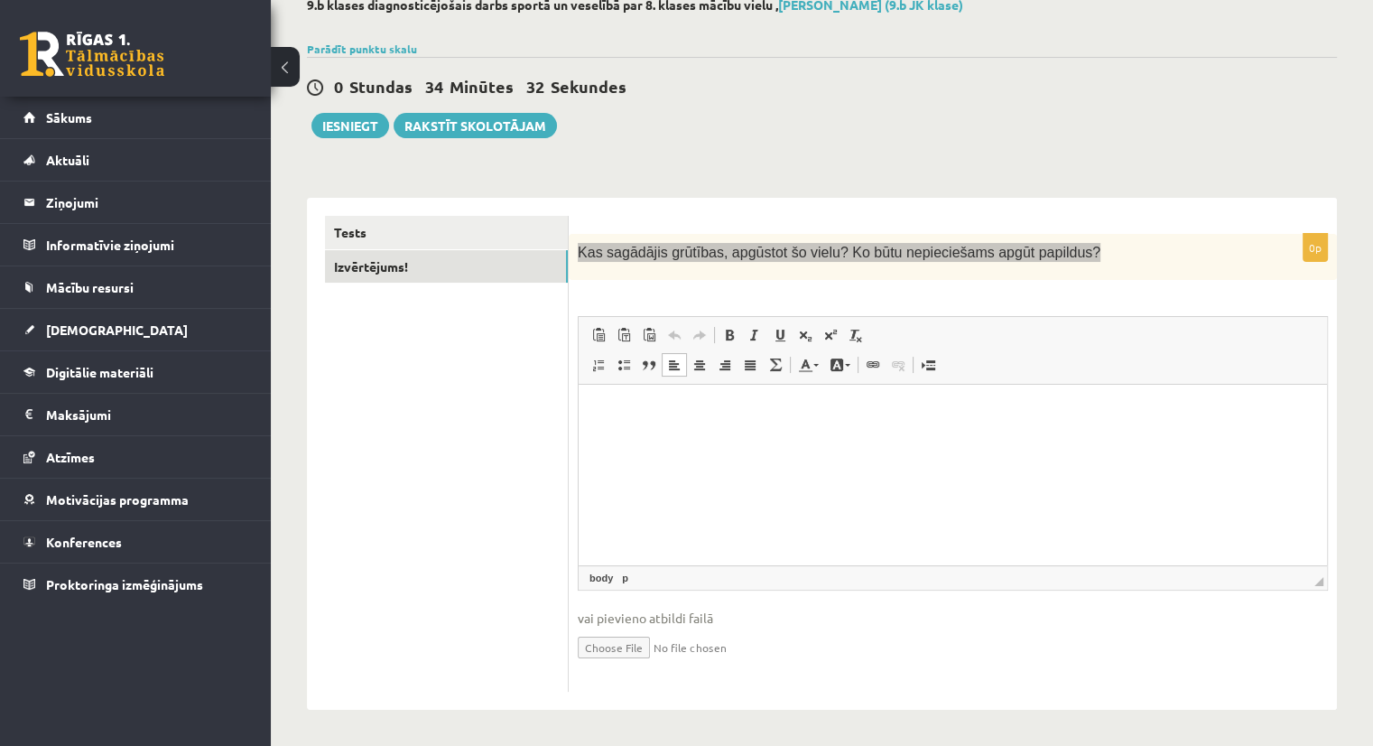
click at [649, 428] on html at bounding box center [953, 412] width 748 height 55
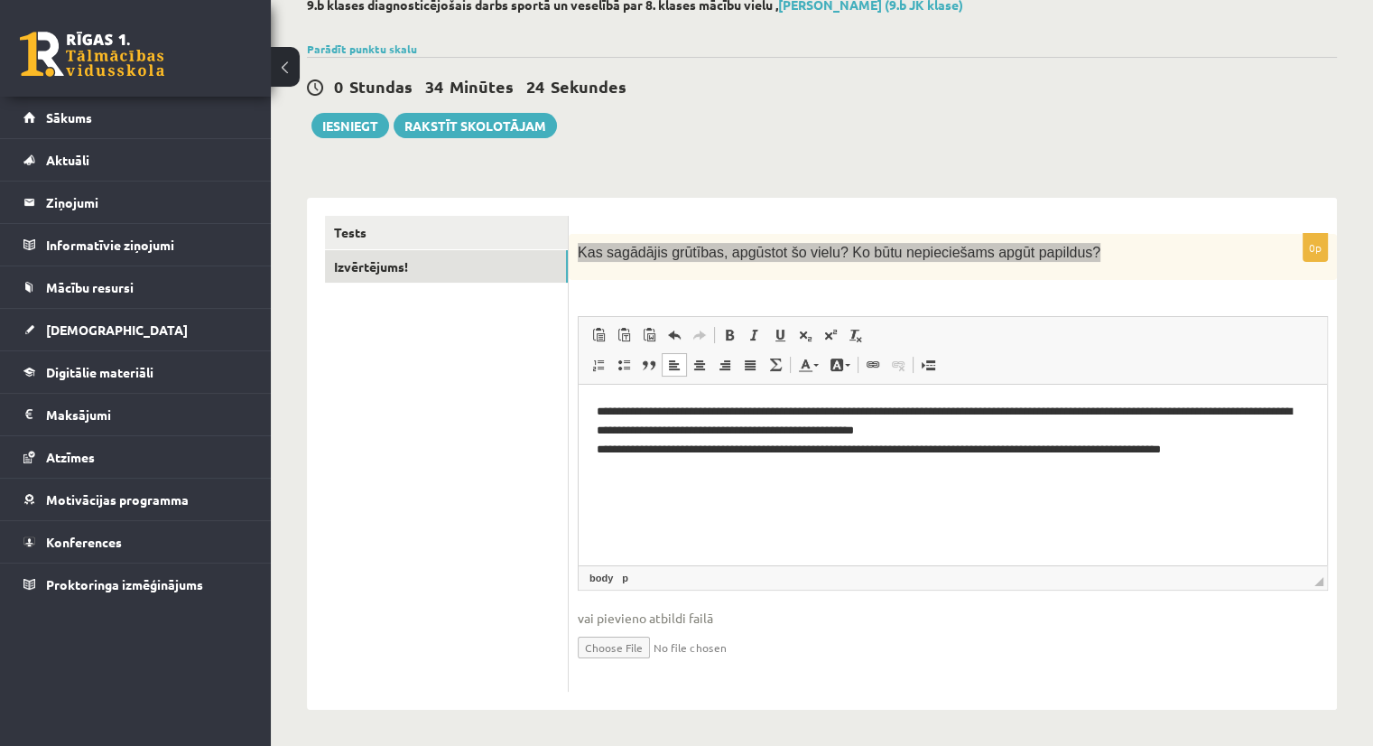
click at [814, 414] on p "**********" at bounding box center [953, 431] width 713 height 56
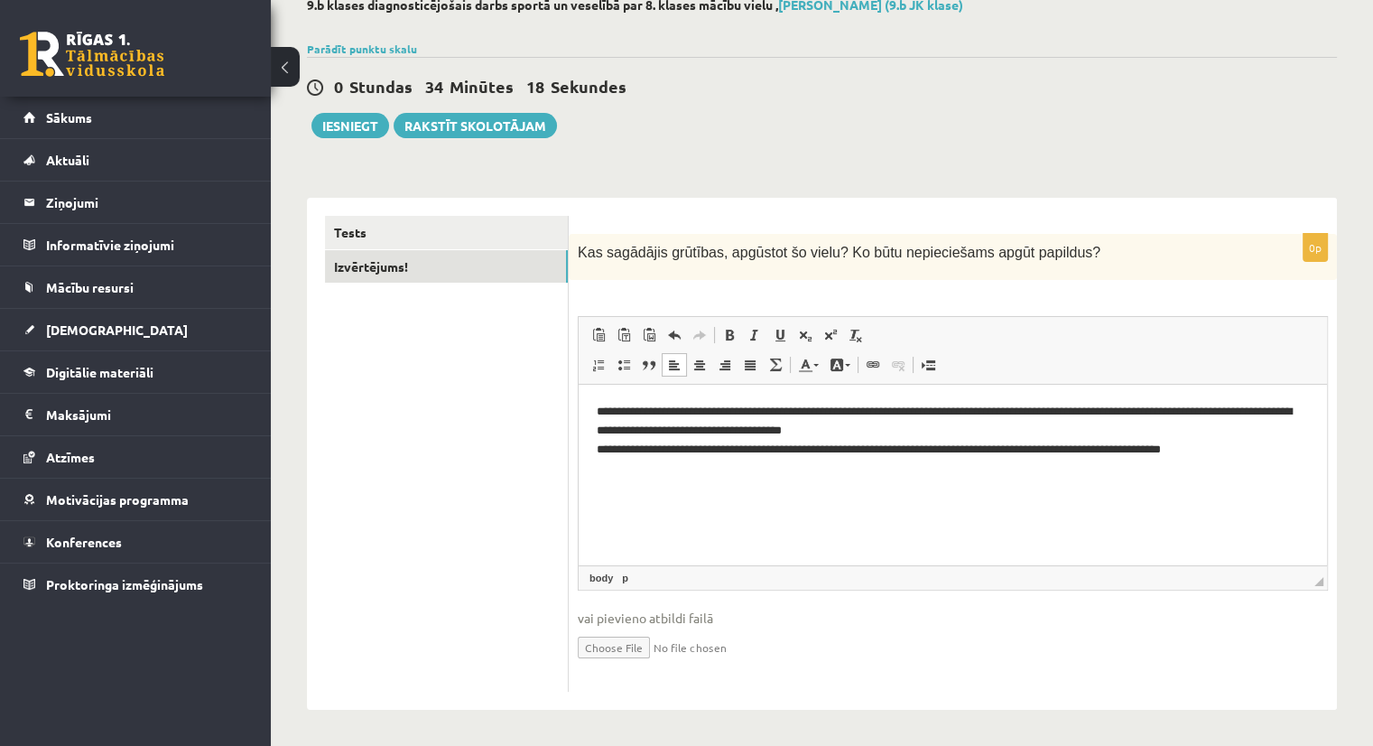
click at [932, 89] on div "0 Stundas 34 Minūtes 18 Sekundes" at bounding box center [822, 87] width 1030 height 23
click at [727, 409] on p "**********" at bounding box center [953, 431] width 713 height 56
click at [606, 414] on p "**********" at bounding box center [953, 431] width 713 height 56
click at [853, 429] on p "**********" at bounding box center [953, 431] width 713 height 56
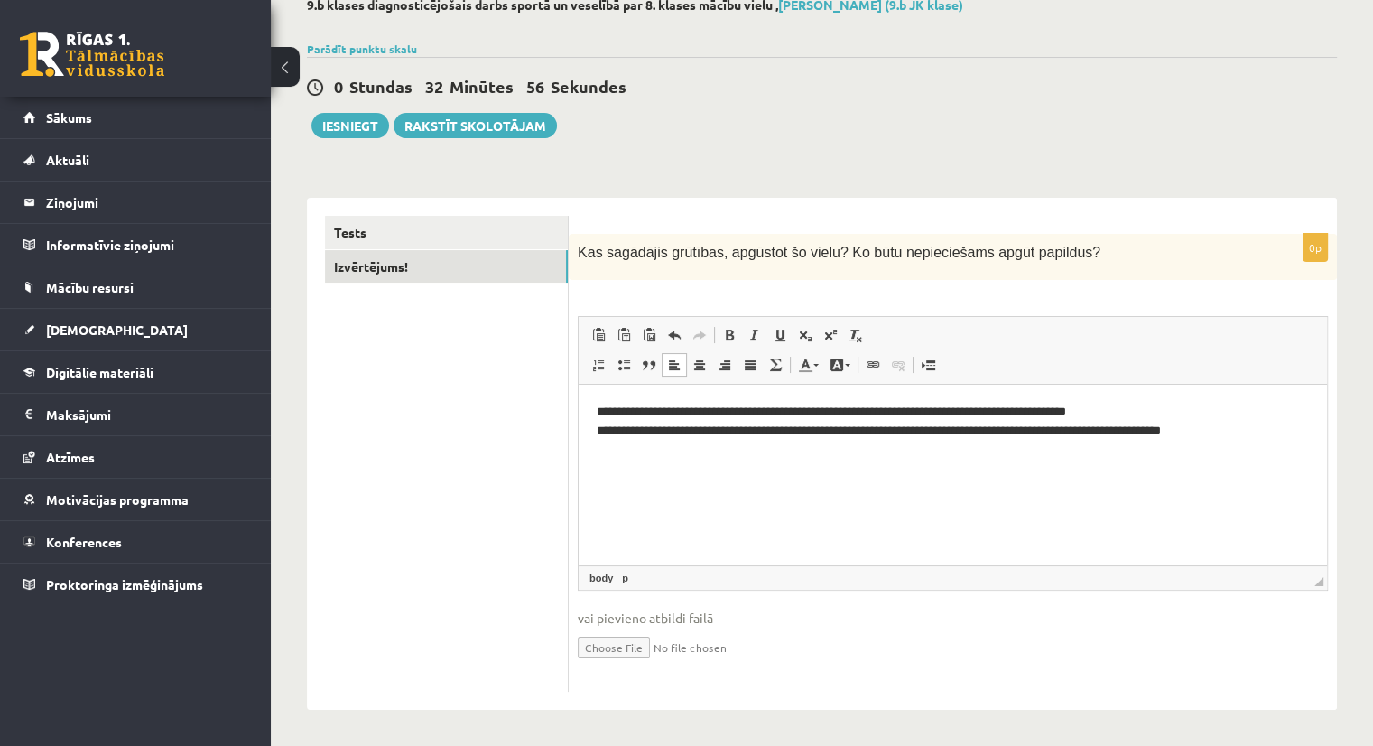
click at [1266, 432] on p "**********" at bounding box center [953, 422] width 713 height 38
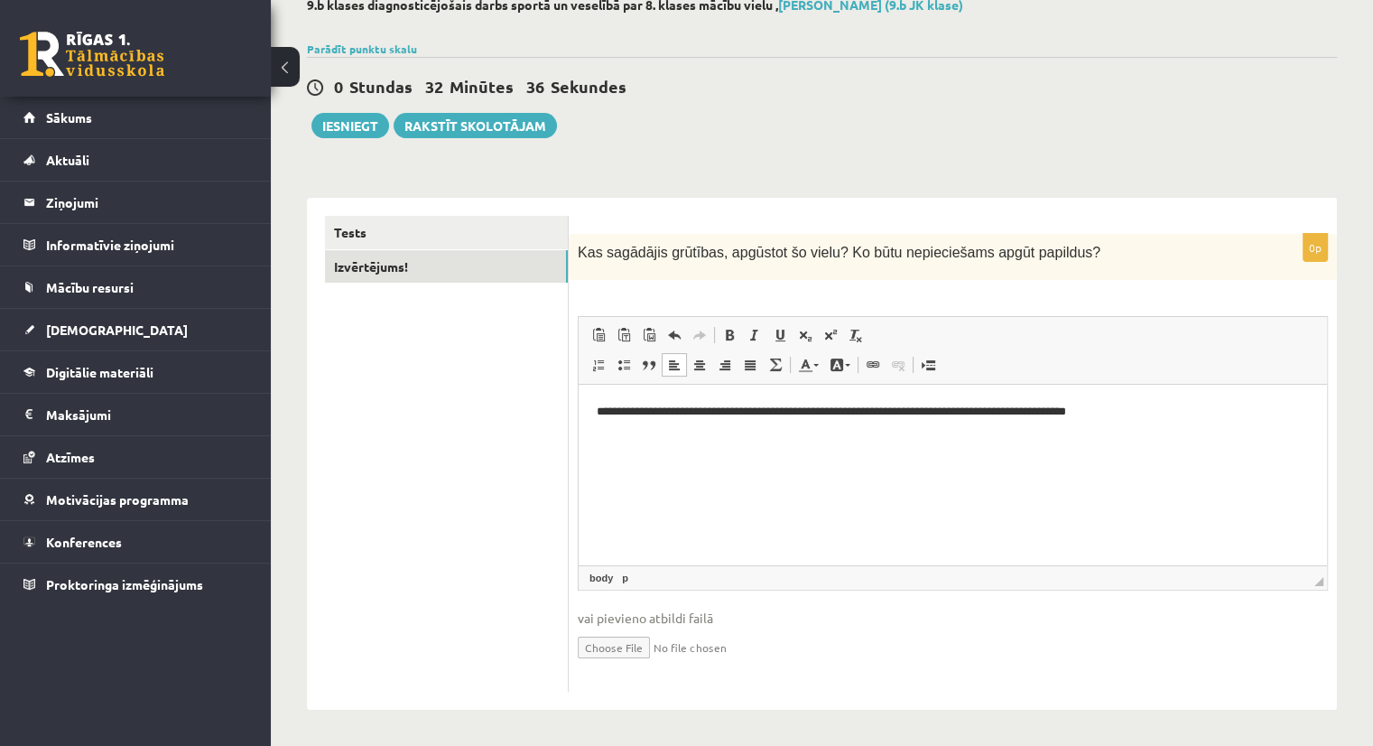
click at [488, 563] on ul "Tests Izvērtējums!" at bounding box center [447, 454] width 244 height 476
click at [346, 122] on button "Iesniegt" at bounding box center [350, 125] width 78 height 25
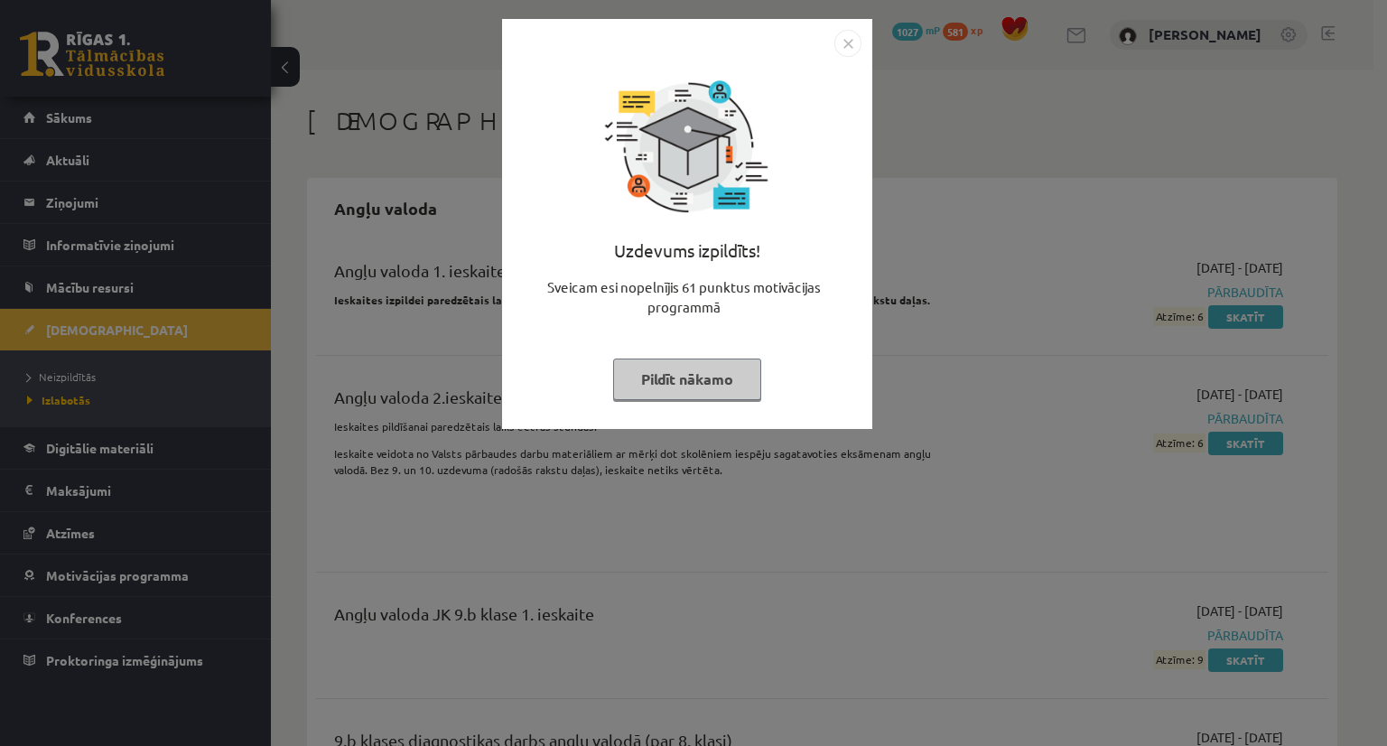
click at [716, 378] on button "Pildīt nākamo" at bounding box center [687, 379] width 148 height 42
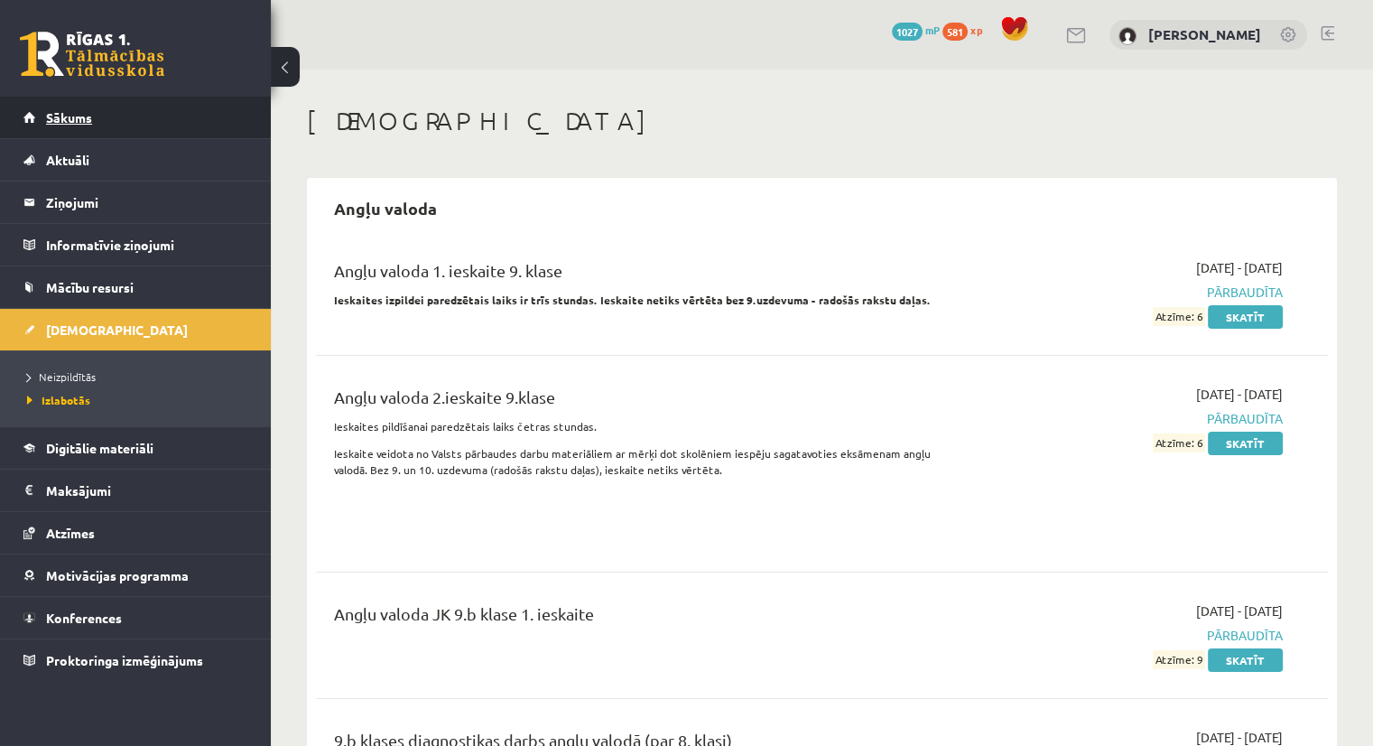
click at [79, 121] on span "Sākums" at bounding box center [69, 117] width 46 height 16
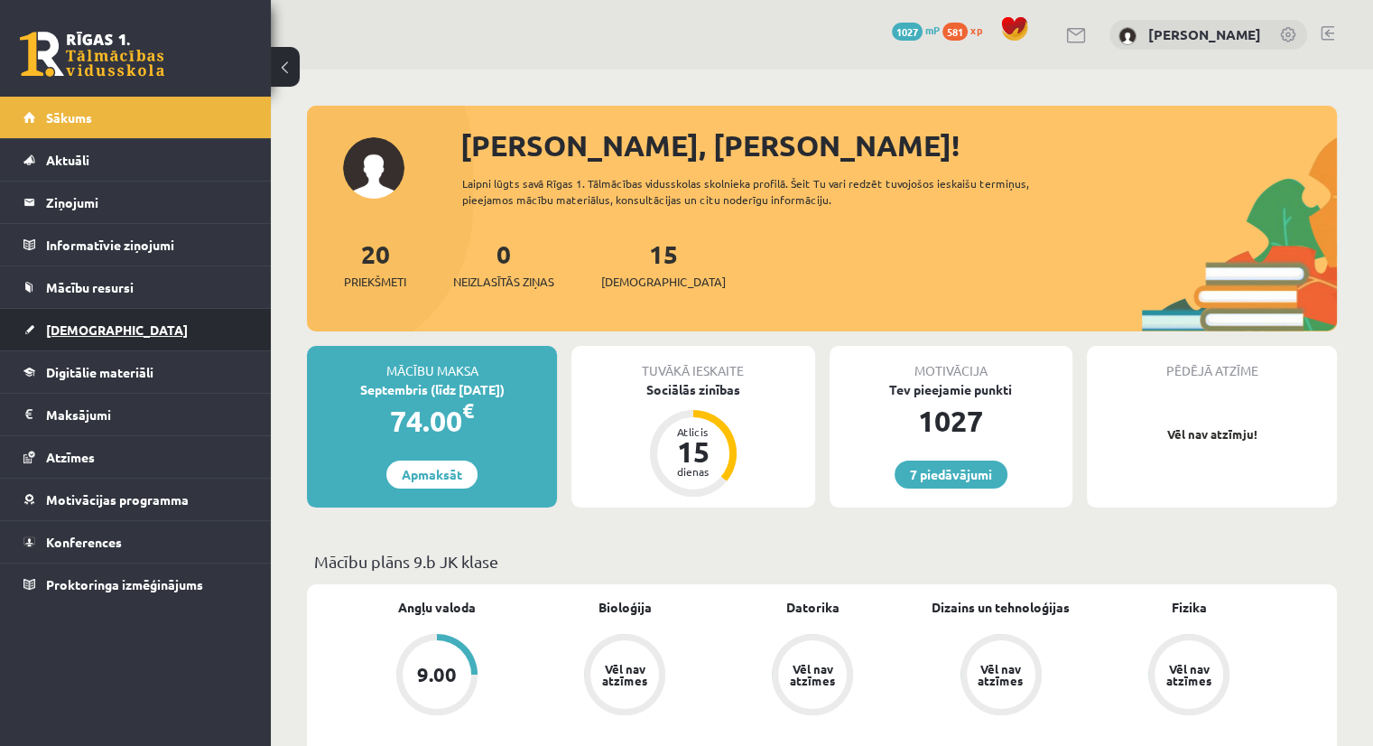
click at [73, 323] on span "[DEMOGRAPHIC_DATA]" at bounding box center [117, 329] width 142 height 16
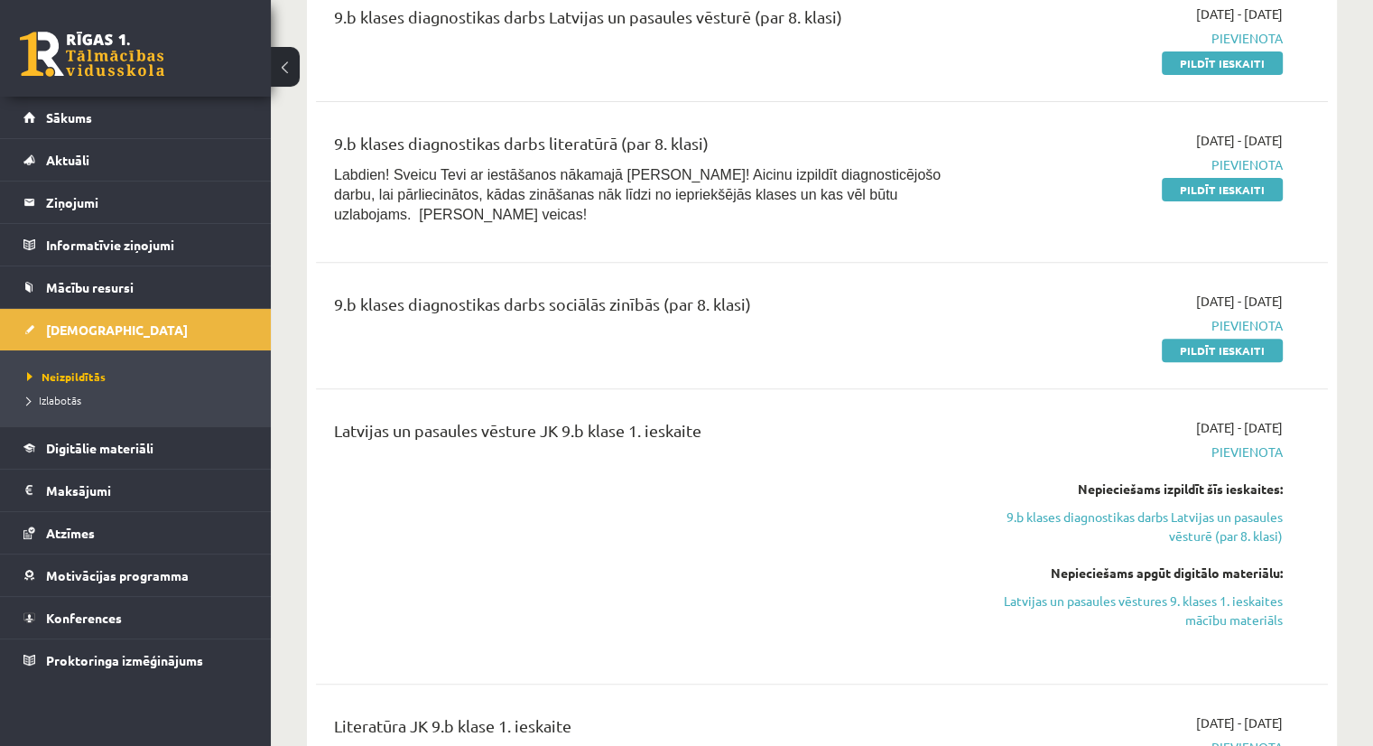
scroll to position [648, 0]
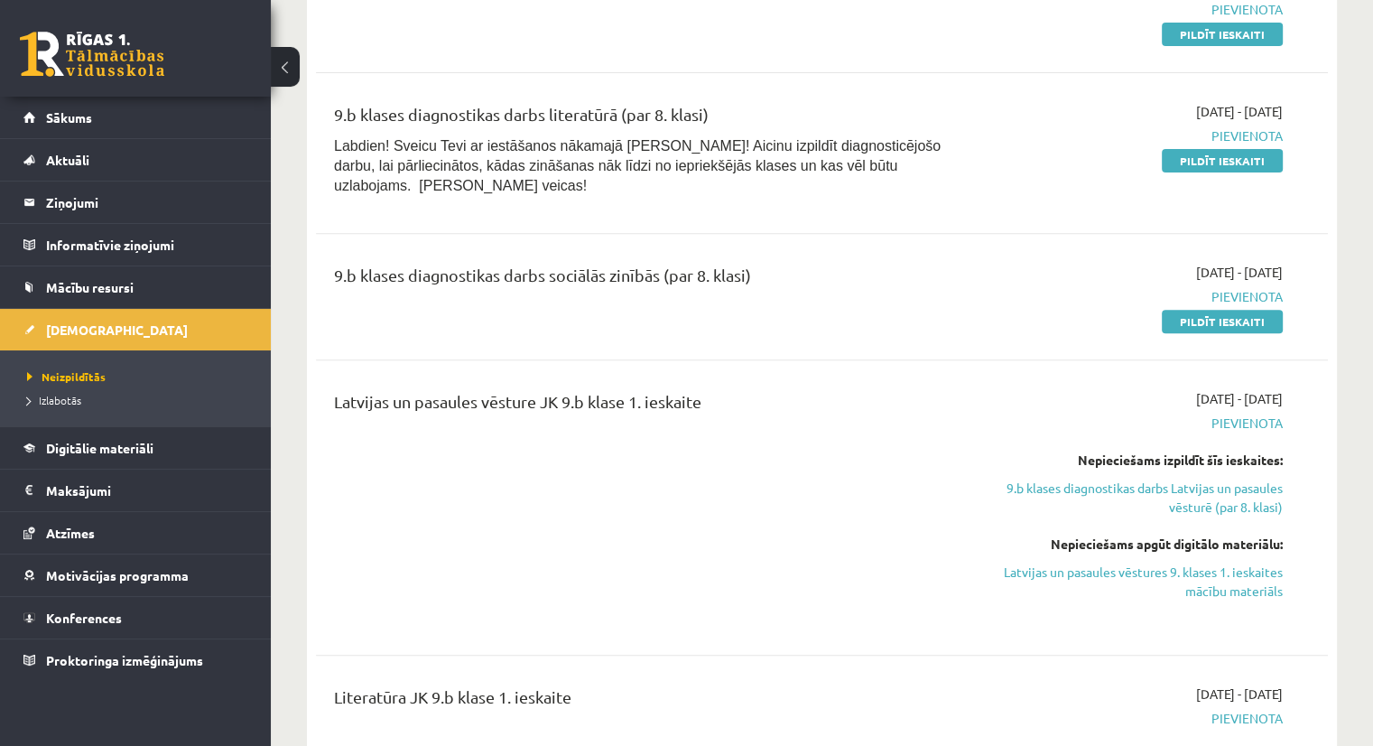
click at [505, 507] on div "Latvijas un pasaules vēsture JK 9.b klase 1. ieskaite" at bounding box center [646, 507] width 651 height 237
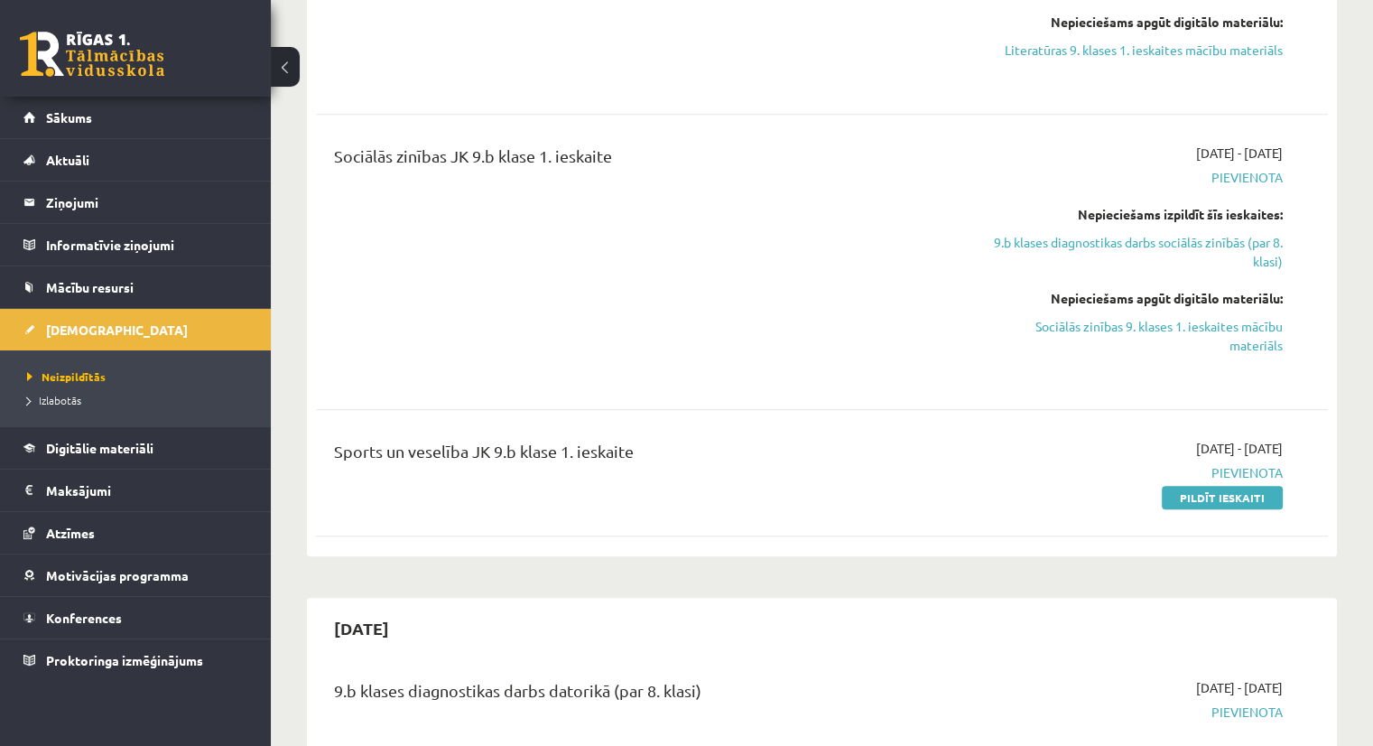
scroll to position [1452, 0]
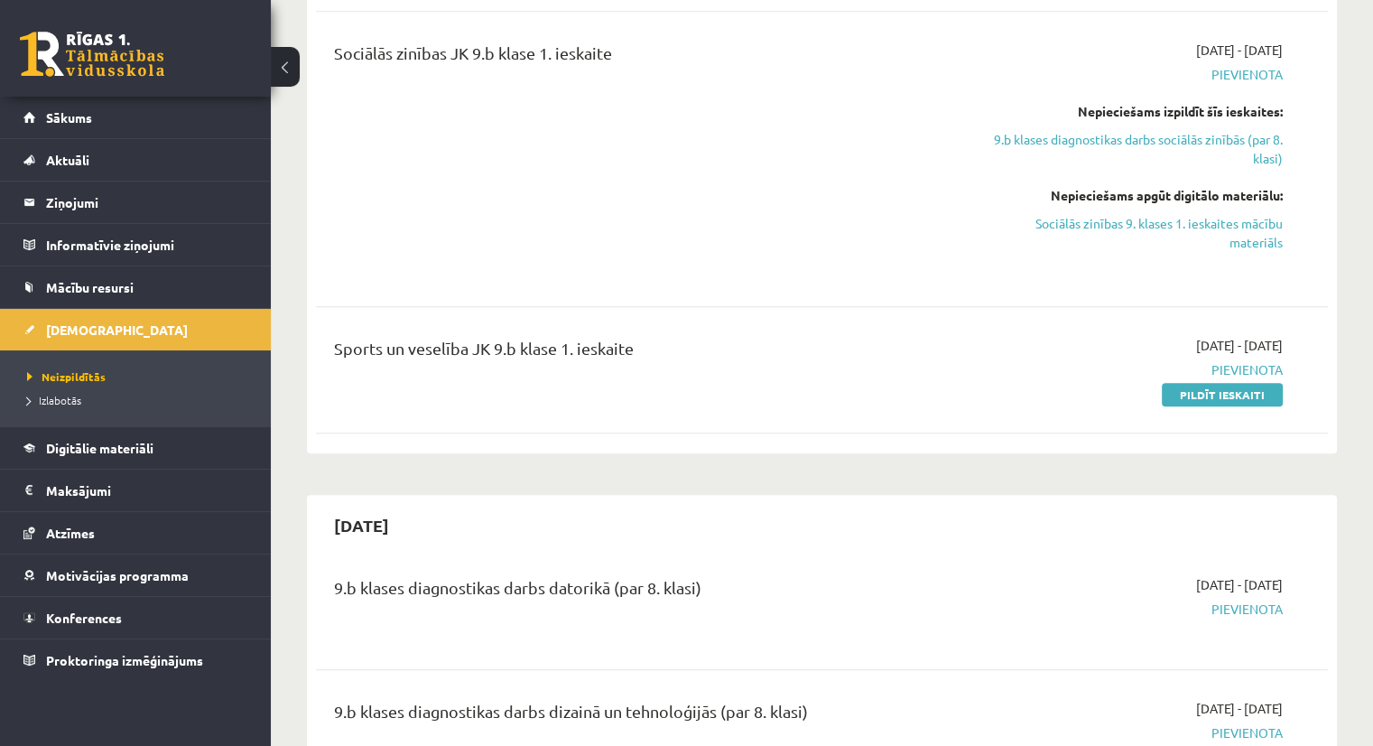
scroll to position [1549, 0]
click at [1223, 383] on link "Pildīt ieskaiti" at bounding box center [1222, 394] width 121 height 23
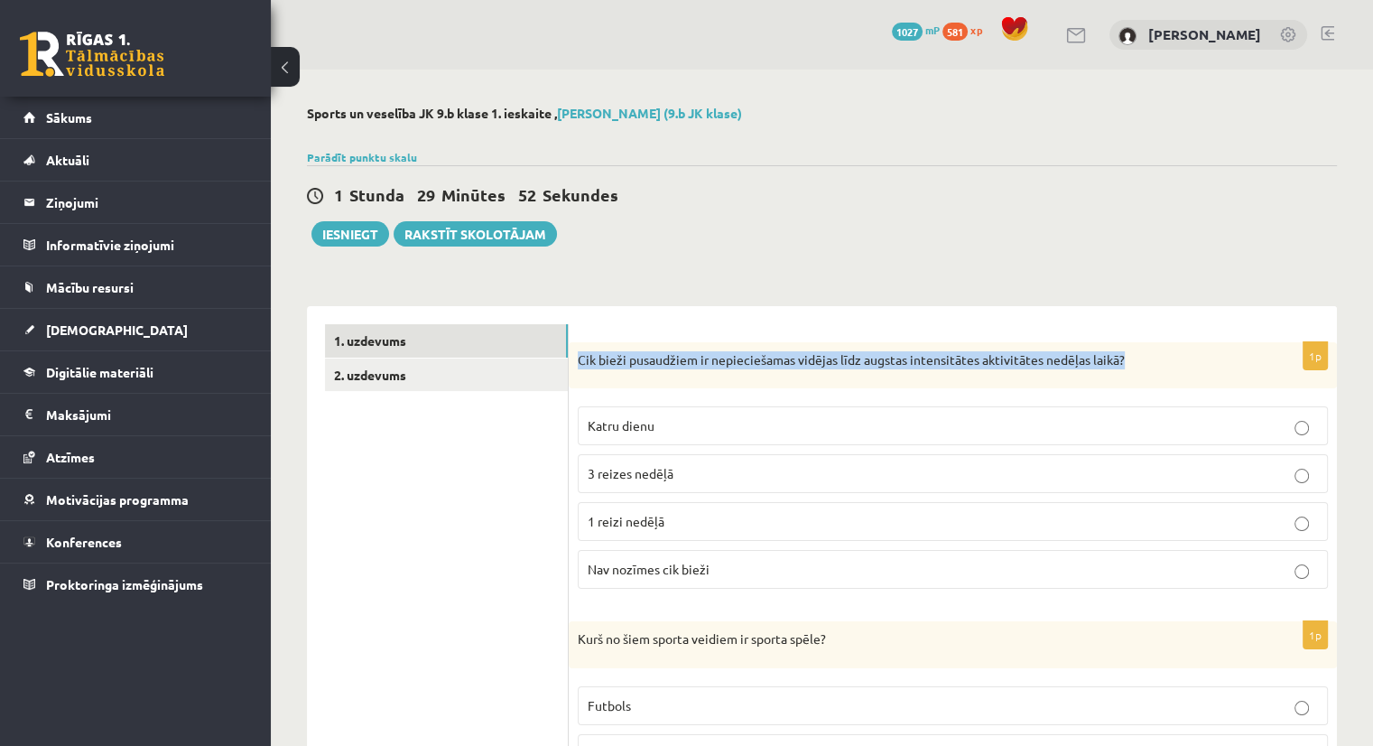
drag, startPoint x: 571, startPoint y: 337, endPoint x: 1218, endPoint y: 358, distance: 647.7
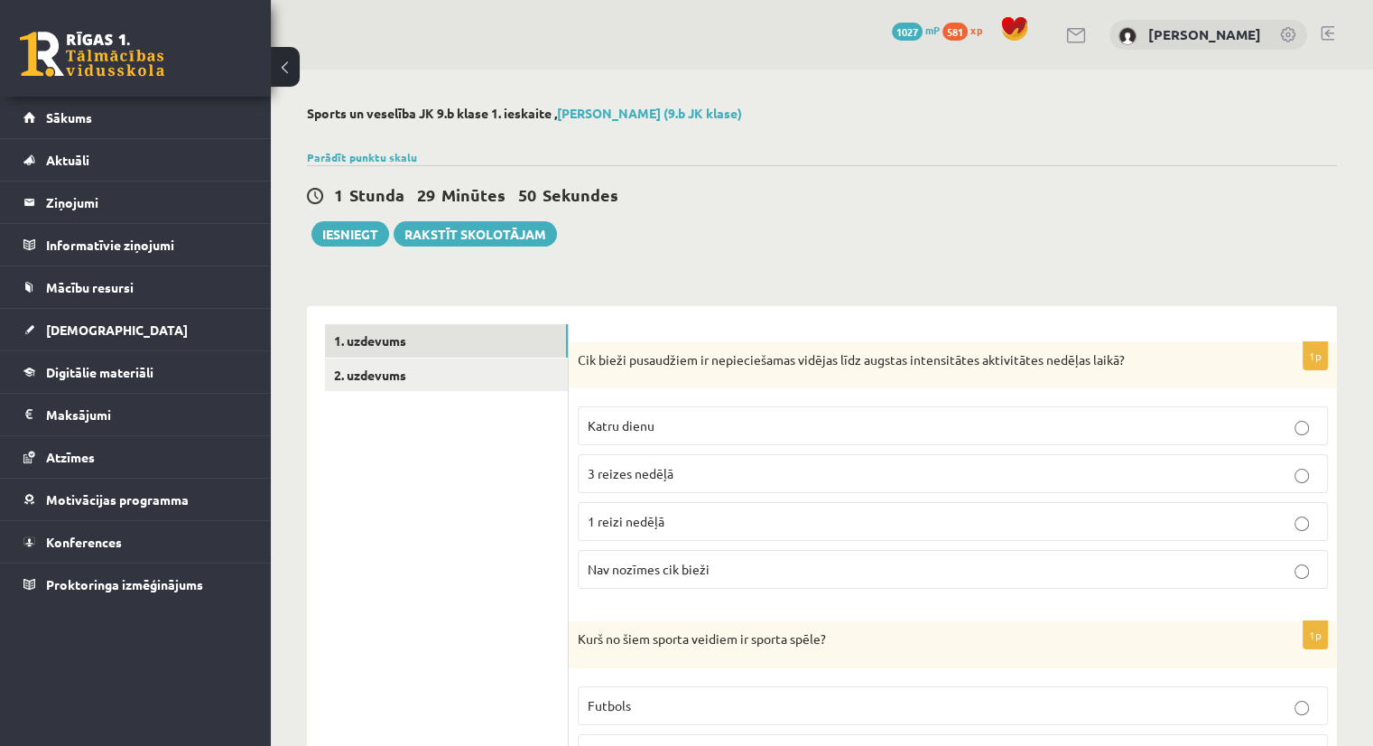
click at [1083, 226] on div "1 Stunda 29 Minūtes 50 Sekundes Iesniegt Rakstīt skolotājam" at bounding box center [822, 205] width 1030 height 81
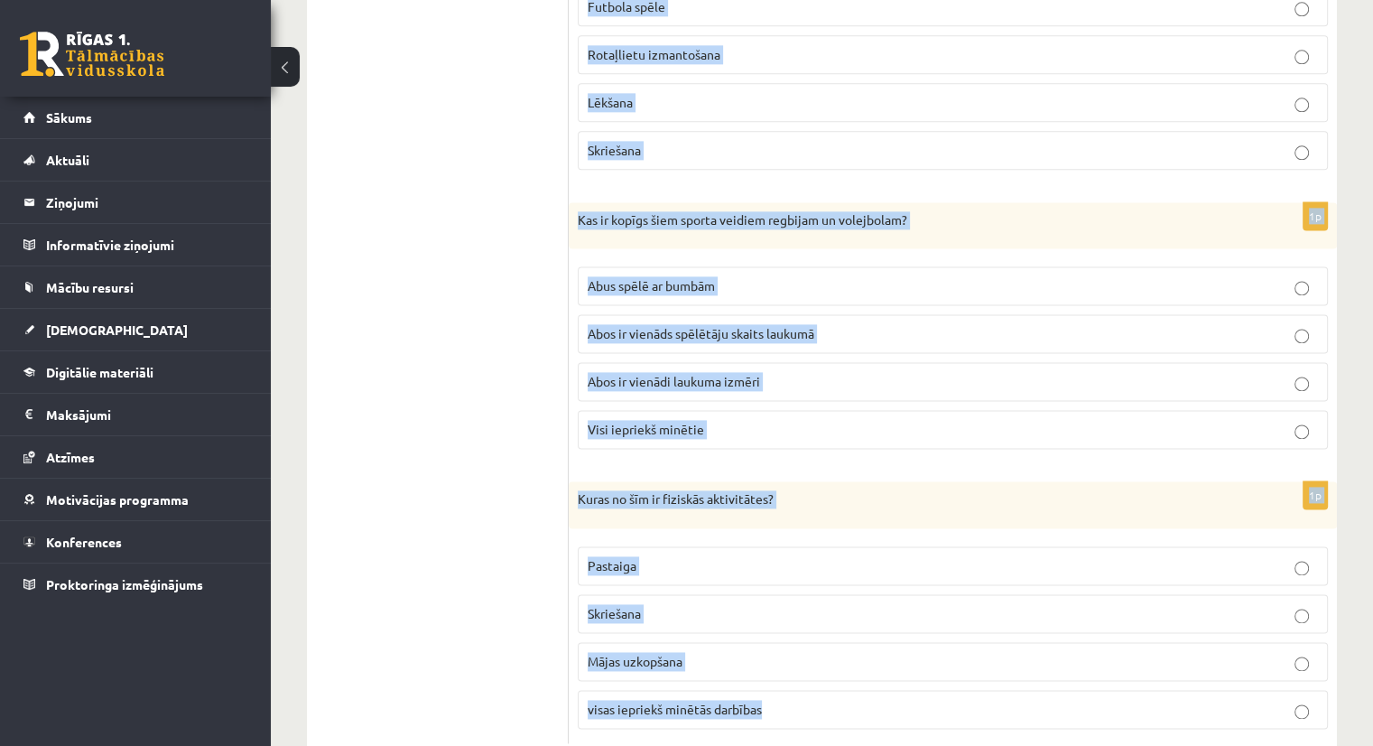
scroll to position [2413, 0]
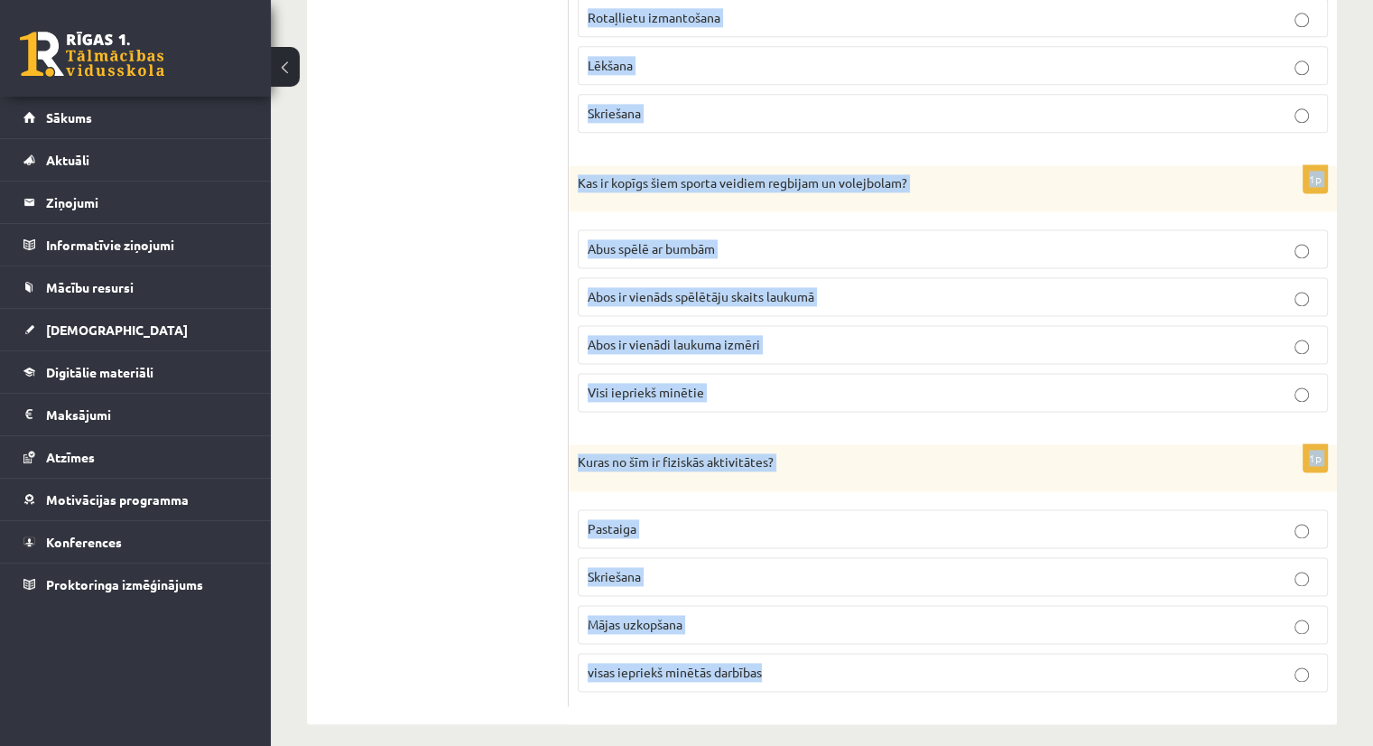
drag, startPoint x: 574, startPoint y: 365, endPoint x: 1386, endPoint y: 740, distance: 894.4
copy form "Lor ipsum dolorsitam co adipiscingeli seddoei temp incidid utlaboreetdo magnaal…"
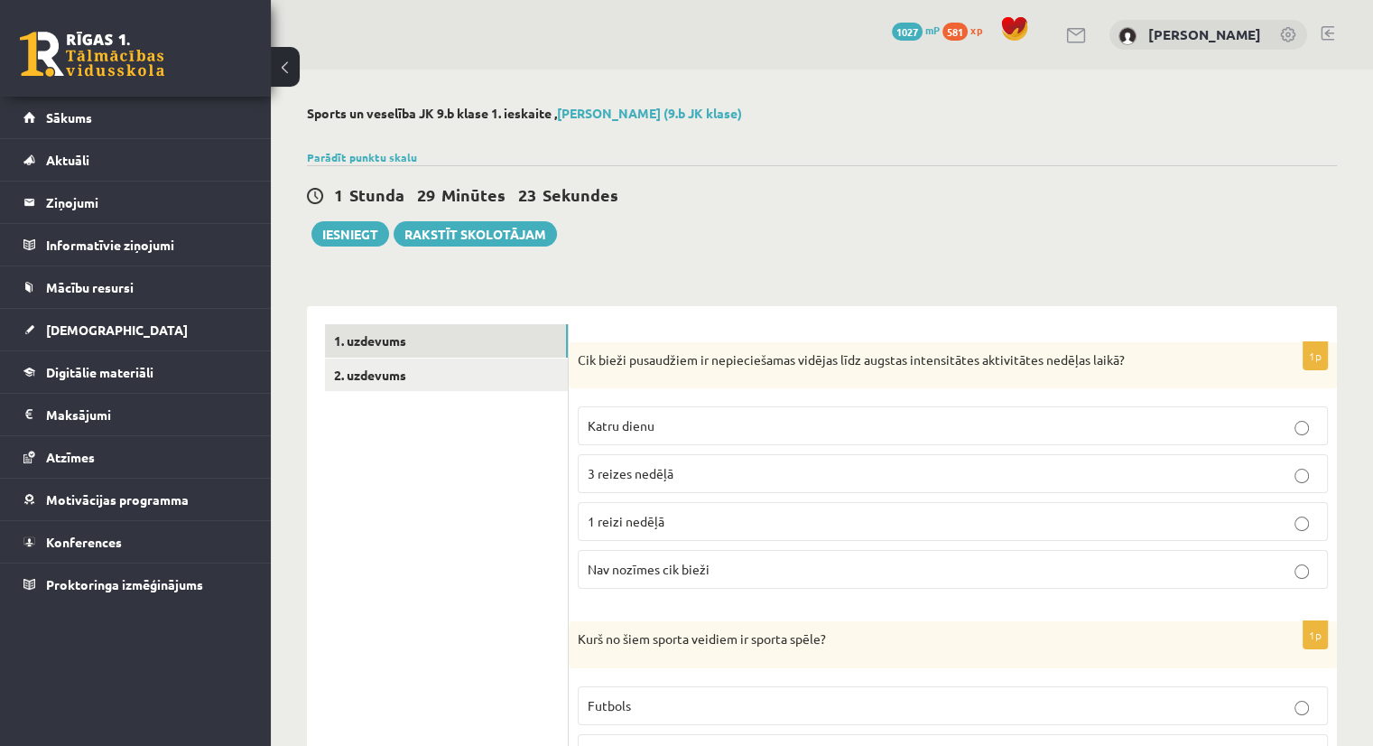
scroll to position [117, 0]
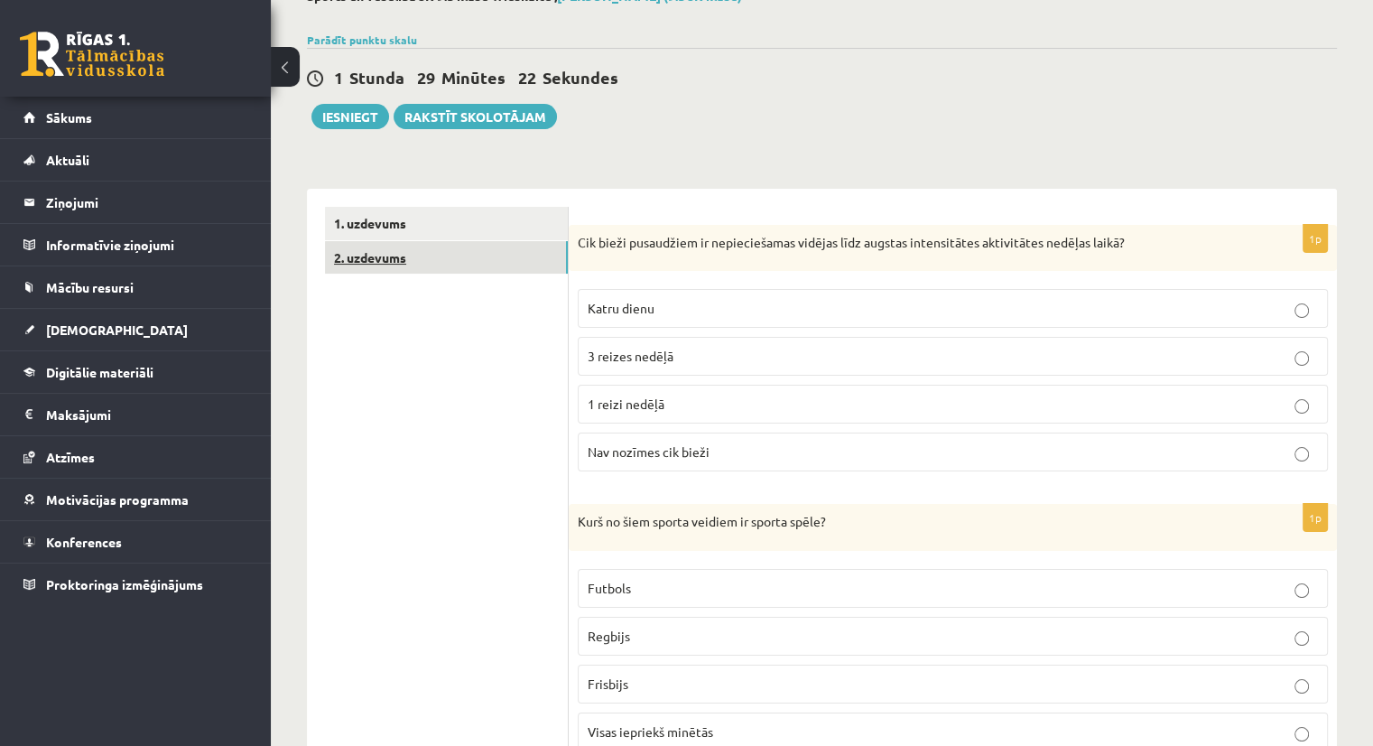
click at [433, 249] on link "2. uzdevums" at bounding box center [446, 257] width 243 height 33
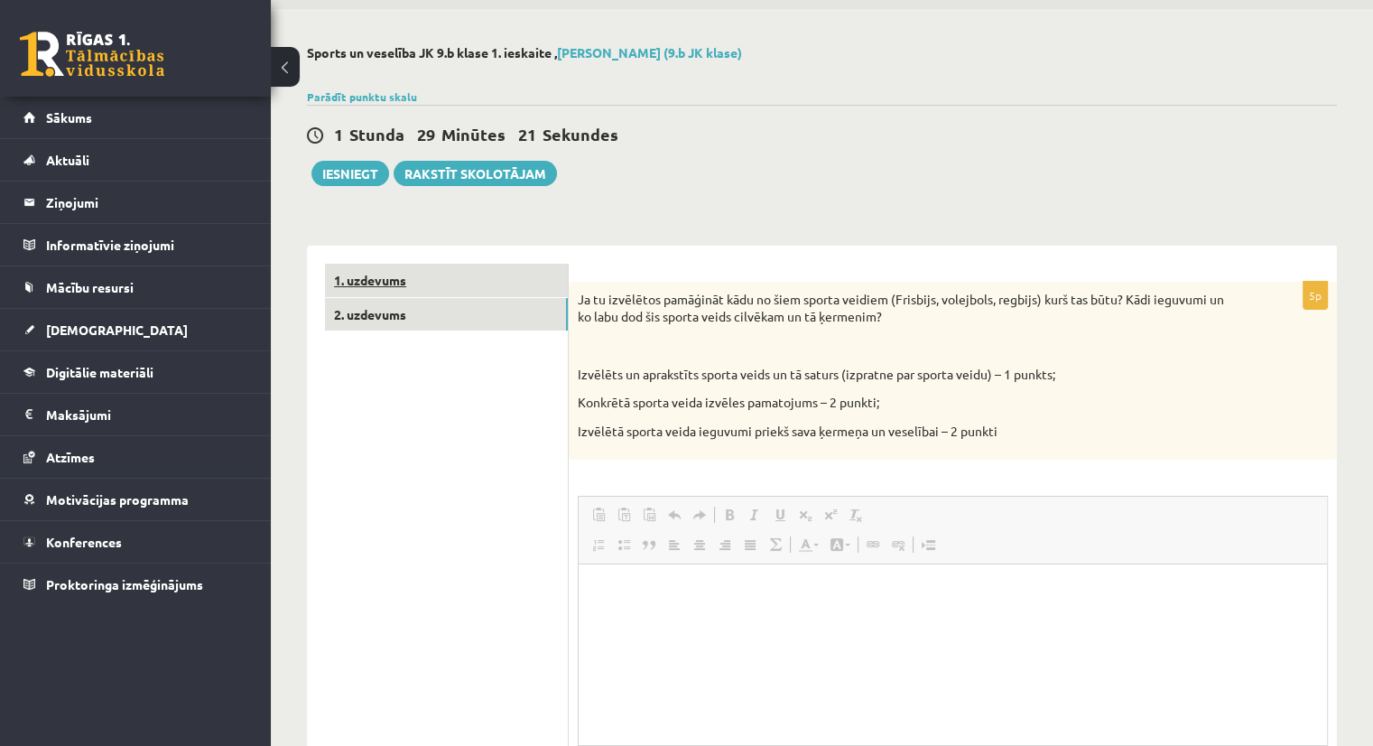
scroll to position [0, 0]
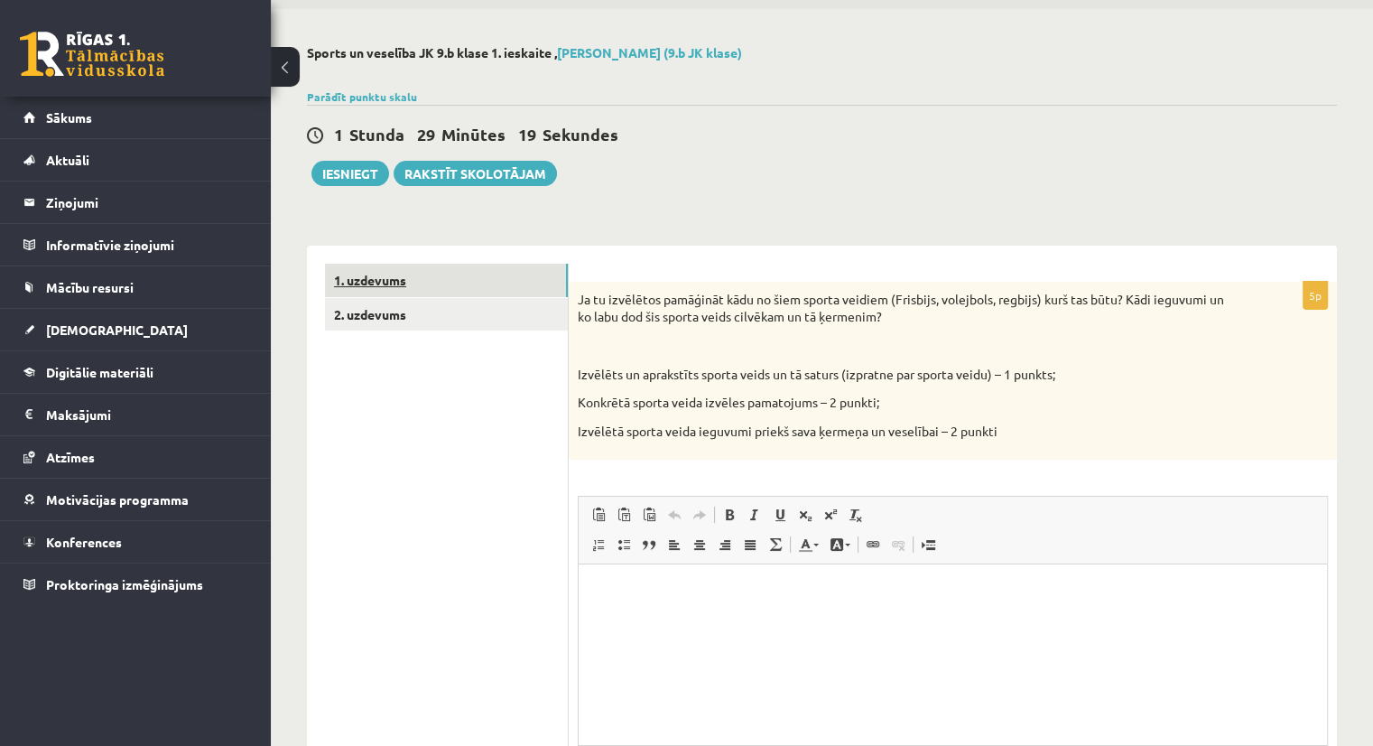
click at [395, 279] on link "1. uzdevums" at bounding box center [446, 280] width 243 height 33
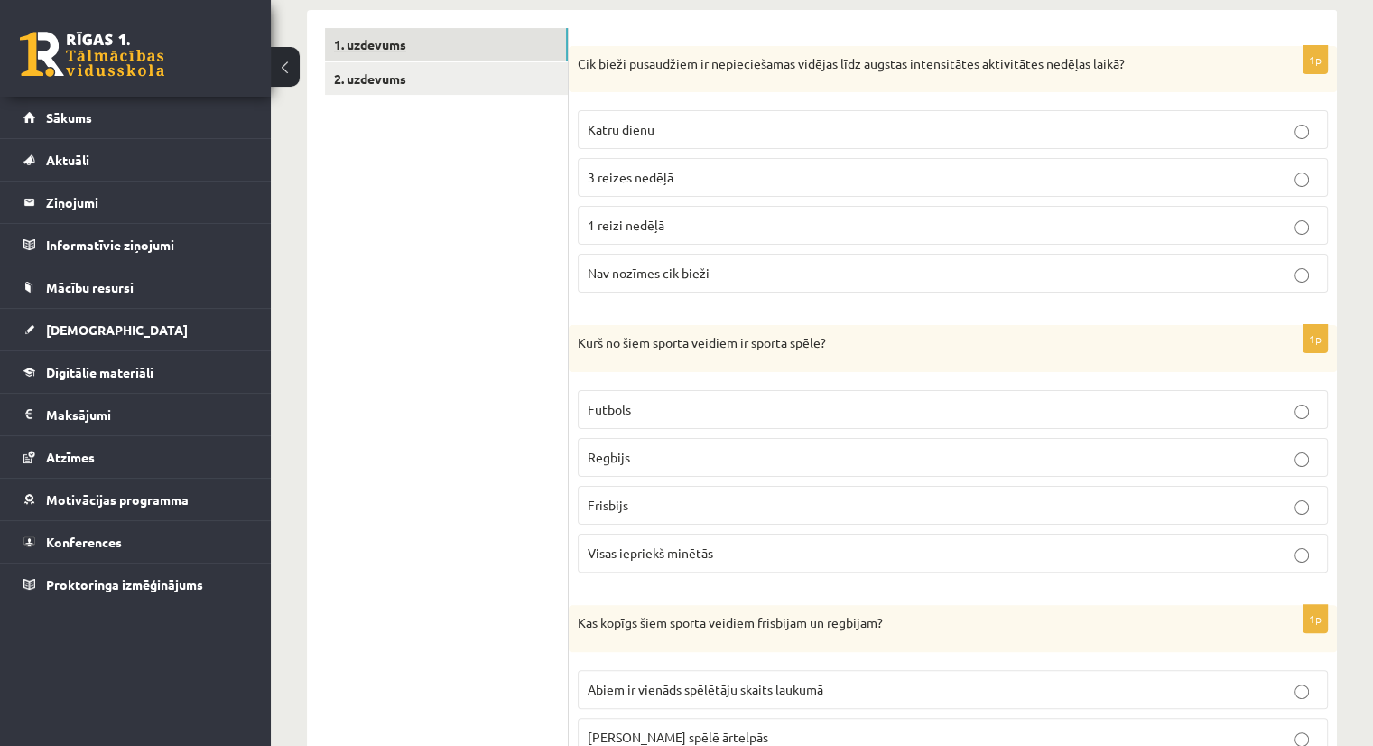
scroll to position [303, 0]
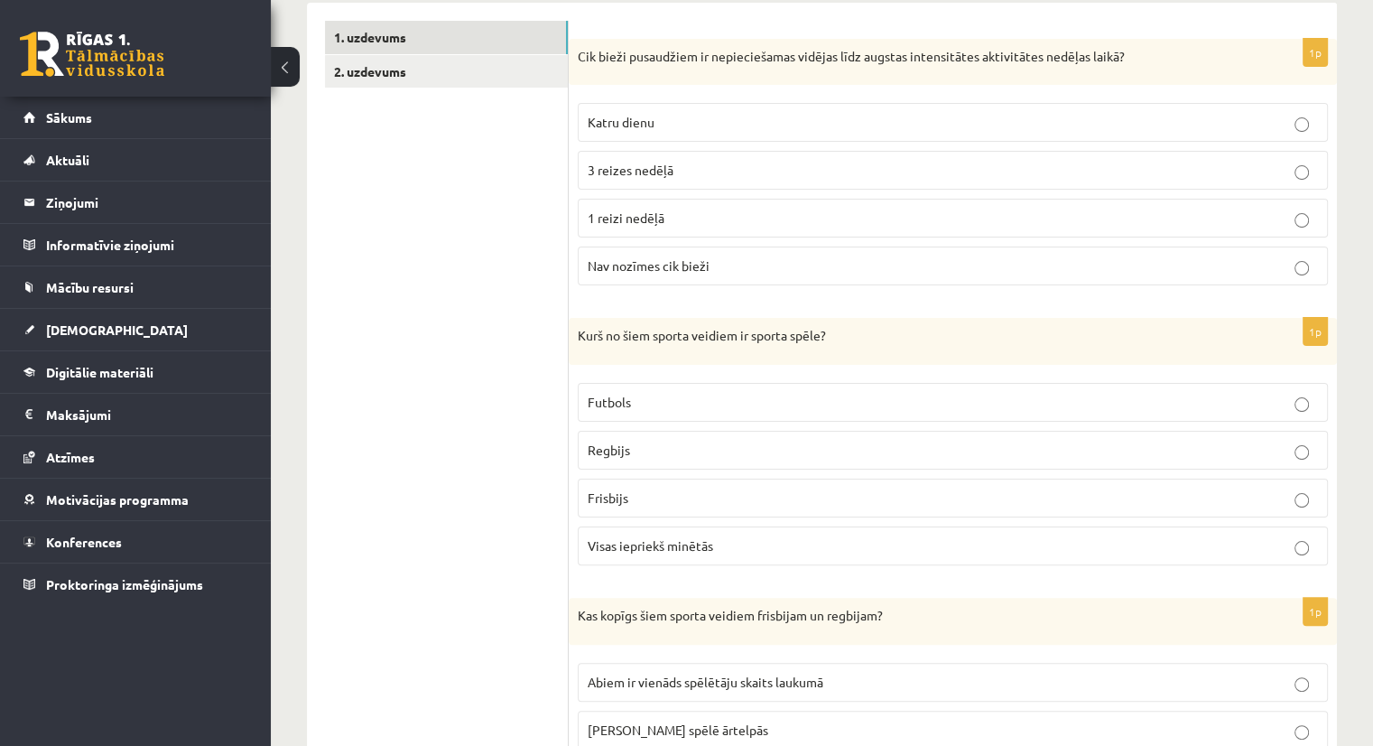
click at [698, 166] on p "3 reizes nedēļā" at bounding box center [953, 170] width 730 height 19
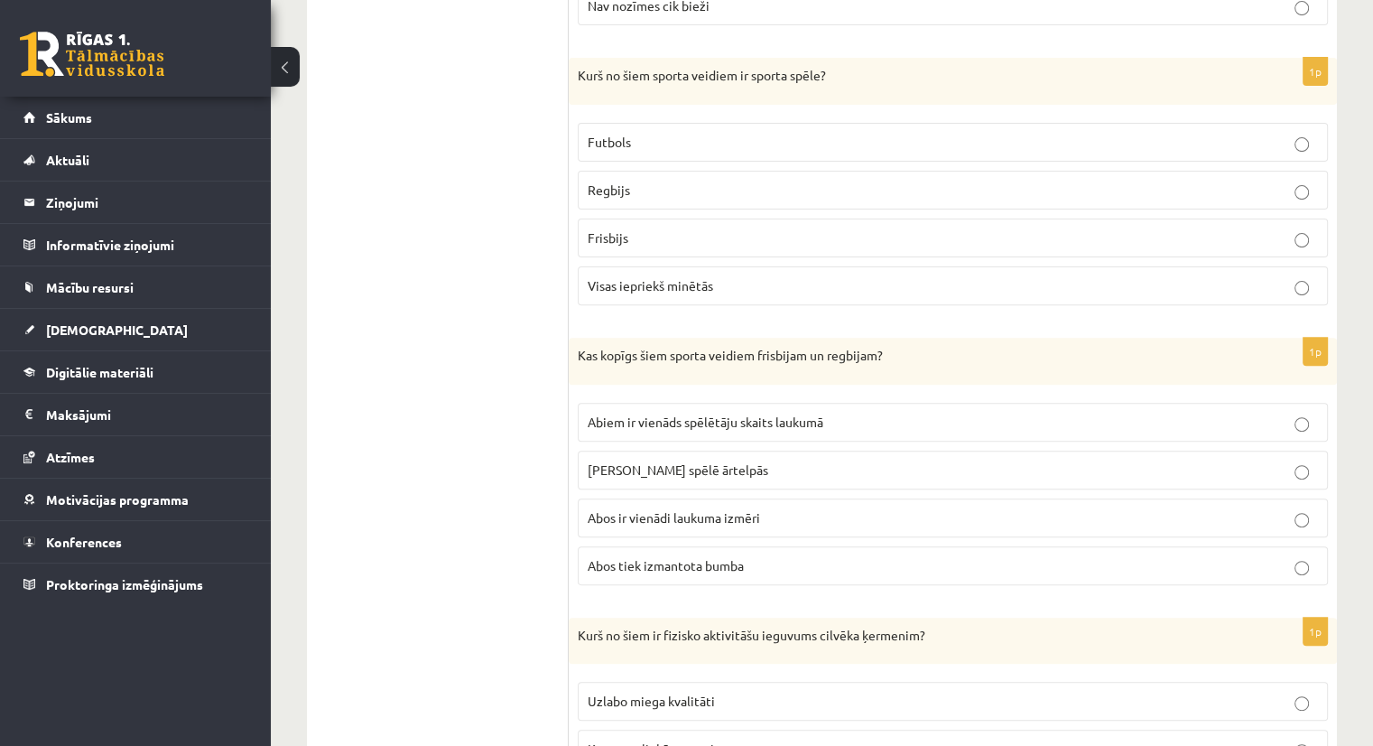
scroll to position [563, 0]
click at [691, 279] on span "Visas iepriekš minētās" at bounding box center [651, 285] width 126 height 16
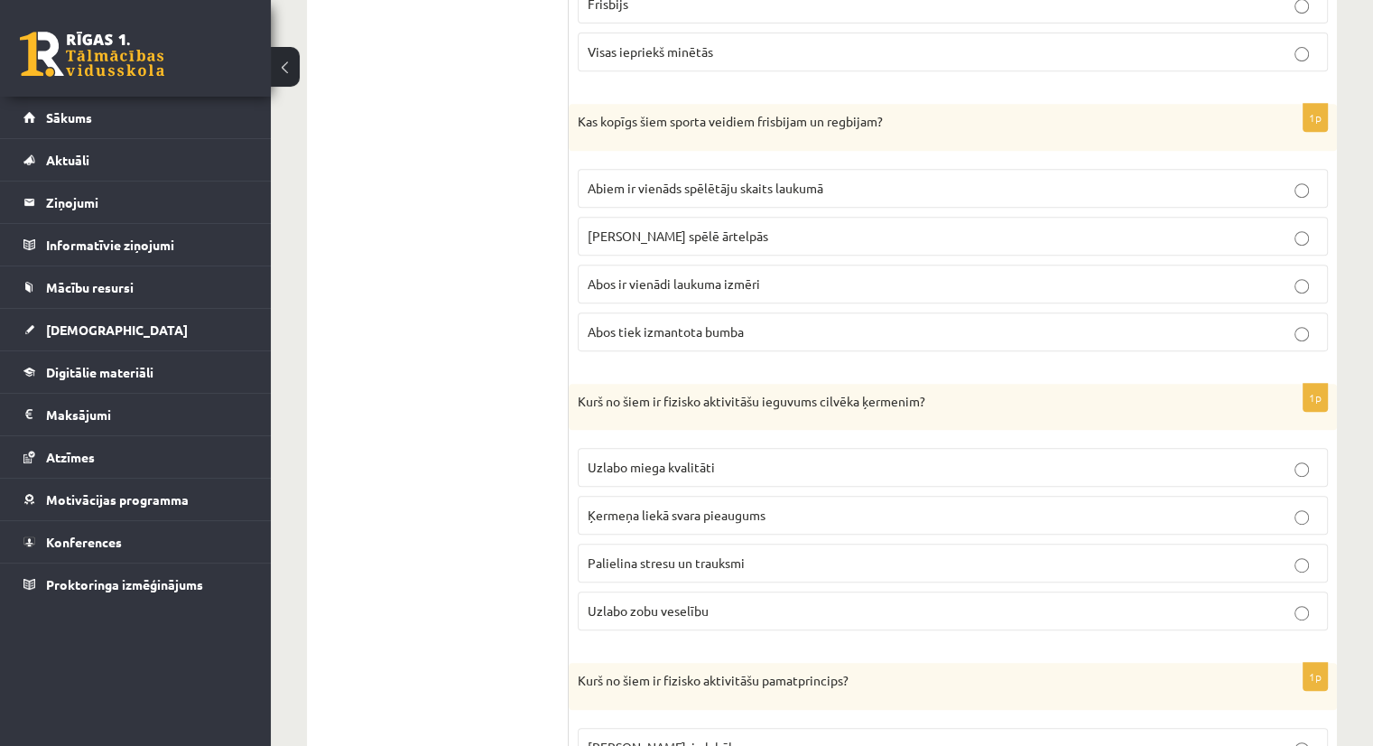
scroll to position [801, 0]
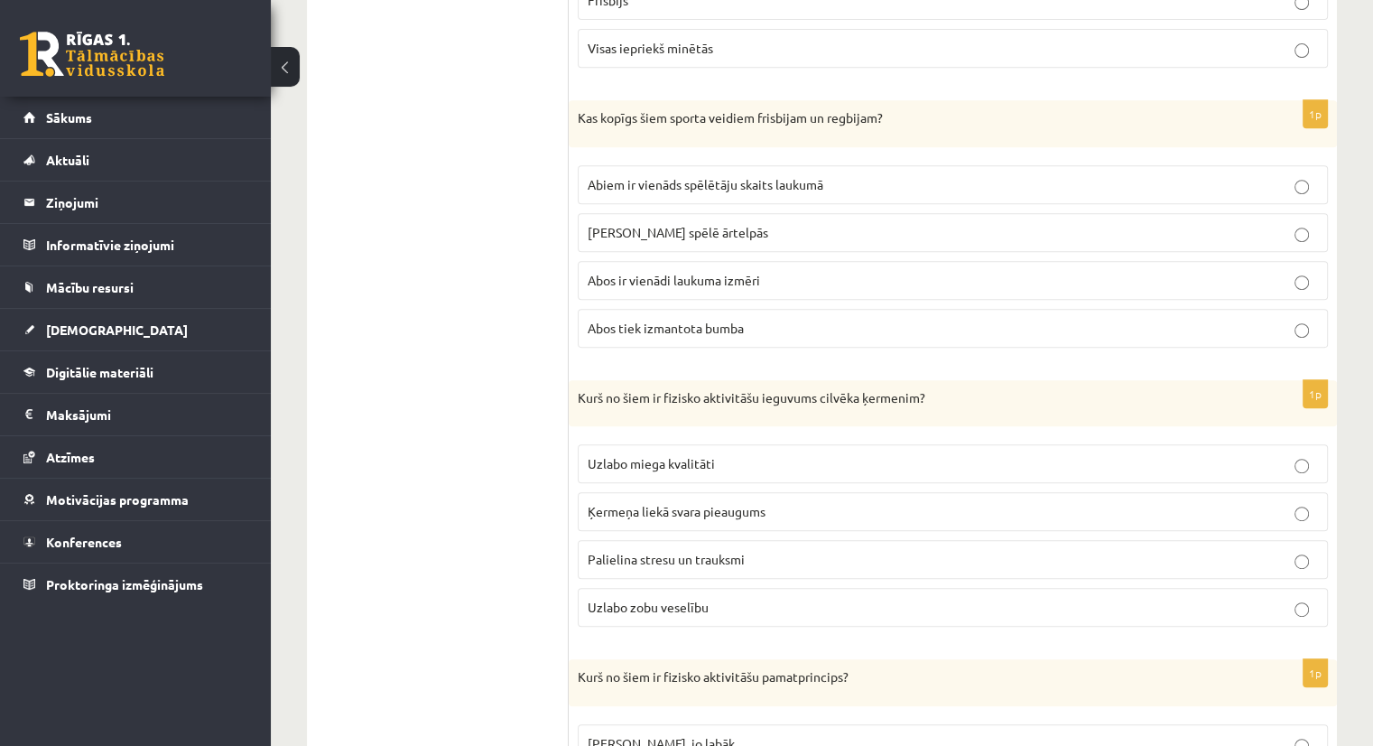
click at [695, 226] on span "[PERSON_NAME] spēlē ārtelpās" at bounding box center [678, 232] width 181 height 16
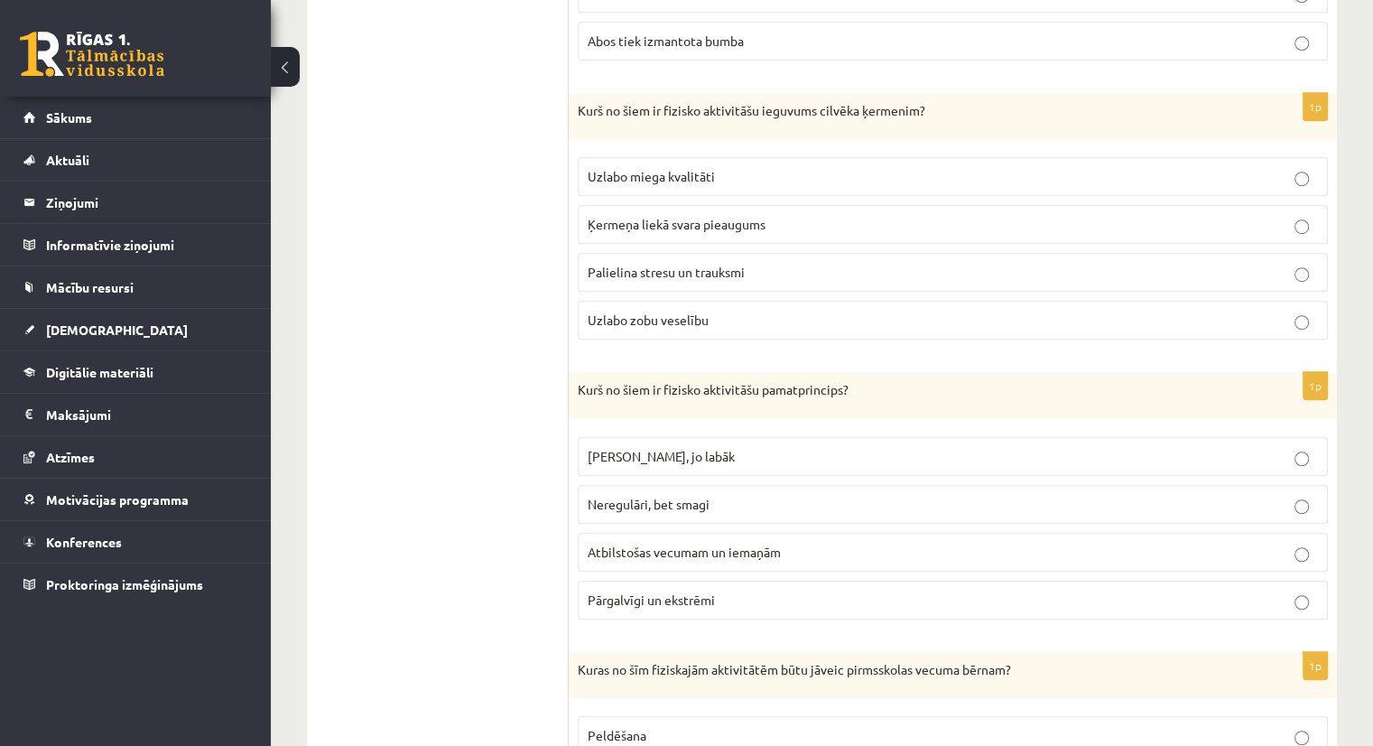
scroll to position [1098, 0]
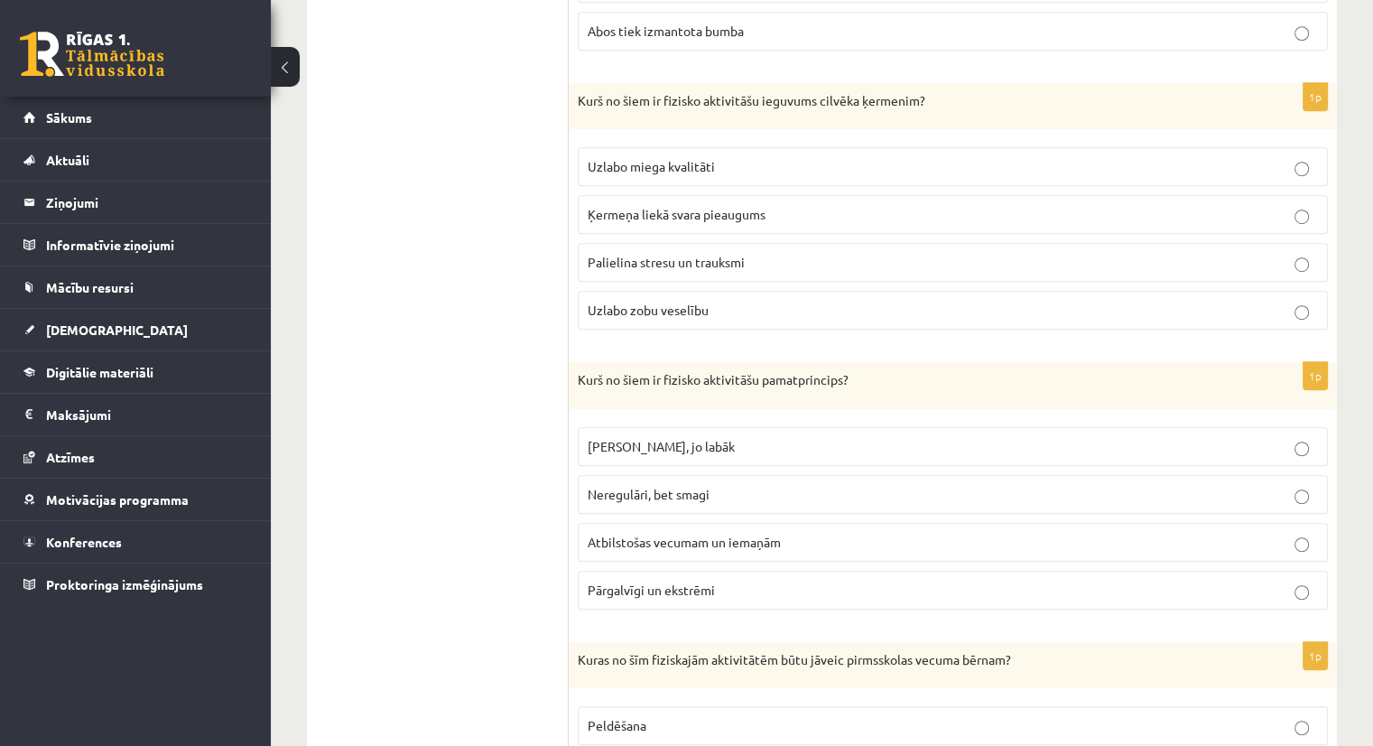
click at [690, 164] on span "Uzlabo miega kvalitāti" at bounding box center [651, 166] width 127 height 16
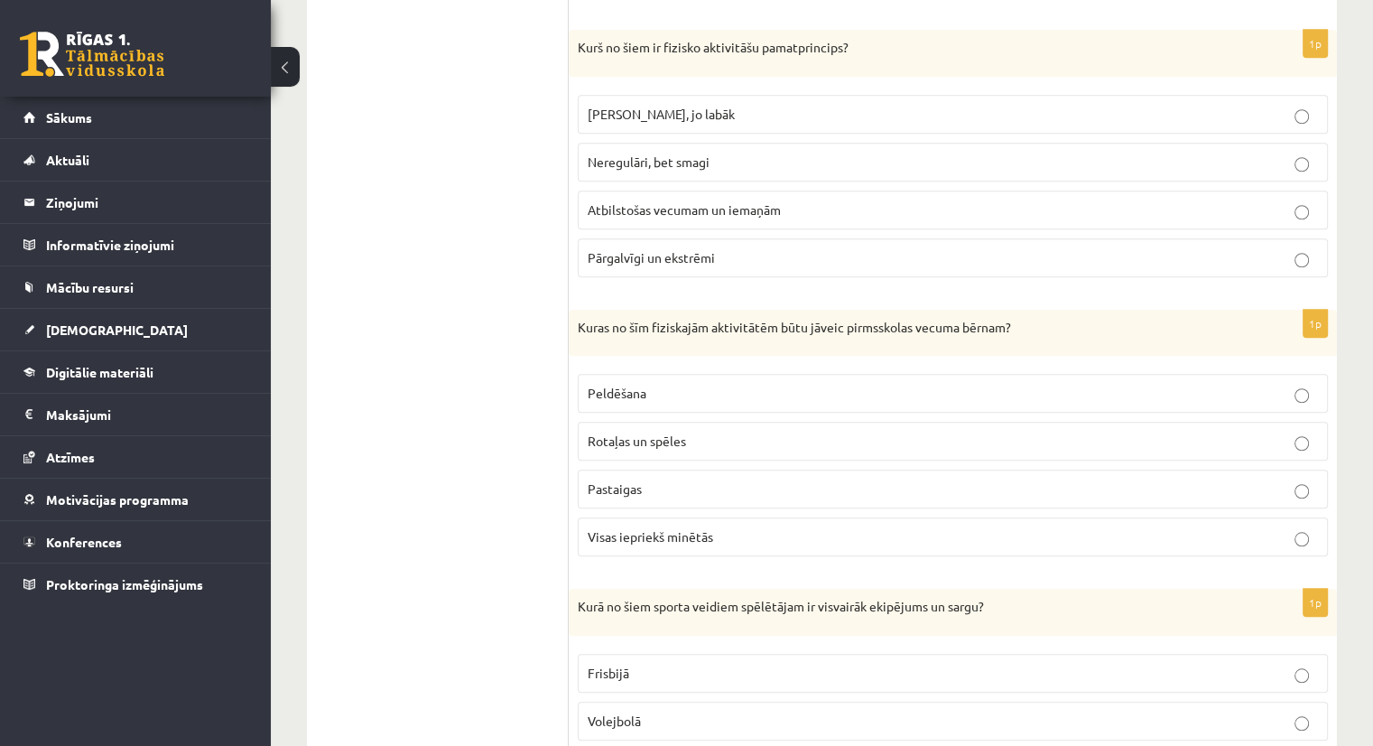
scroll to position [1430, 0]
click at [670, 201] on span "Atbilstošas vecumam un iemaņām" at bounding box center [684, 209] width 193 height 16
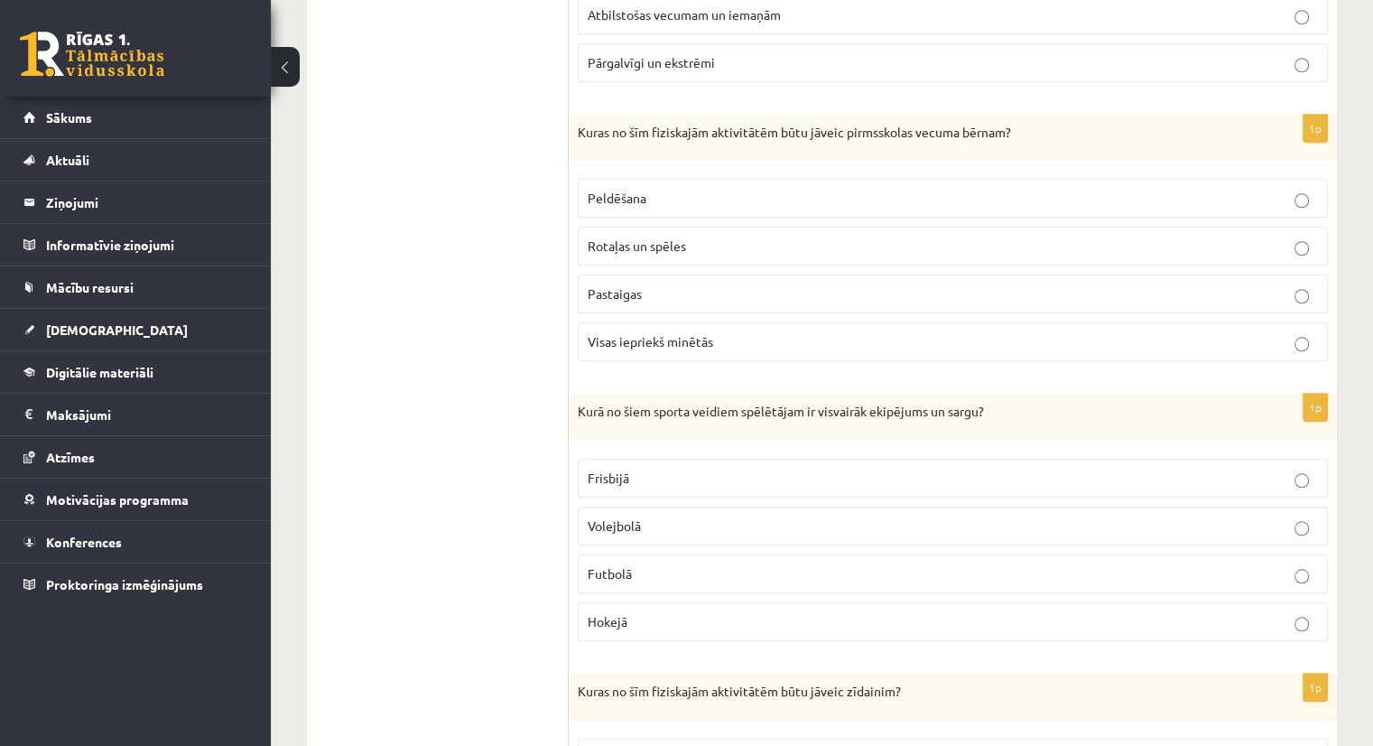
scroll to position [1639, 0]
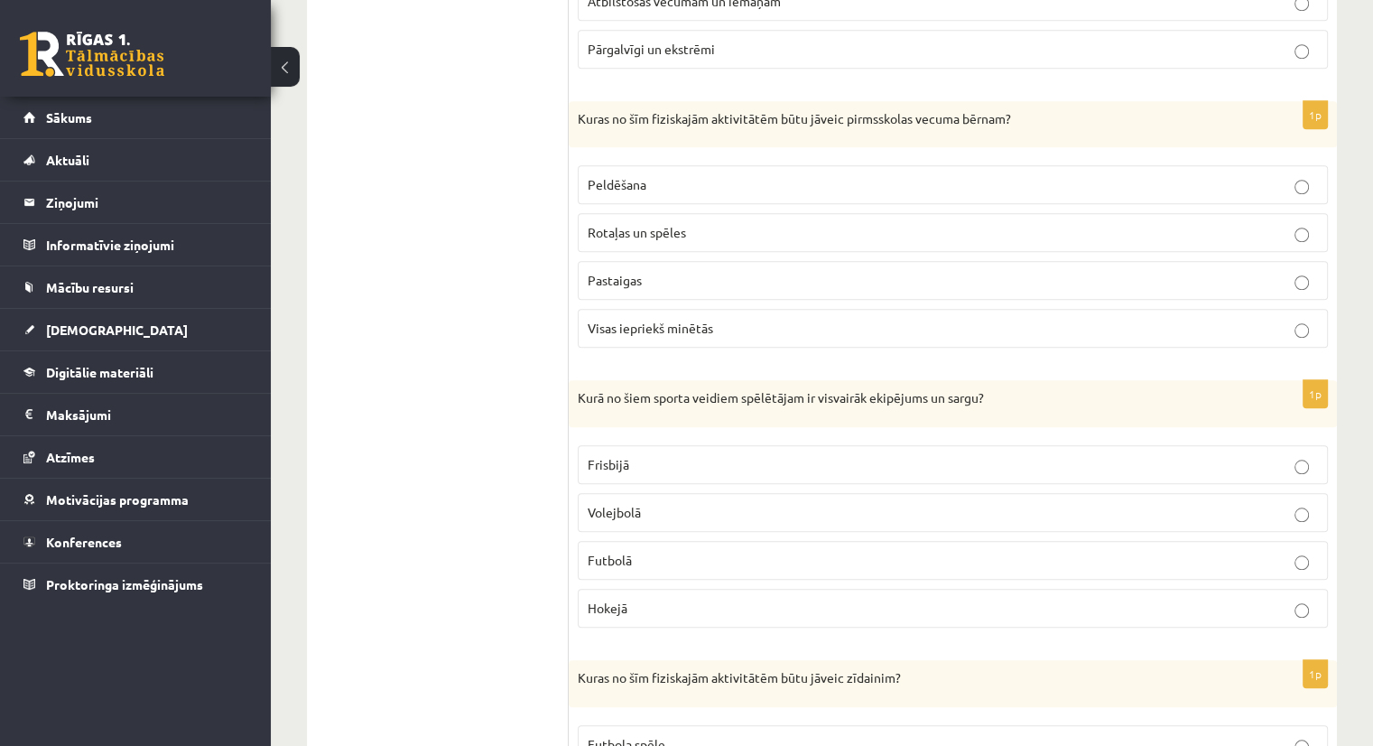
click at [694, 223] on p "Rotaļas un spēles" at bounding box center [953, 232] width 730 height 19
click at [667, 320] on span "Visas iepriekš minētās" at bounding box center [651, 328] width 126 height 16
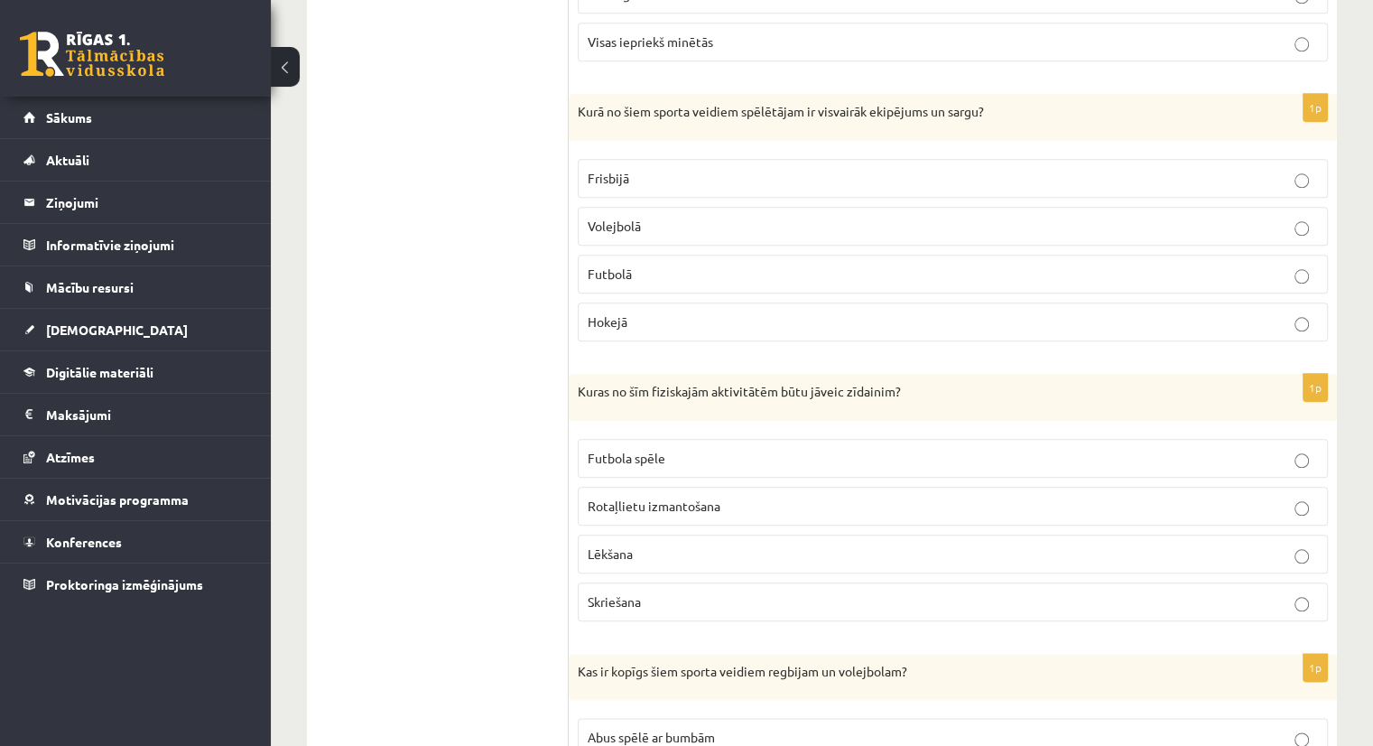
scroll to position [1925, 0]
click at [611, 313] on span "Hokejā" at bounding box center [608, 321] width 40 height 16
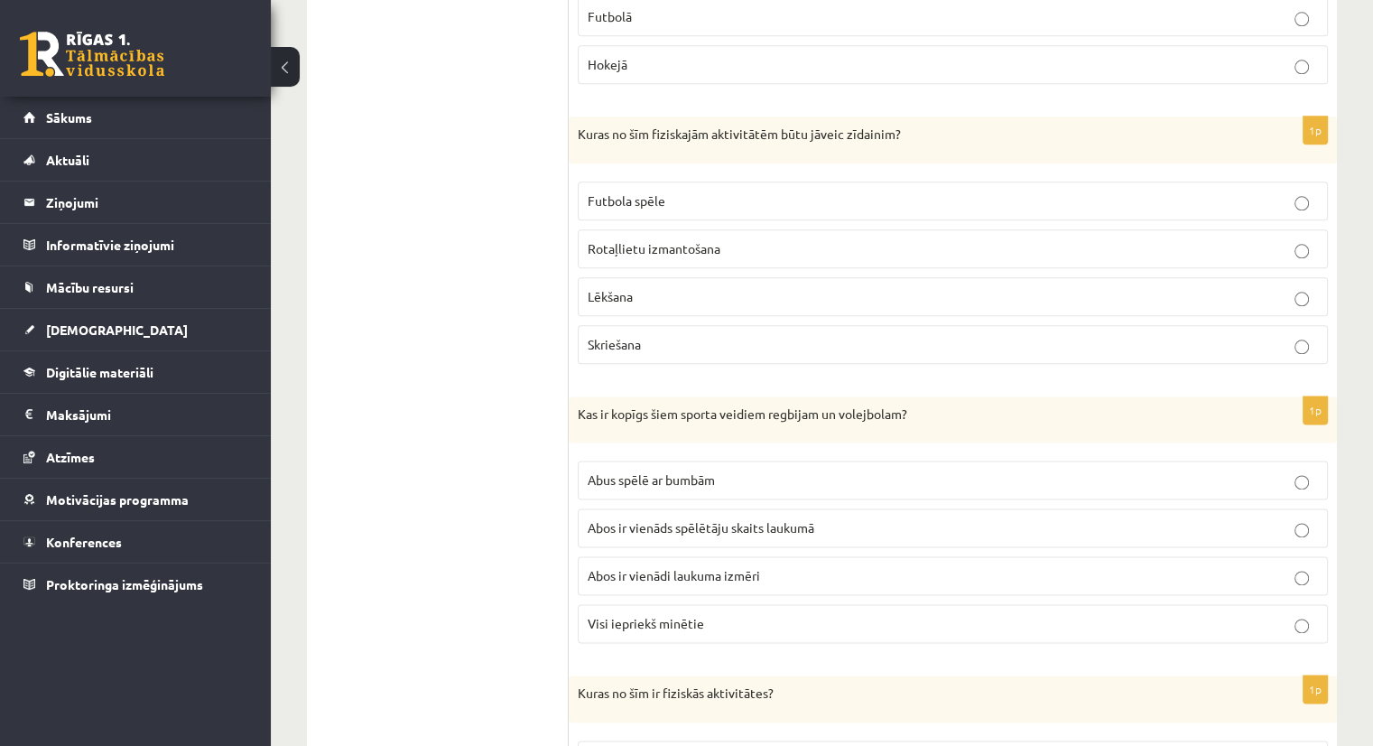
scroll to position [2196, 0]
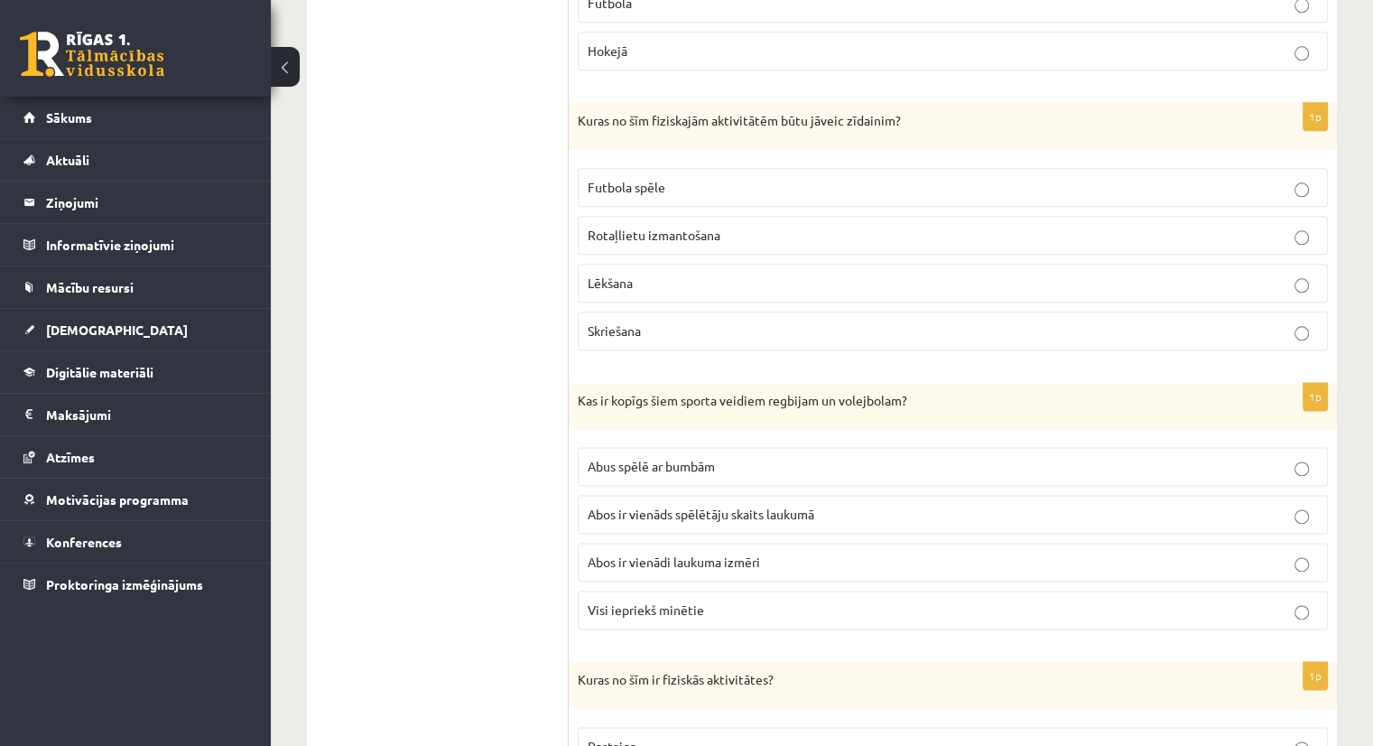
click at [710, 227] on span "Rotaļlietu izmantošana" at bounding box center [654, 235] width 133 height 16
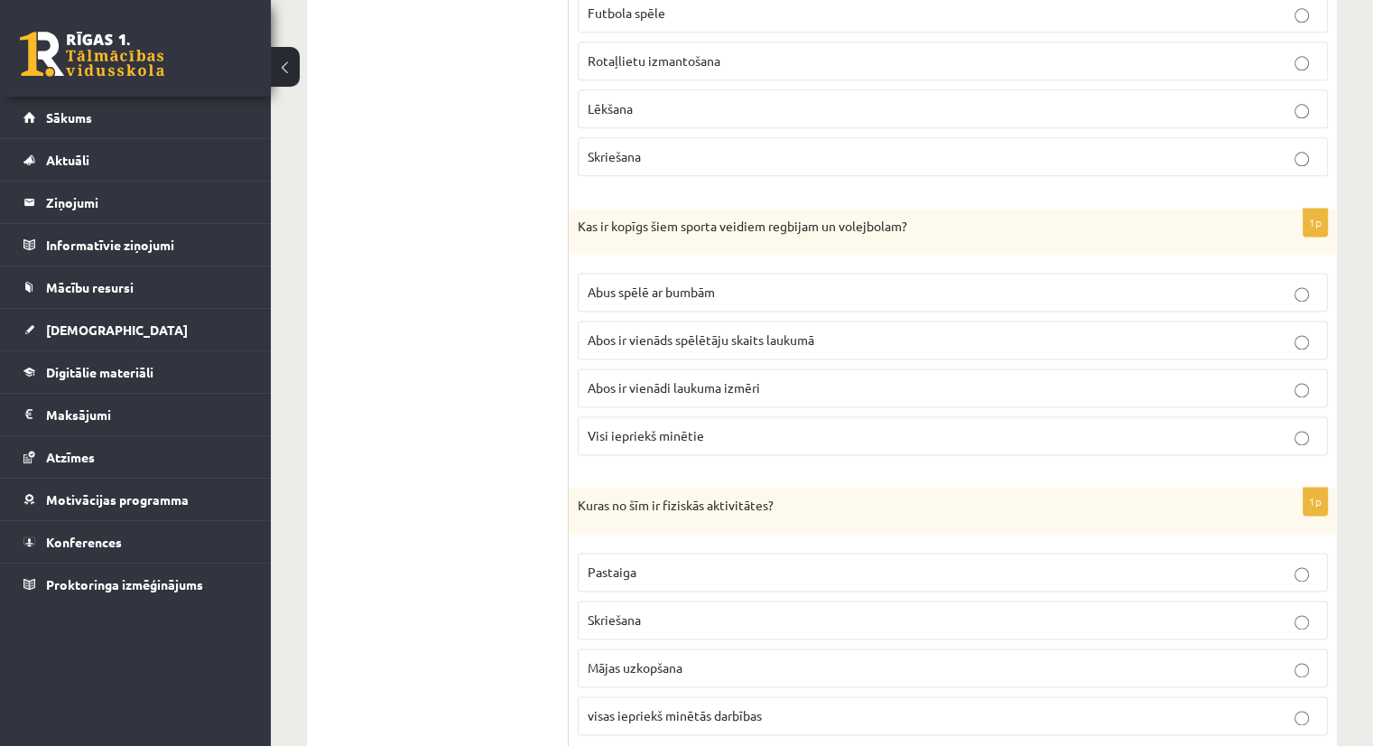
scroll to position [2414, 0]
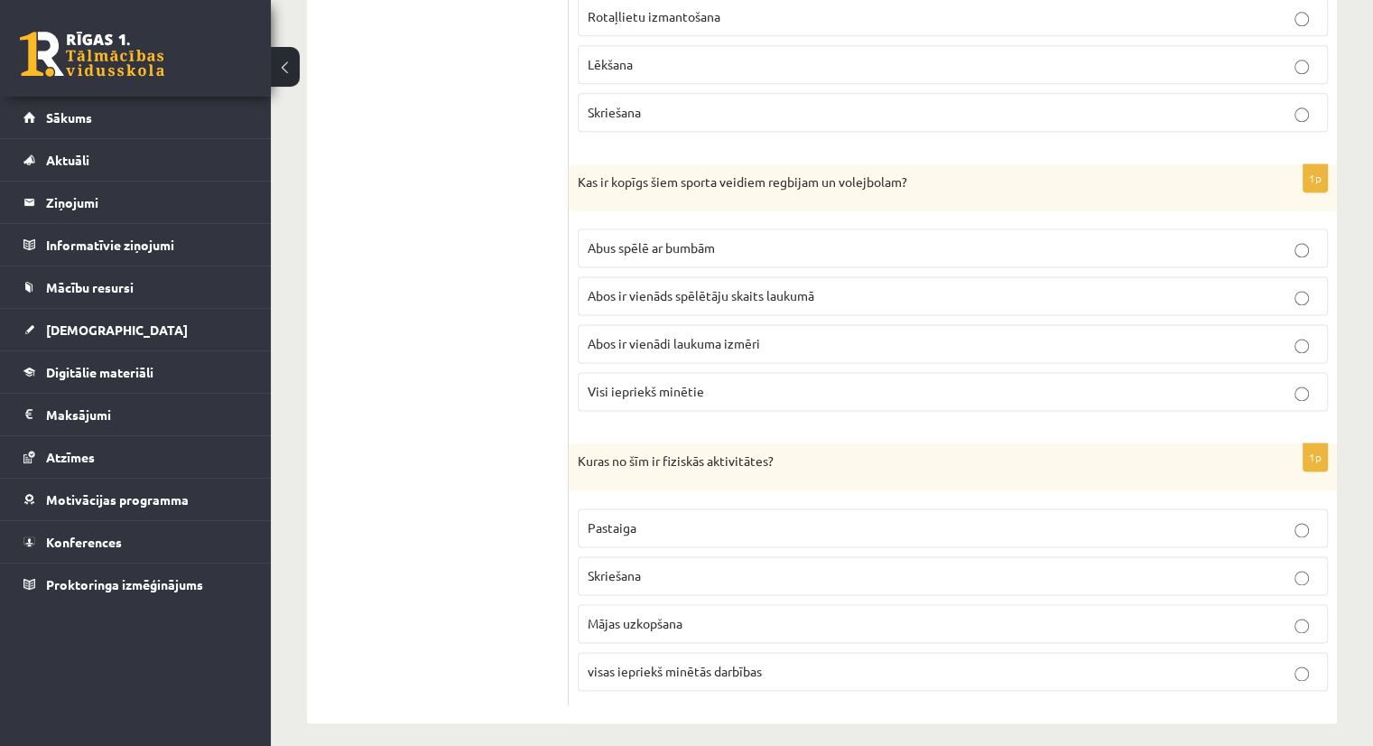
click at [710, 324] on label "Abos ir vienādi laukuma izmēri" at bounding box center [953, 343] width 750 height 39
click at [650, 239] on span "Abus spēlē ar bumbām" at bounding box center [651, 247] width 127 height 16
click at [603, 665] on label "visas iepriekš minētās darbības" at bounding box center [953, 671] width 750 height 39
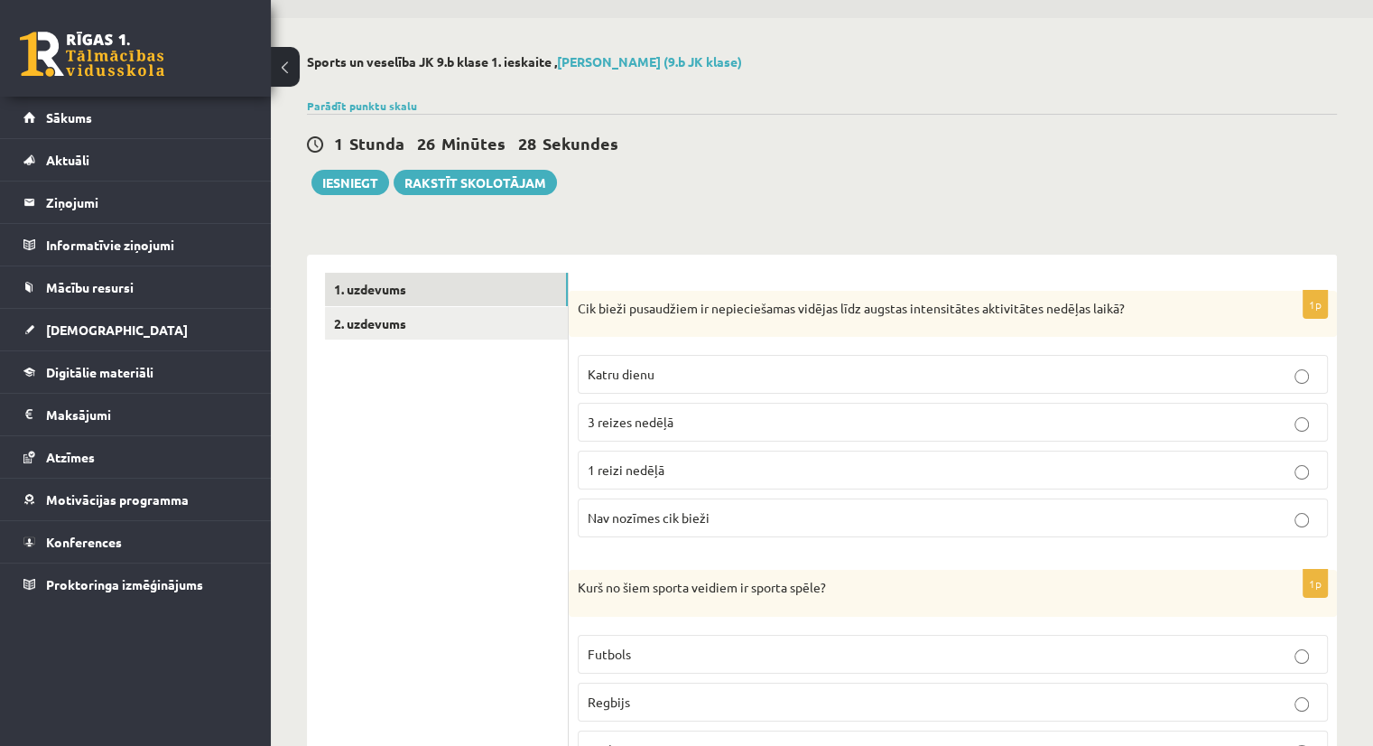
scroll to position [0, 0]
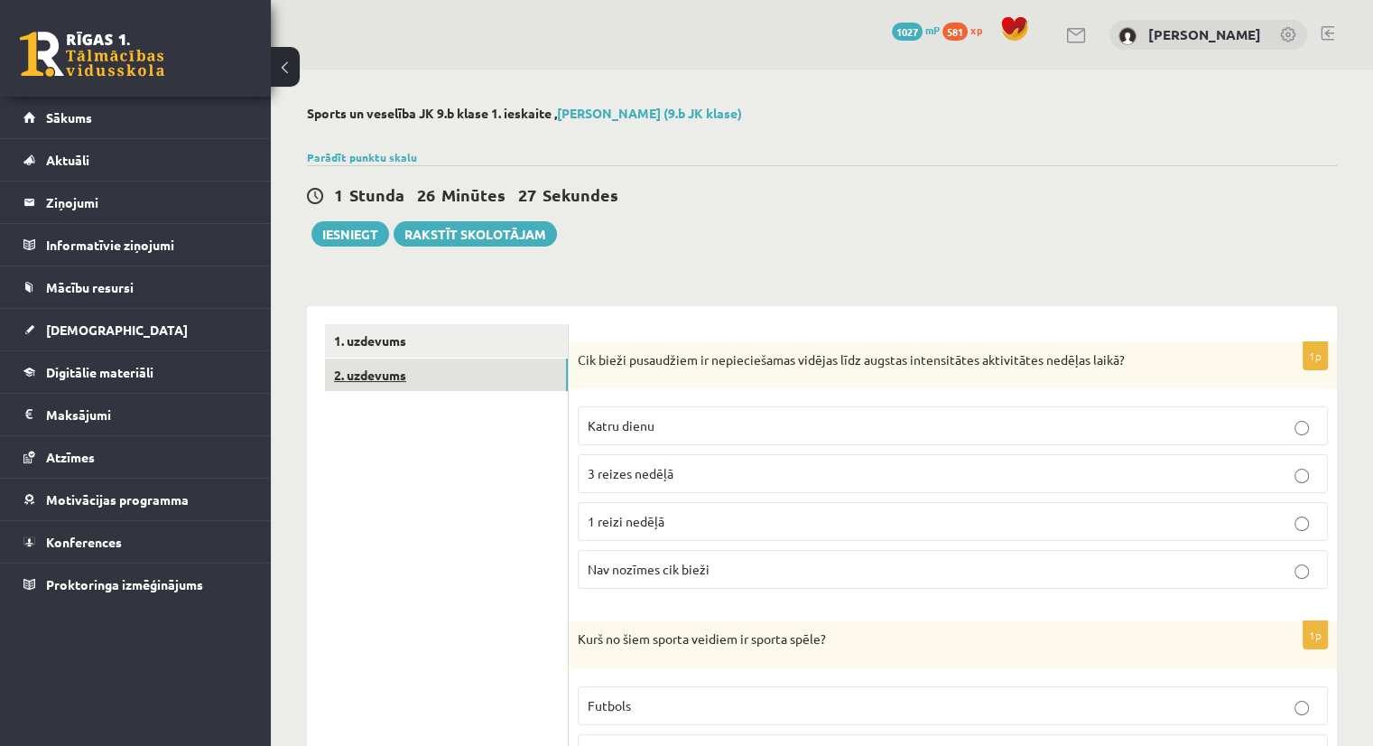
click at [394, 377] on link "2. uzdevums" at bounding box center [446, 374] width 243 height 33
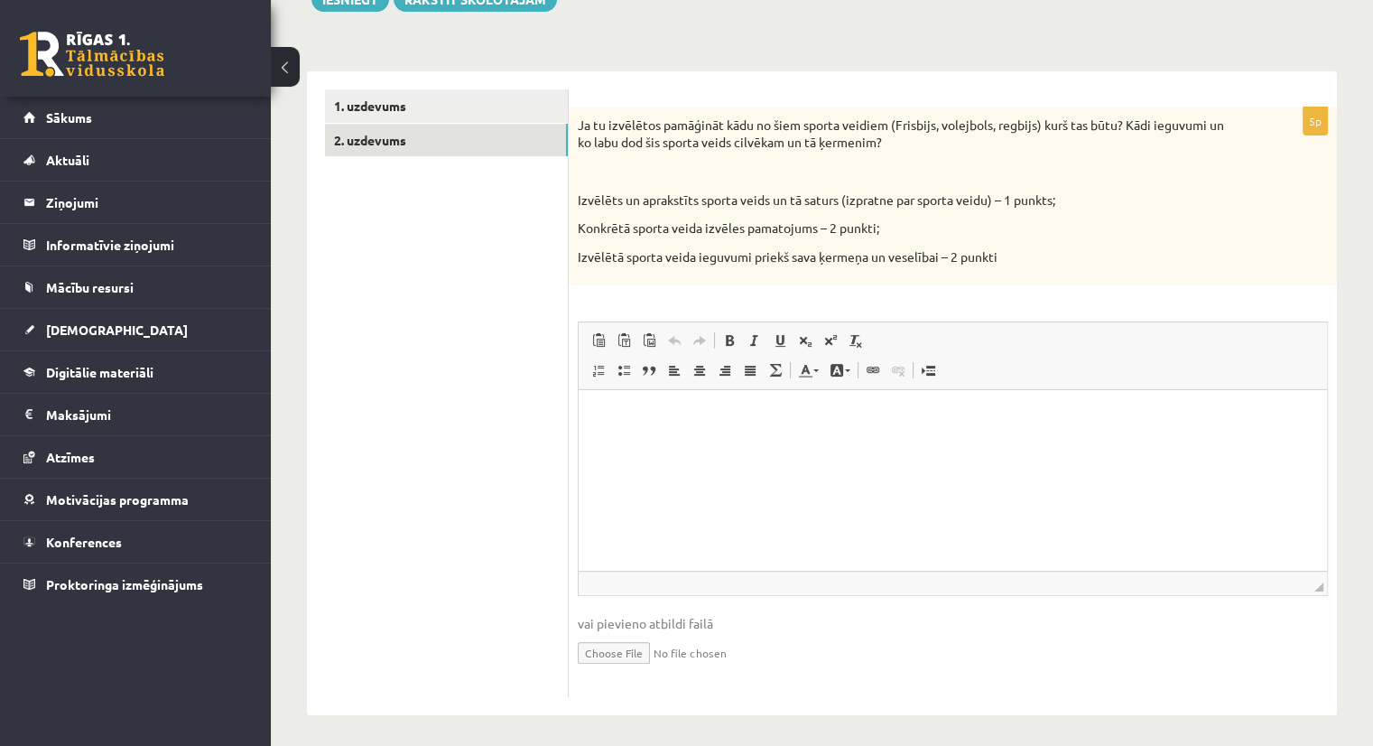
scroll to position [240, 0]
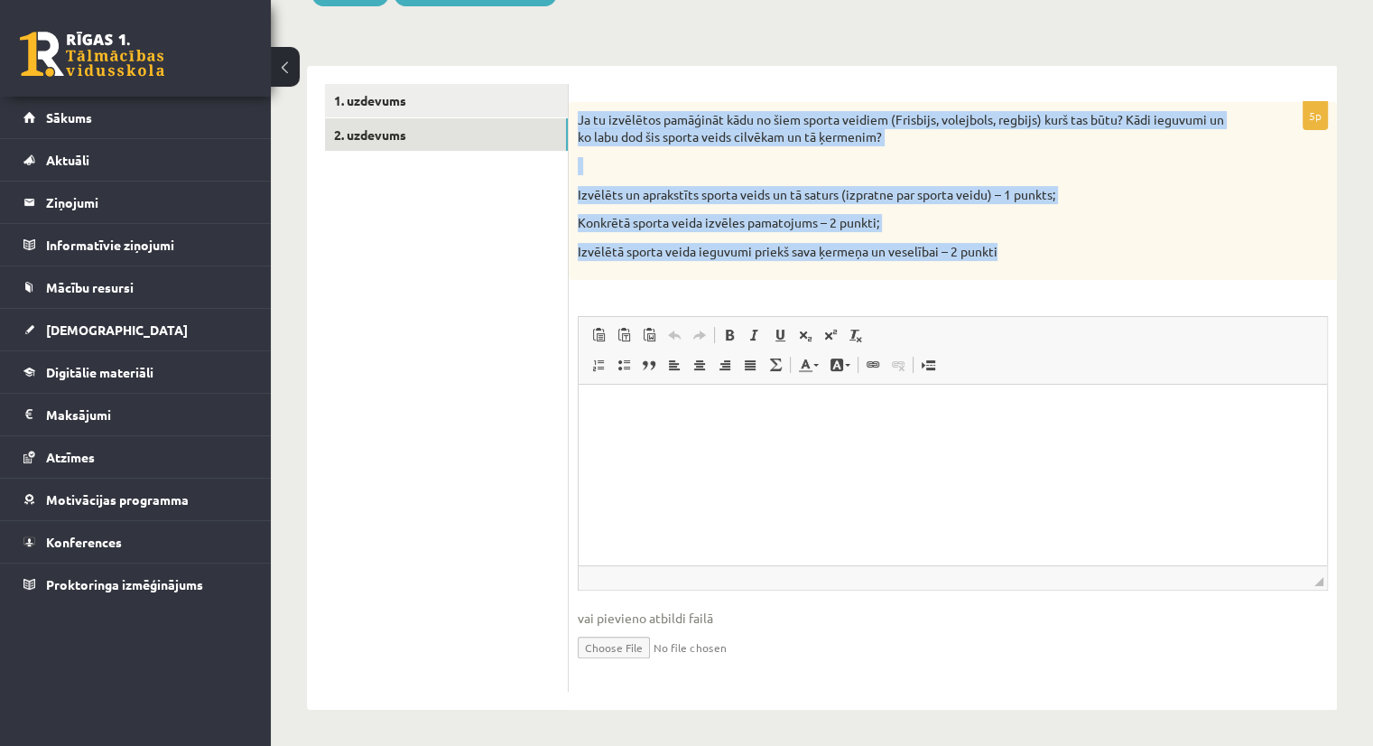
drag, startPoint x: 577, startPoint y: 116, endPoint x: 1057, endPoint y: 245, distance: 497.2
click at [1057, 245] on div "Ja tu izvēlētos pamāģināt kādu no šiem sporta veidiem (Frisbijs, volejbols, reg…" at bounding box center [953, 191] width 768 height 179
copy div "Ja tu izvēlētos pamāģināt kādu no šiem sporta veidiem (Frisbijs, volejbols, reg…"
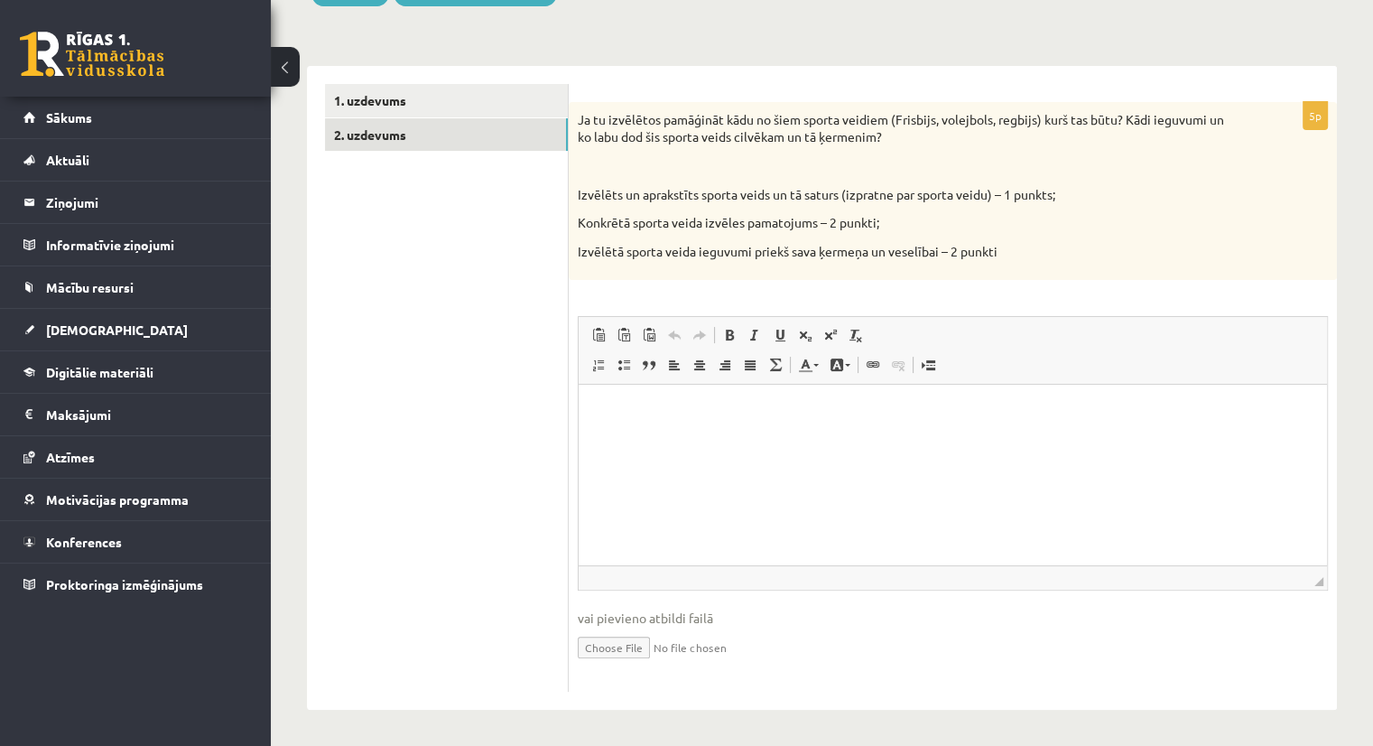
click at [609, 304] on div "5p Ja tu izvēlētos pamāģināt kādu no šiem sporta veidiem (Frisbijs, volejbols, …" at bounding box center [953, 397] width 768 height 590
click at [654, 440] on html at bounding box center [953, 412] width 748 height 55
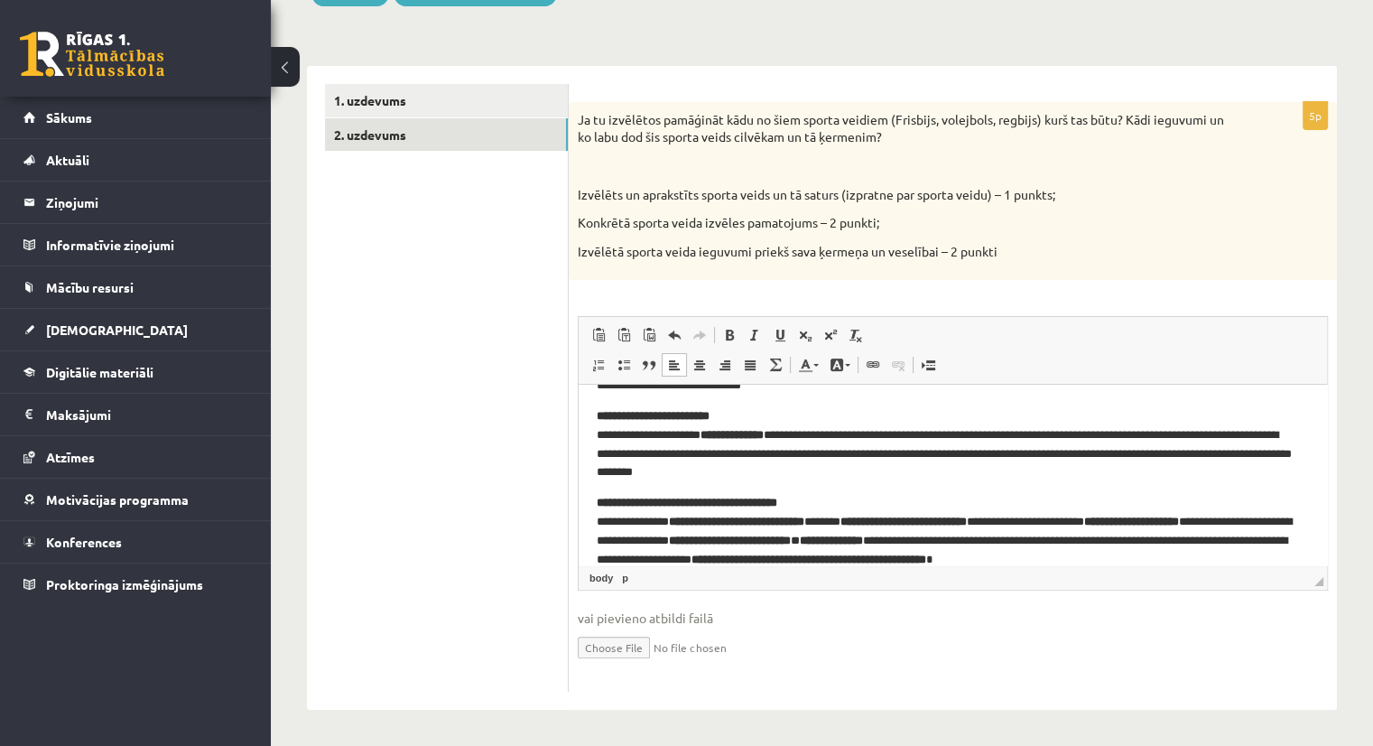
click at [1329, 393] on div "5p Ja tu izvēlētos pamāģināt kādu no šiem sporta veidiem (Frisbijs, volejbols, …" at bounding box center [953, 397] width 768 height 590
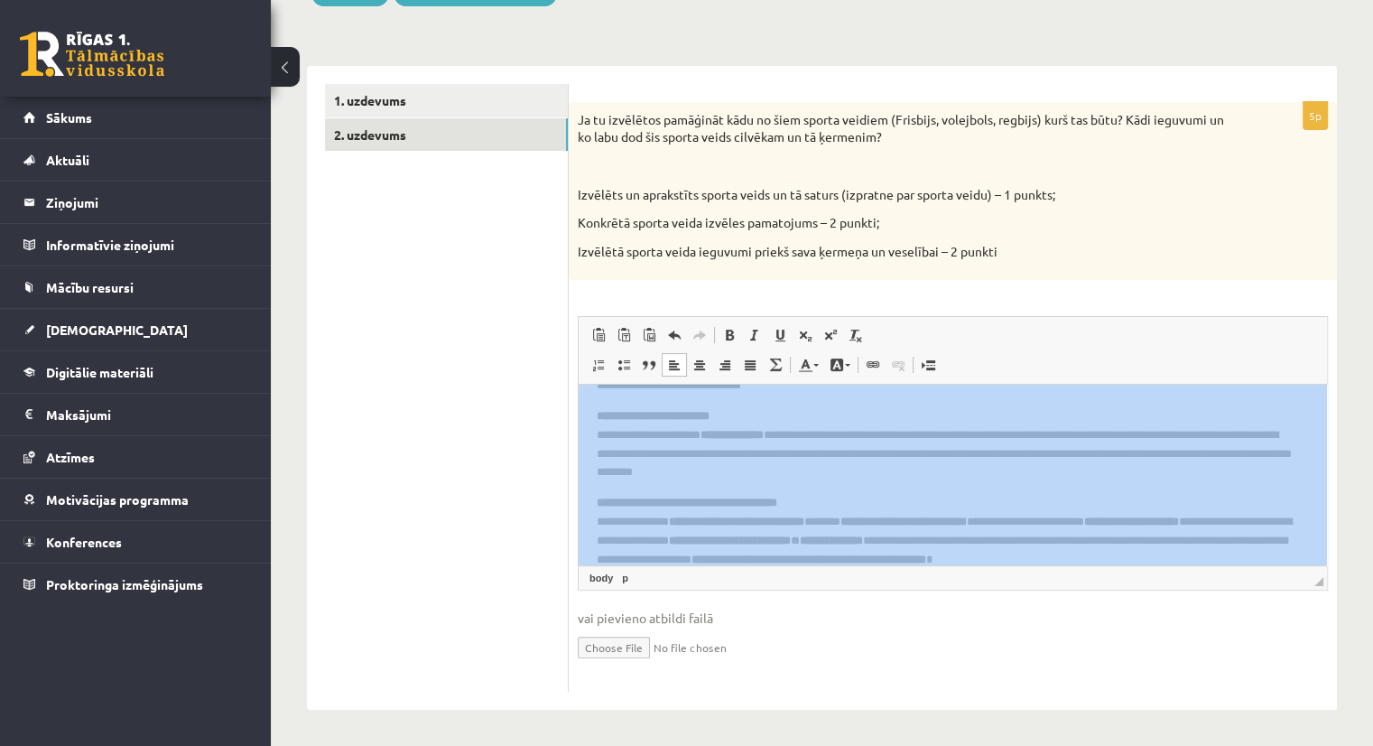
click at [1329, 393] on div "5p Ja tu izvēlētos pamāģināt kādu no šiem sporta veidiem (Frisbijs, volejbols, …" at bounding box center [953, 397] width 768 height 590
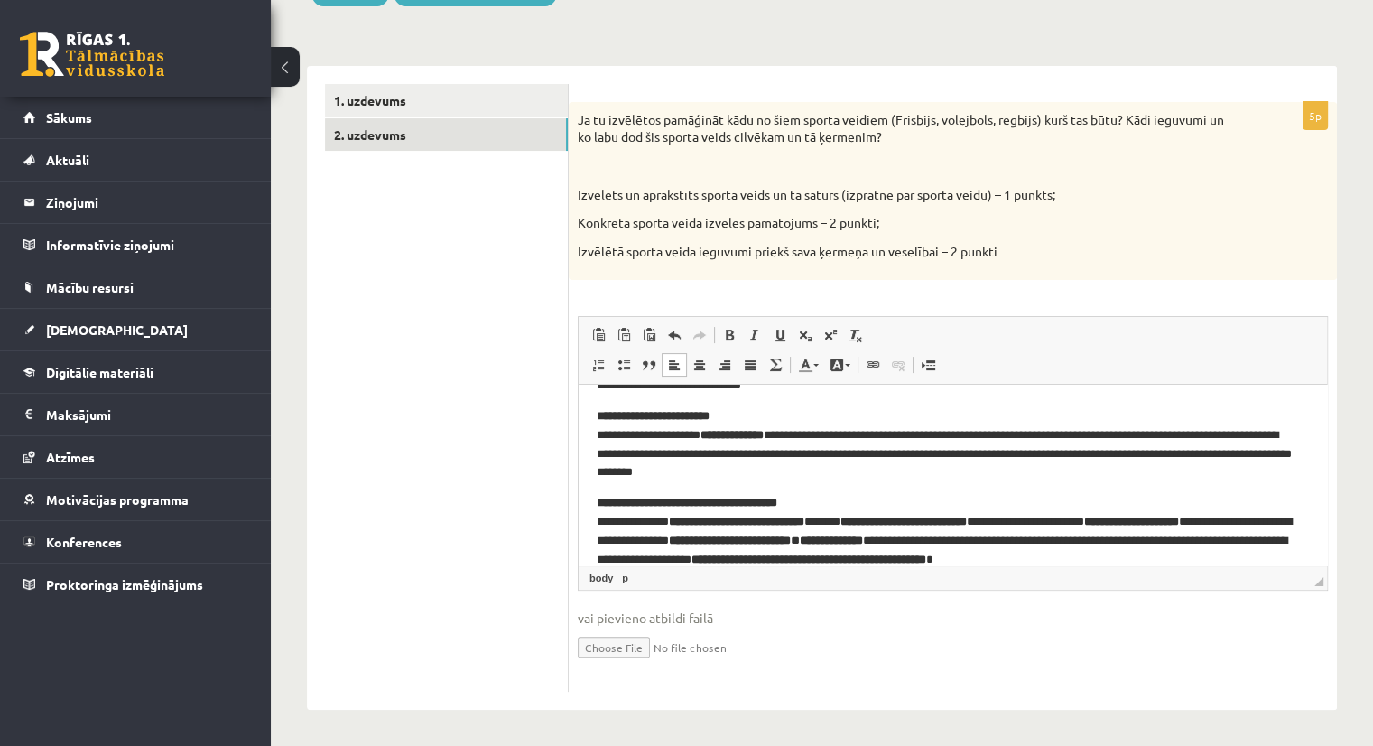
click at [1340, 384] on div "Sports un veselība JK 9.b klase 1. ieskaite , Vera Priede (9.b JK klase) Parādī…" at bounding box center [822, 287] width 1102 height 916
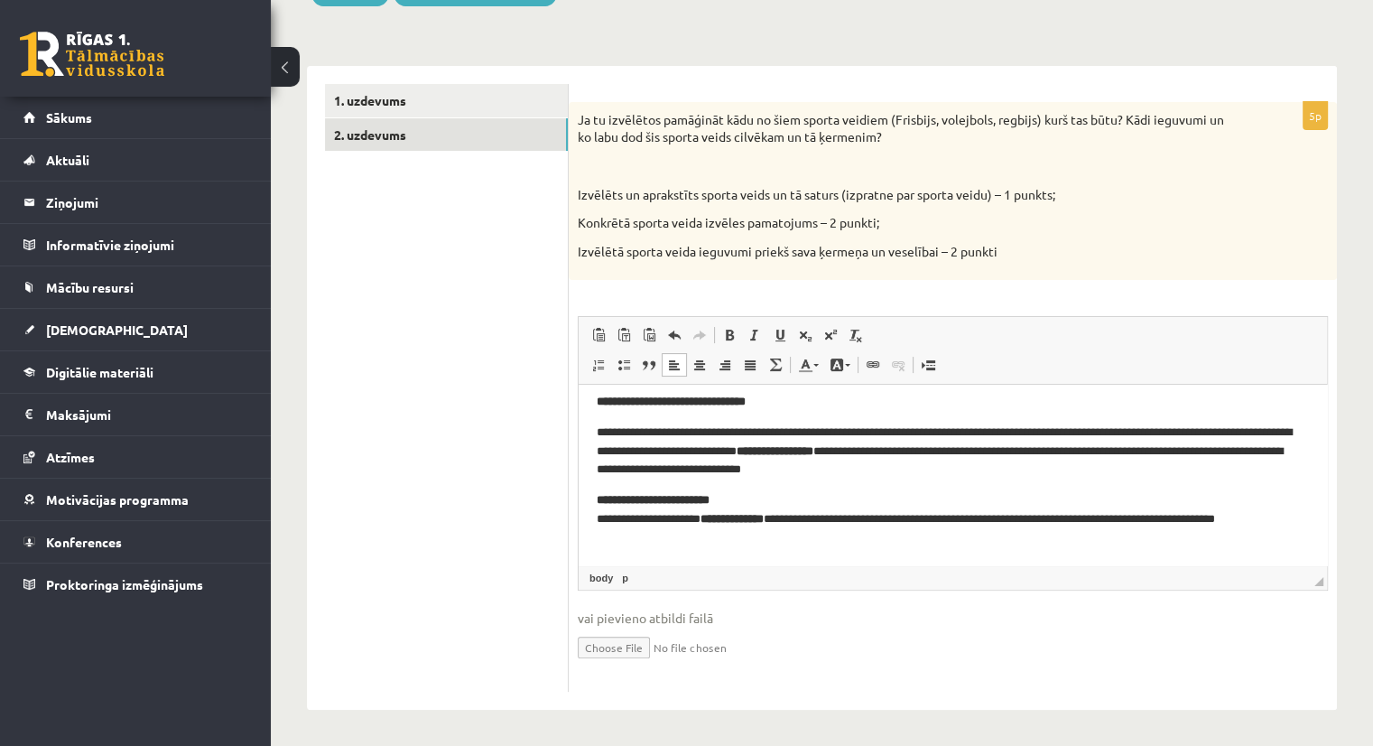
scroll to position [0, 0]
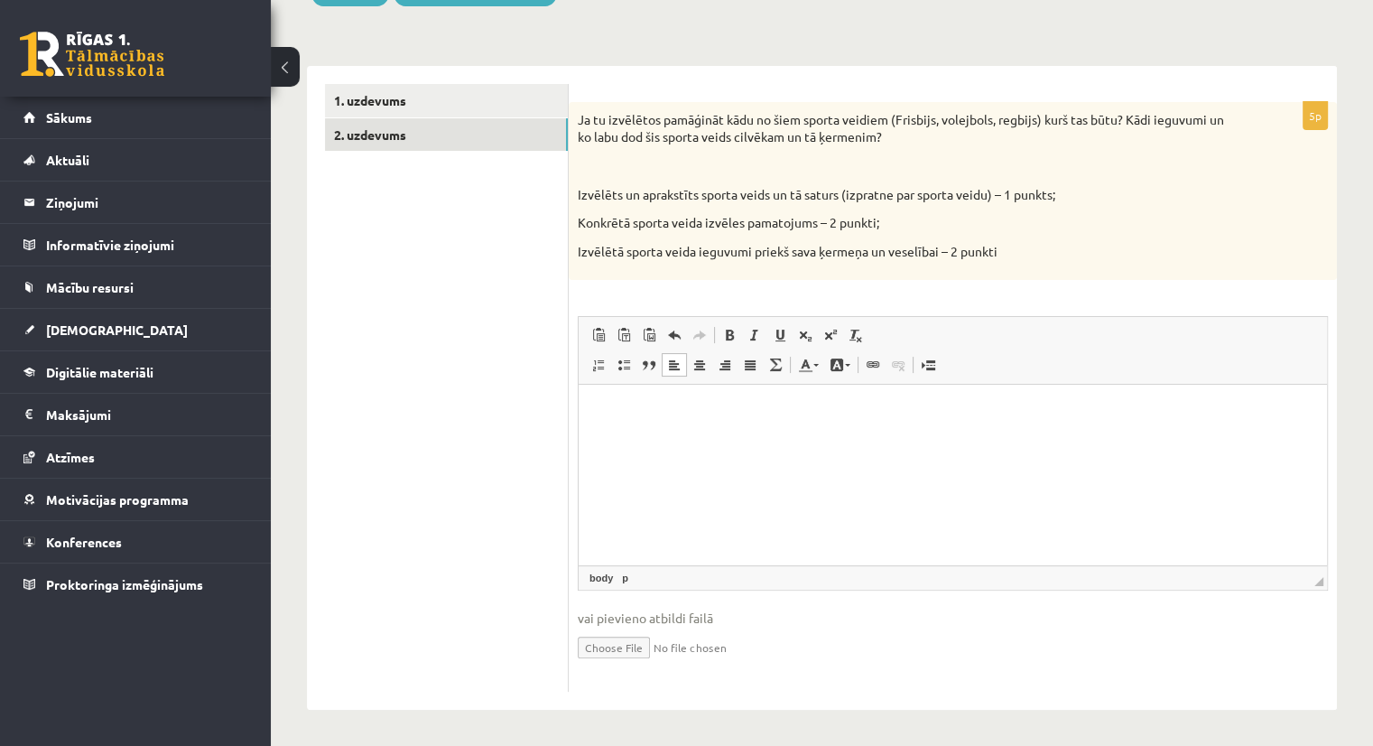
click at [651, 408] on p "Bagātinātā teksta redaktors, wiswyg-editor-user-answer-47024913961260" at bounding box center [953, 412] width 712 height 19
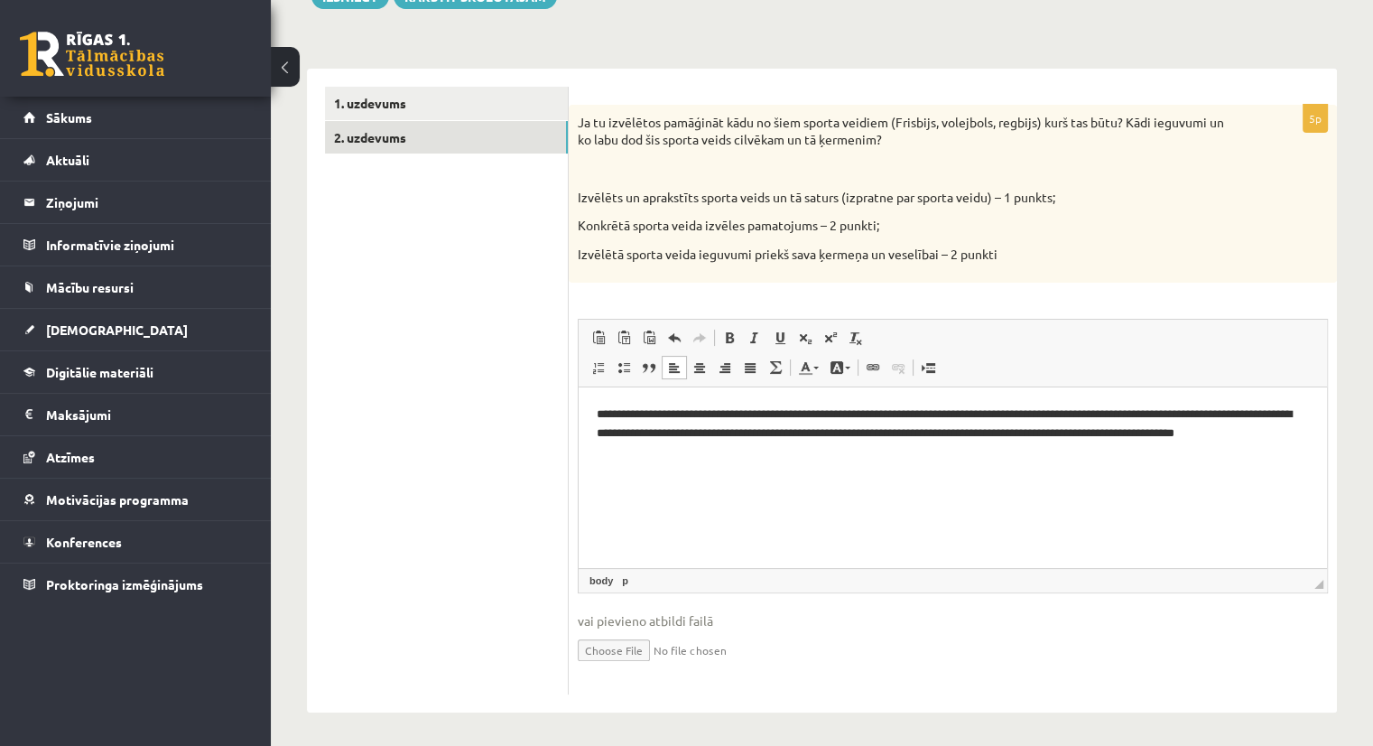
scroll to position [240, 0]
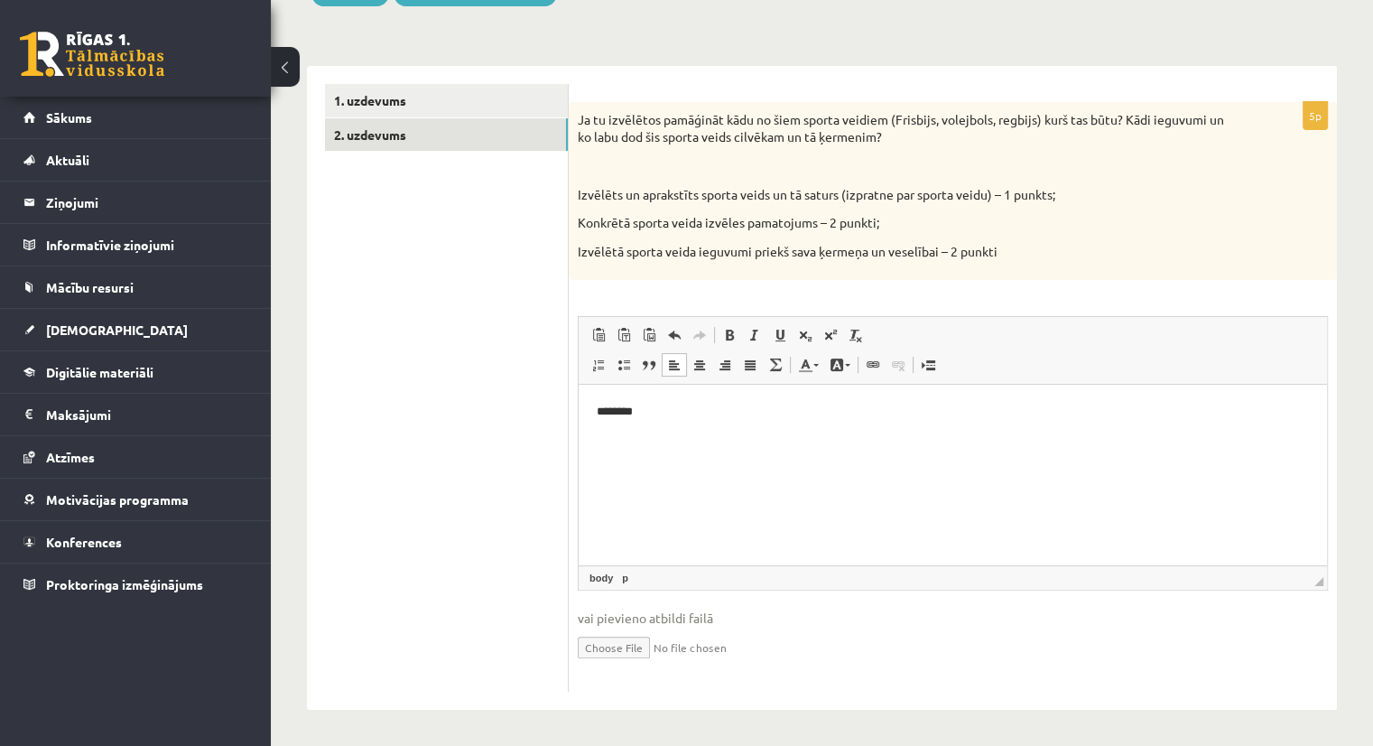
click at [640, 412] on p "********" at bounding box center [953, 412] width 713 height 19
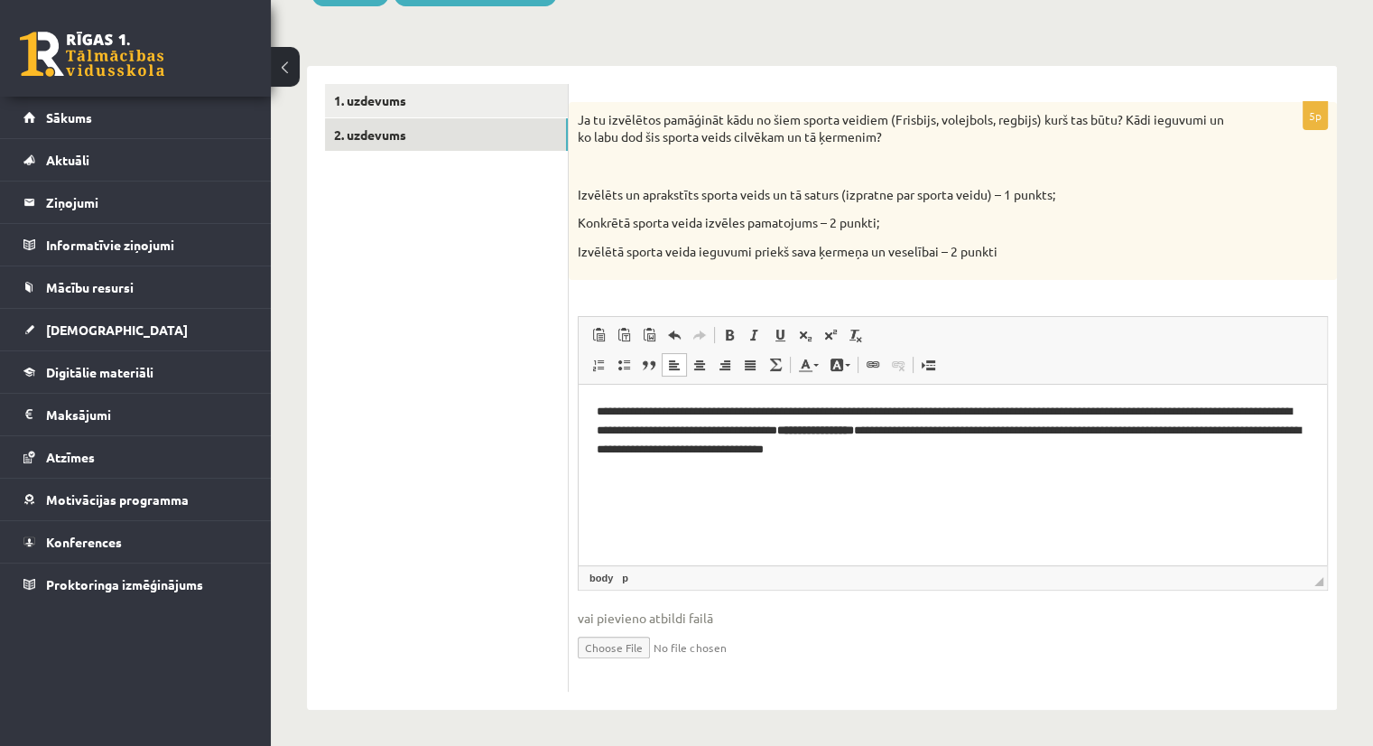
click at [633, 414] on p "**********" at bounding box center [953, 431] width 713 height 56
click at [600, 413] on p "**********" at bounding box center [953, 431] width 713 height 56
click at [942, 432] on p "**********" at bounding box center [953, 431] width 713 height 56
click at [1148, 435] on p "**********" at bounding box center [953, 431] width 713 height 56
click at [1165, 430] on p "**********" at bounding box center [953, 422] width 713 height 38
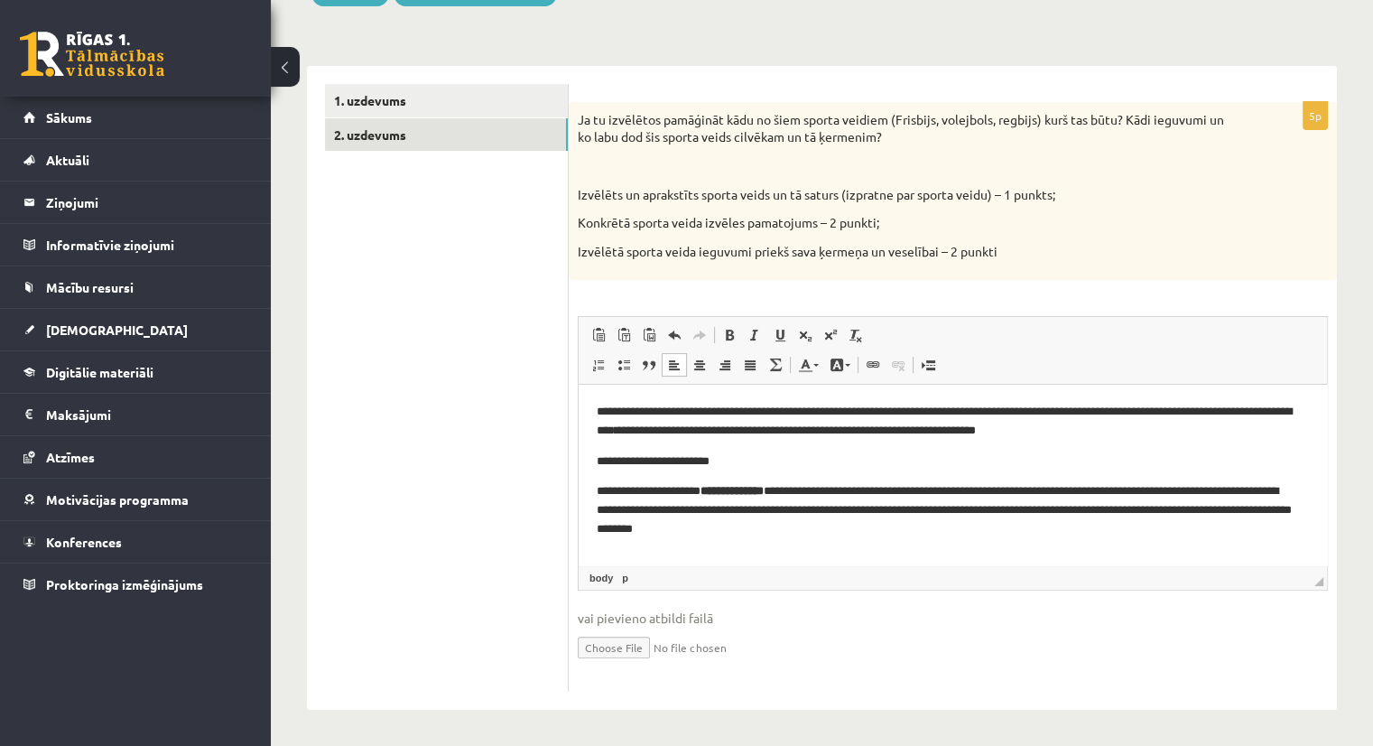
scroll to position [22, 0]
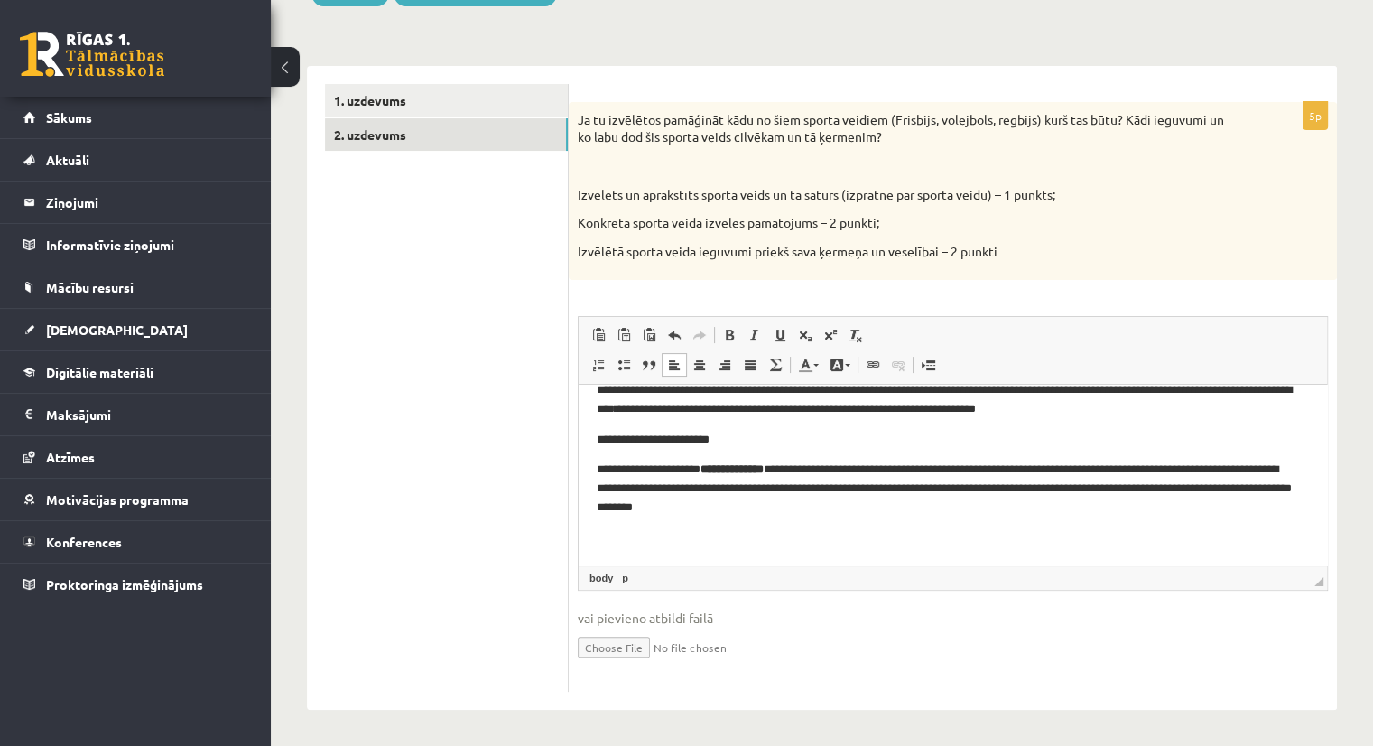
click at [764, 473] on strong "**********" at bounding box center [732, 469] width 63 height 12
click at [843, 507] on p "**********" at bounding box center [946, 488] width 699 height 56
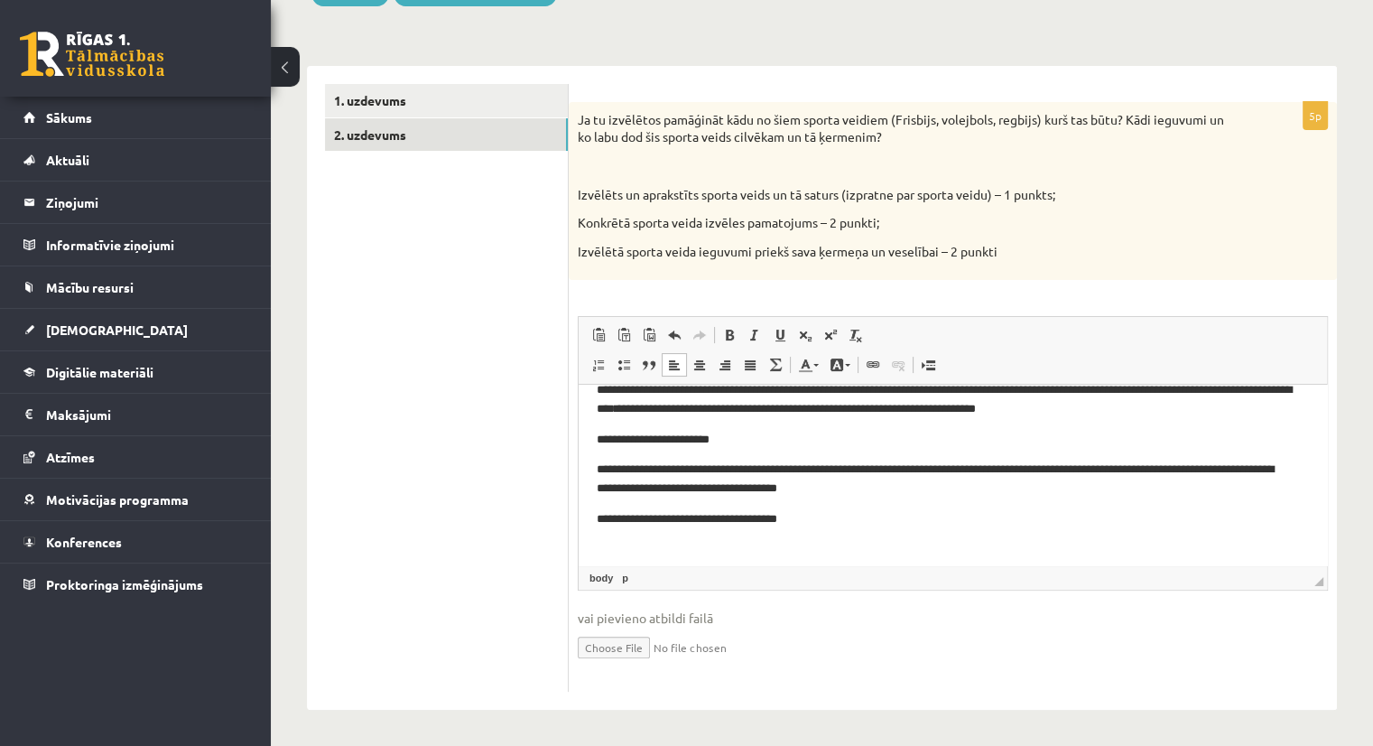
click at [823, 526] on p "**********" at bounding box center [946, 519] width 699 height 19
click at [809, 522] on p "**********" at bounding box center [946, 519] width 699 height 19
click at [1045, 551] on p "**********" at bounding box center [946, 549] width 699 height 19
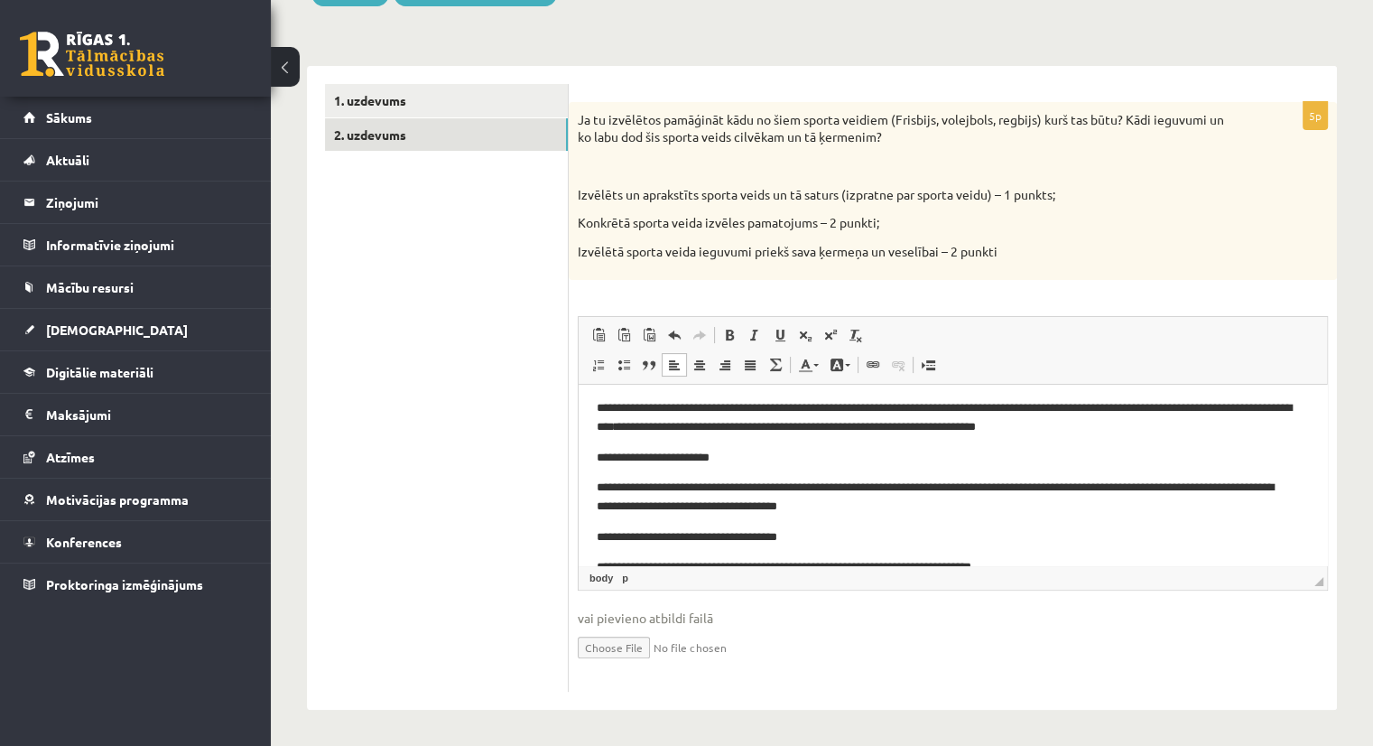
scroll to position [0, 0]
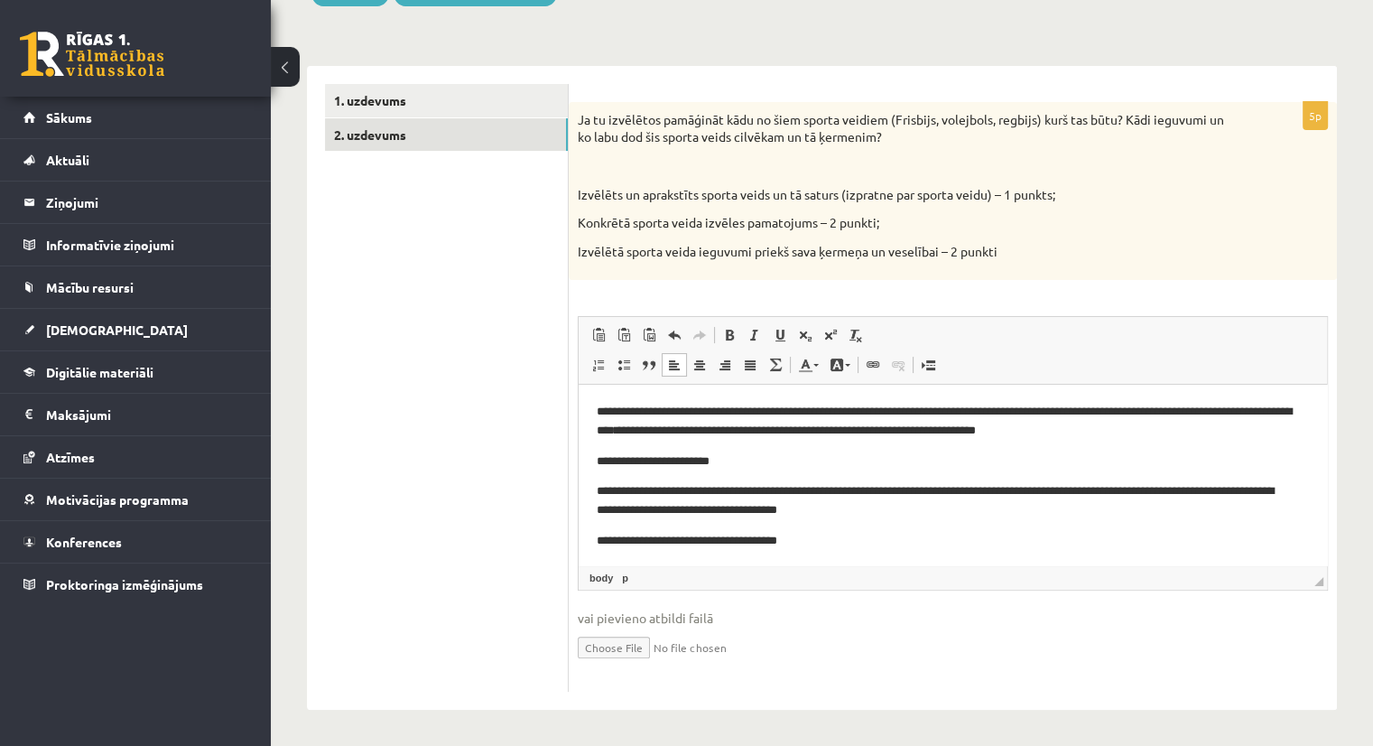
click at [615, 393] on html "**********" at bounding box center [953, 507] width 748 height 245
click at [840, 534] on p "**********" at bounding box center [946, 541] width 699 height 19
click at [591, 410] on html "**********" at bounding box center [953, 507] width 748 height 245
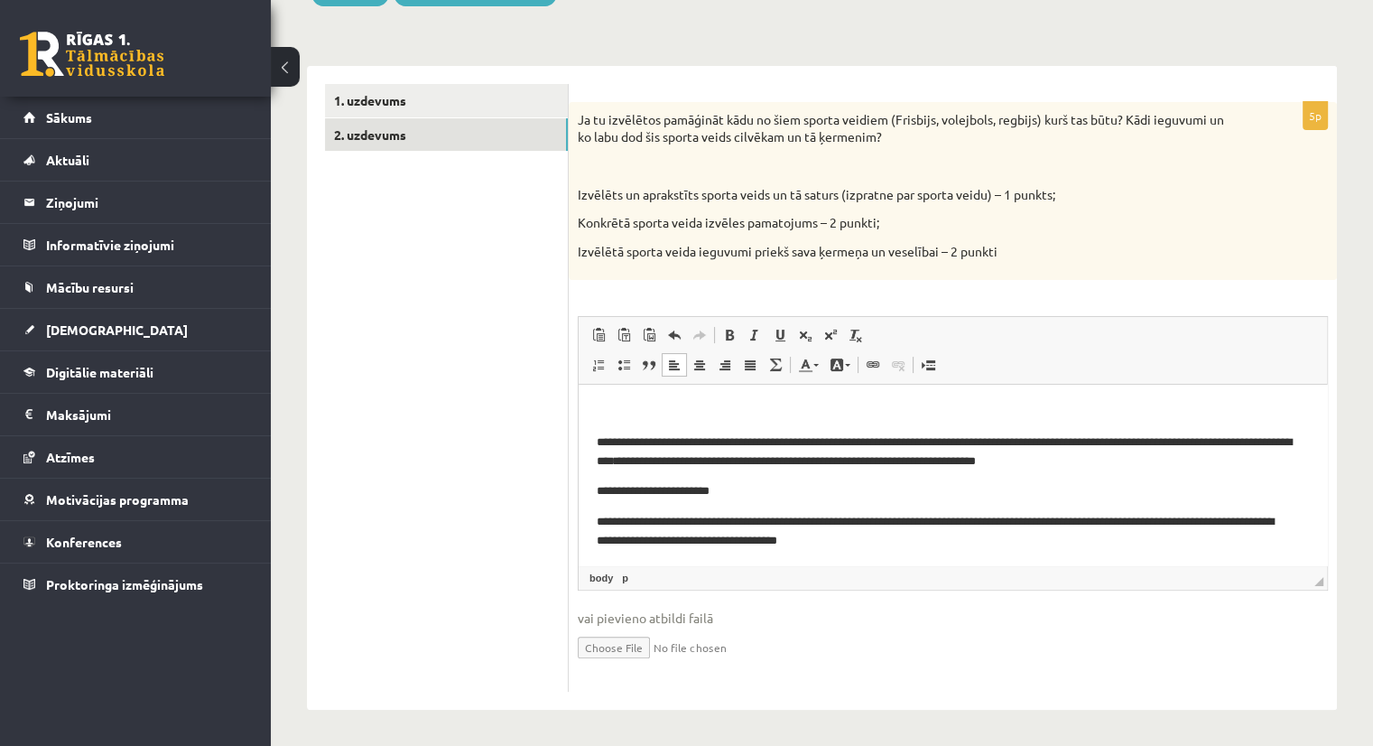
click at [1327, 555] on div "Rich Text Editor, wiswyg-editor-user-answer-47024913961260 Redaktora rīkjoslas …" at bounding box center [953, 453] width 750 height 274
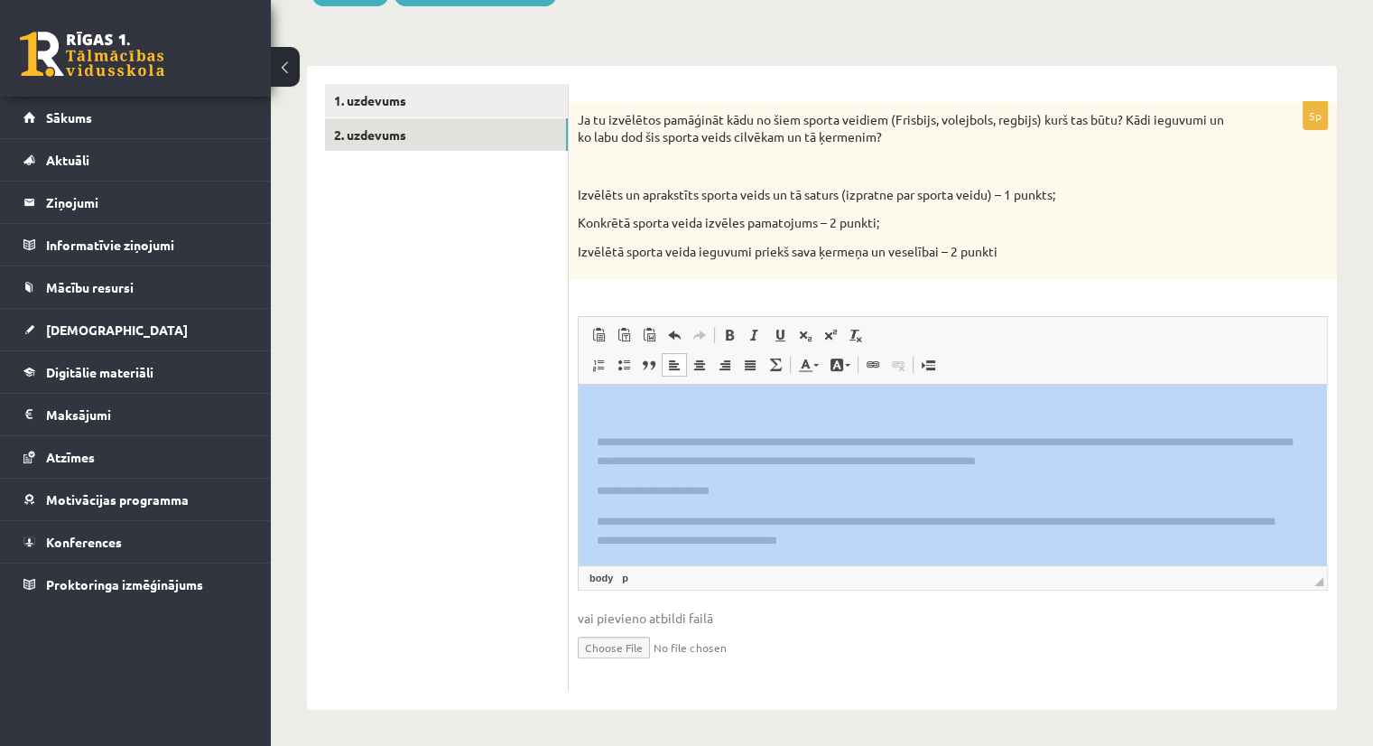
click at [1327, 555] on div "Rich Text Editor, wiswyg-editor-user-answer-47024913961260 Redaktora rīkjoslas …" at bounding box center [953, 453] width 750 height 274
click at [1312, 369] on span "Redaktora rīkjoslas Ielīmēt Klaviatūras saīsne vadīšanas taustiņš+V Ievietot kā…" at bounding box center [953, 351] width 748 height 68
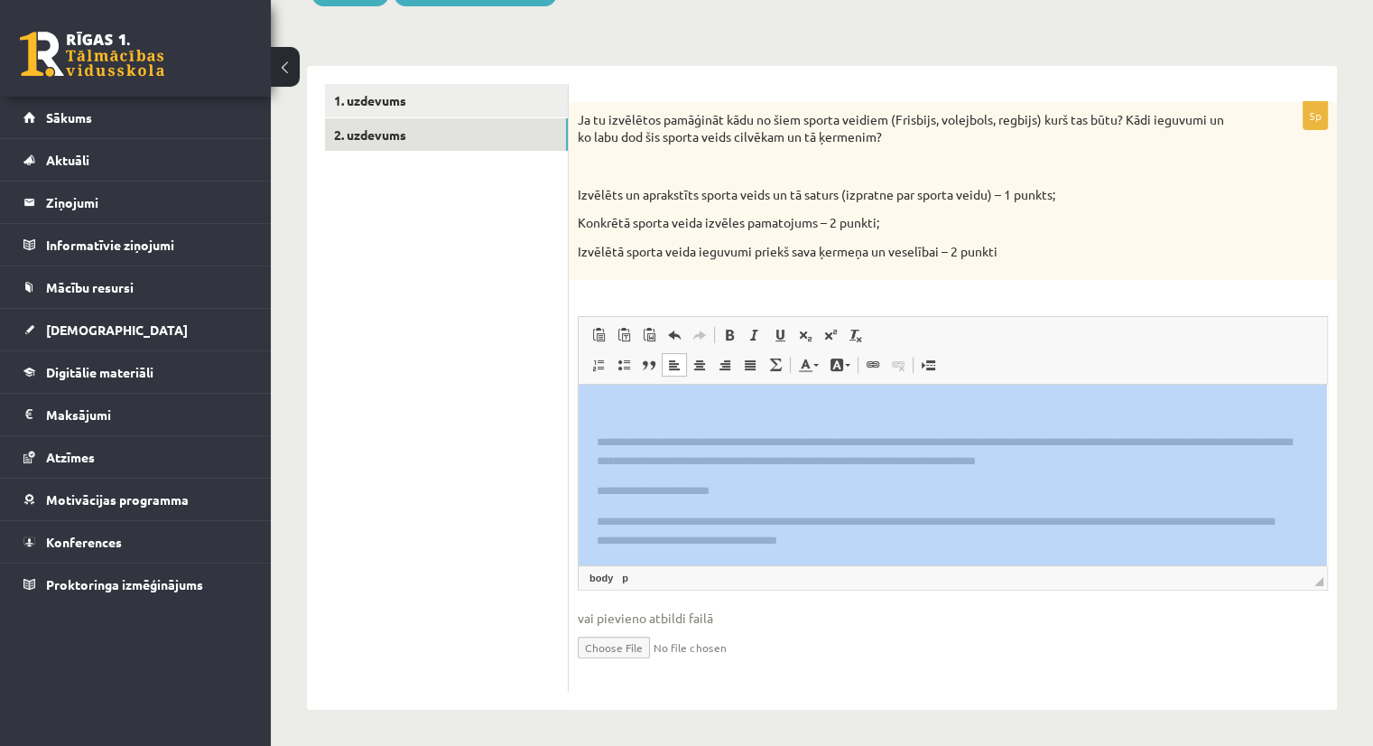
drag, startPoint x: 1312, startPoint y: 369, endPoint x: 1365, endPoint y: 349, distance: 56.9
click at [1365, 349] on div "Sports un veselība JK 9.b klase 1. ieskaite , Vera Priede (9.b JK klase) Parādī…" at bounding box center [822, 287] width 1102 height 916
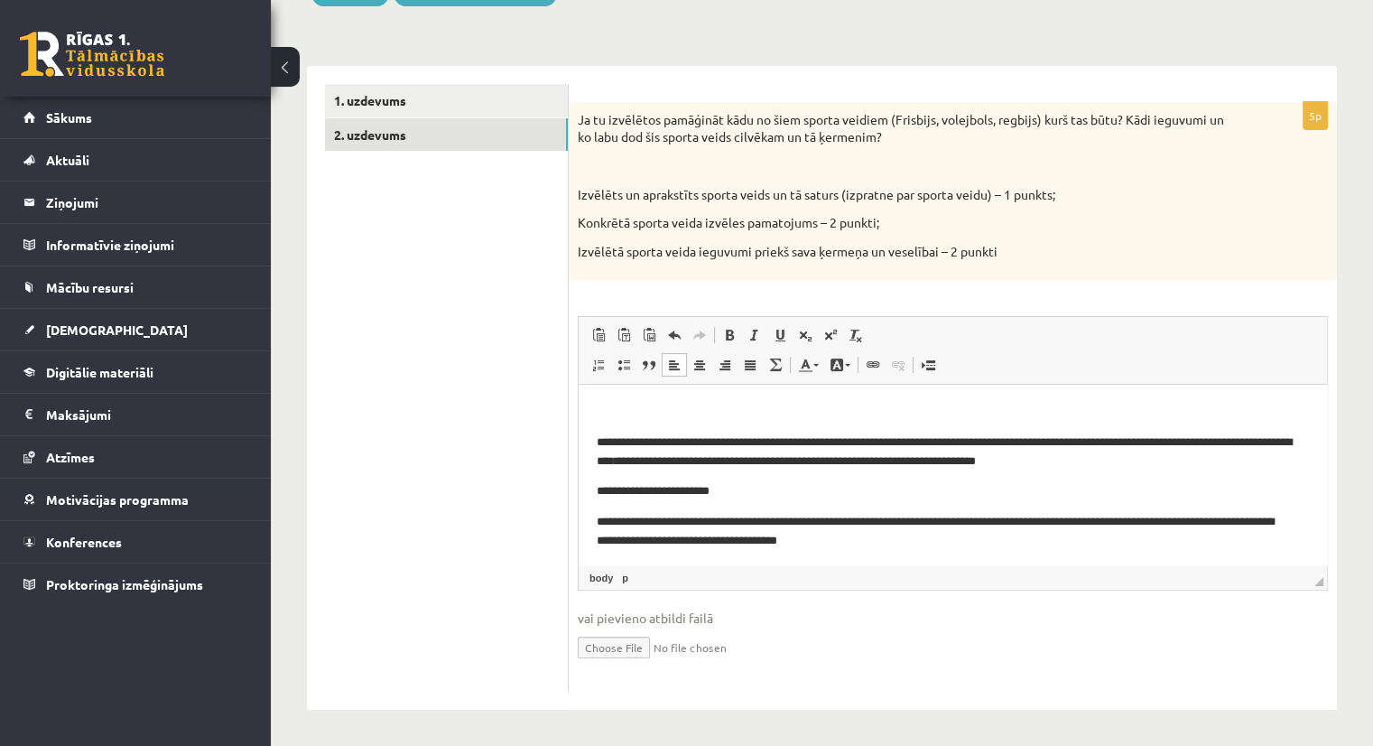
click at [1365, 349] on div "Sports un veselība JK 9.b klase 1. ieskaite , Vera Priede (9.b JK klase) Parādī…" at bounding box center [822, 287] width 1102 height 916
click at [590, 395] on html "**********" at bounding box center [953, 522] width 748 height 275
drag, startPoint x: 605, startPoint y: 405, endPoint x: 727, endPoint y: 404, distance: 121.9
click at [727, 404] on p "** ******* ********" at bounding box center [953, 412] width 712 height 19
click at [626, 395] on html "**********" at bounding box center [953, 522] width 748 height 275
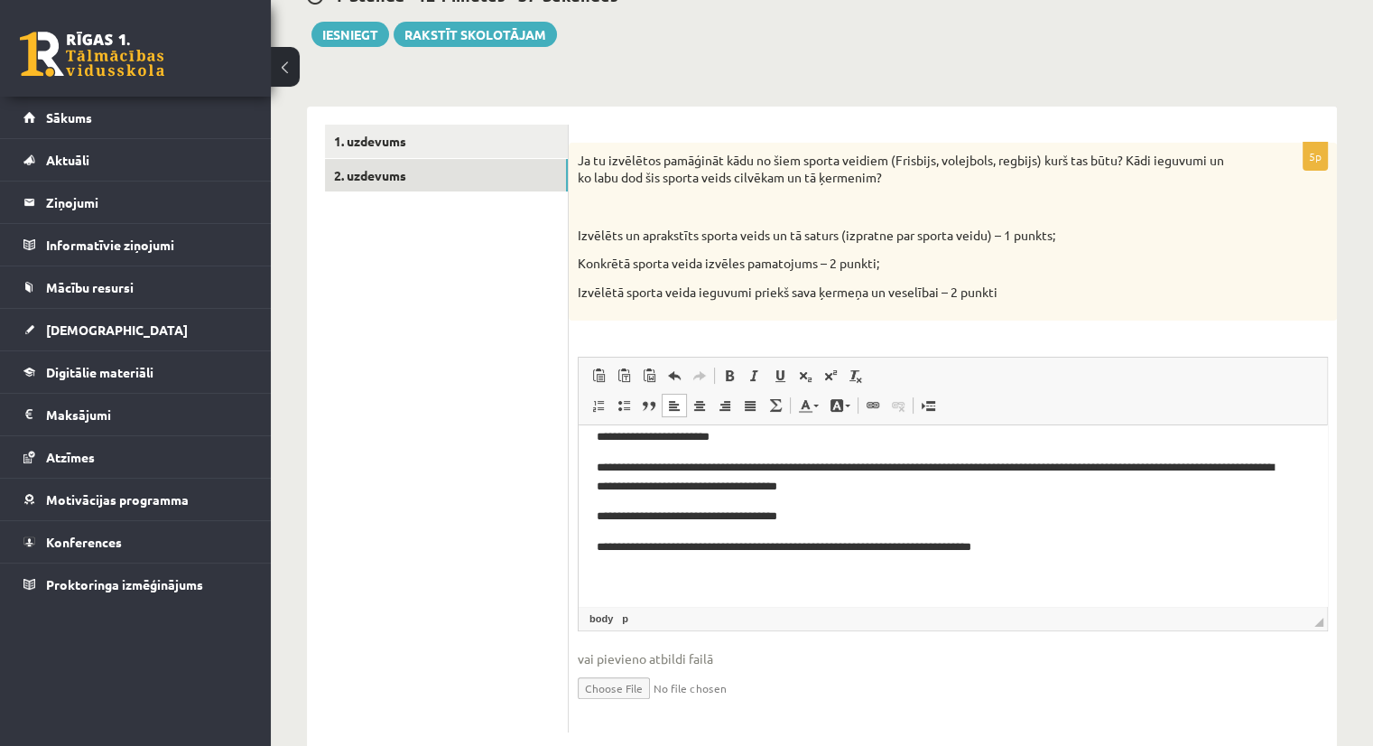
scroll to position [160, 0]
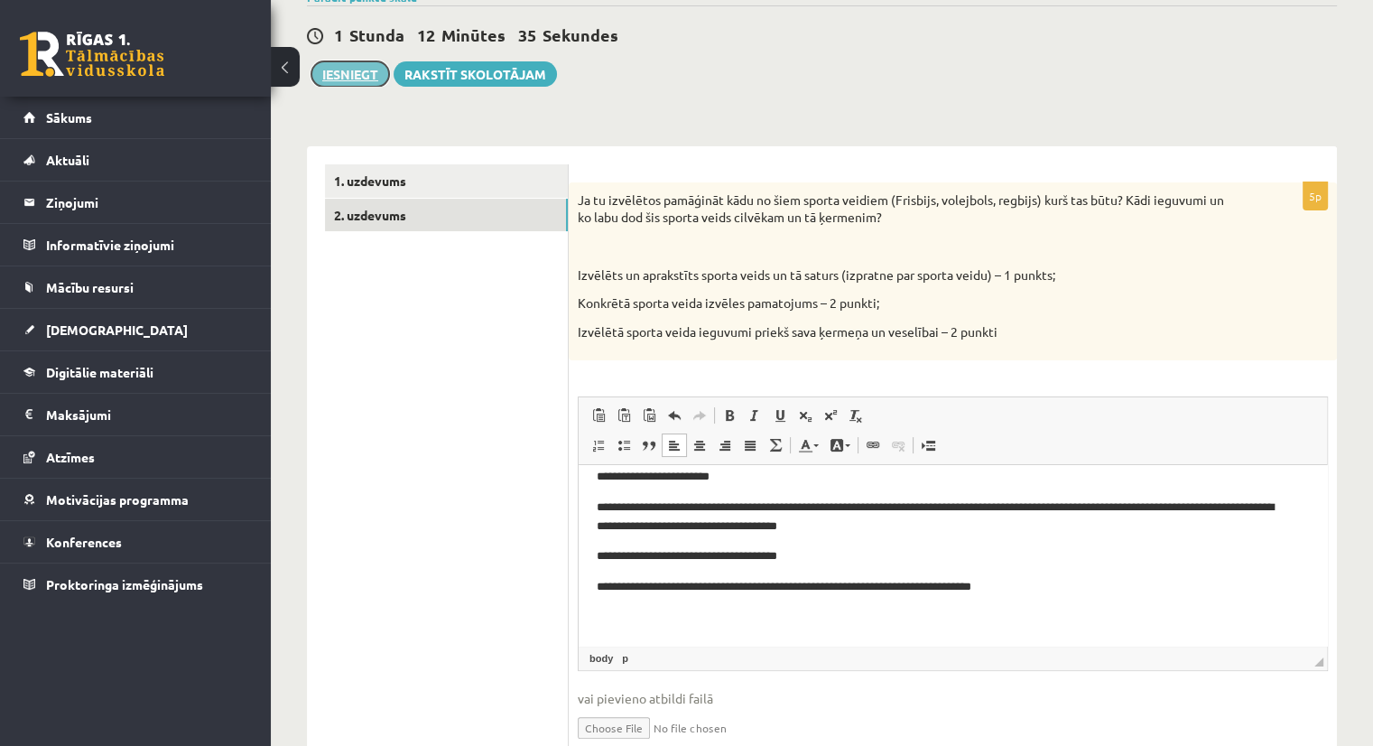
click at [339, 83] on button "Iesniegt" at bounding box center [350, 73] width 78 height 25
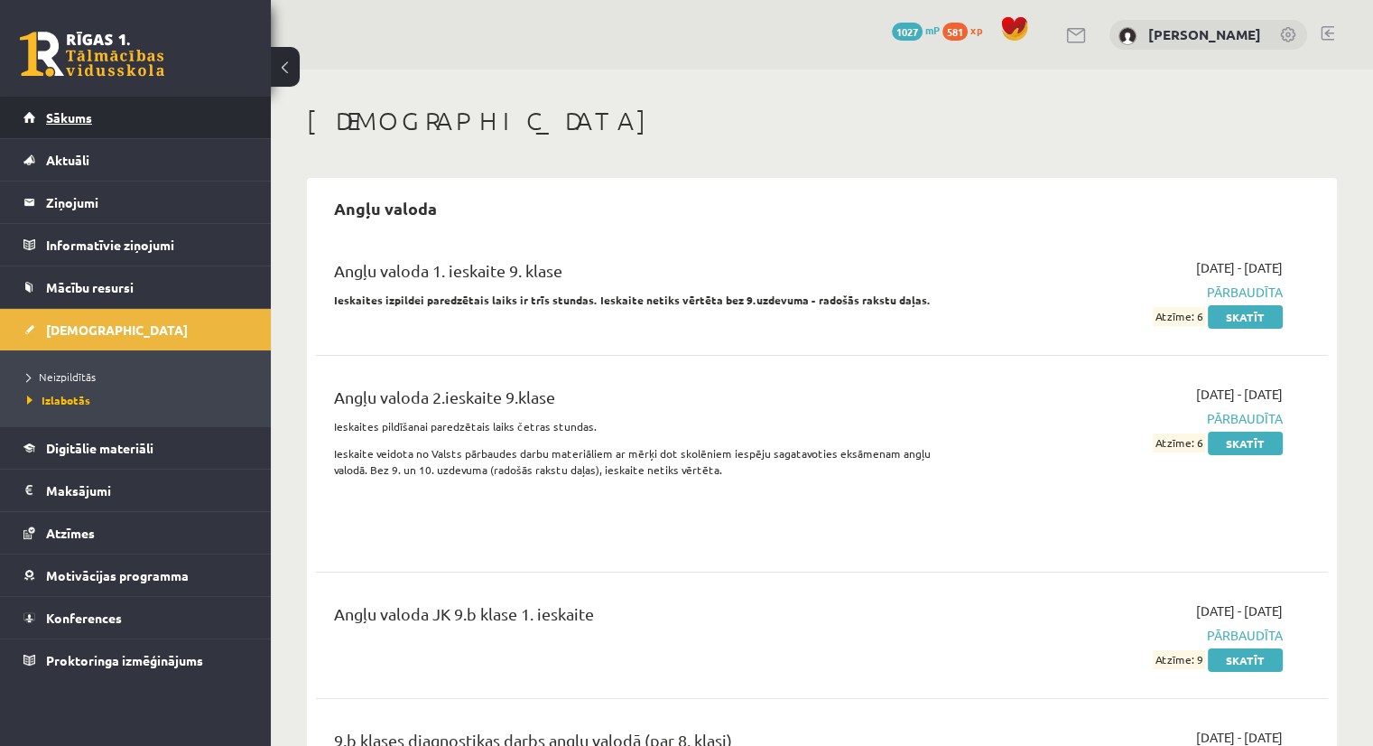
click at [98, 120] on link "Sākums" at bounding box center [135, 118] width 225 height 42
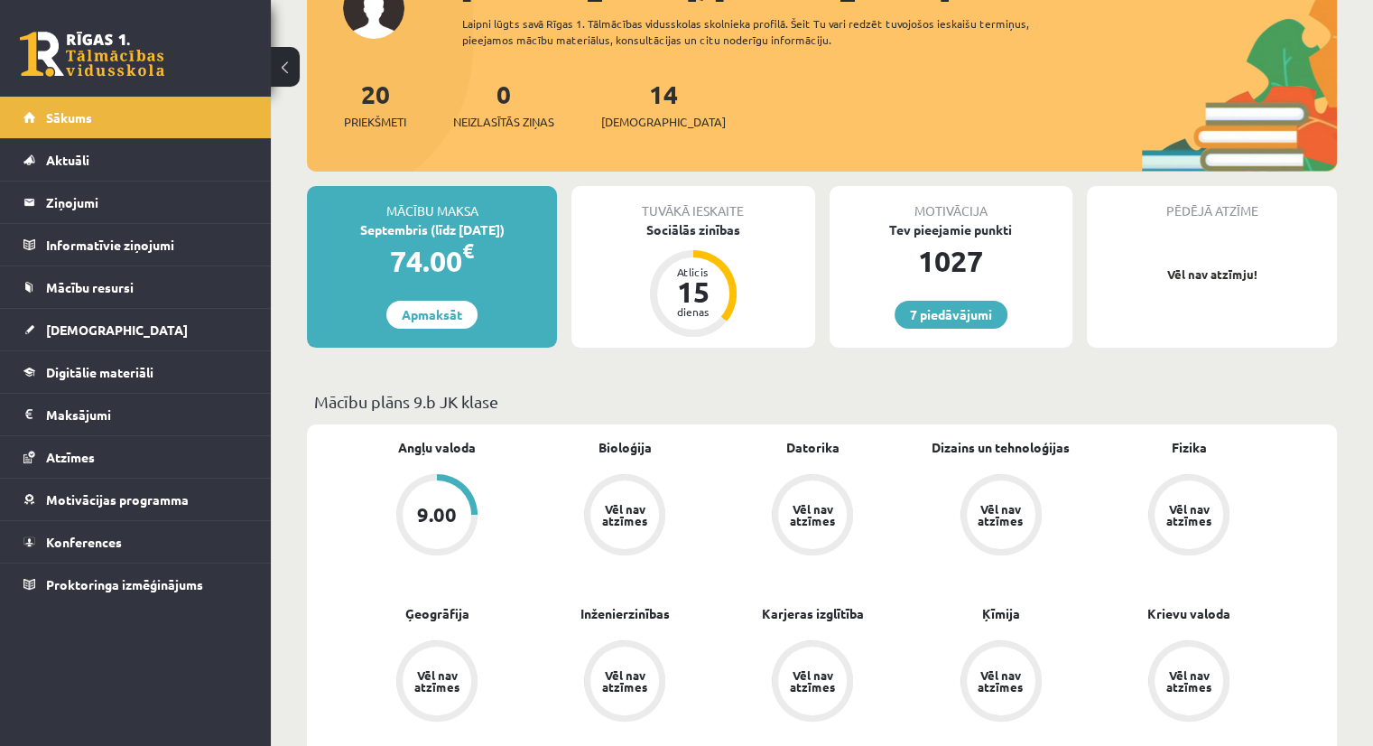
scroll to position [145, 0]
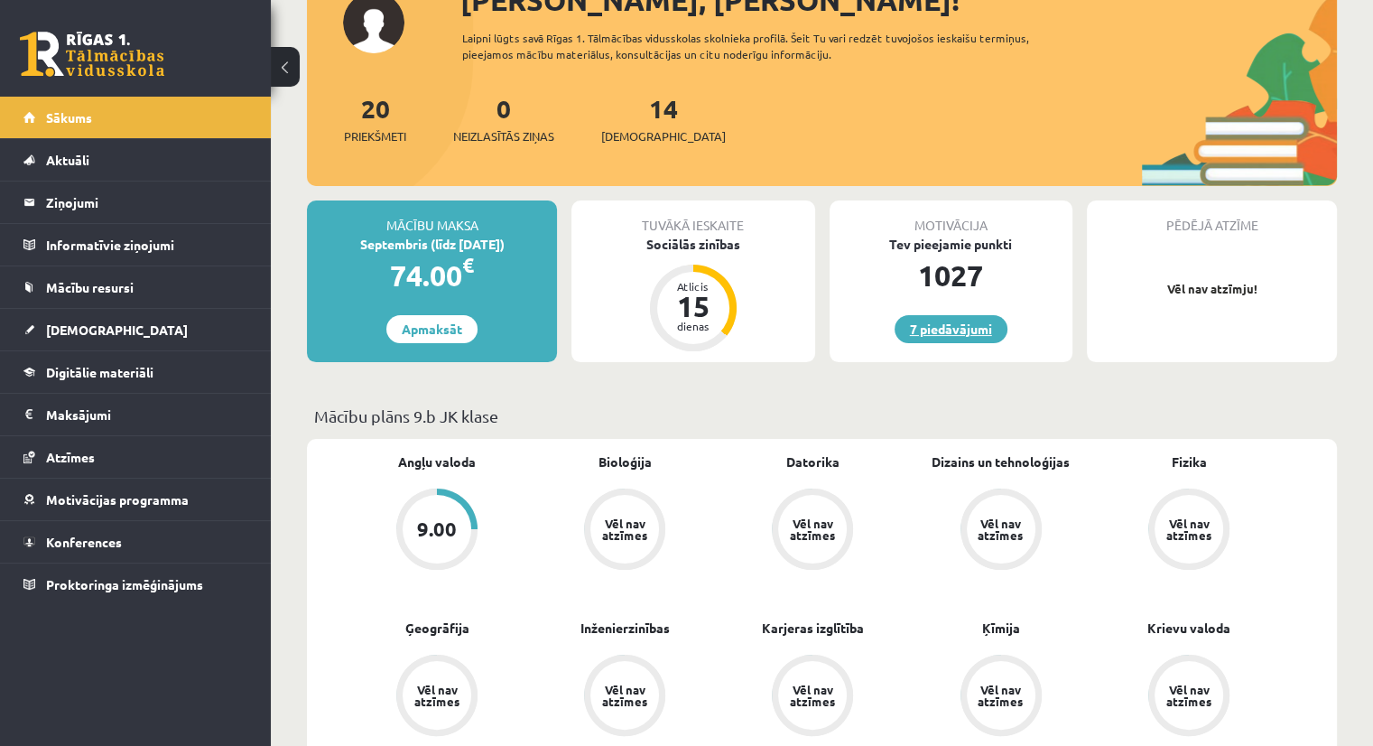
click at [964, 325] on link "7 piedāvājumi" at bounding box center [951, 329] width 113 height 28
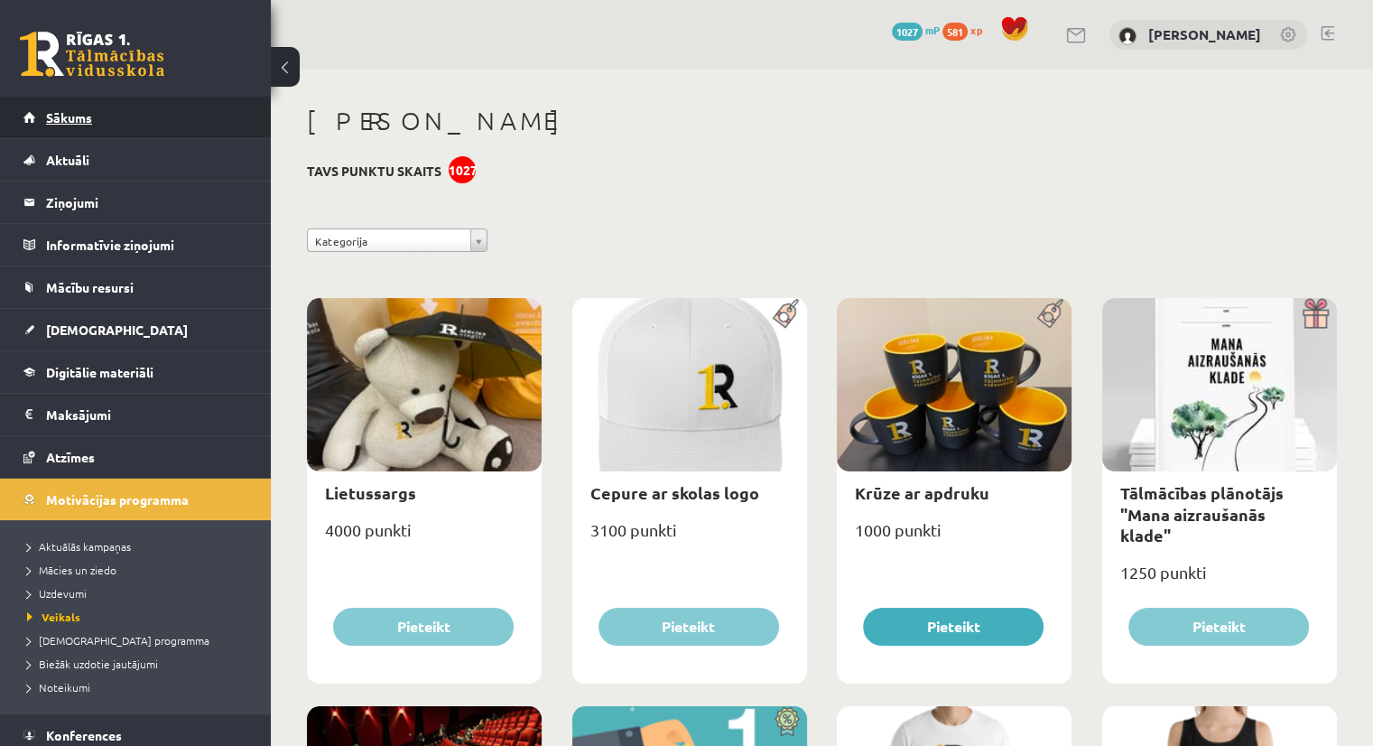
click at [62, 109] on span "Sākums" at bounding box center [69, 117] width 46 height 16
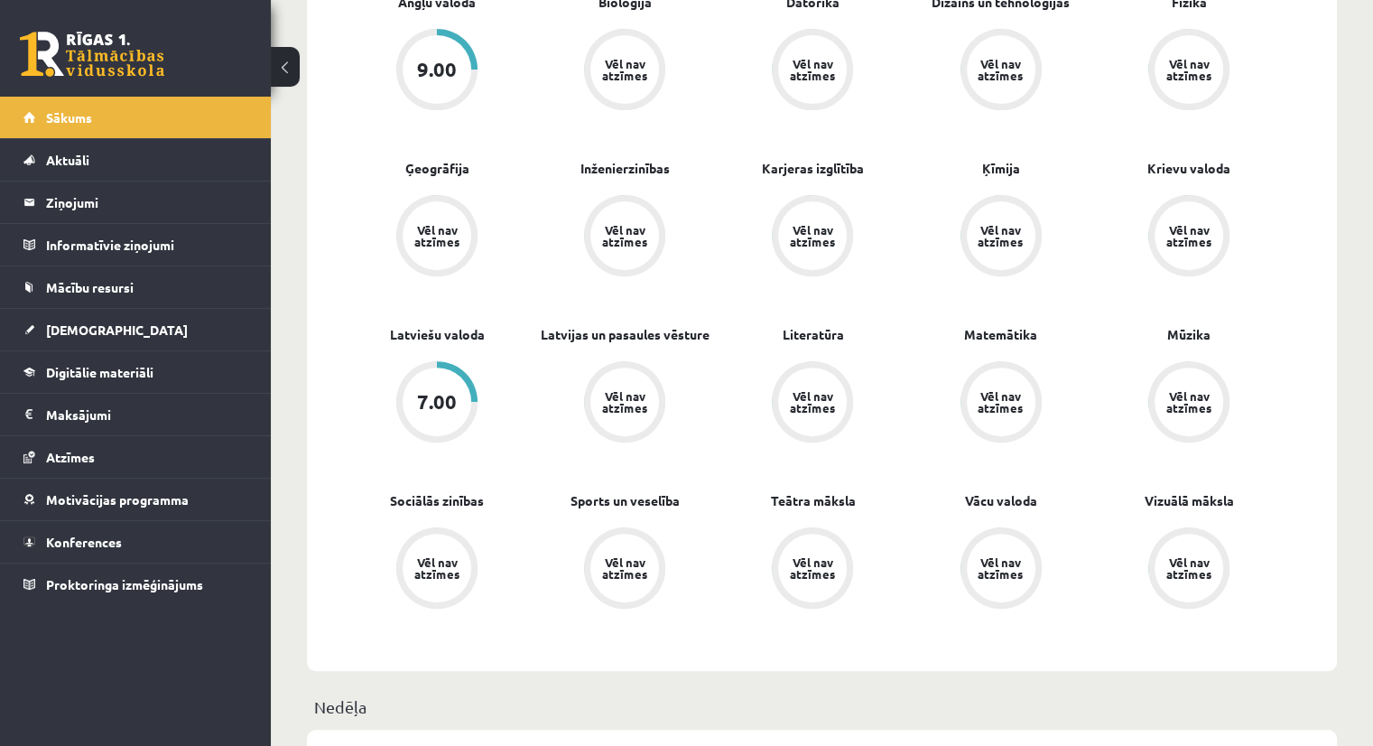
scroll to position [603, 0]
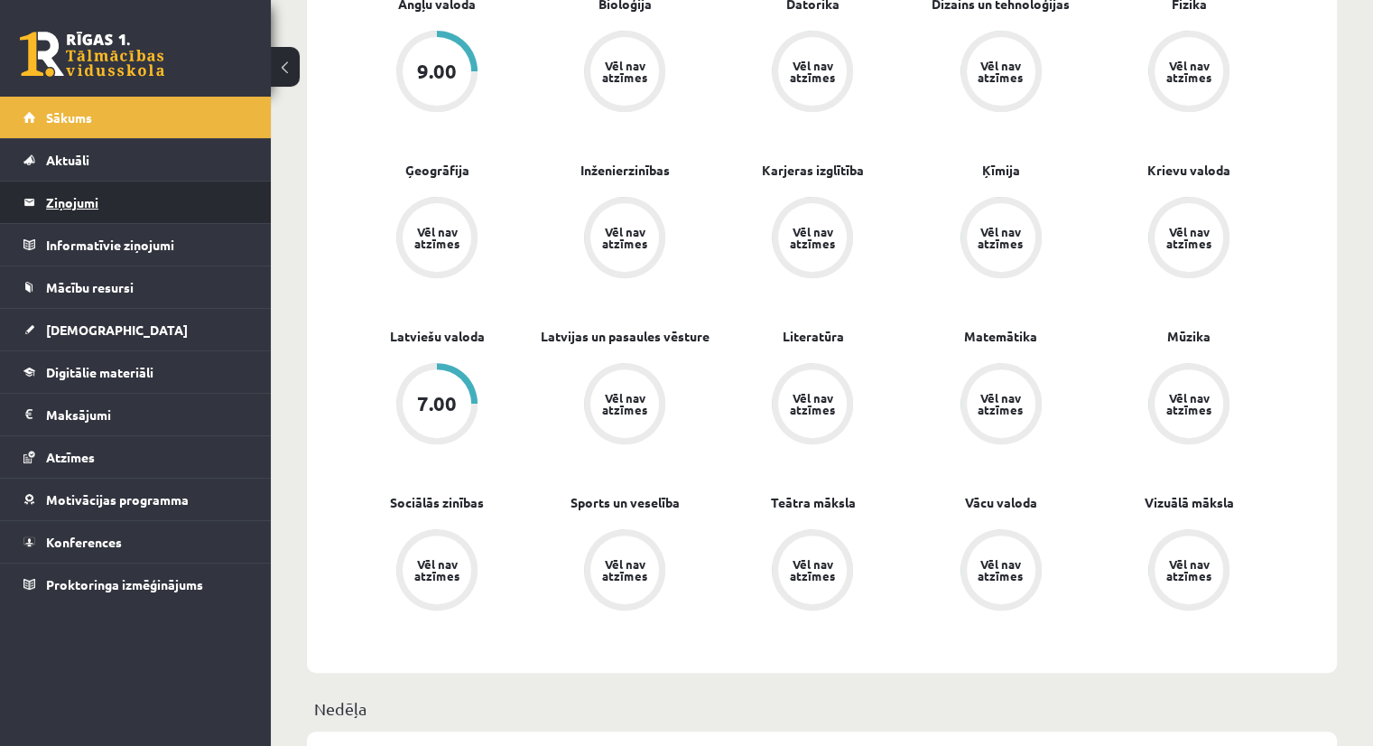
click at [59, 200] on legend "Ziņojumi 0" at bounding box center [147, 202] width 202 height 42
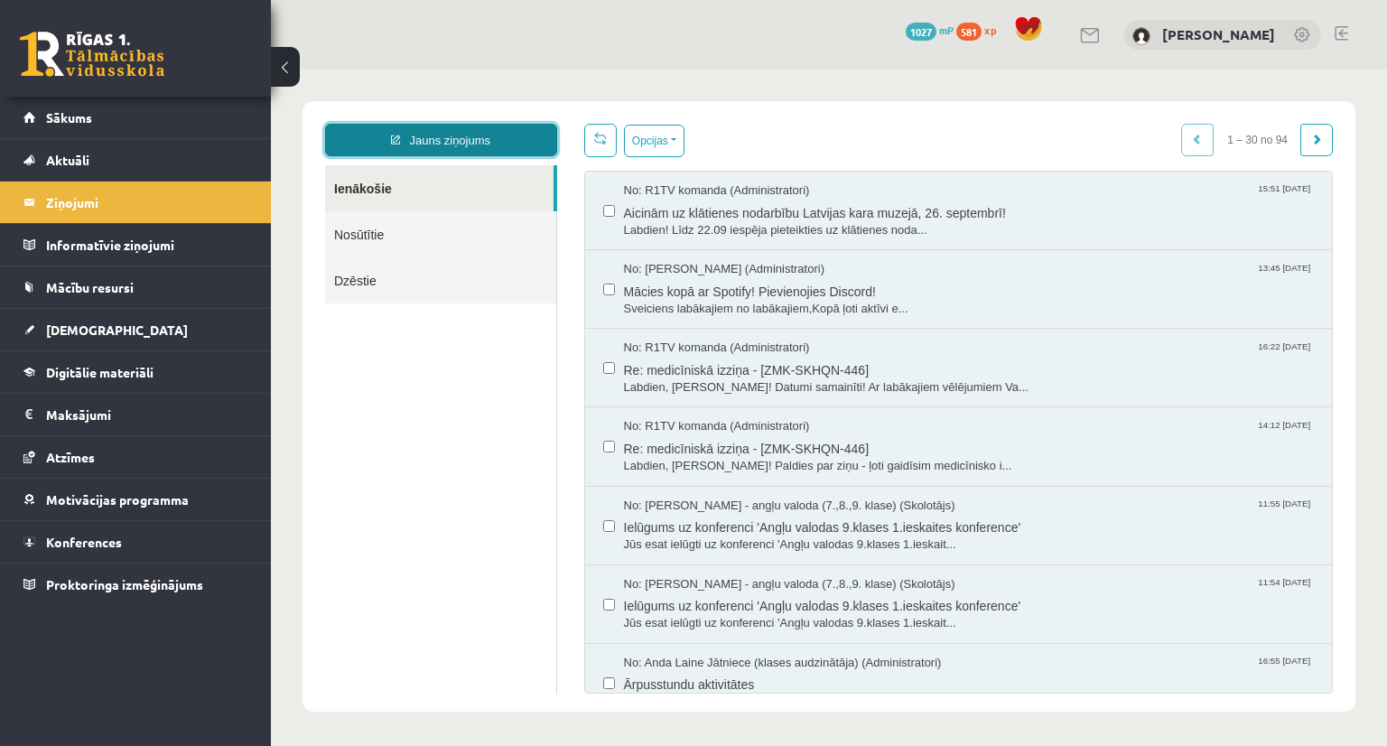
click at [476, 135] on link "Jauns ziņojums" at bounding box center [441, 140] width 232 height 33
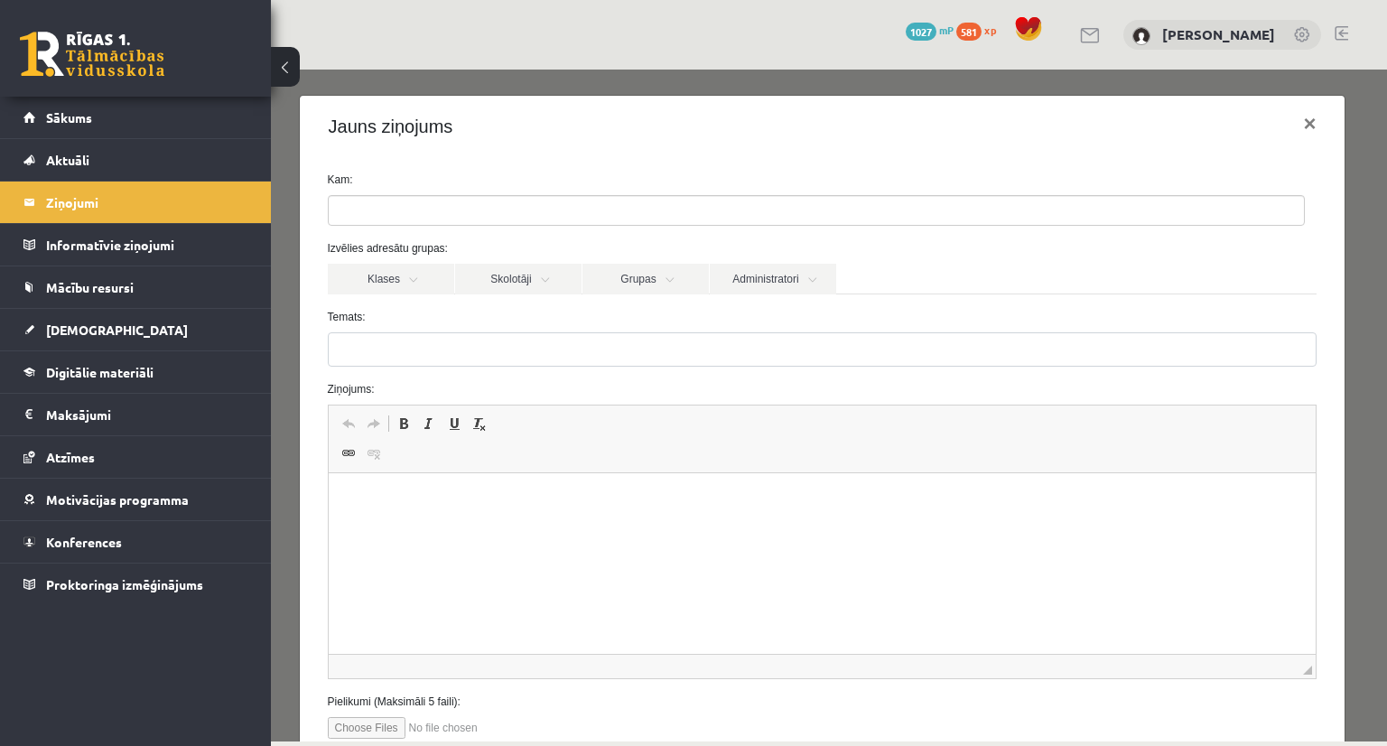
click at [382, 212] on input "search" at bounding box center [360, 210] width 63 height 29
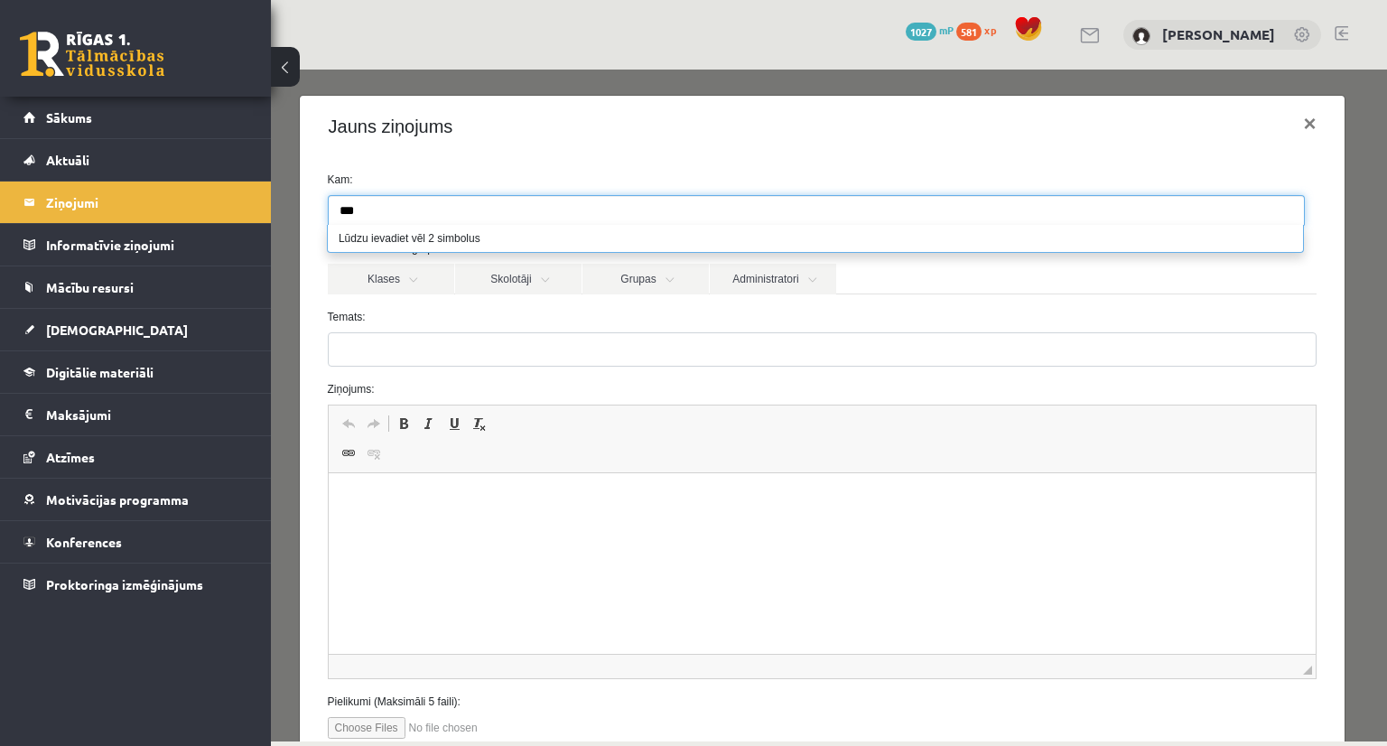
type input "***"
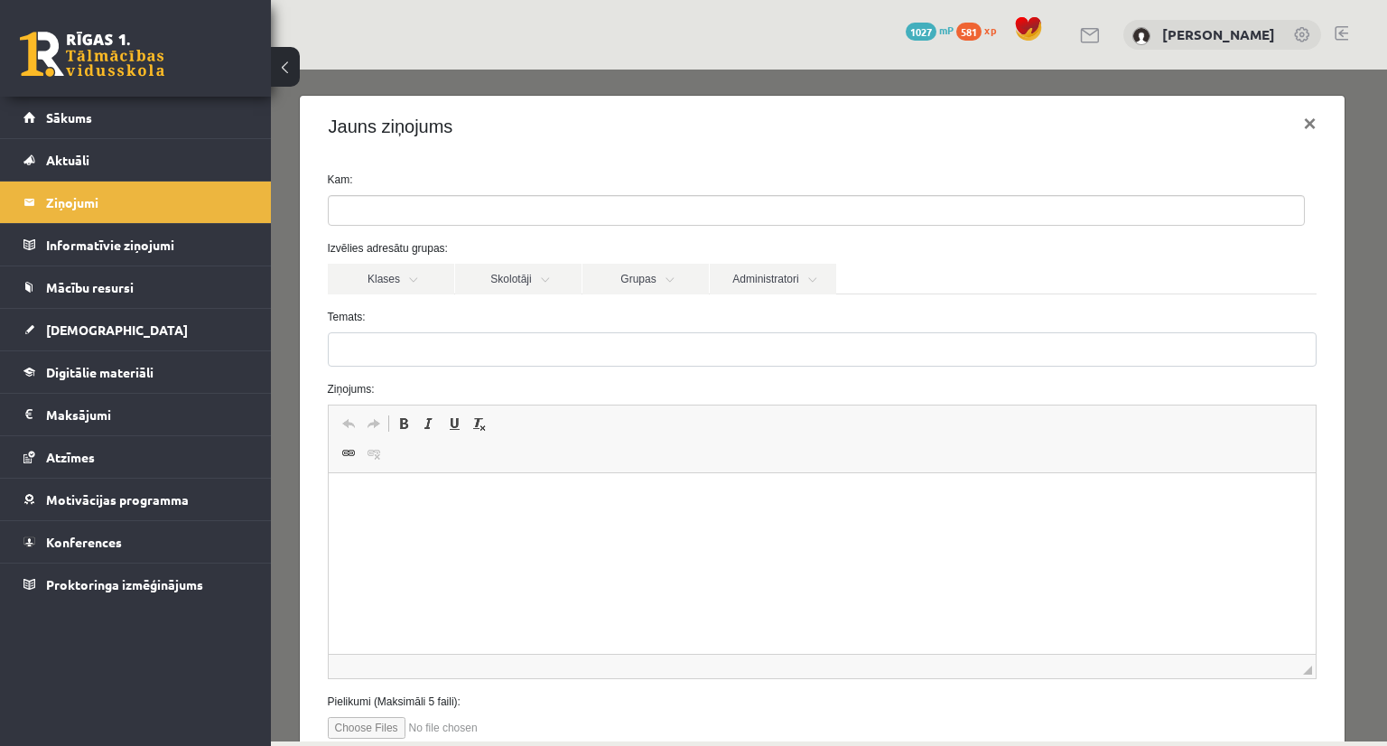
click at [557, 135] on div "Jauns ziņojums ×" at bounding box center [823, 126] width 1046 height 61
click at [740, 274] on link "Administratori" at bounding box center [773, 279] width 126 height 31
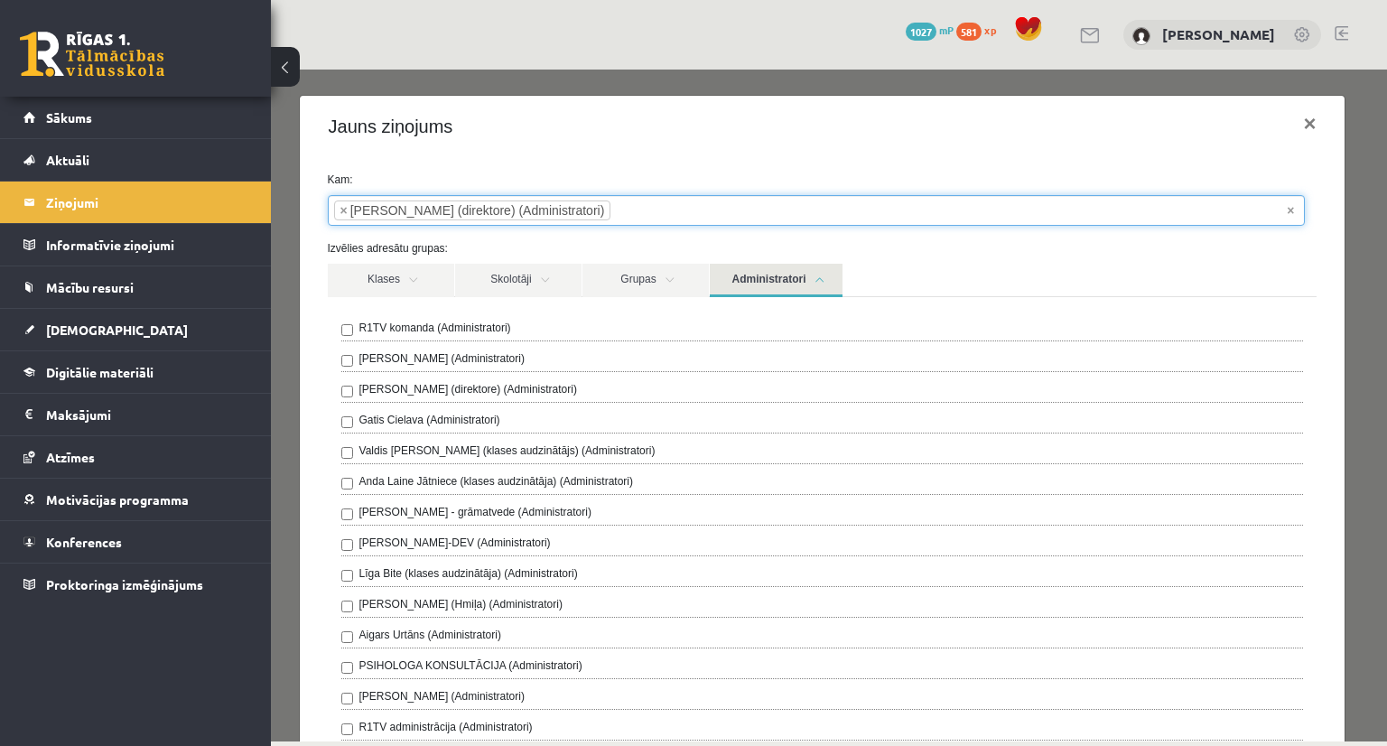
click at [596, 225] on span "× × [PERSON_NAME] (direktore) (Administratori)" at bounding box center [816, 210] width 977 height 31
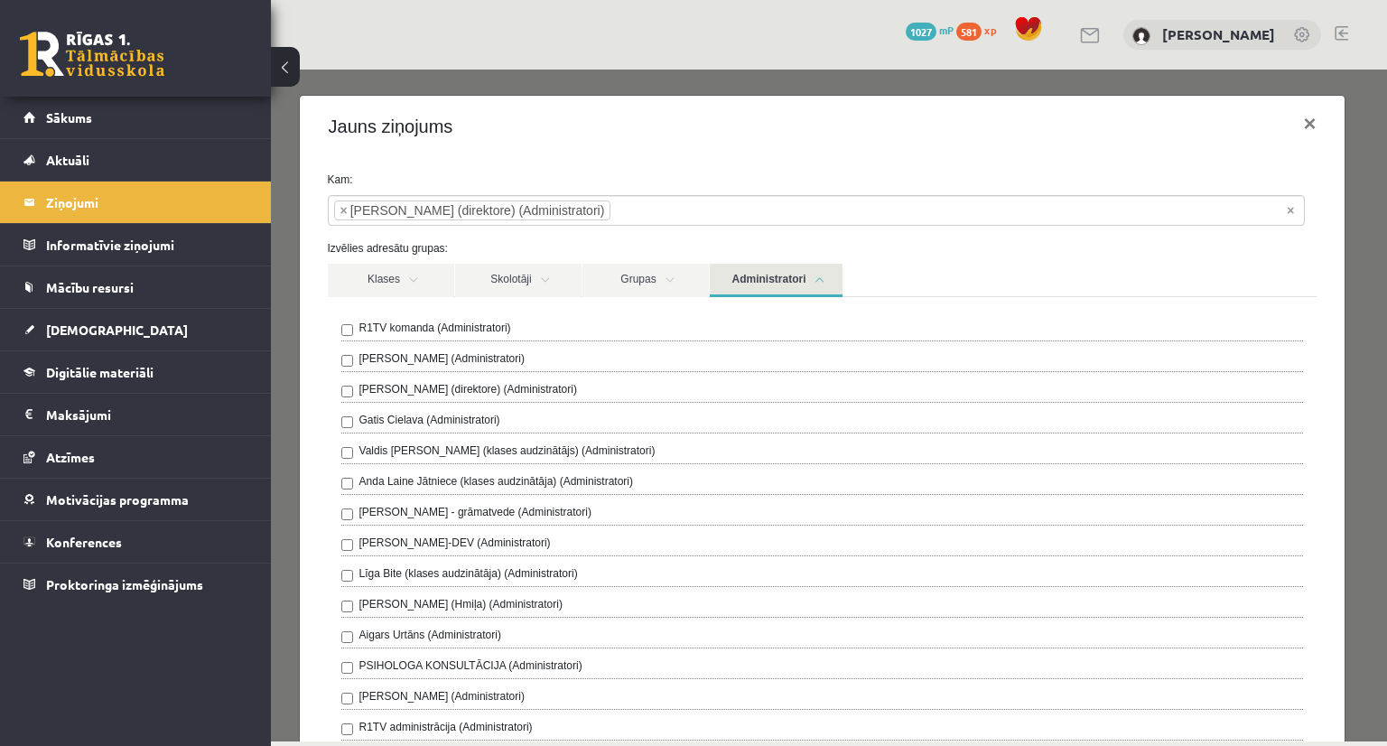
click at [796, 277] on link "Administratori" at bounding box center [776, 280] width 133 height 33
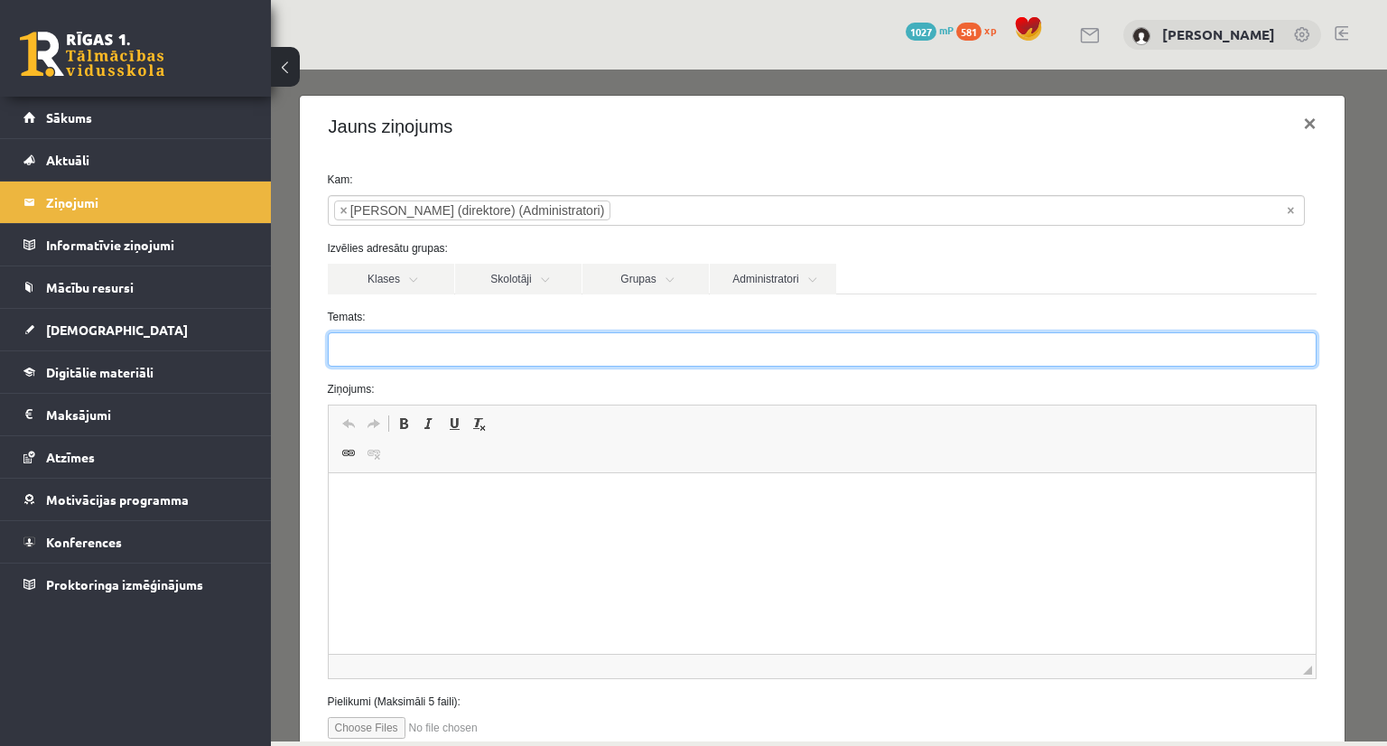
click at [456, 344] on input "Temats:" at bounding box center [823, 349] width 990 height 34
type input "*"
type input "**********"
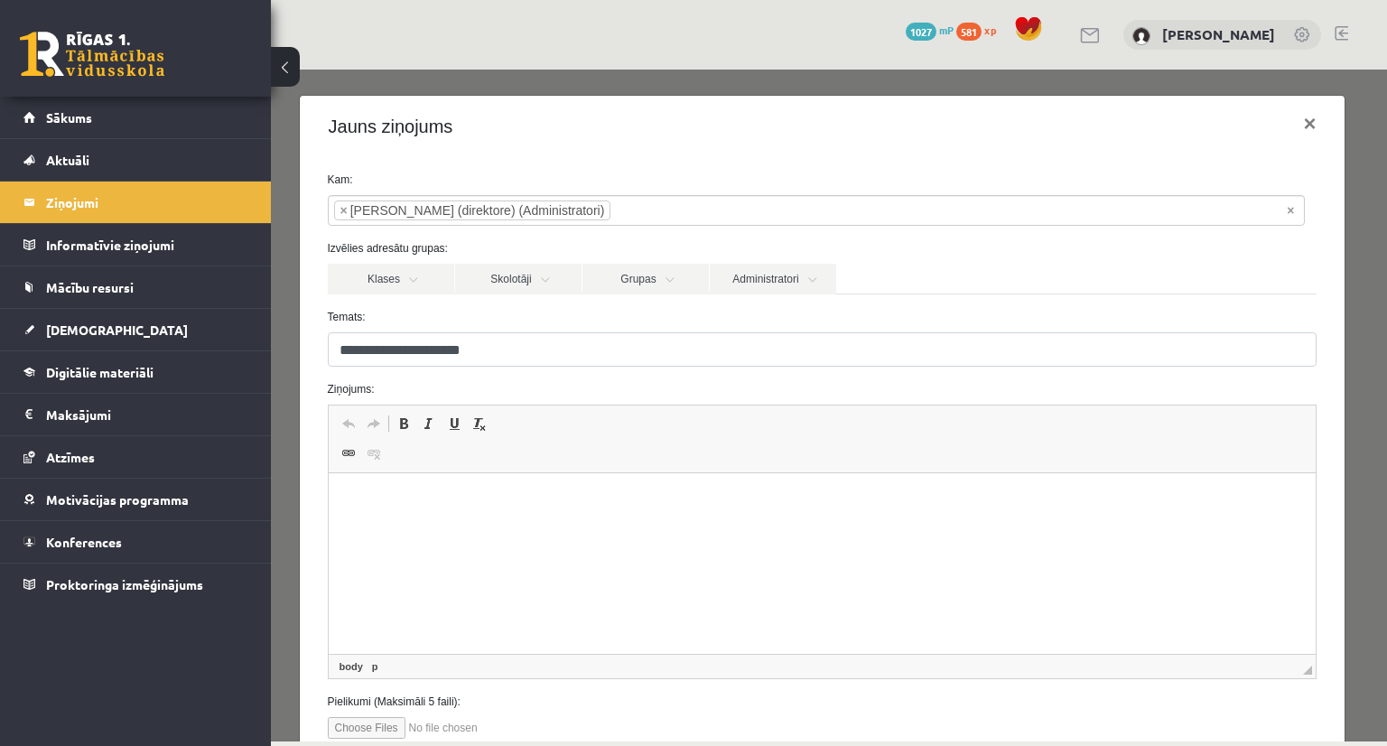
click at [392, 512] on html at bounding box center [822, 500] width 988 height 55
click at [386, 521] on html at bounding box center [822, 500] width 988 height 55
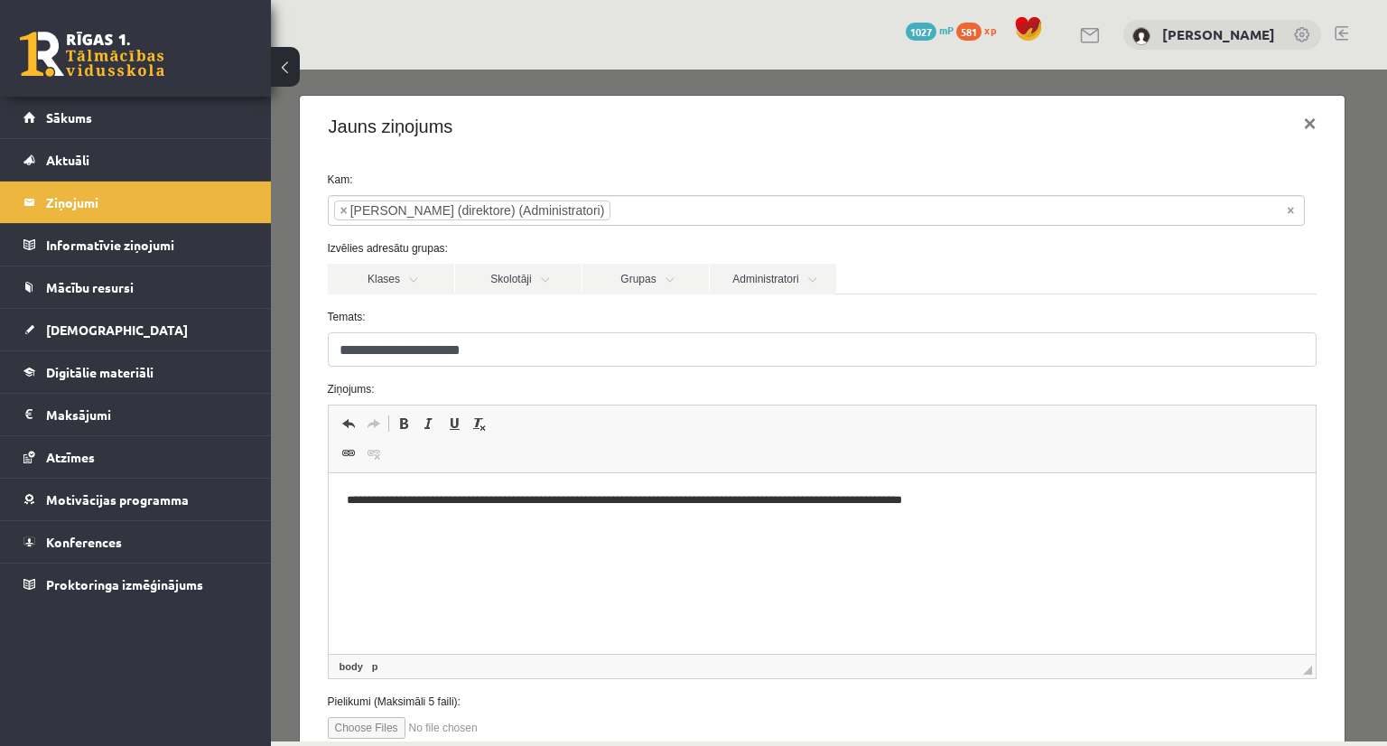
click at [890, 501] on p "**********" at bounding box center [815, 500] width 939 height 19
click at [1005, 501] on p "**********" at bounding box center [815, 500] width 939 height 19
click at [1211, 498] on p "**********" at bounding box center [815, 500] width 939 height 19
click at [1213, 498] on p "**********" at bounding box center [815, 500] width 939 height 19
click at [1272, 497] on p "**********" at bounding box center [815, 500] width 939 height 19
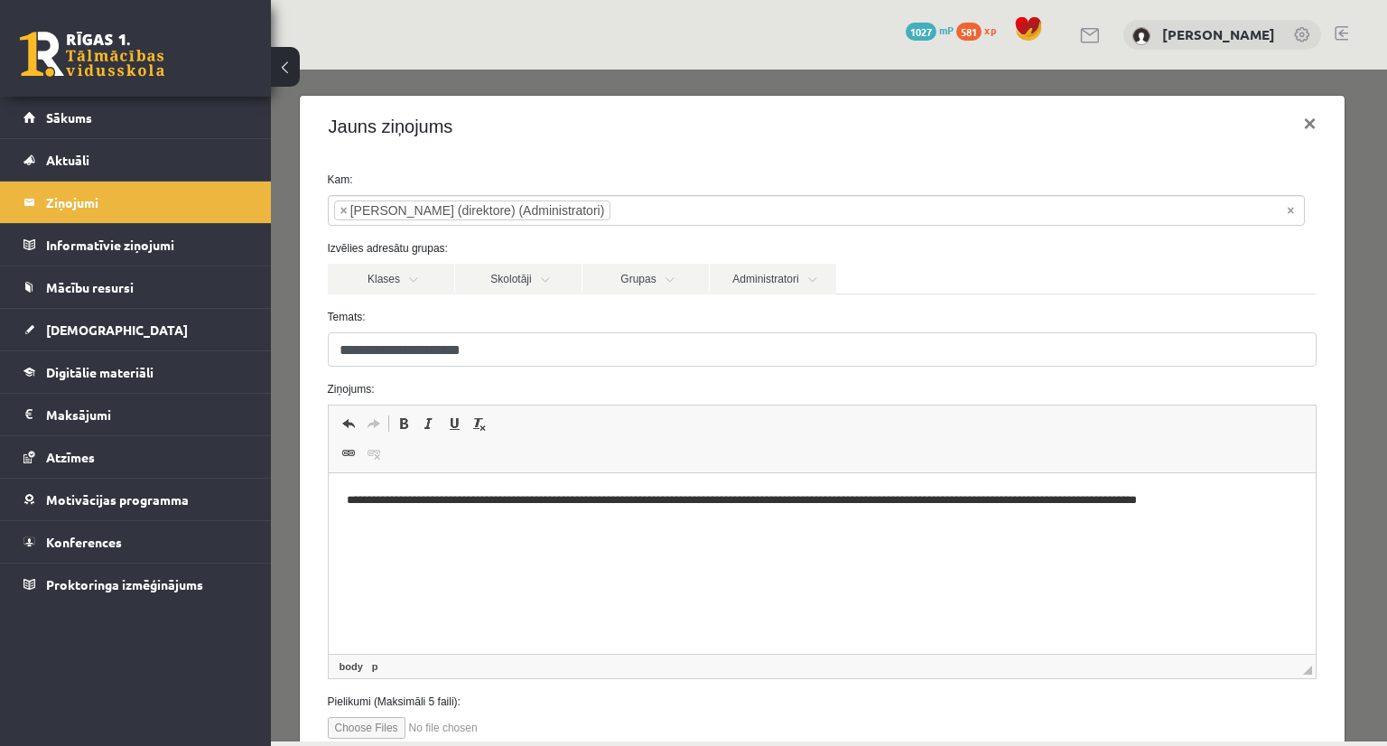
scroll to position [126, 0]
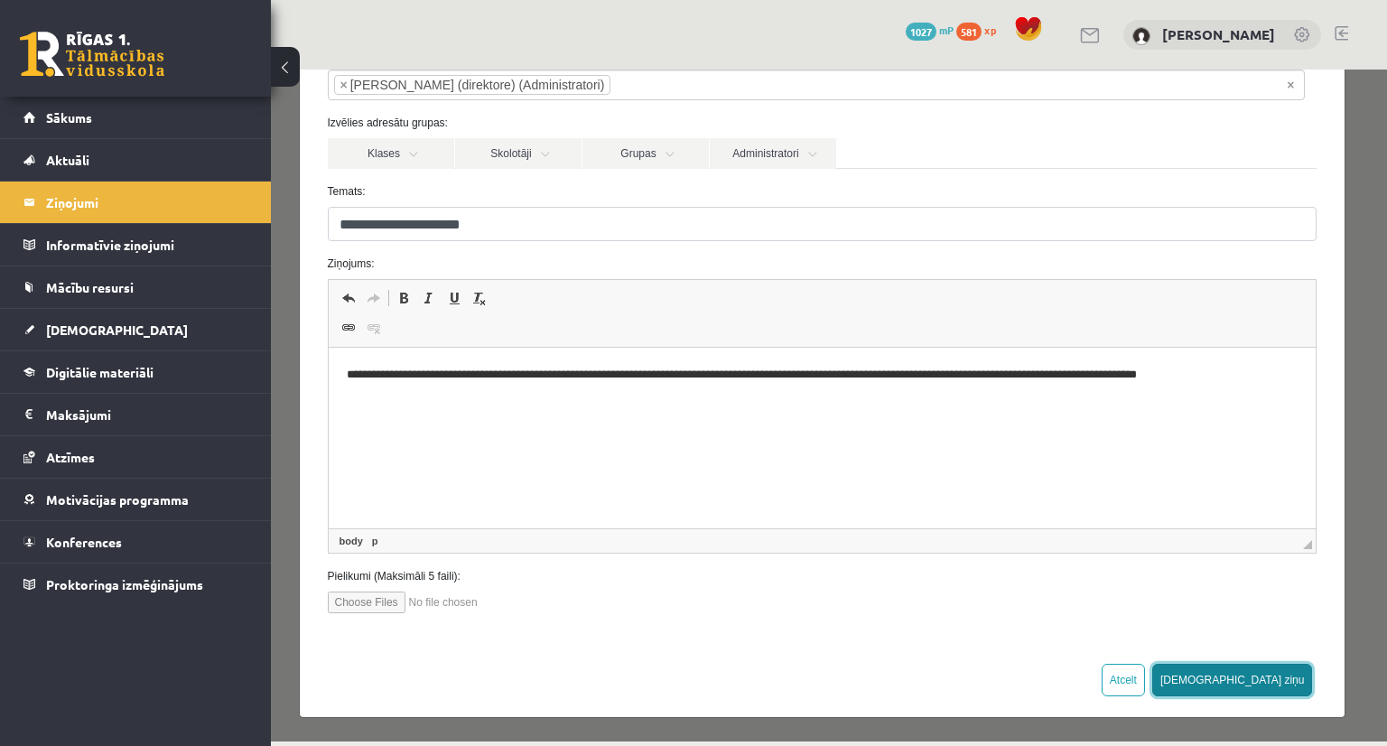
click at [1257, 673] on button "[DEMOGRAPHIC_DATA] ziņu" at bounding box center [1232, 680] width 161 height 33
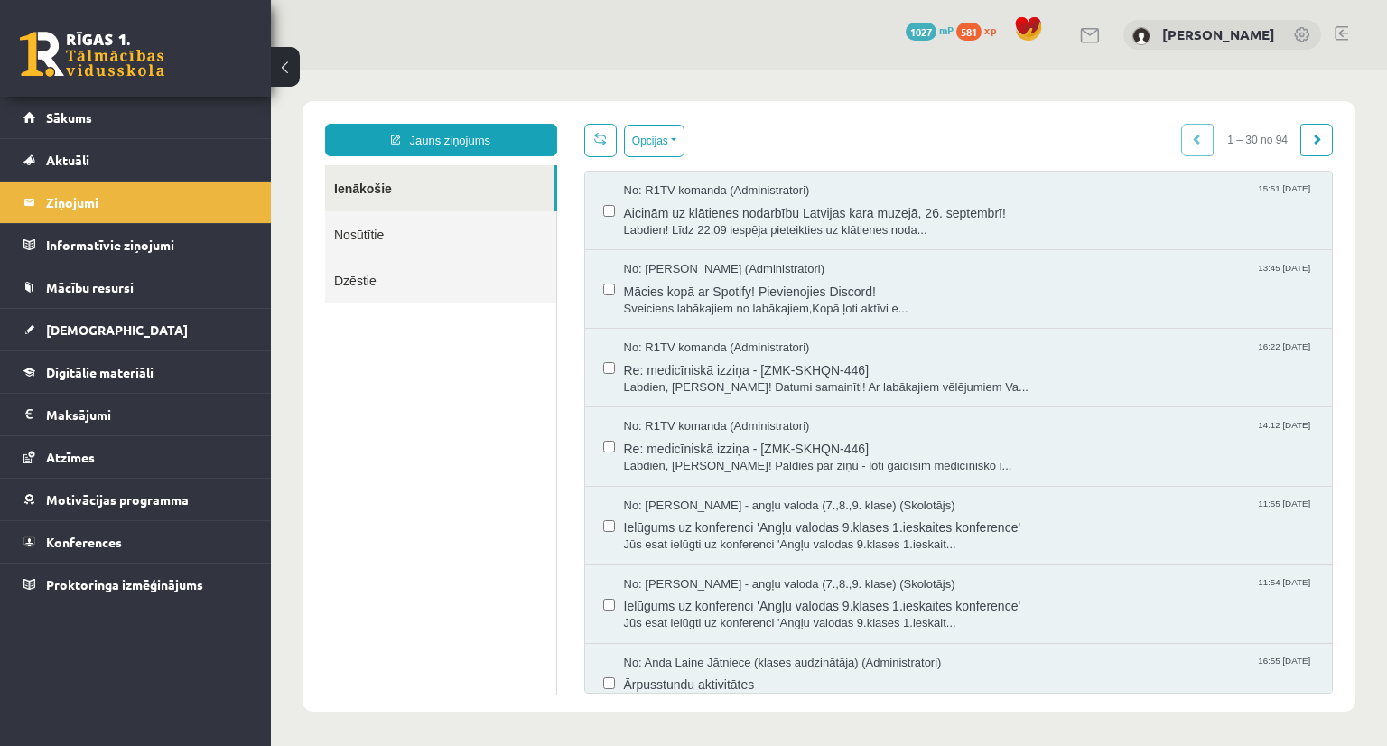
scroll to position [0, 0]
click at [105, 111] on link "Sākums" at bounding box center [135, 118] width 225 height 42
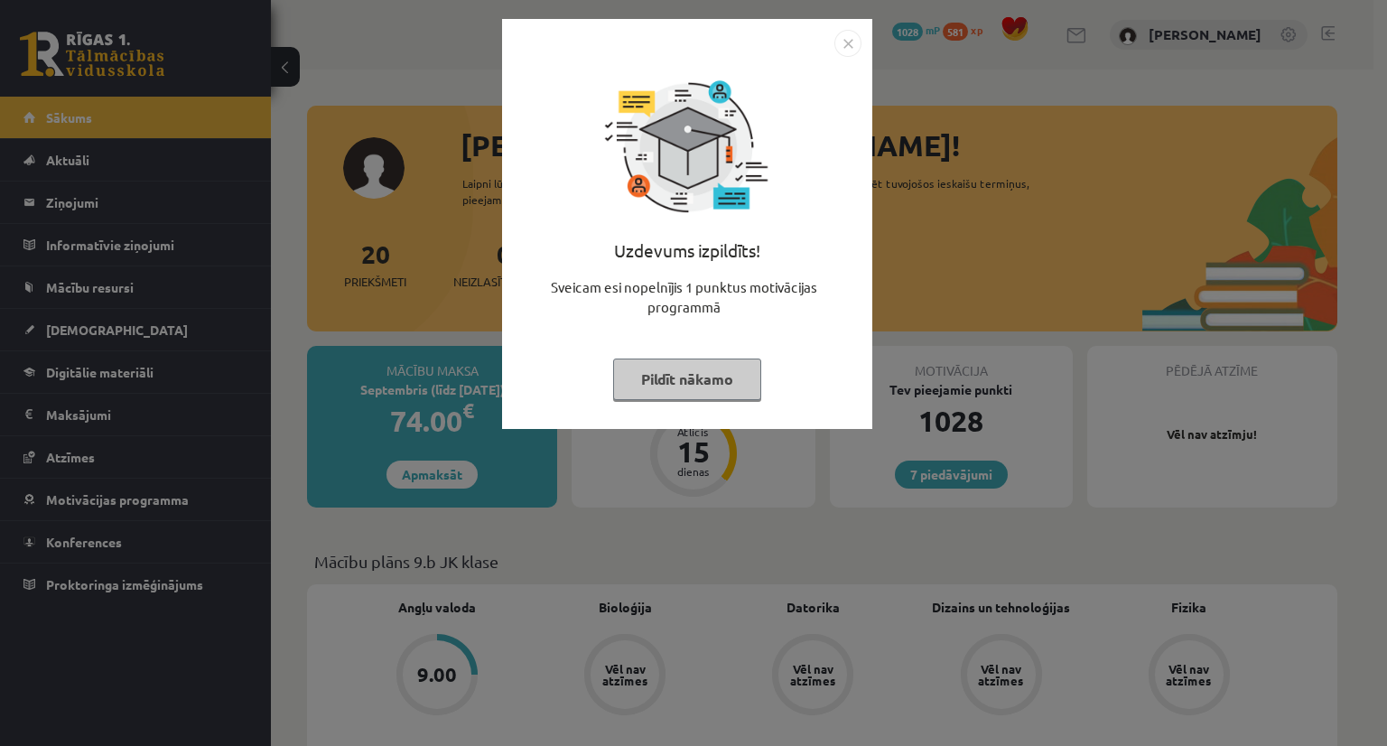
click at [655, 359] on button "Pildīt nākamo" at bounding box center [687, 379] width 148 height 42
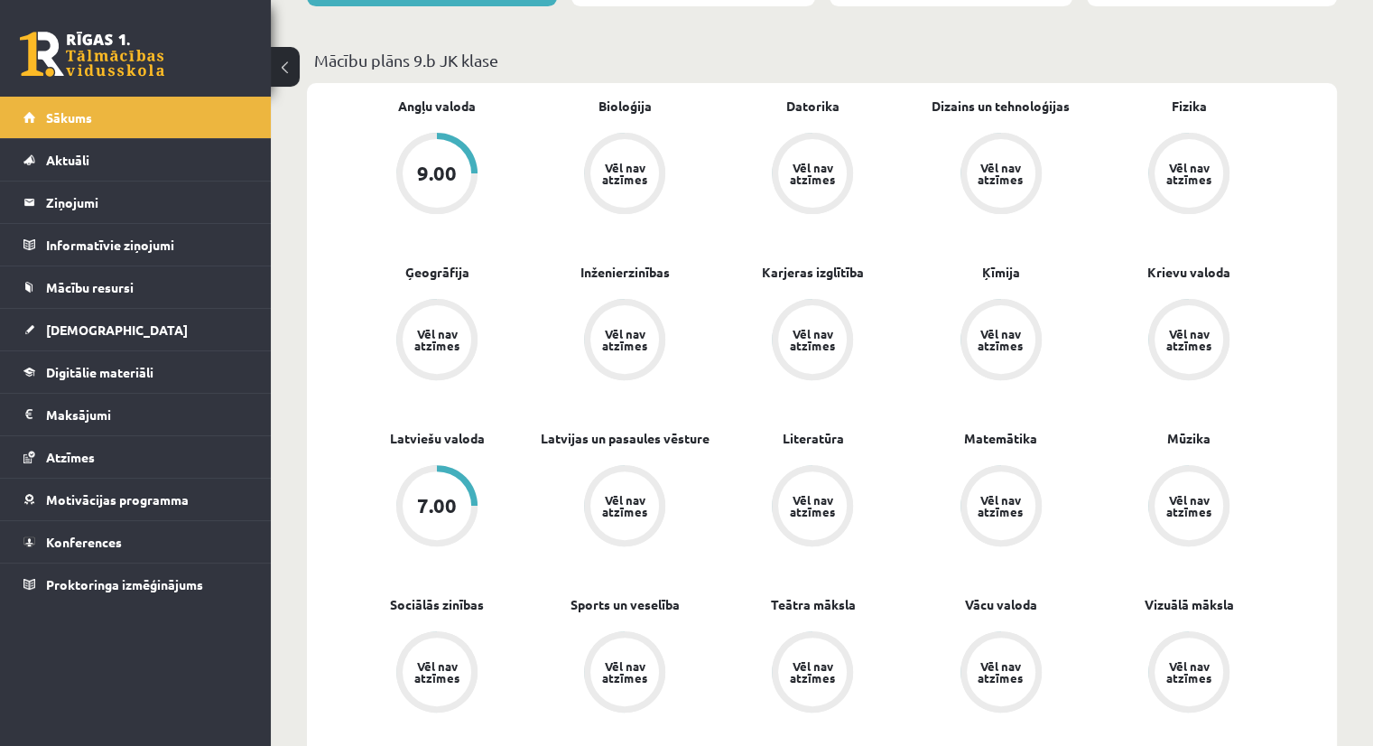
scroll to position [504, 0]
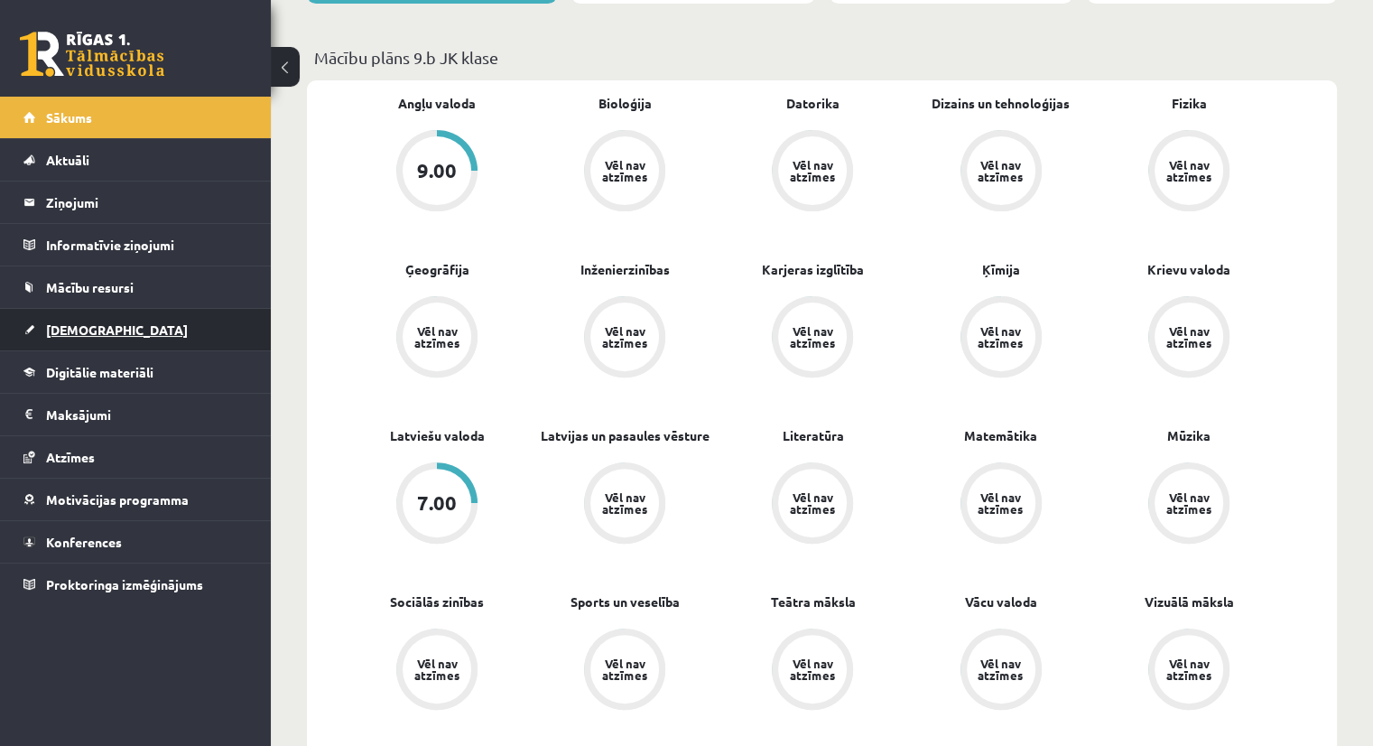
click at [125, 330] on link "[DEMOGRAPHIC_DATA]" at bounding box center [135, 330] width 225 height 42
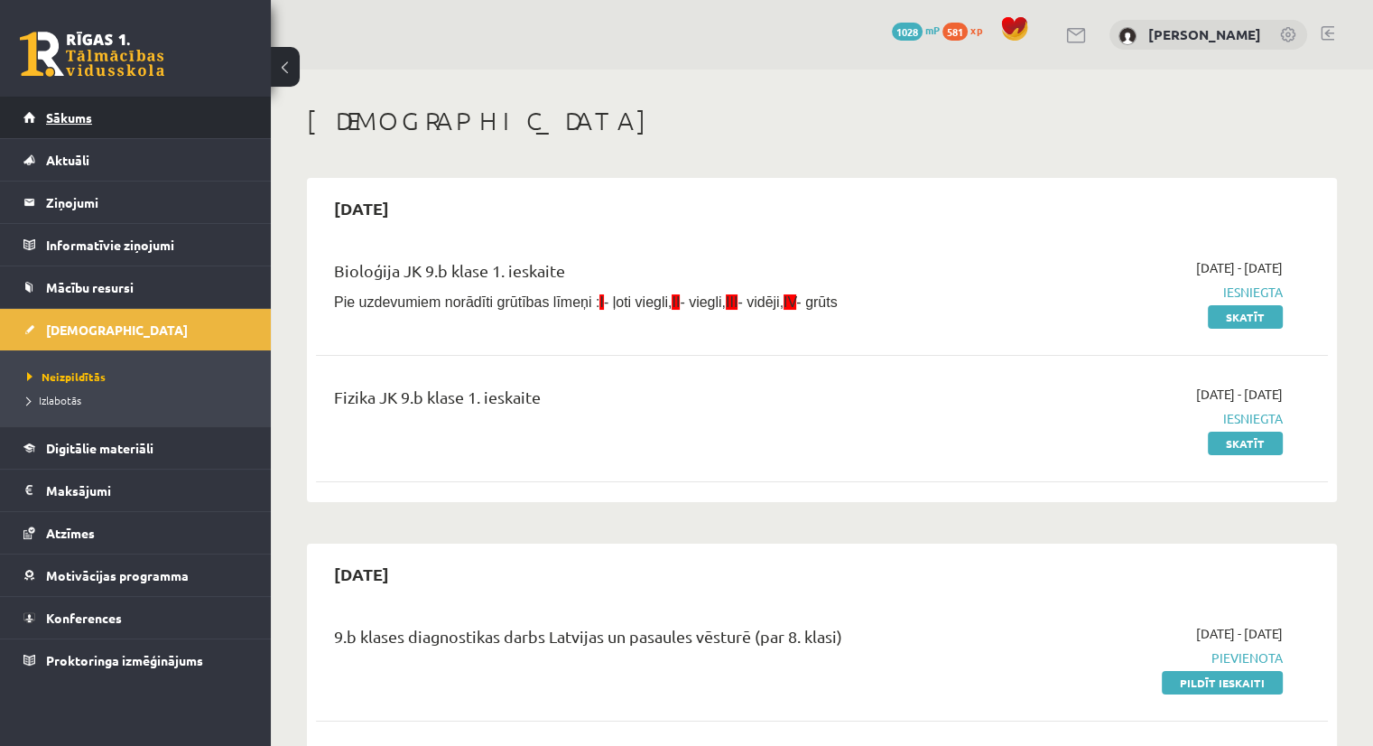
click at [61, 119] on span "Sākums" at bounding box center [69, 117] width 46 height 16
